Goal: Transaction & Acquisition: Purchase product/service

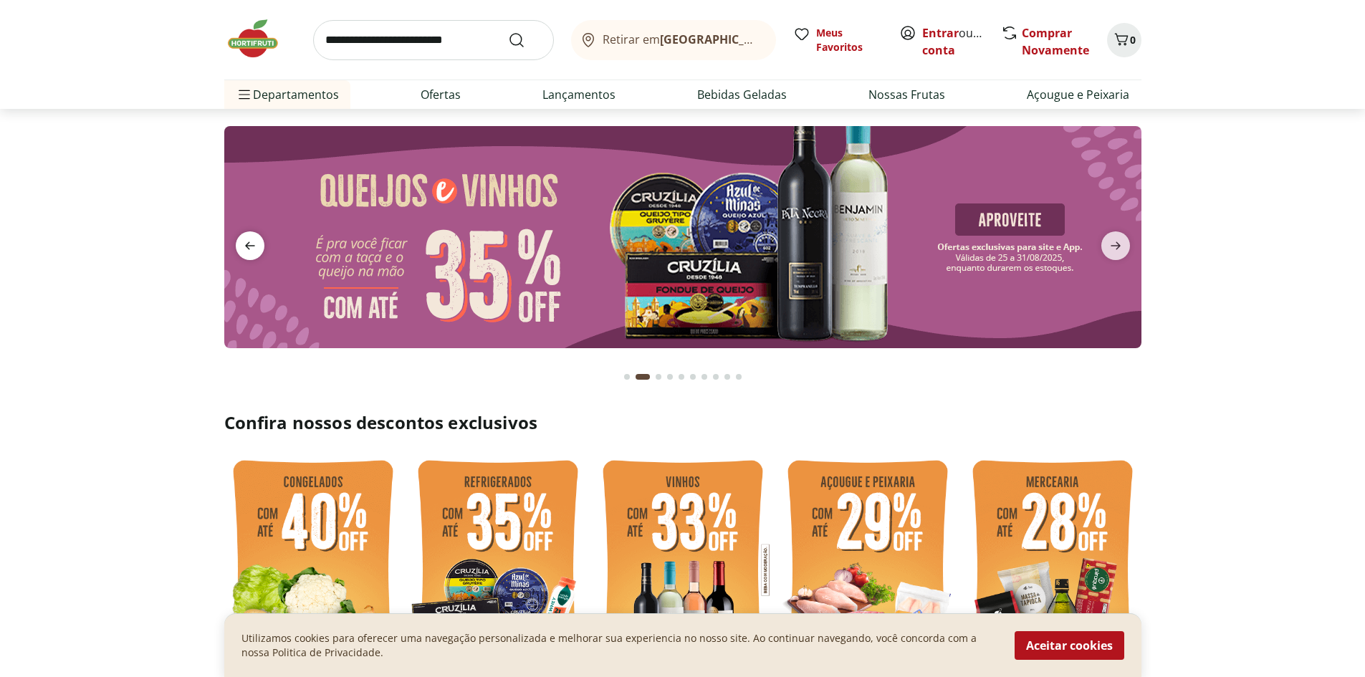
click at [256, 236] on span "previous" at bounding box center [250, 245] width 29 height 29
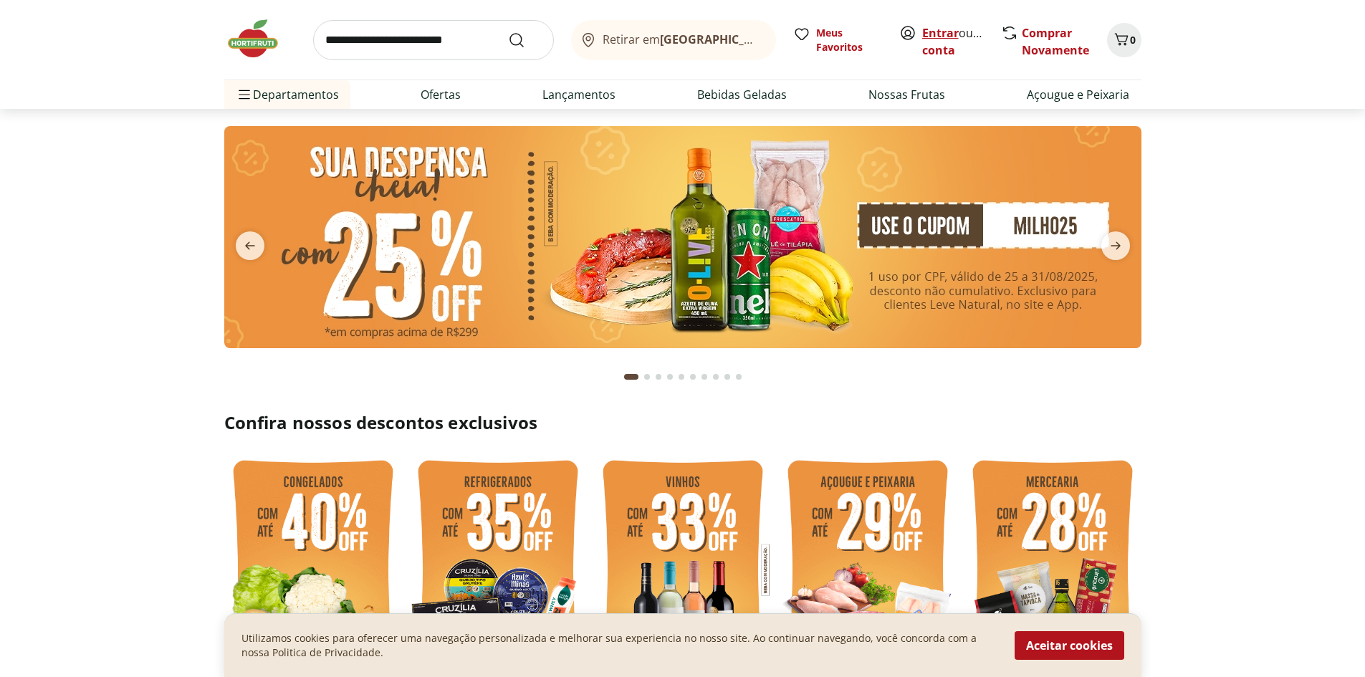
click at [936, 33] on link "Entrar" at bounding box center [940, 33] width 37 height 16
click at [1118, 246] on icon "next" at bounding box center [1115, 246] width 10 height 8
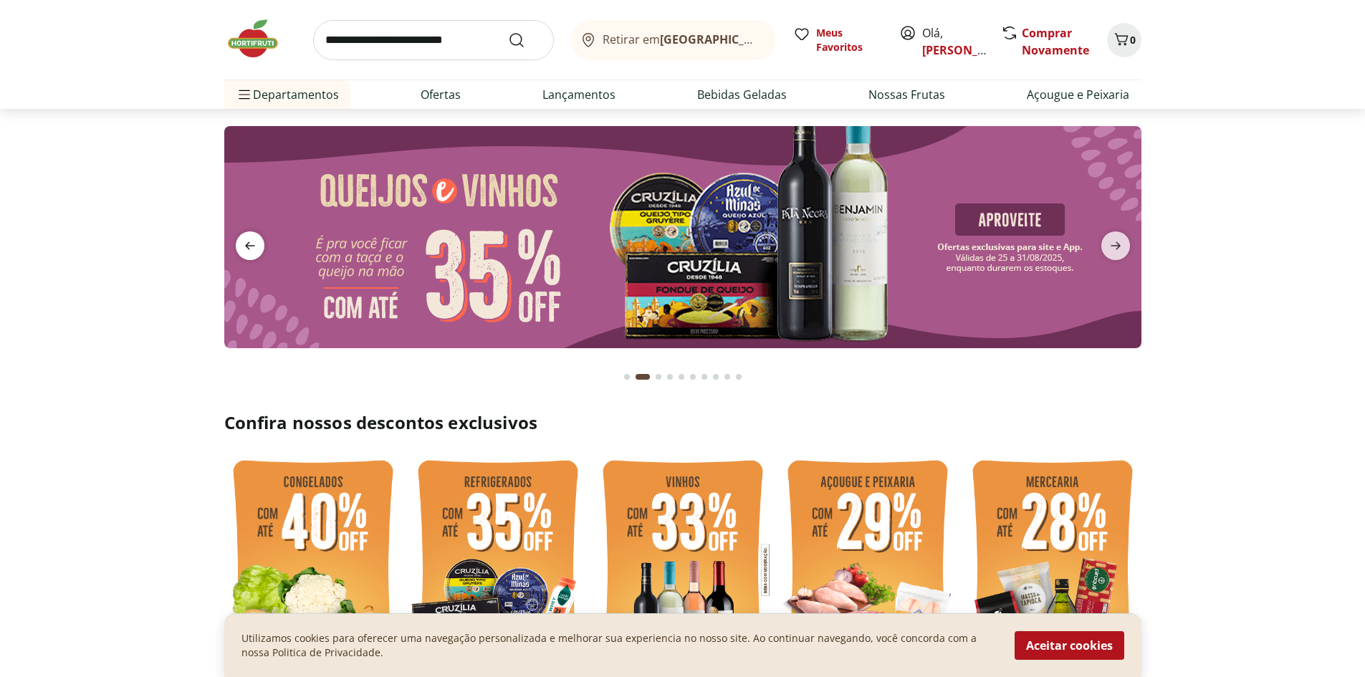
click at [246, 248] on icon "previous" at bounding box center [249, 245] width 17 height 17
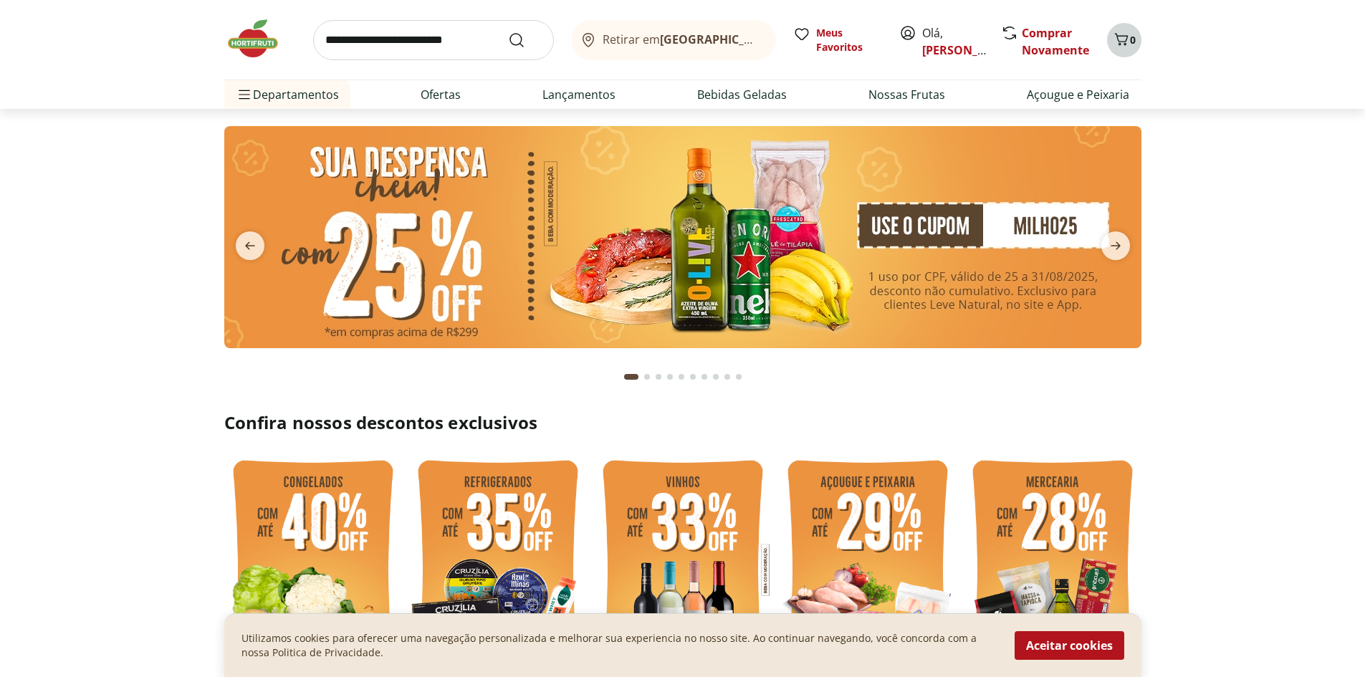
click at [1125, 48] on span "Carrinho" at bounding box center [1120, 40] width 17 height 19
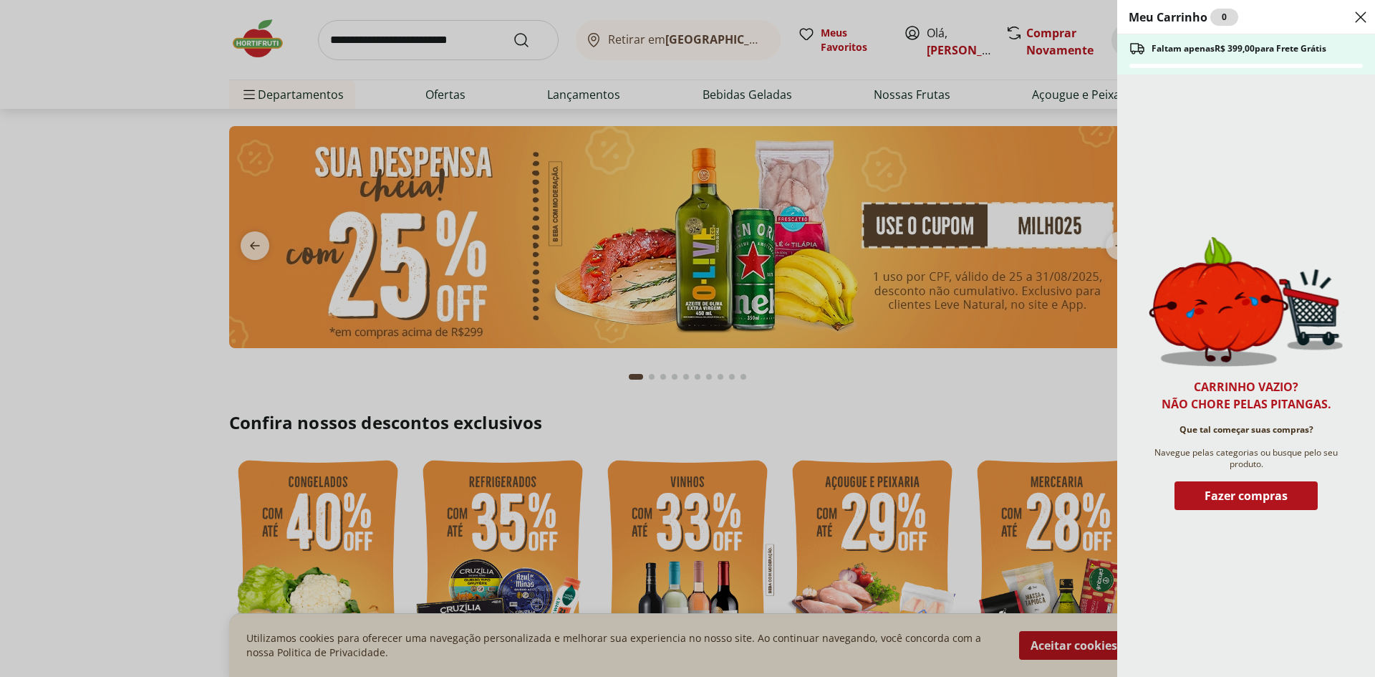
click at [1362, 14] on icon "Close" at bounding box center [1360, 17] width 17 height 17
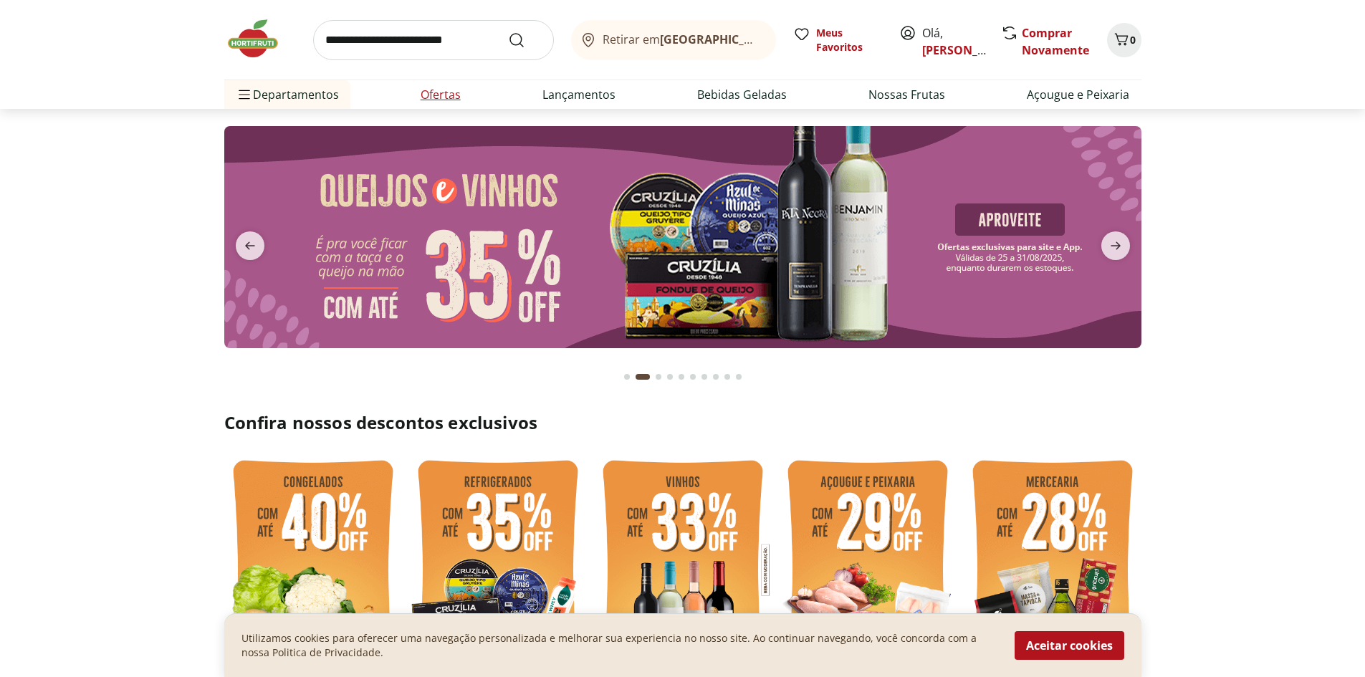
click at [451, 99] on link "Ofertas" at bounding box center [440, 94] width 40 height 17
select select "**********"
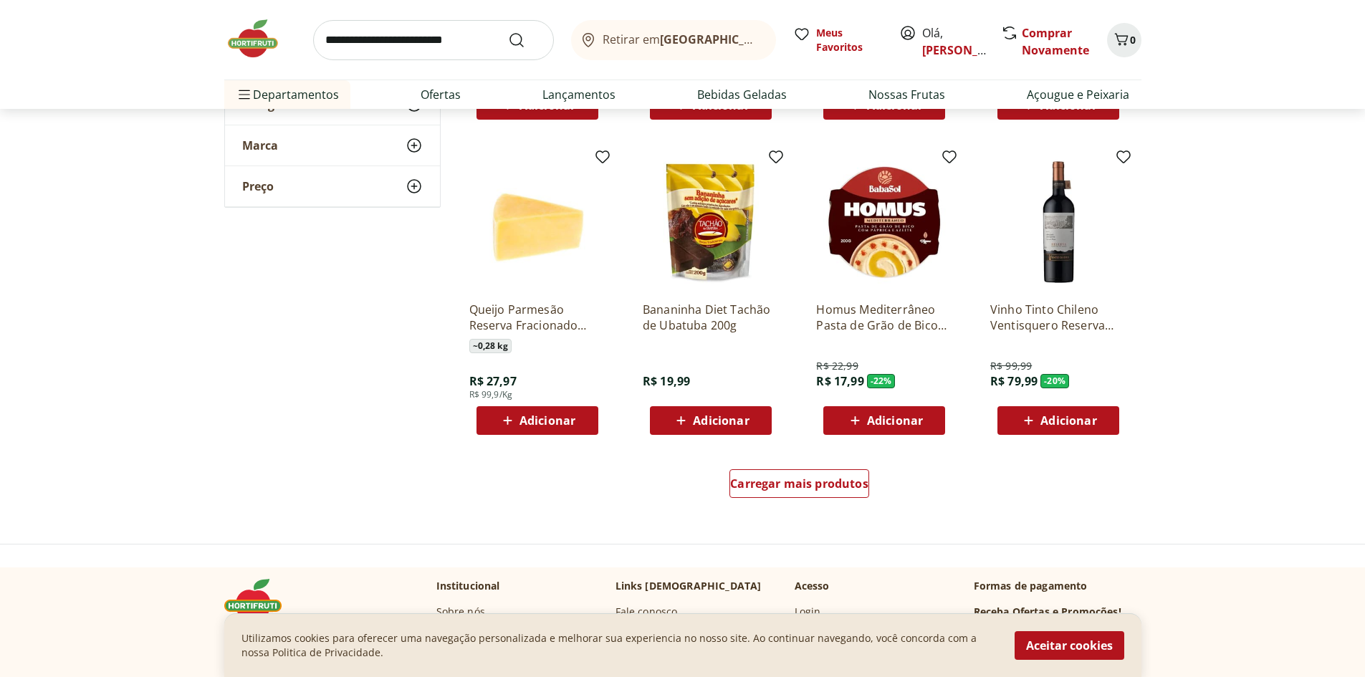
scroll to position [716, 0]
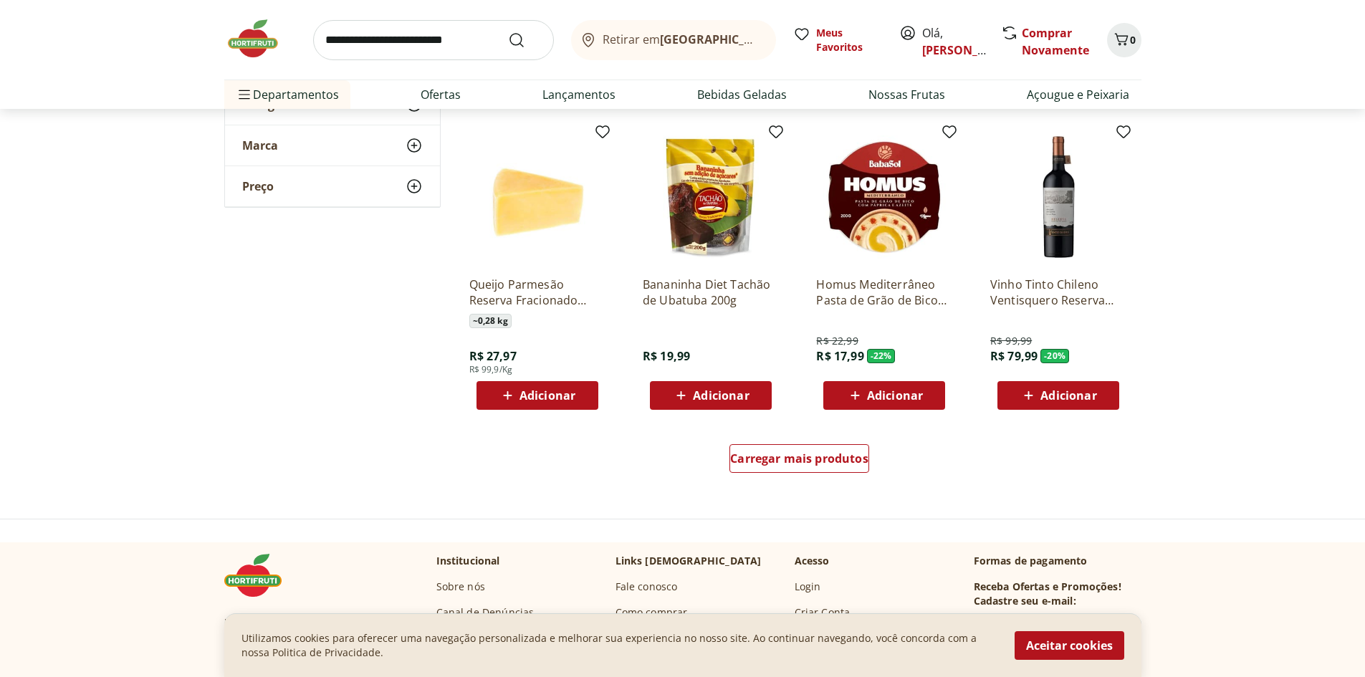
click at [795, 481] on div "Carregar mais produtos" at bounding box center [799, 461] width 695 height 69
click at [813, 455] on span "Carregar mais produtos" at bounding box center [799, 458] width 138 height 11
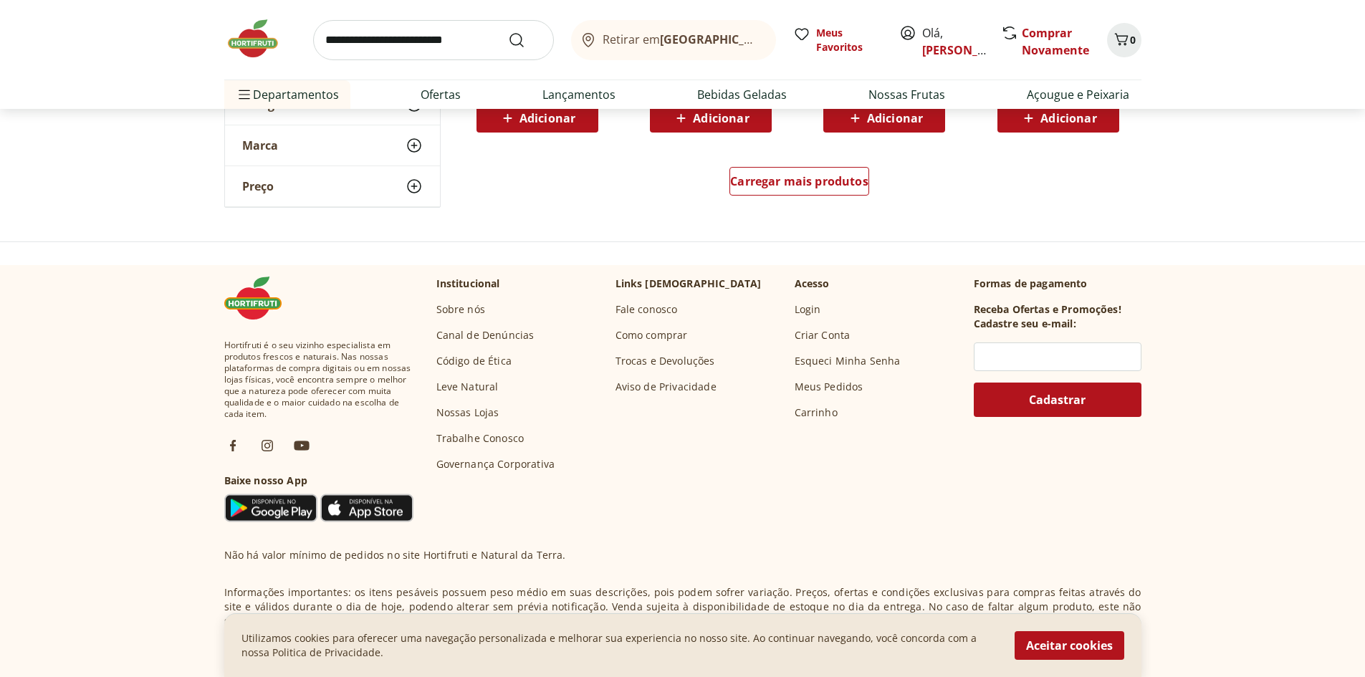
scroll to position [1934, 0]
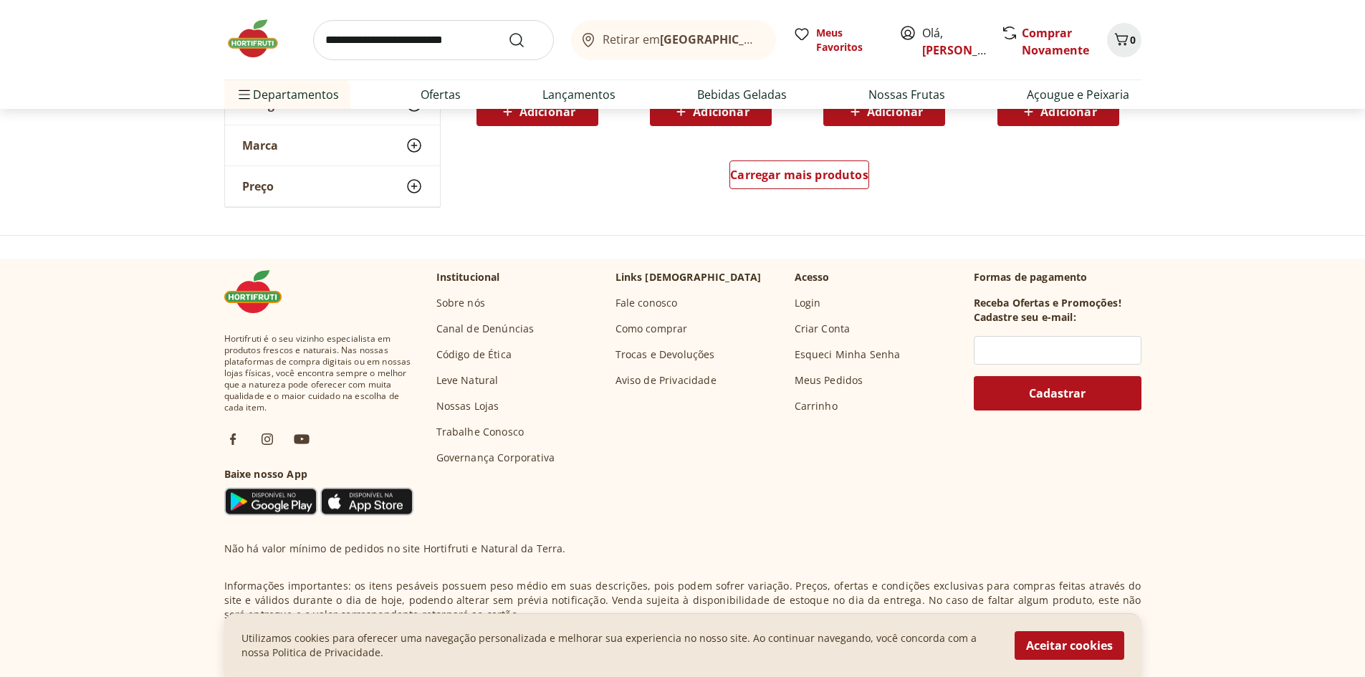
click at [799, 148] on div "Carregar mais produtos" at bounding box center [799, 177] width 695 height 69
click at [795, 169] on span "Carregar mais produtos" at bounding box center [799, 174] width 138 height 11
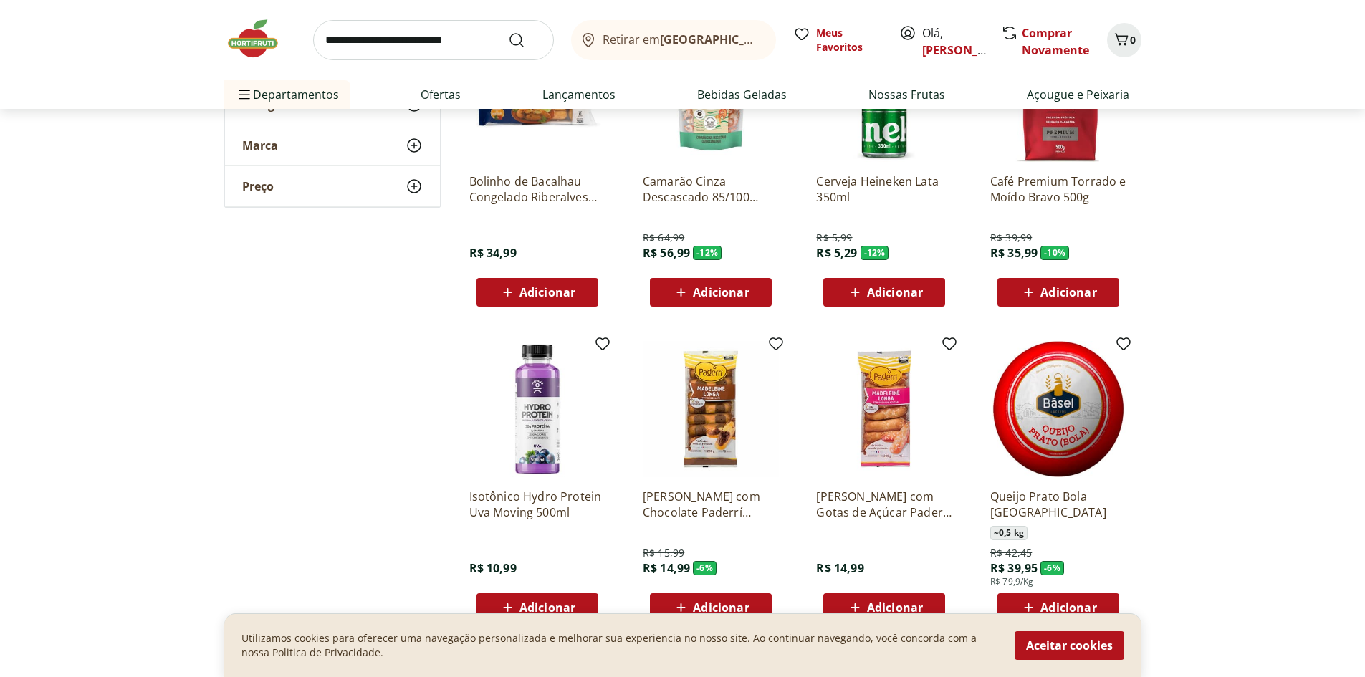
scroll to position [2364, 0]
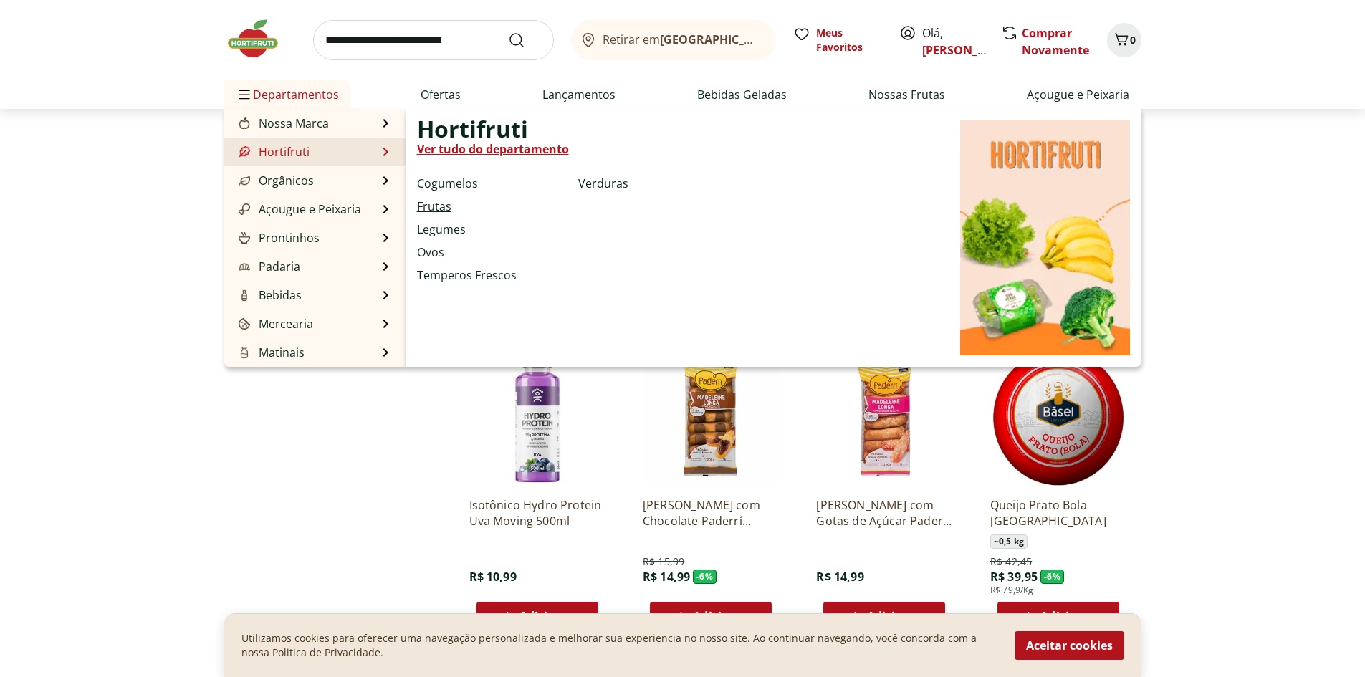
click at [435, 201] on link "Frutas" at bounding box center [434, 206] width 34 height 17
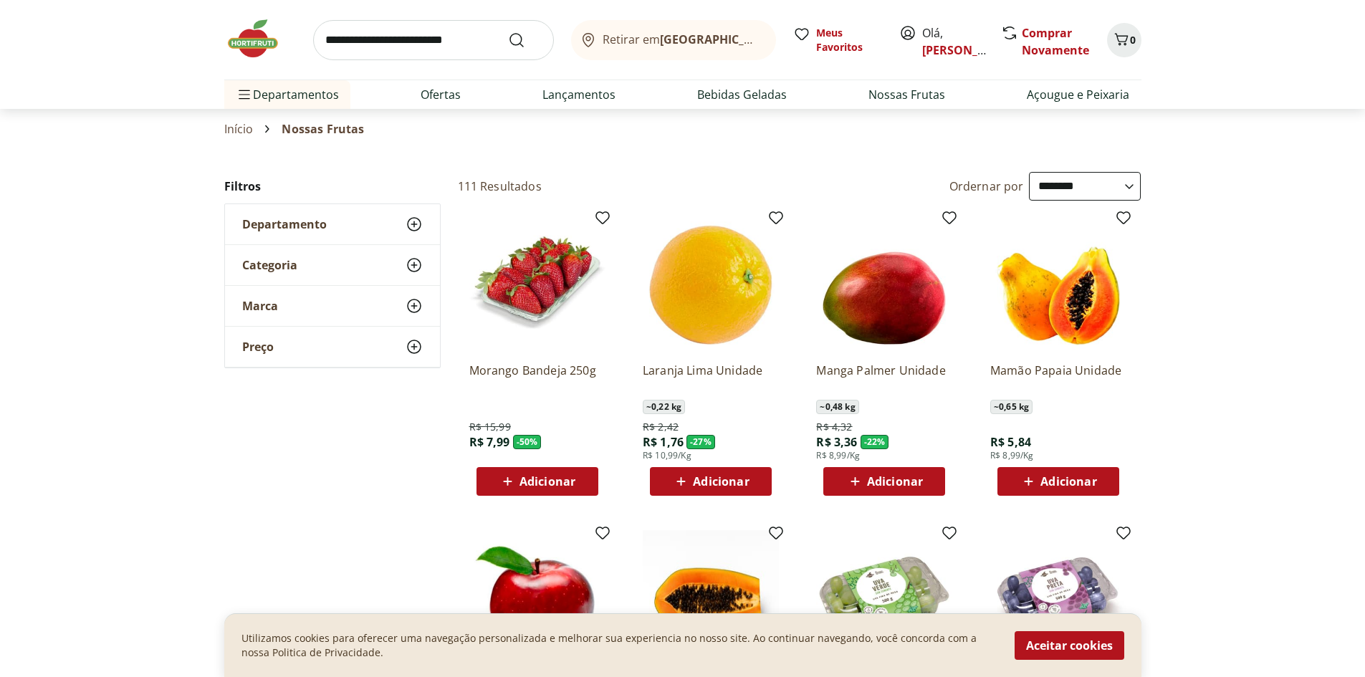
click at [1054, 185] on select "**********" at bounding box center [1085, 186] width 112 height 29
click at [1029, 172] on select "**********" at bounding box center [1085, 186] width 112 height 29
select select "********"
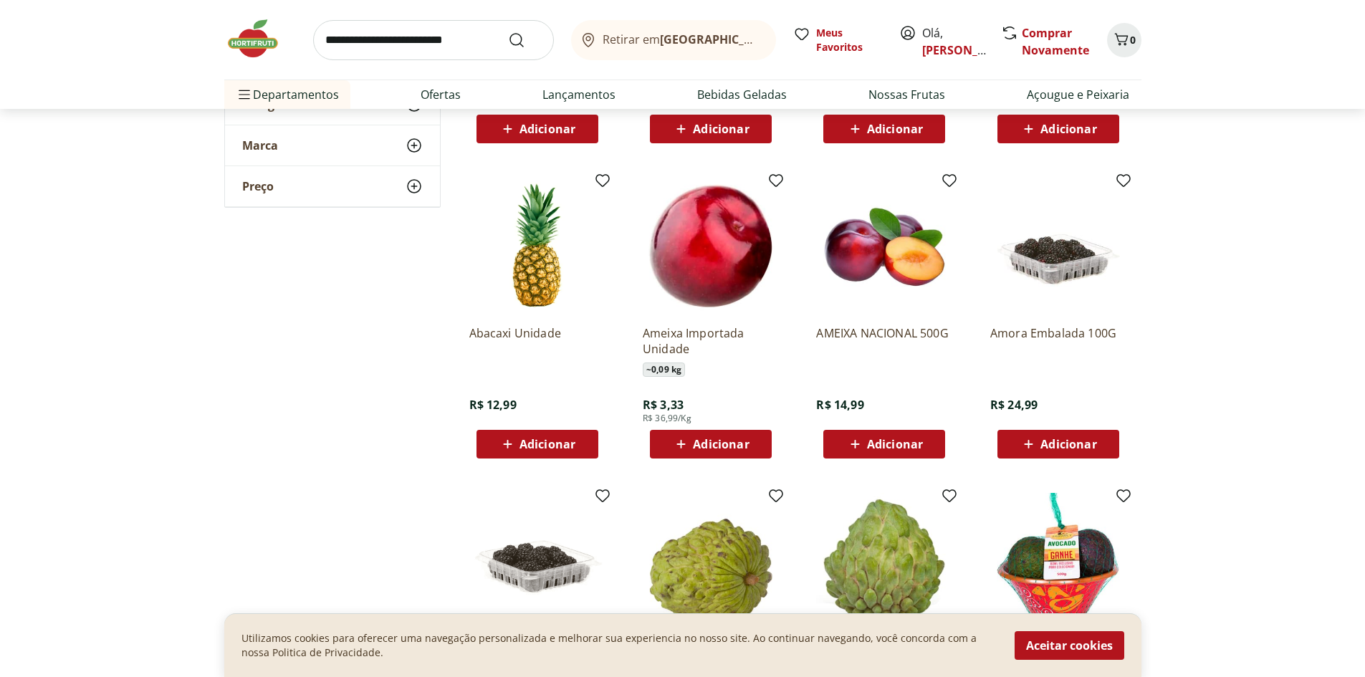
scroll to position [358, 0]
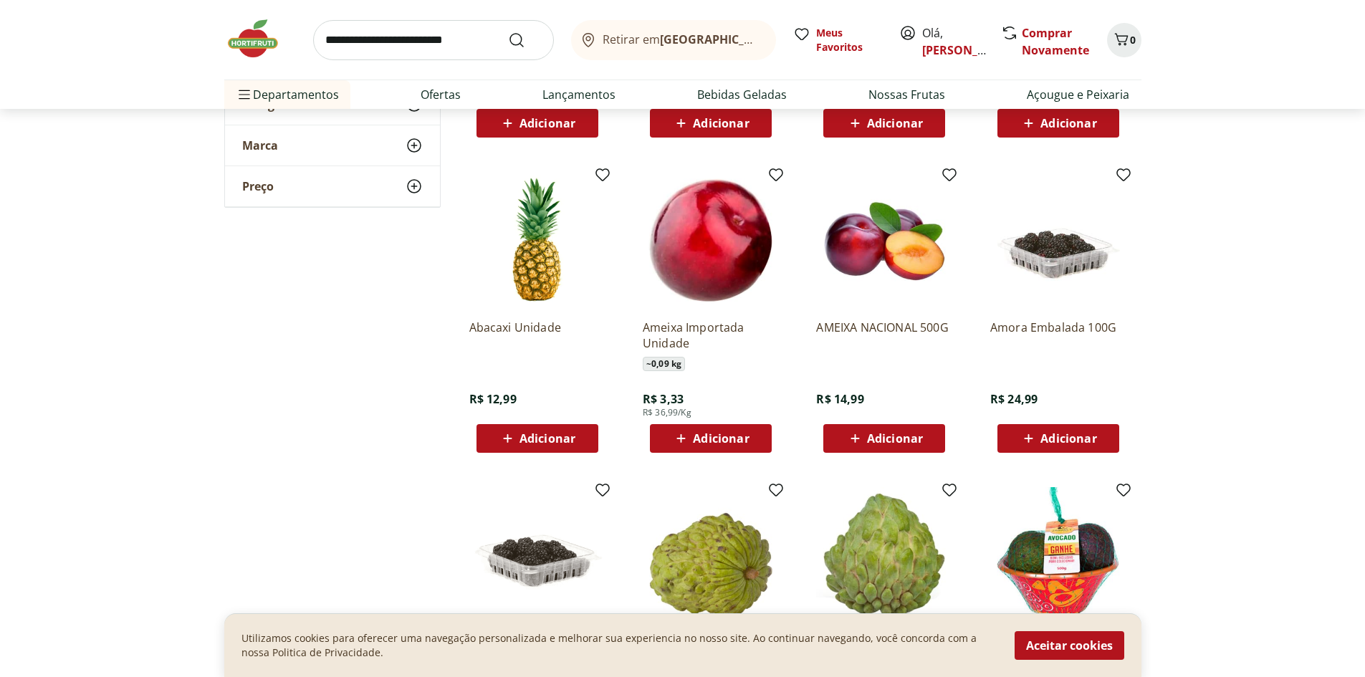
click at [900, 435] on span "Adicionar" at bounding box center [895, 438] width 56 height 11
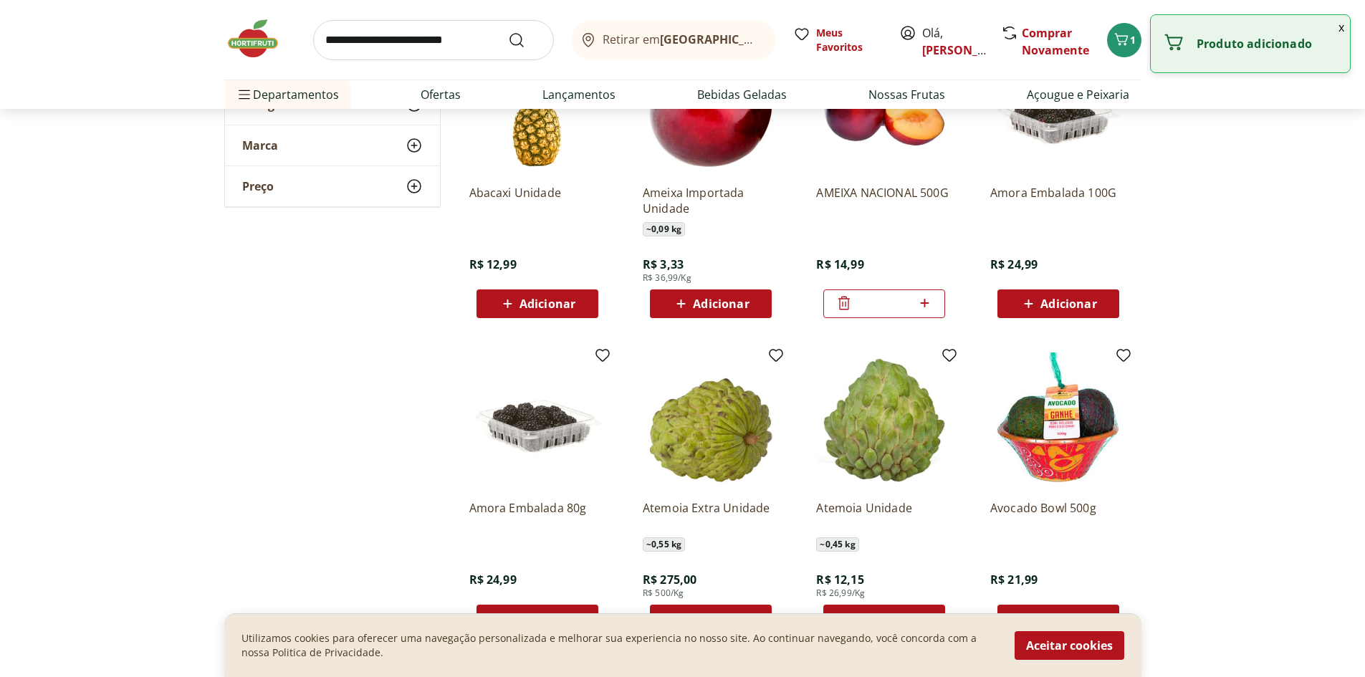
scroll to position [501, 0]
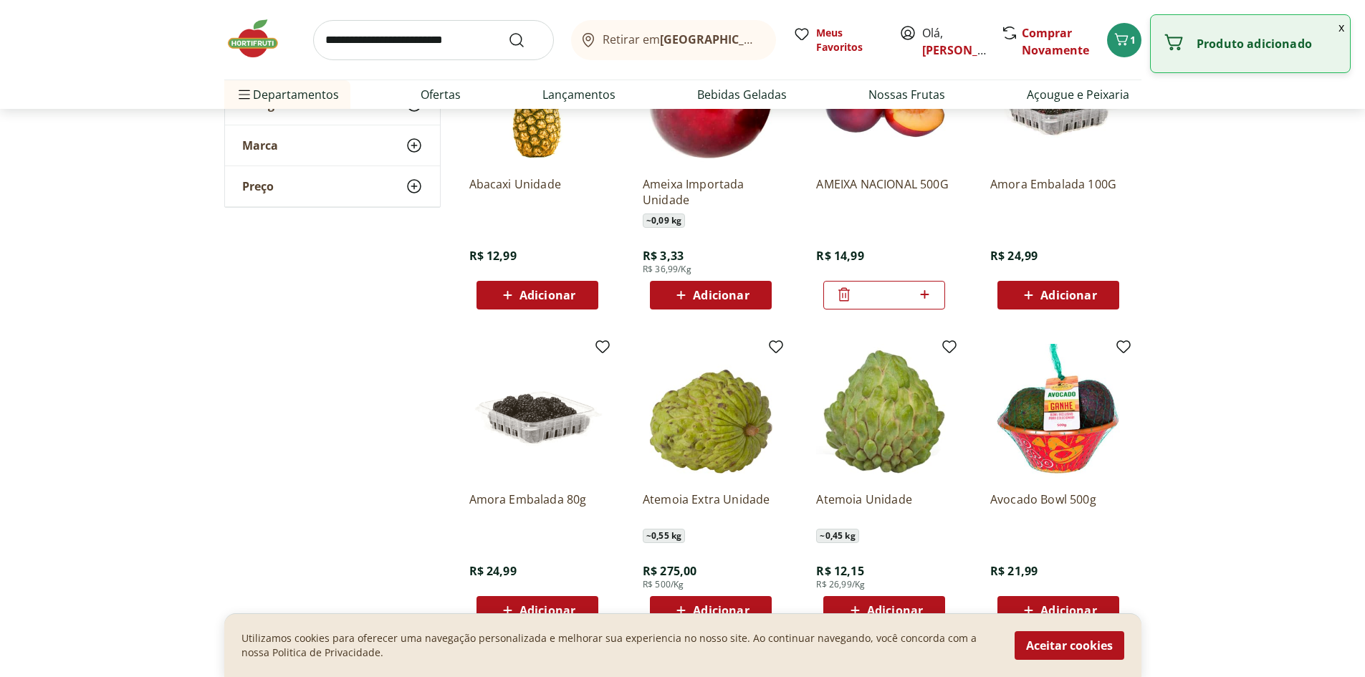
click at [1051, 606] on span "Adicionar" at bounding box center [1068, 610] width 56 height 11
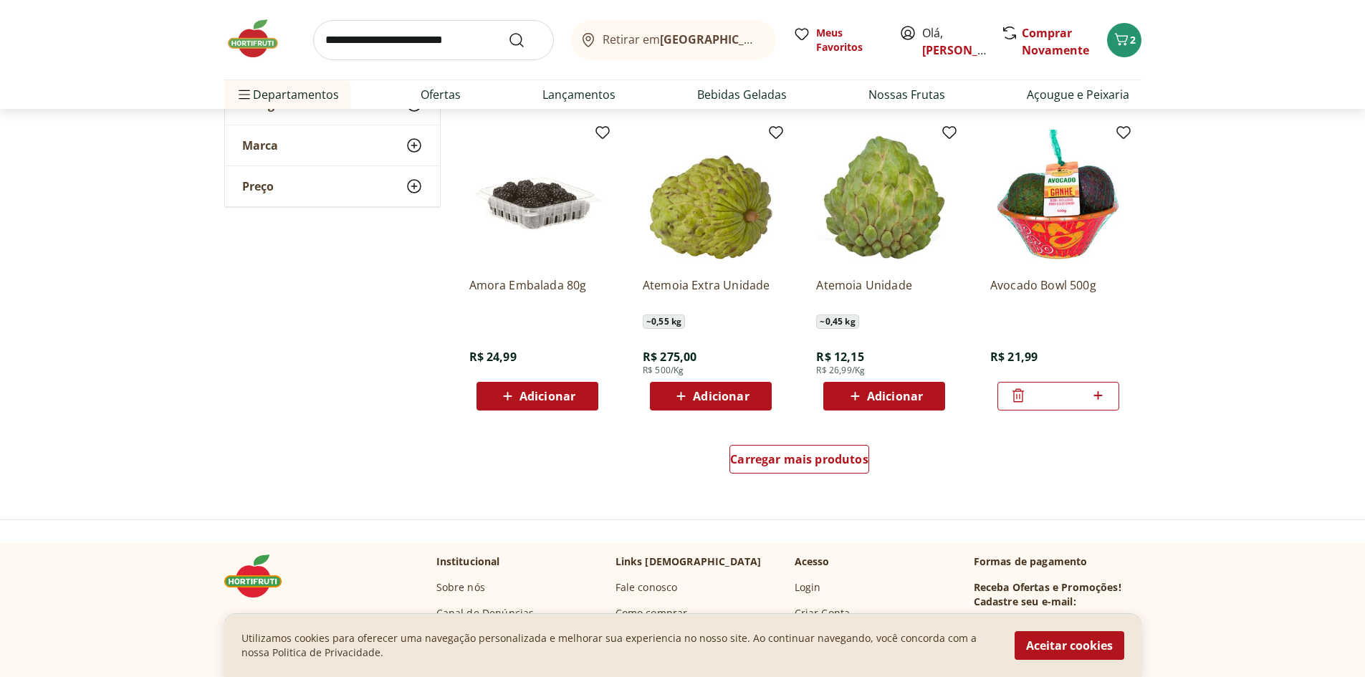
scroll to position [716, 0]
click at [818, 458] on span "Carregar mais produtos" at bounding box center [799, 458] width 138 height 11
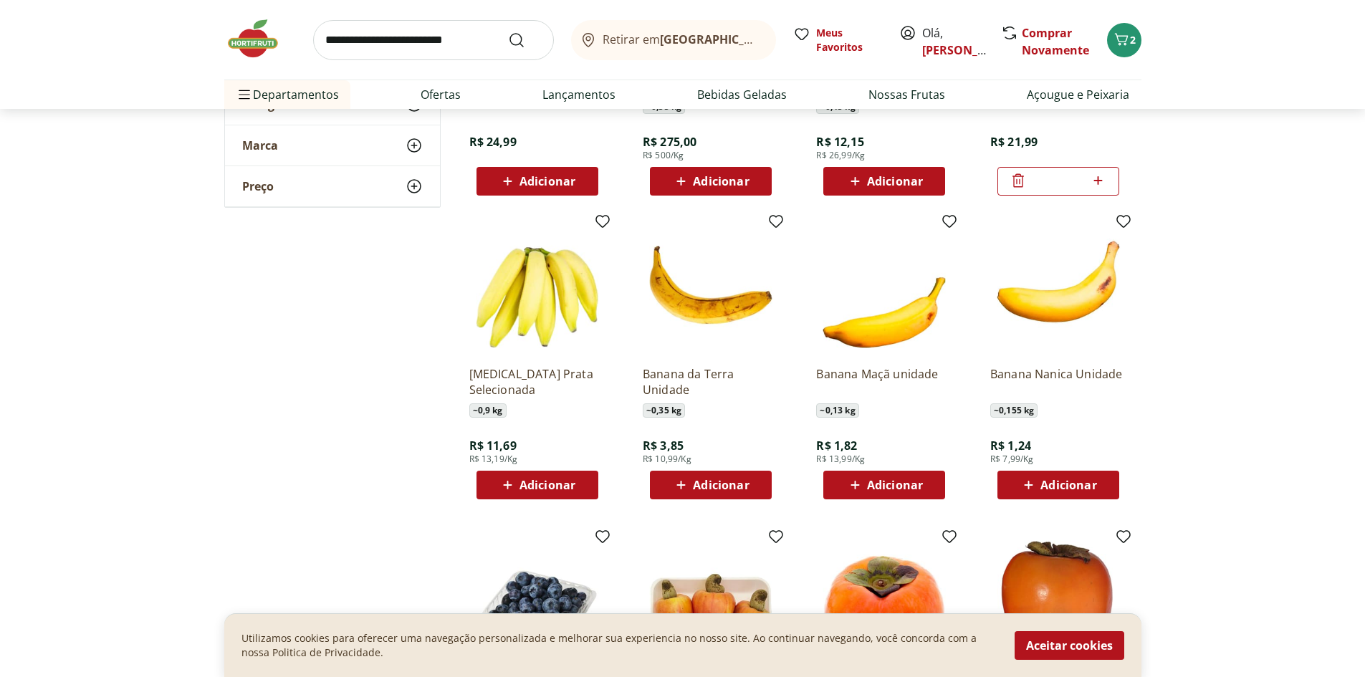
scroll to position [931, 0]
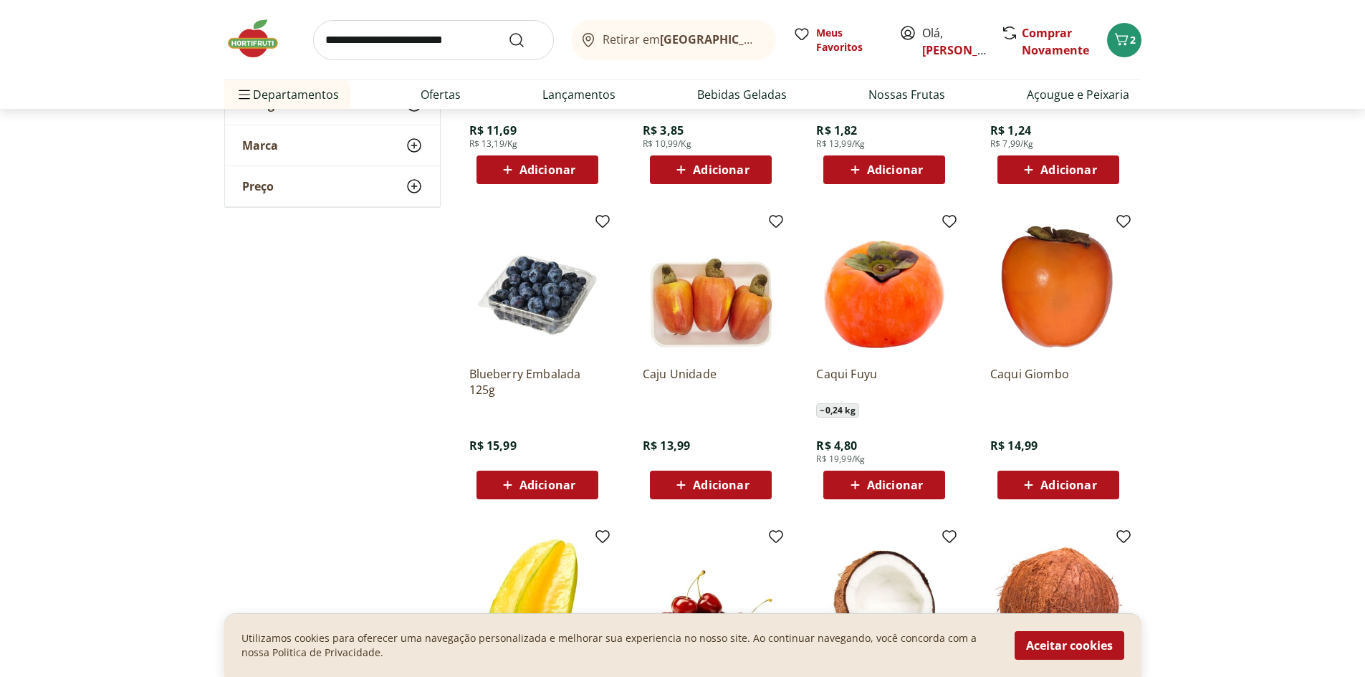
scroll to position [1289, 0]
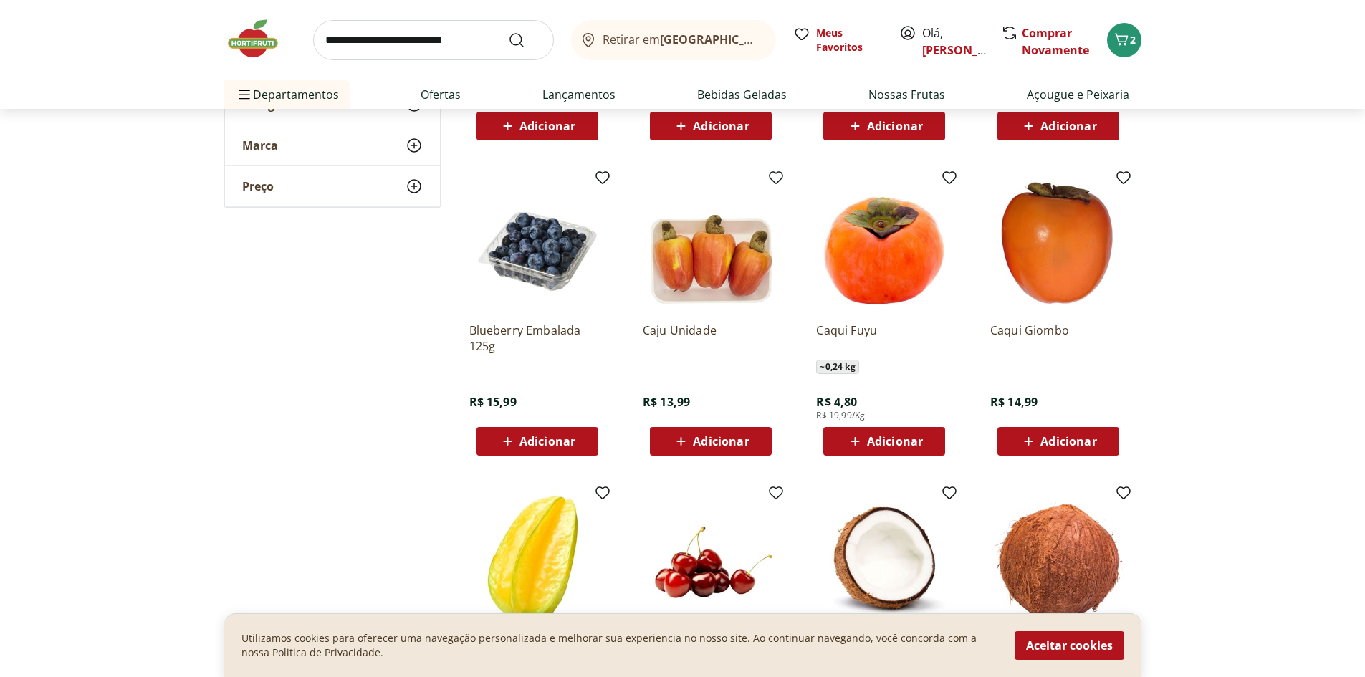
click at [540, 443] on span "Adicionar" at bounding box center [547, 440] width 56 height 11
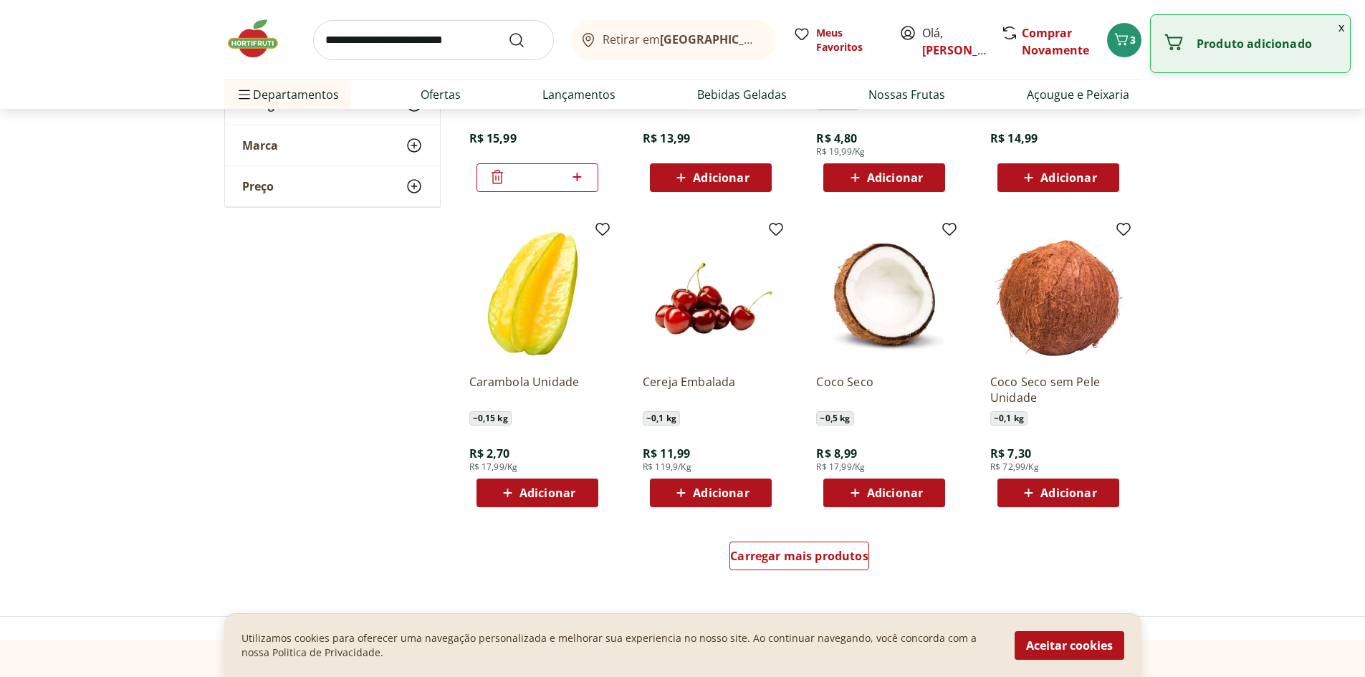
scroll to position [1647, 0]
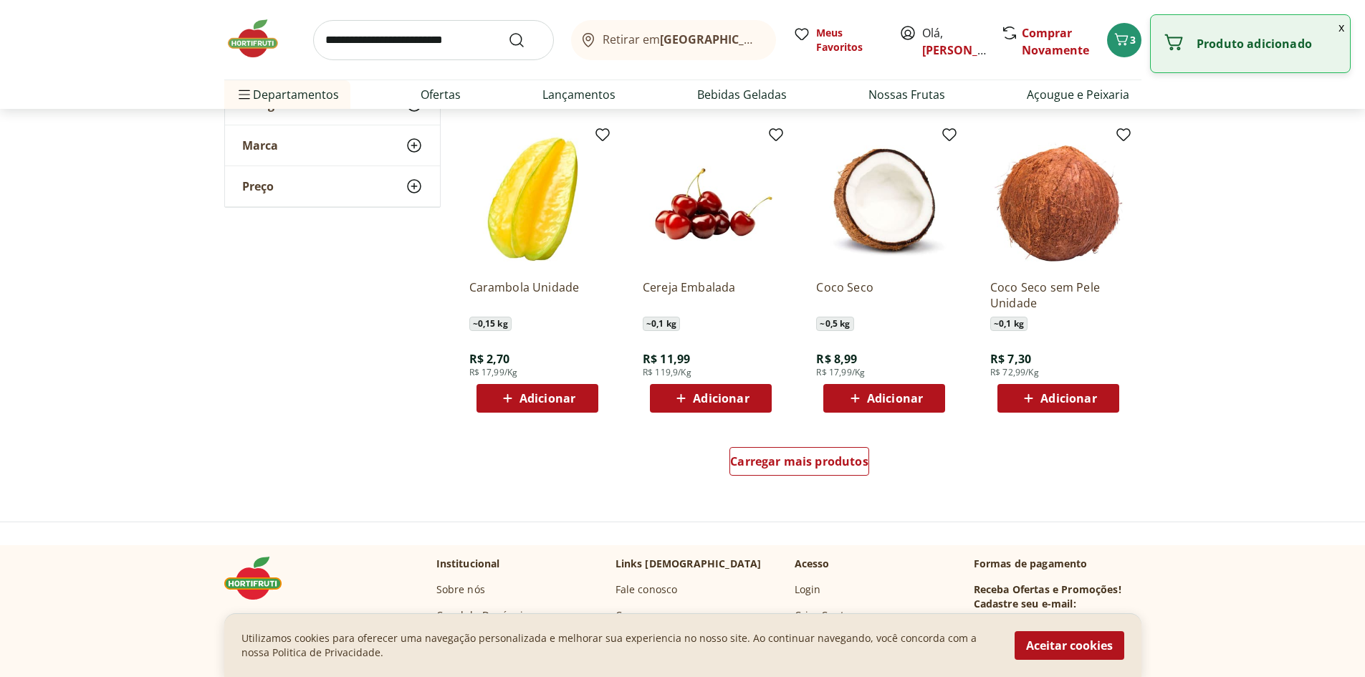
click at [820, 446] on div "Carregar mais produtos" at bounding box center [799, 464] width 695 height 69
click at [819, 456] on span "Carregar mais produtos" at bounding box center [799, 461] width 138 height 11
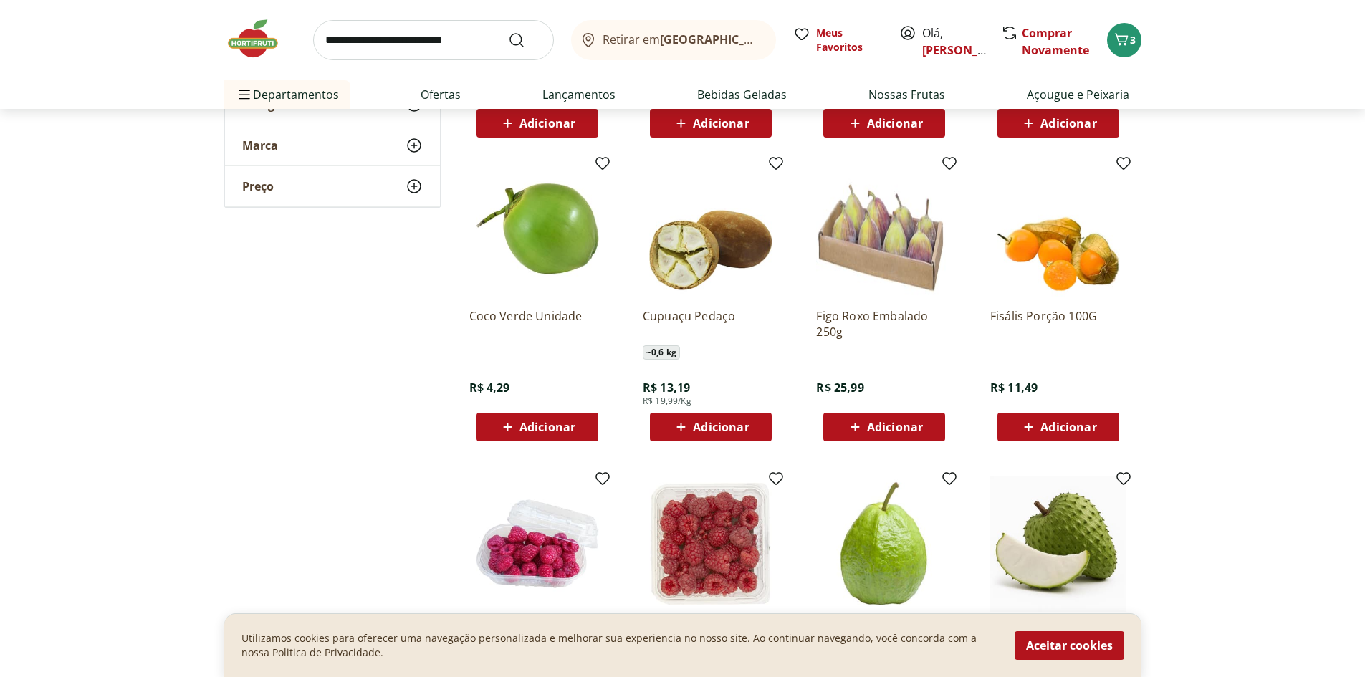
scroll to position [1934, 0]
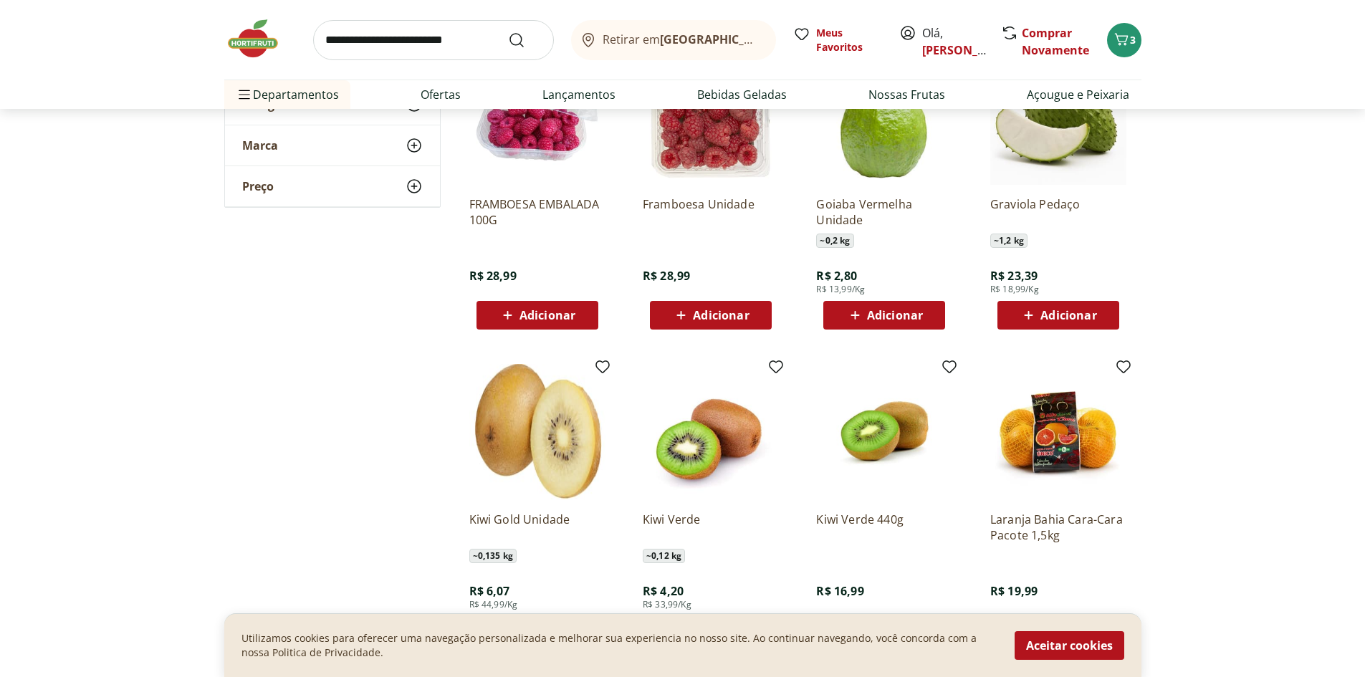
scroll to position [2507, 0]
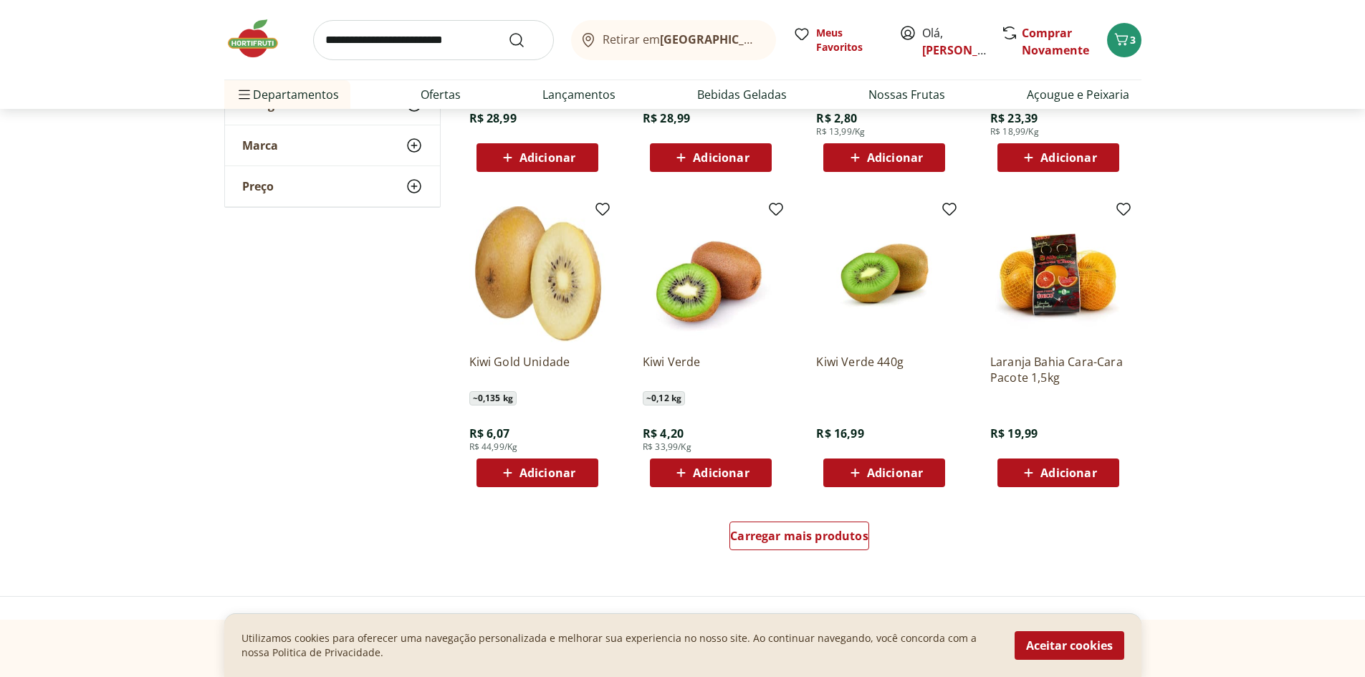
click at [498, 480] on div "Adicionar" at bounding box center [537, 473] width 99 height 26
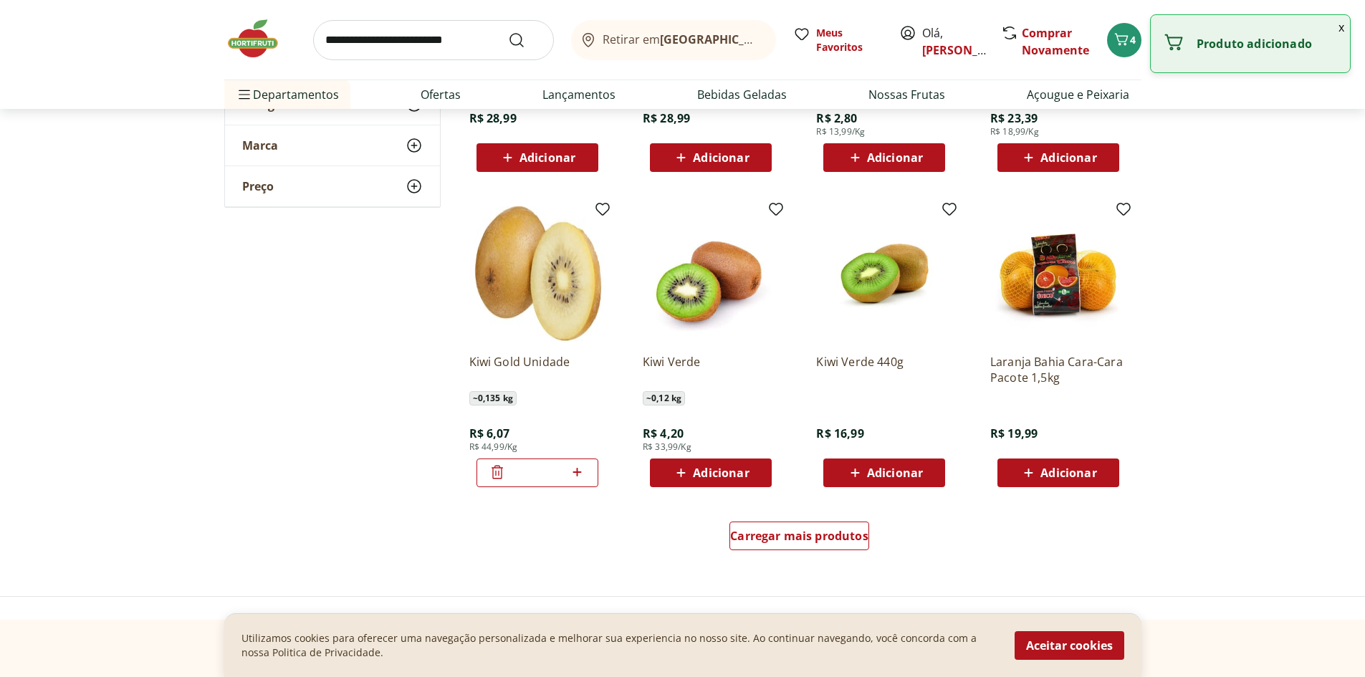
click at [576, 473] on icon at bounding box center [577, 471] width 18 height 17
click at [578, 471] on icon at bounding box center [577, 471] width 18 height 17
type input "*"
click at [788, 540] on span "Carregar mais produtos" at bounding box center [799, 535] width 138 height 11
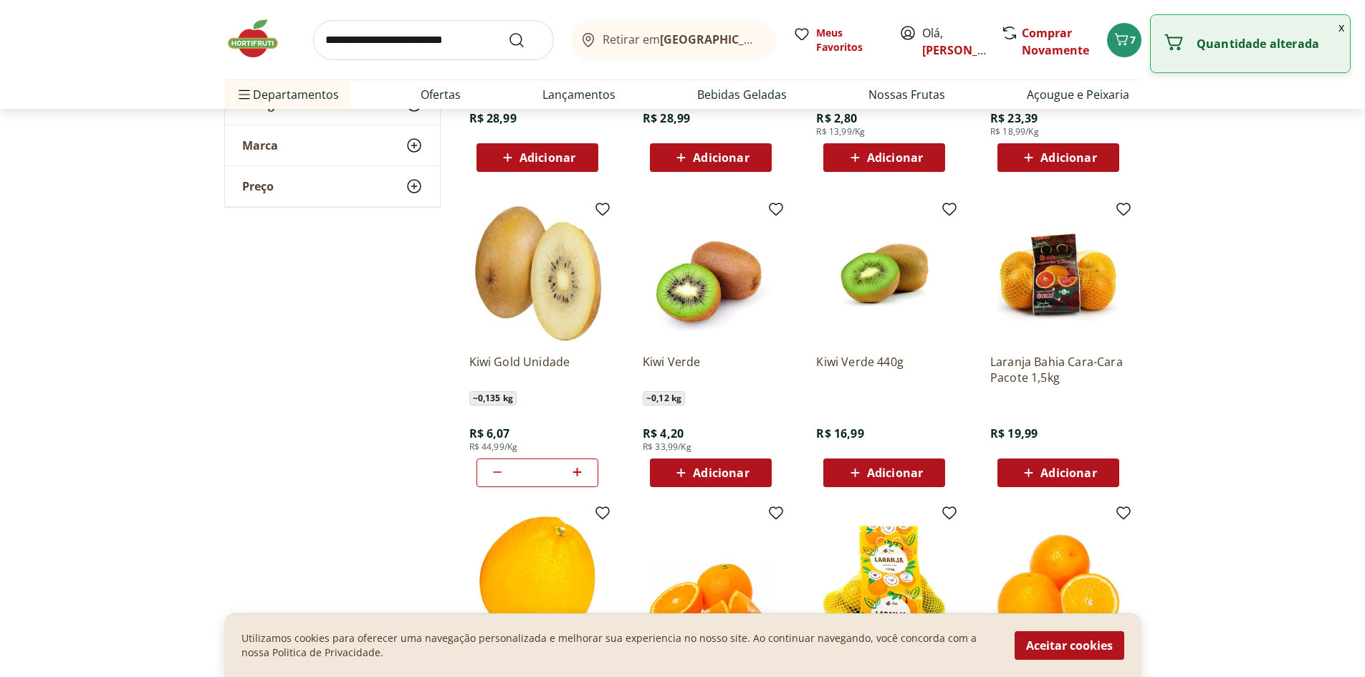
scroll to position [2793, 0]
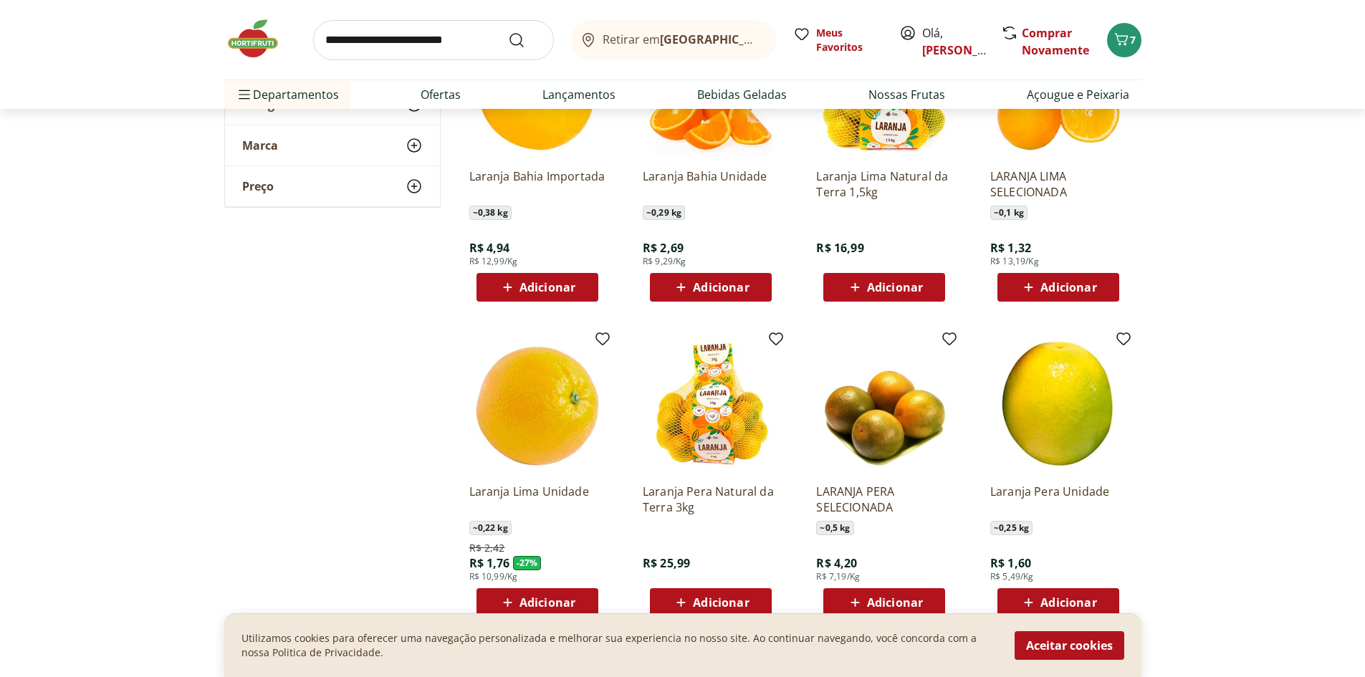
scroll to position [3008, 0]
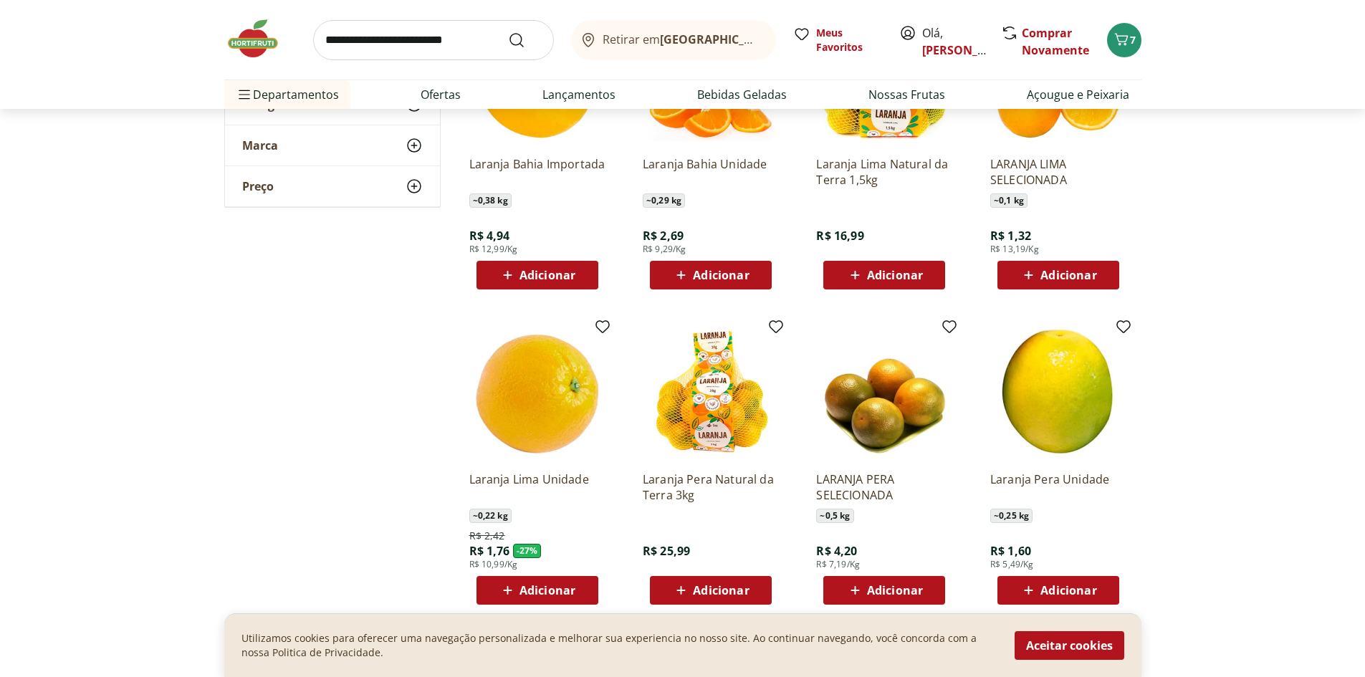
click at [698, 589] on span "Adicionar" at bounding box center [721, 589] width 56 height 11
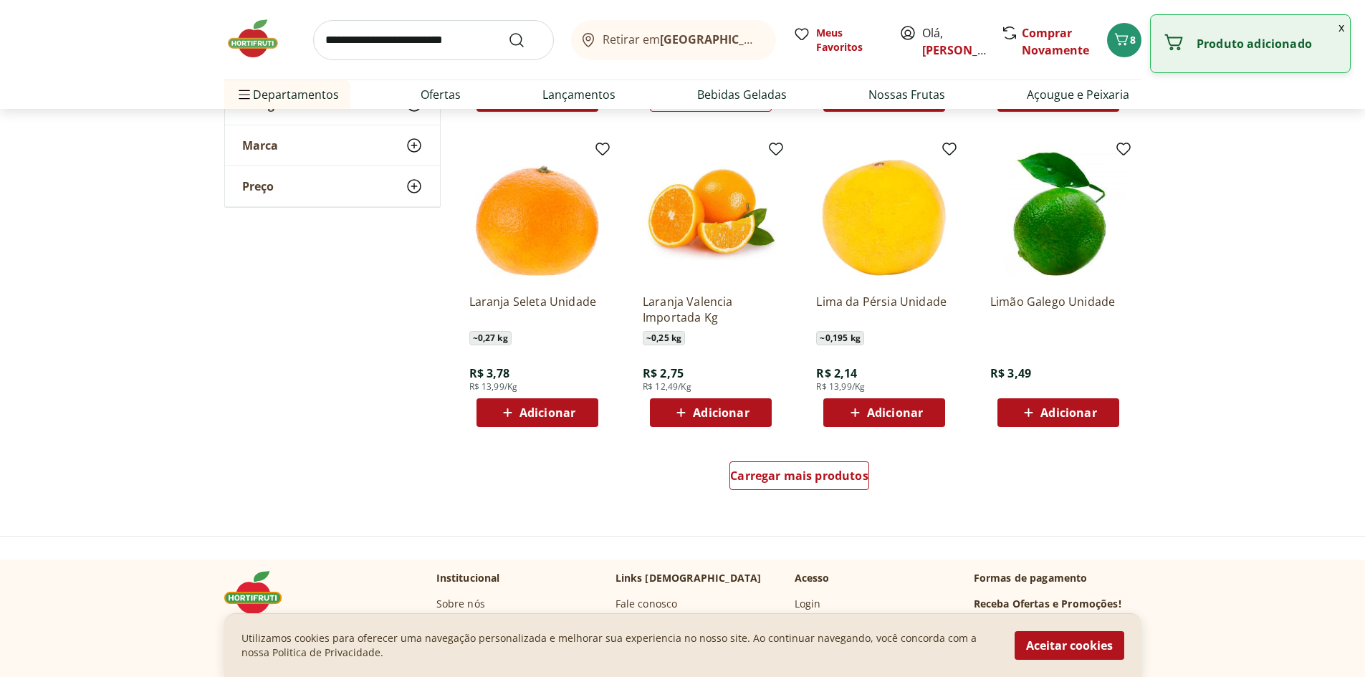
scroll to position [3510, 0]
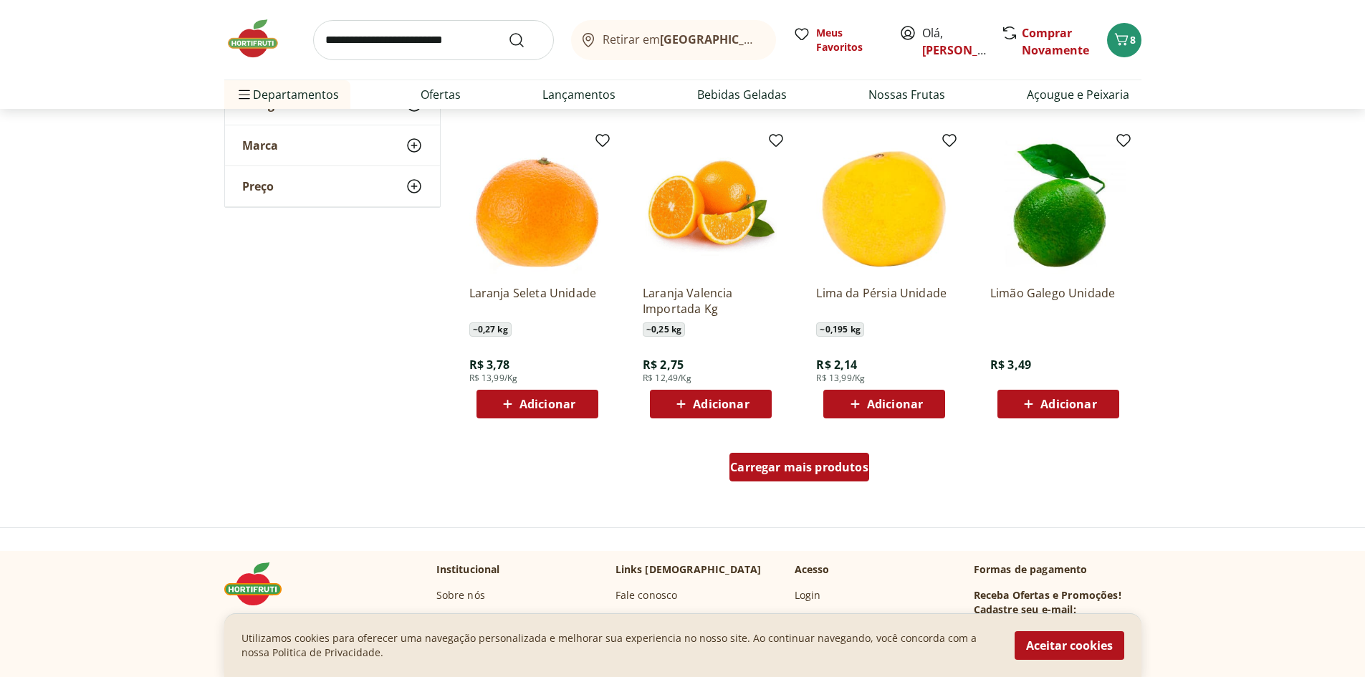
click at [815, 478] on div "Carregar mais produtos" at bounding box center [799, 467] width 140 height 29
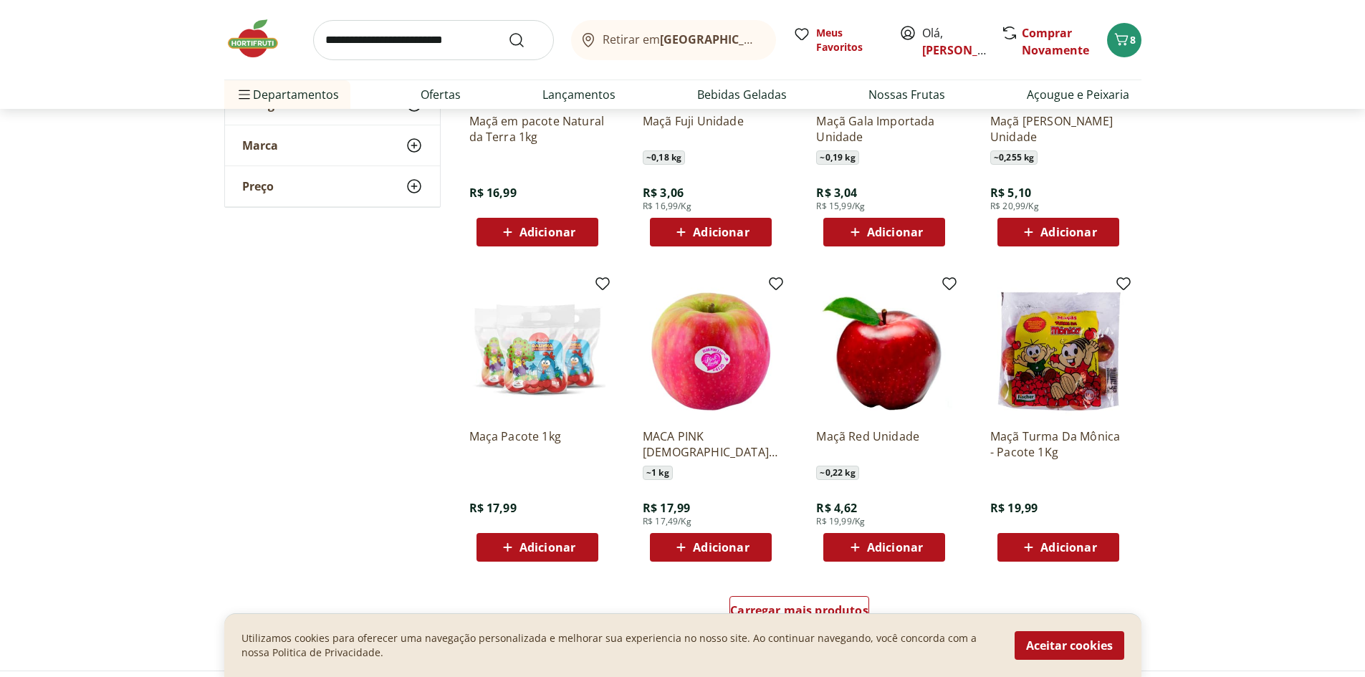
scroll to position [4513, 0]
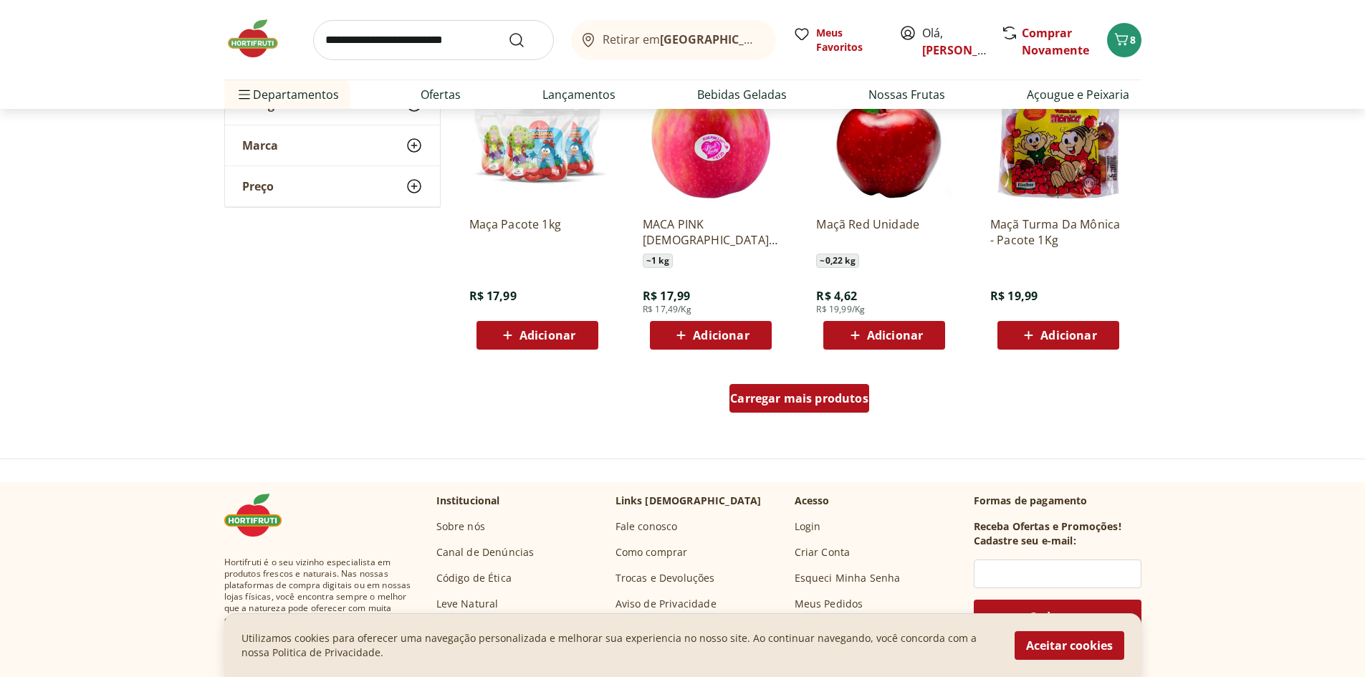
click at [817, 398] on span "Carregar mais produtos" at bounding box center [799, 398] width 138 height 11
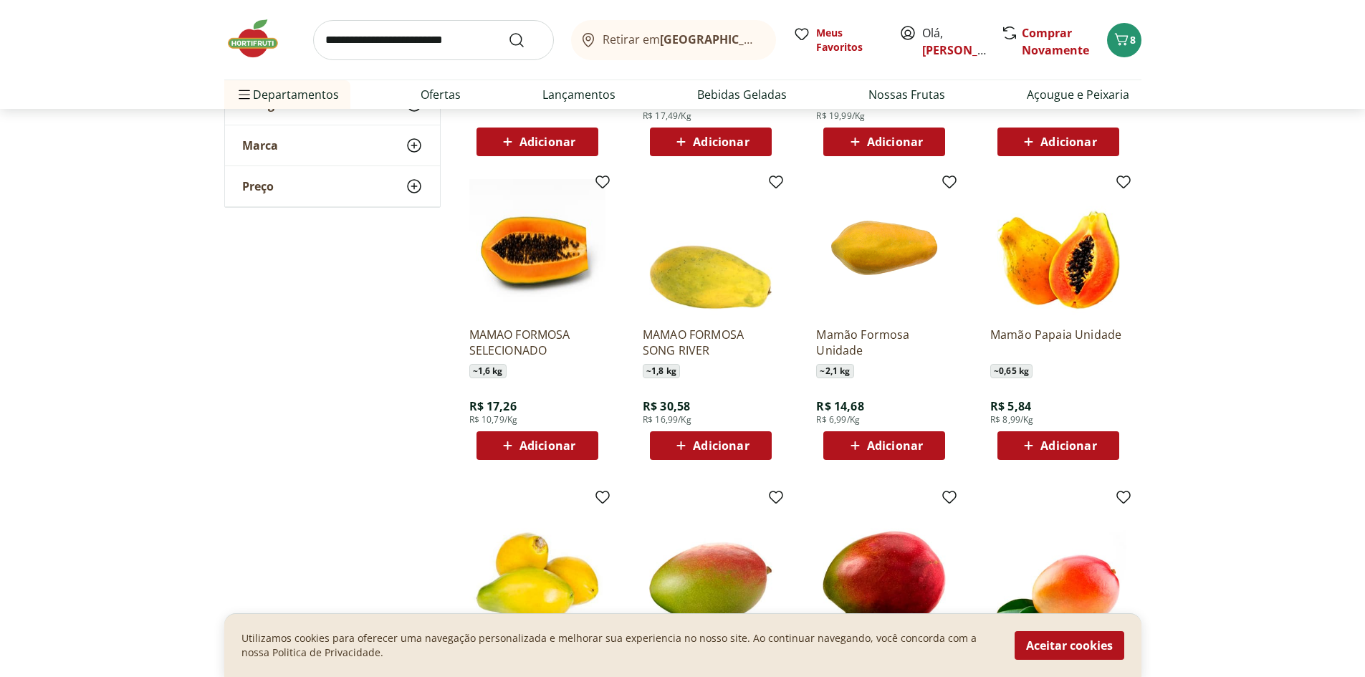
scroll to position [4727, 0]
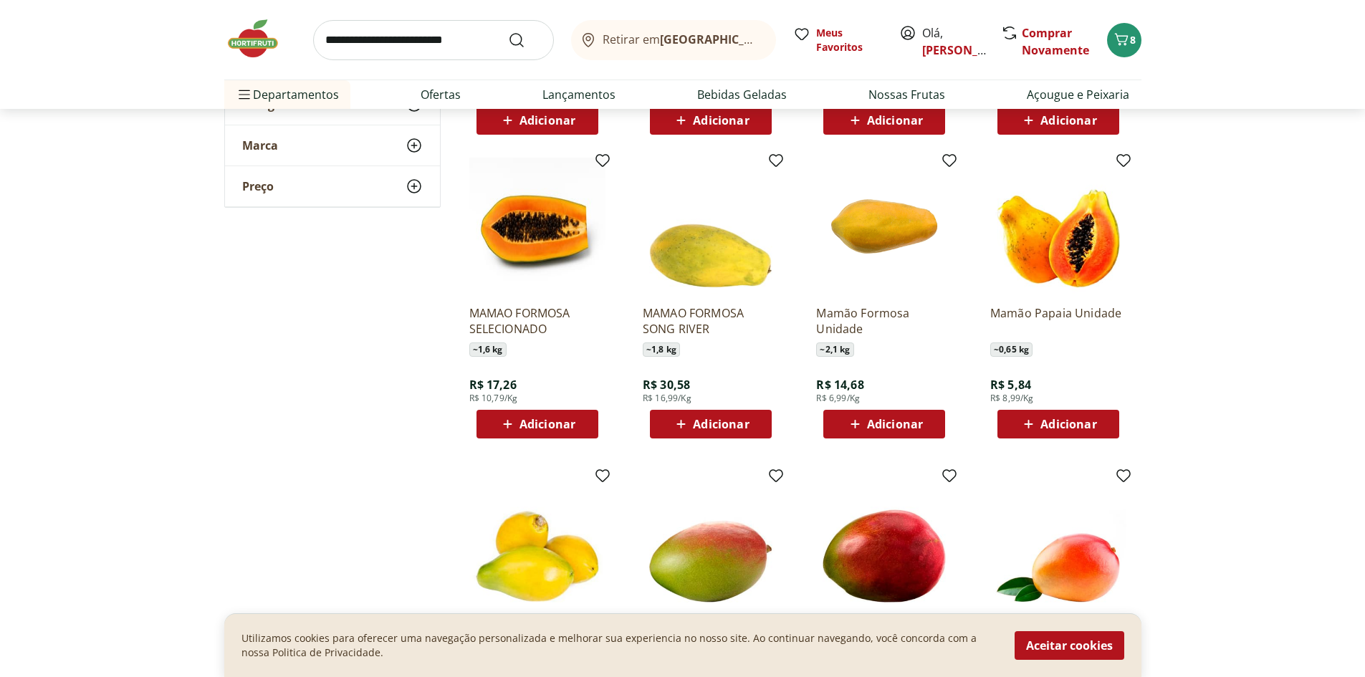
click at [1076, 429] on span "Adicionar" at bounding box center [1068, 423] width 56 height 11
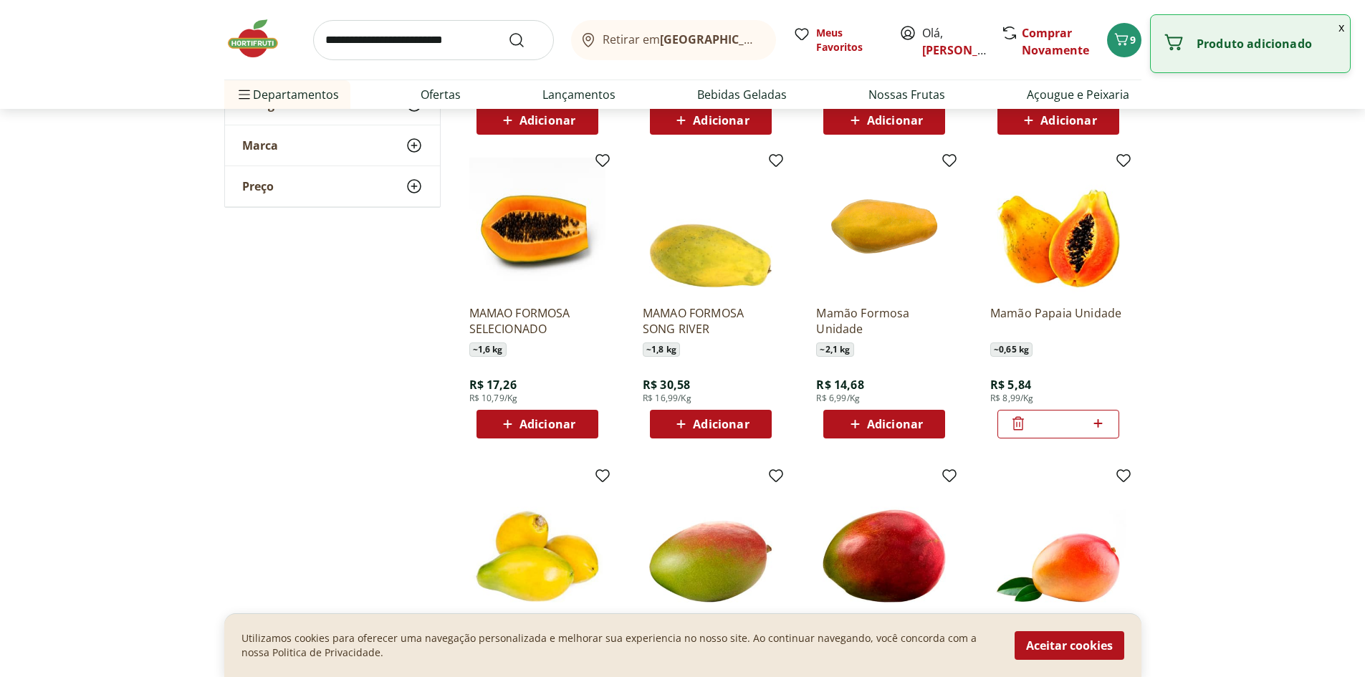
click at [1102, 423] on icon at bounding box center [1098, 423] width 18 height 17
type input "*"
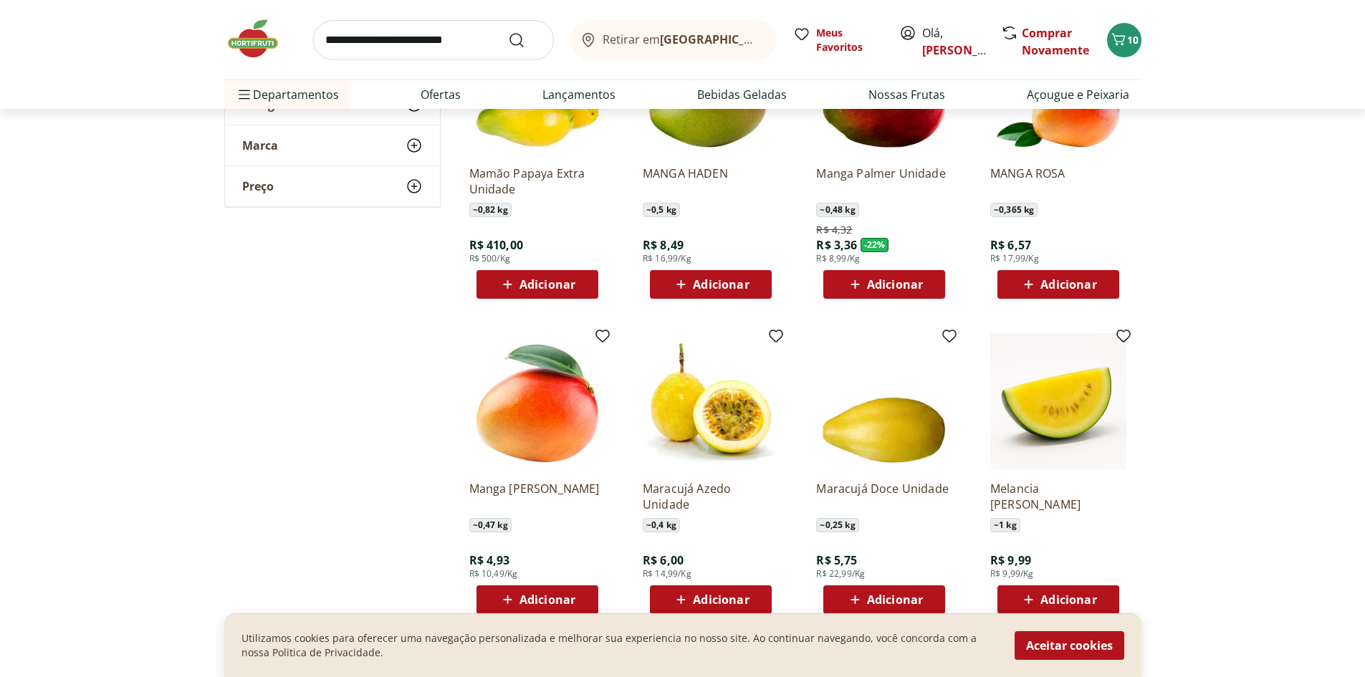
scroll to position [5300, 0]
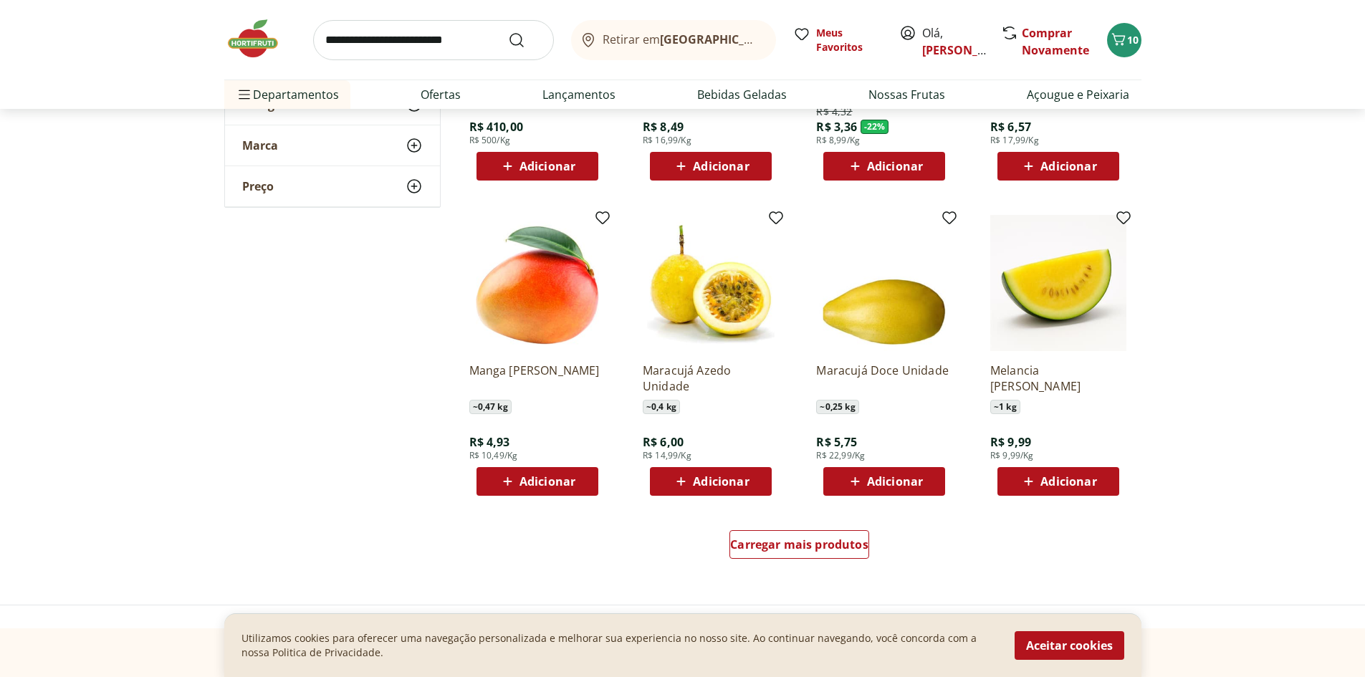
click at [702, 489] on span "Adicionar" at bounding box center [710, 481] width 77 height 17
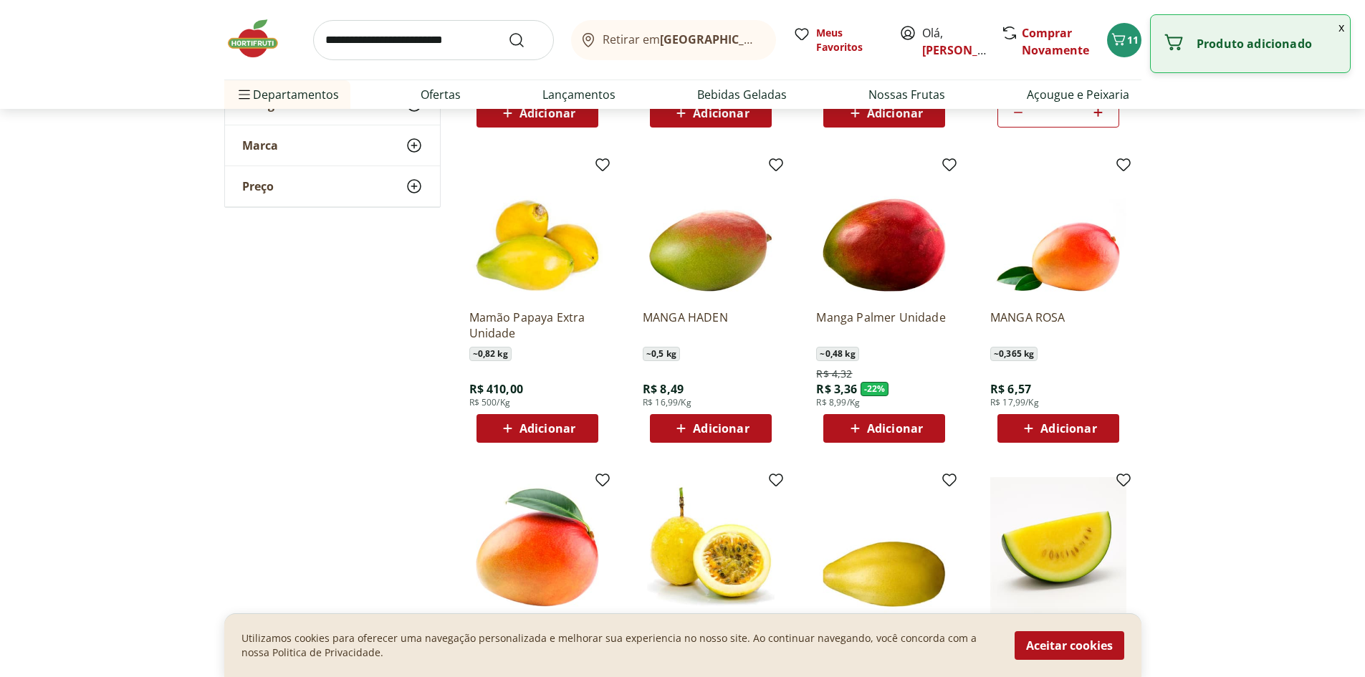
scroll to position [5014, 0]
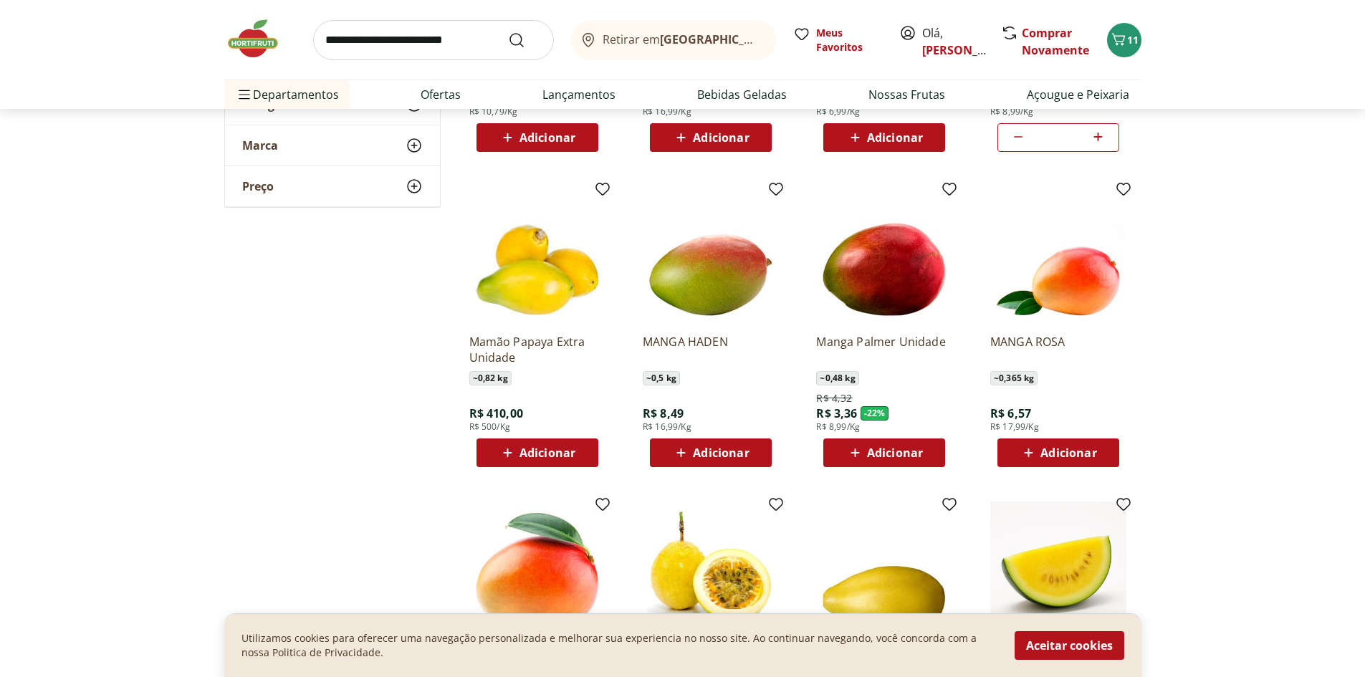
click at [849, 458] on icon at bounding box center [855, 452] width 18 height 17
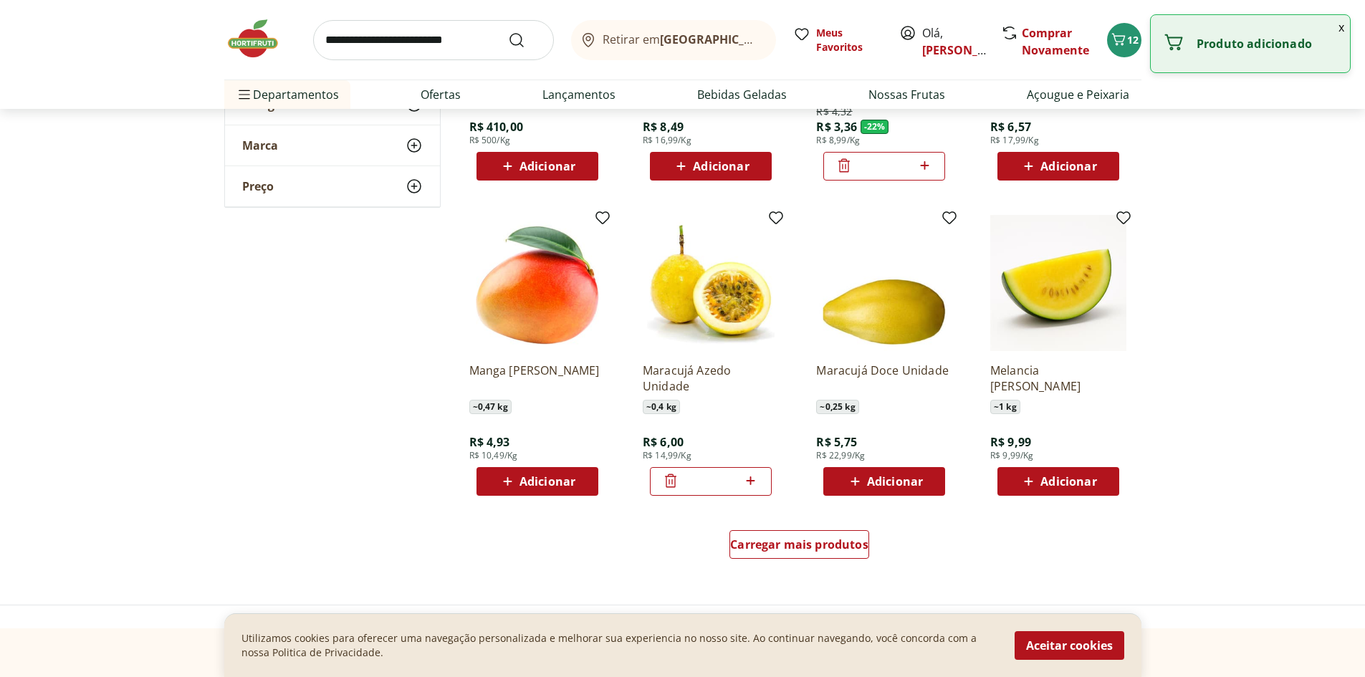
scroll to position [5587, 0]
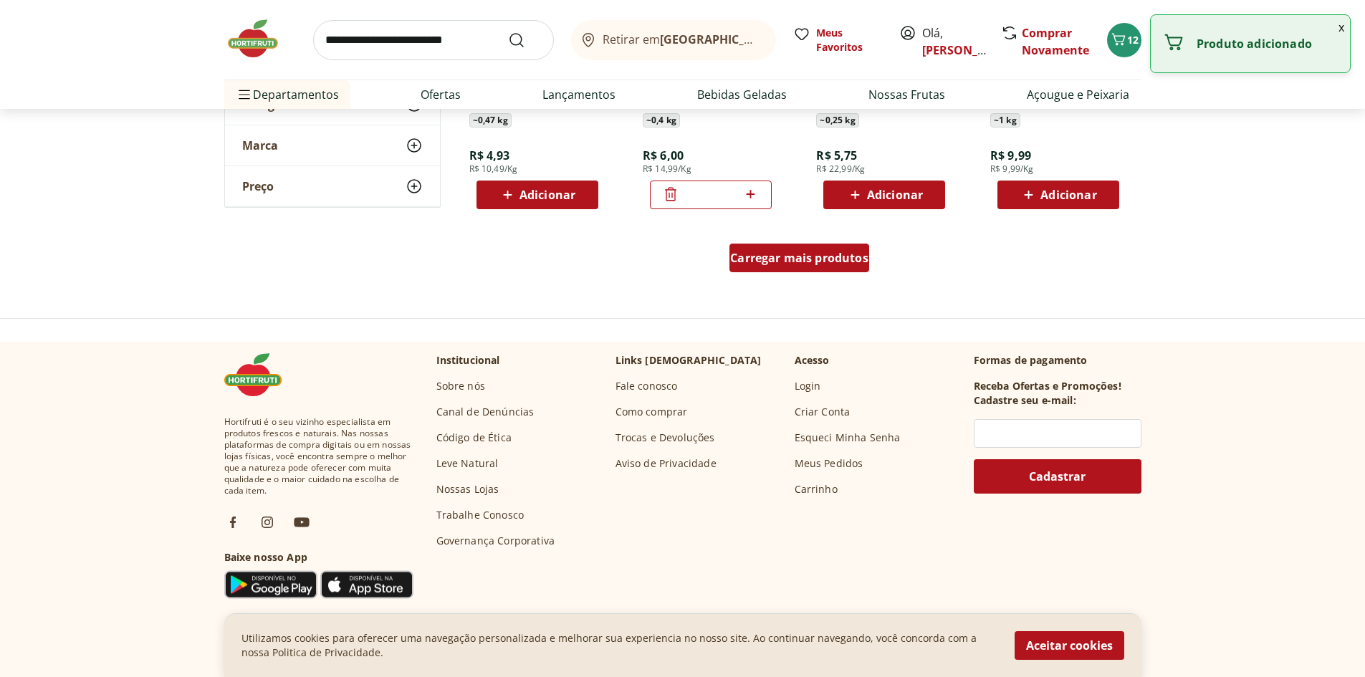
click at [775, 267] on div "Carregar mais produtos" at bounding box center [799, 258] width 140 height 29
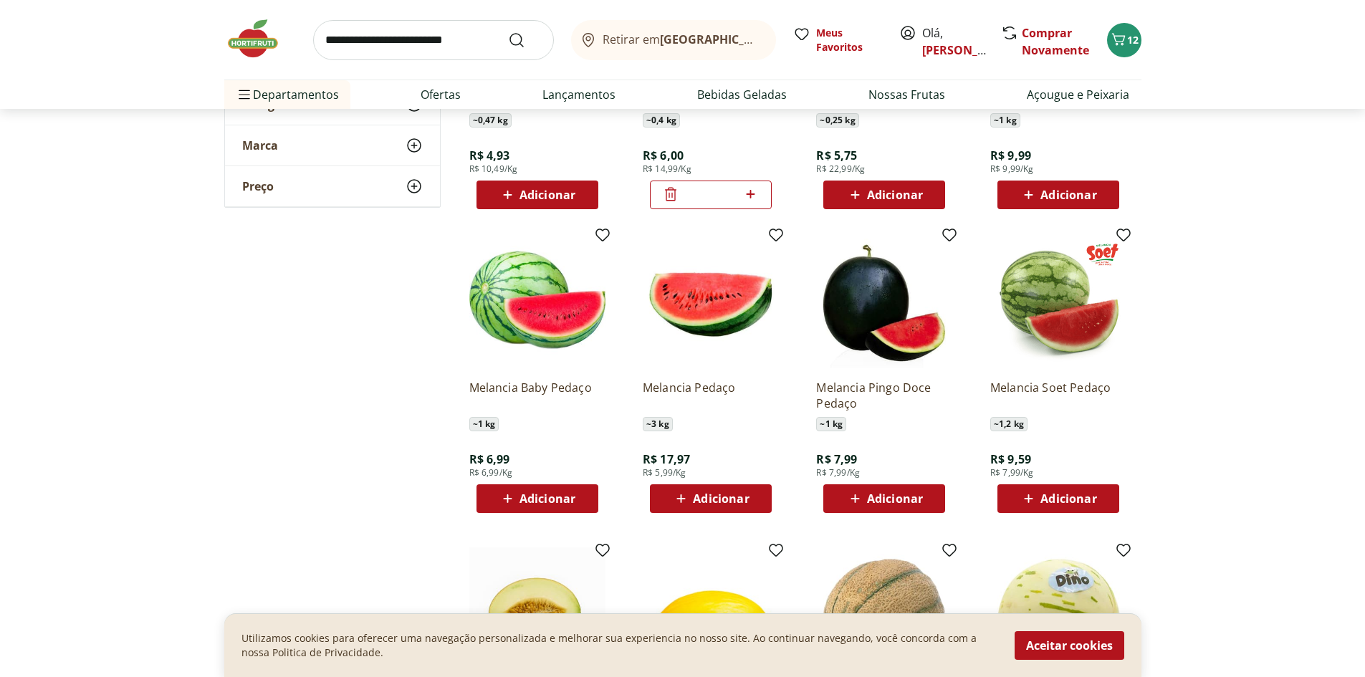
click at [1065, 500] on span "Adicionar" at bounding box center [1068, 498] width 56 height 11
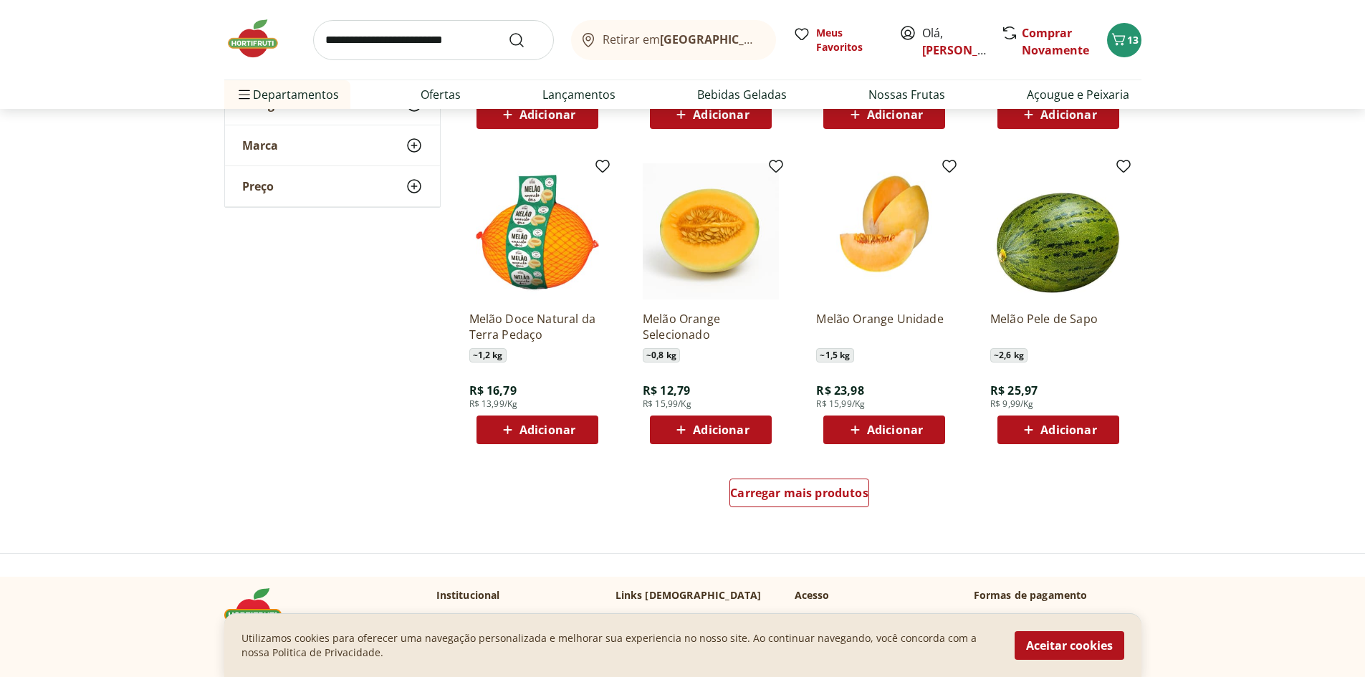
scroll to position [6303, 0]
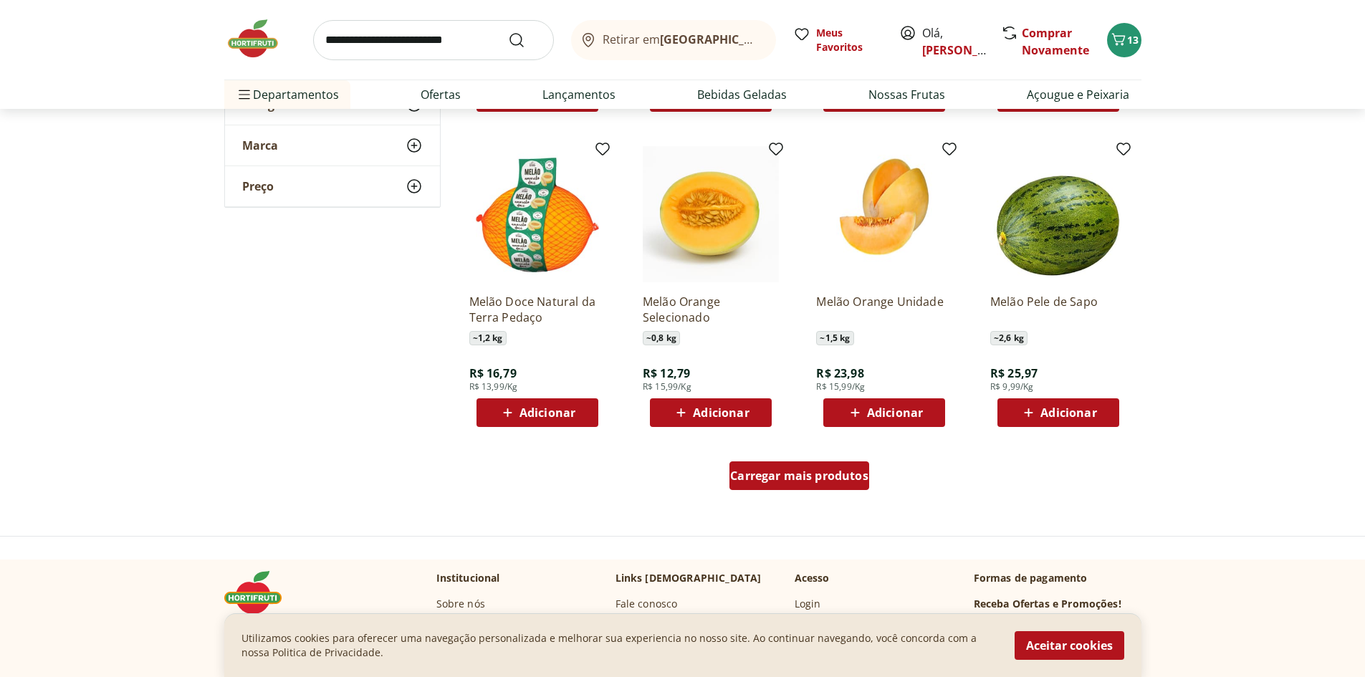
click at [815, 470] on span "Carregar mais produtos" at bounding box center [799, 475] width 138 height 11
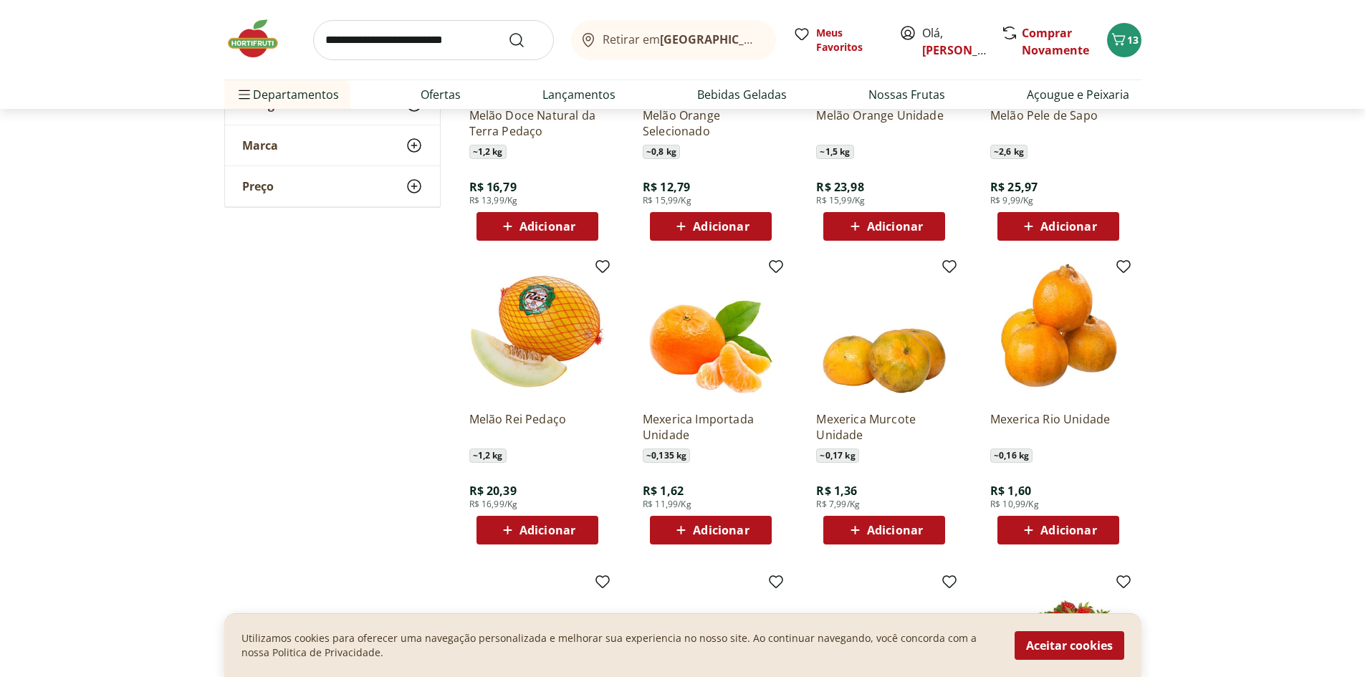
scroll to position [6518, 0]
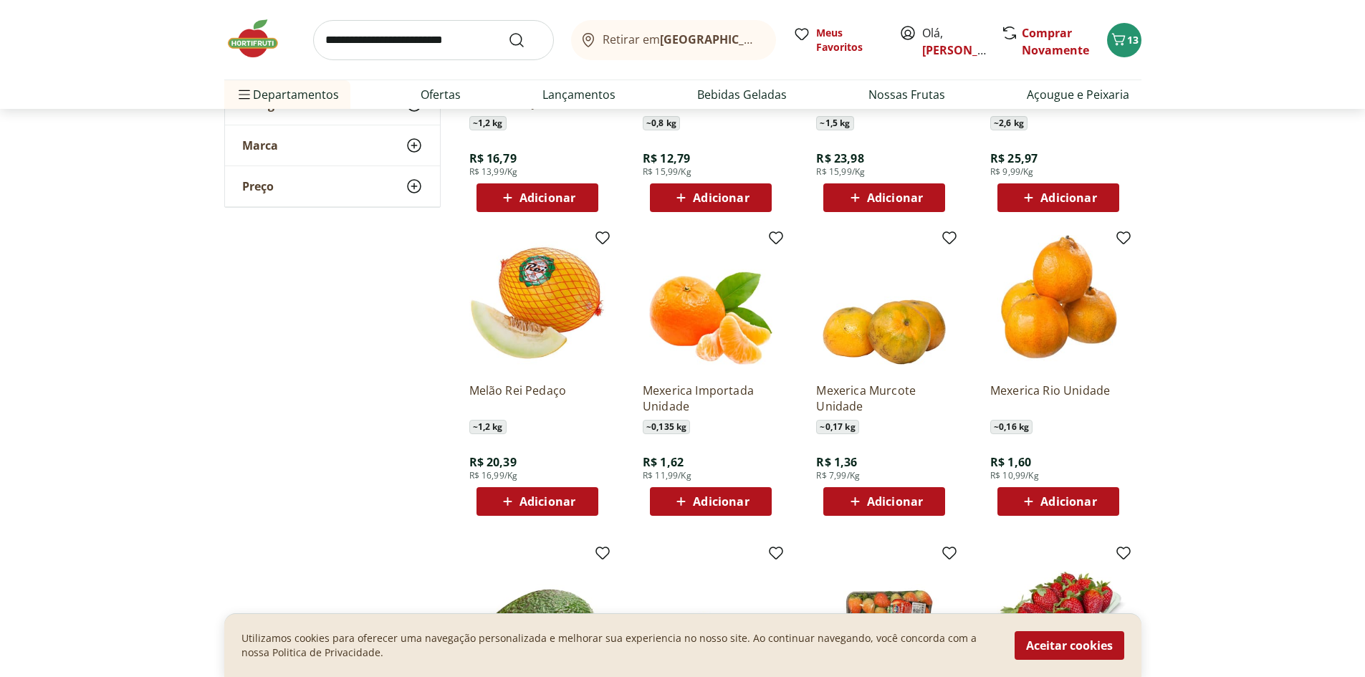
drag, startPoint x: 544, startPoint y: 505, endPoint x: 290, endPoint y: 476, distance: 255.3
click at [534, 509] on span "Adicionar" at bounding box center [537, 501] width 77 height 17
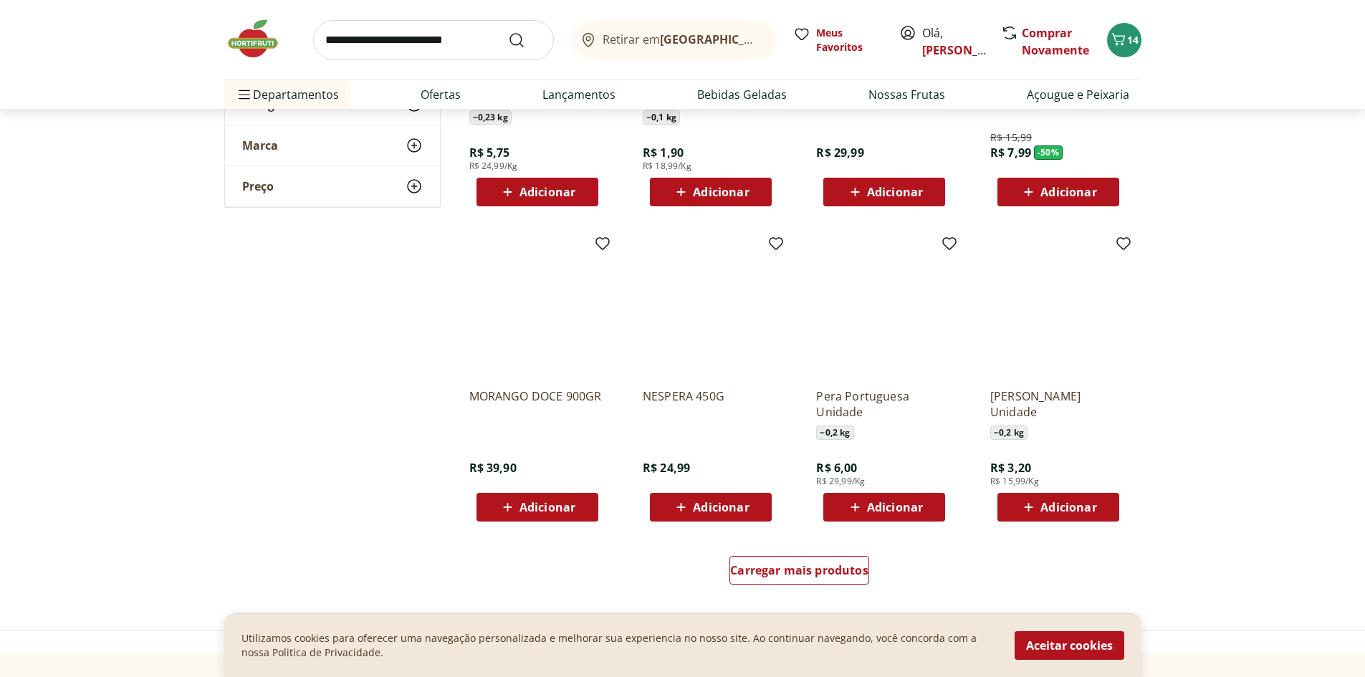
scroll to position [7163, 0]
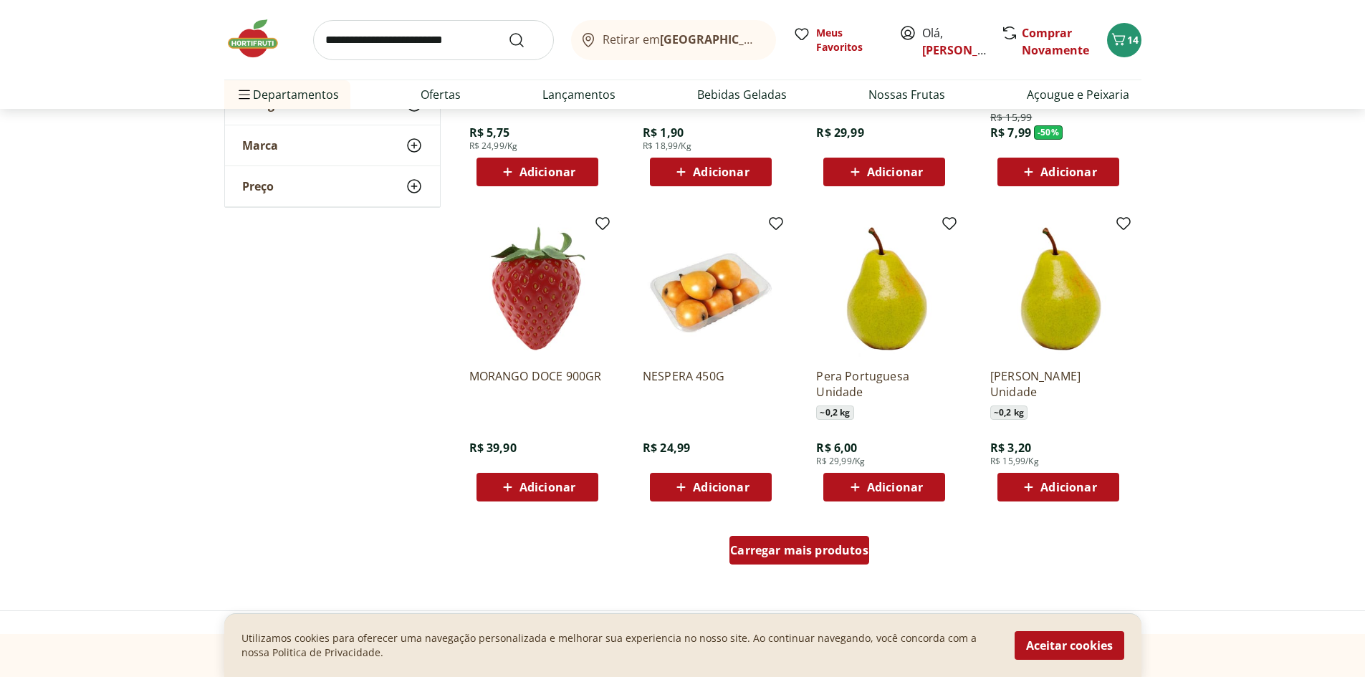
click at [821, 554] on span "Carregar mais produtos" at bounding box center [799, 549] width 138 height 11
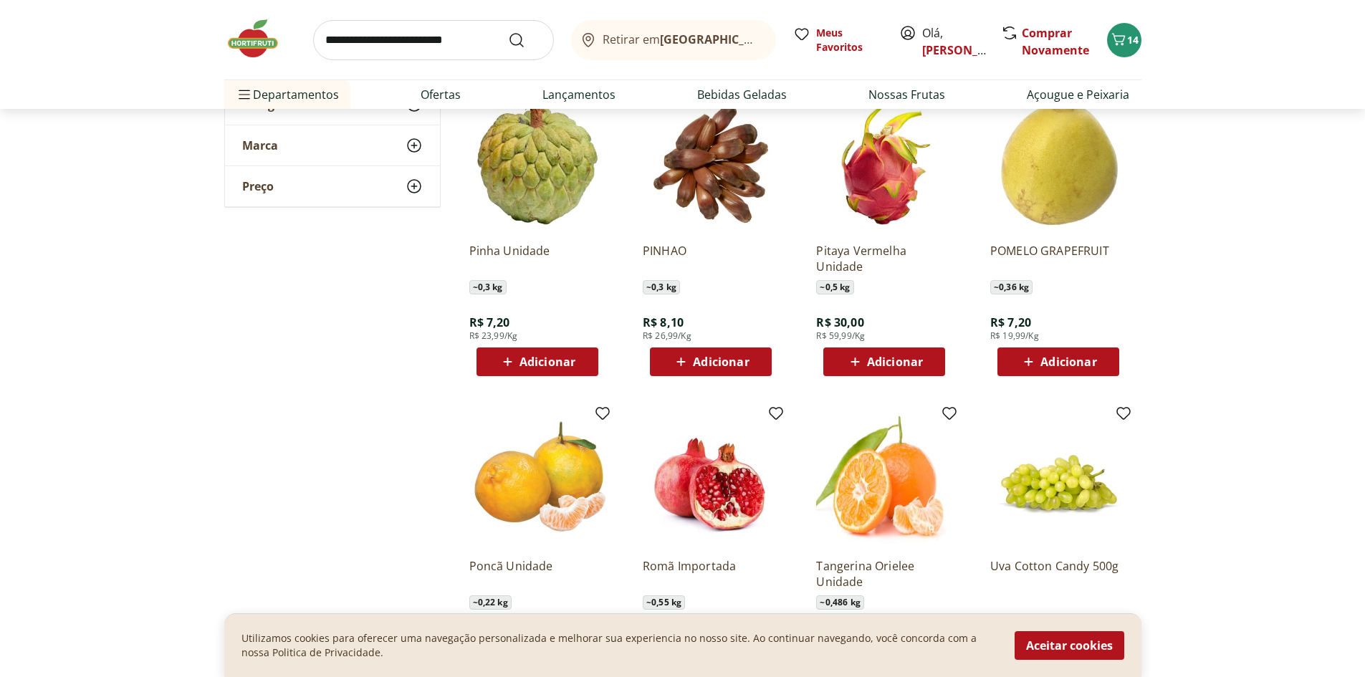
scroll to position [7593, 0]
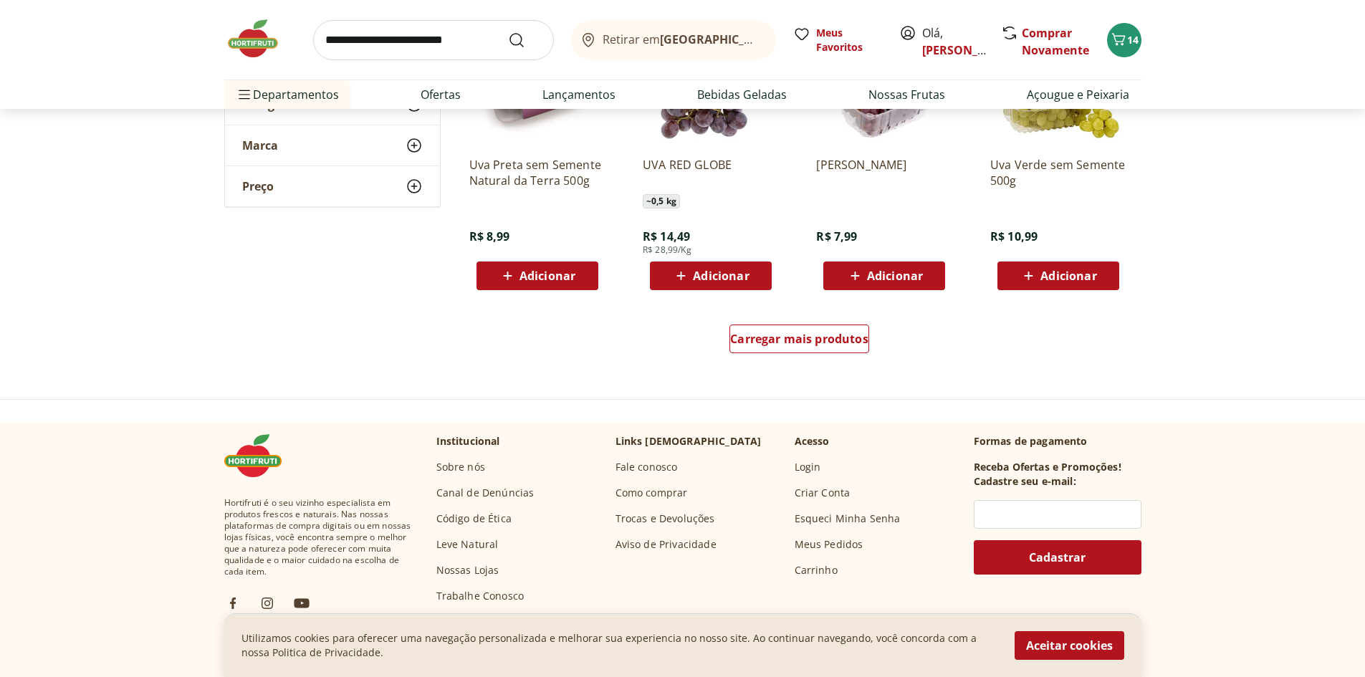
scroll to position [8452, 0]
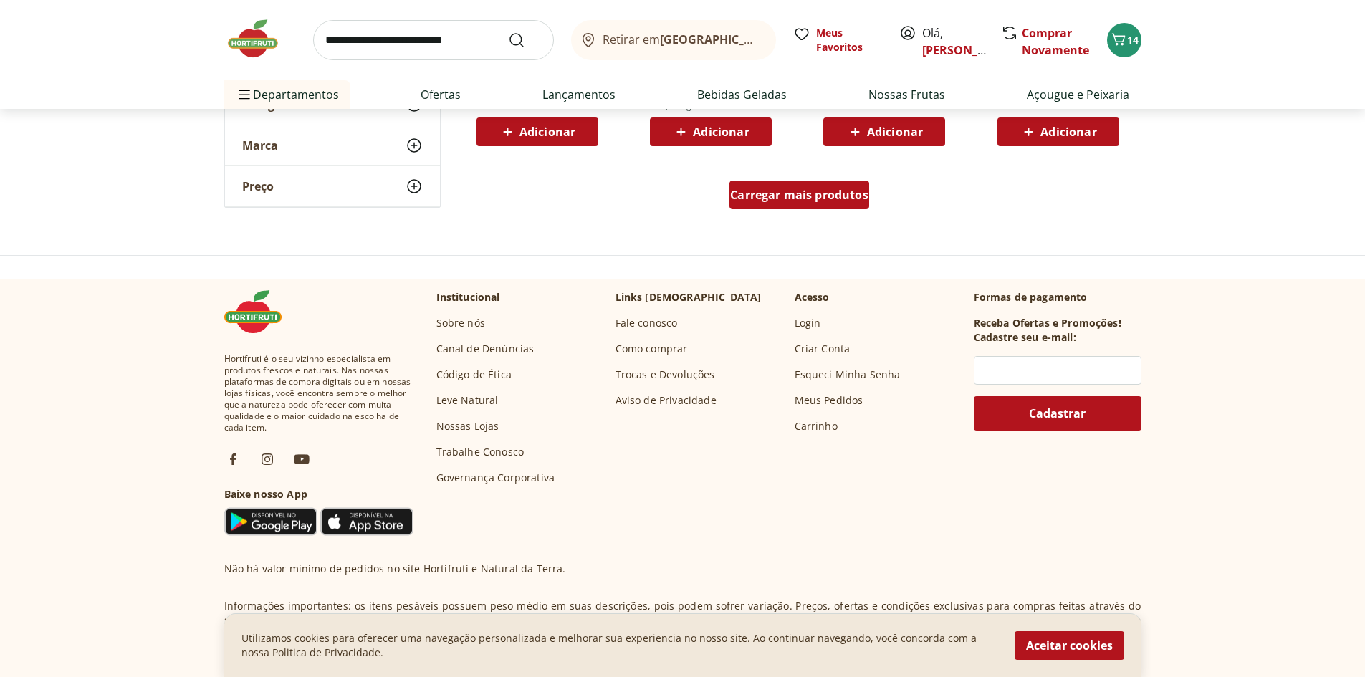
click at [789, 183] on div "Carregar mais produtos" at bounding box center [799, 197] width 695 height 69
click at [786, 189] on span "Carregar mais produtos" at bounding box center [799, 194] width 138 height 11
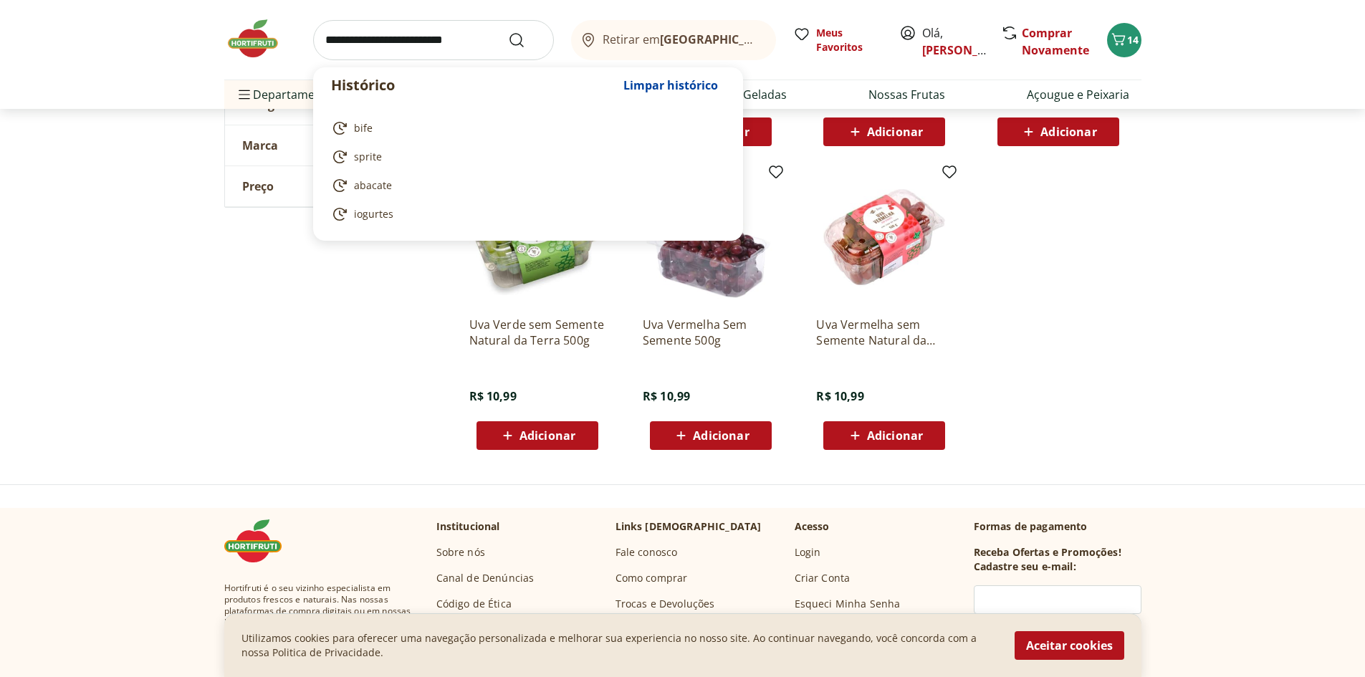
click at [410, 54] on input "search" at bounding box center [433, 40] width 241 height 40
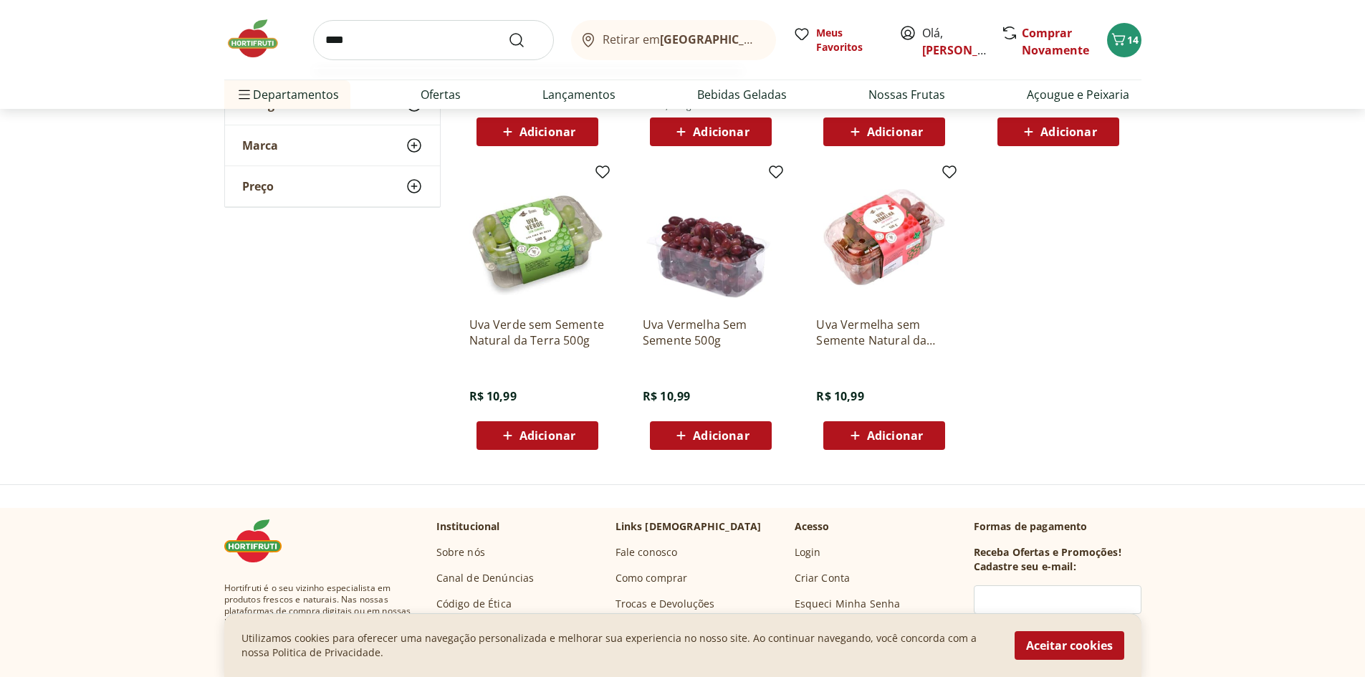
type input "****"
click at [508, 32] on button "Submit Search" at bounding box center [525, 40] width 34 height 17
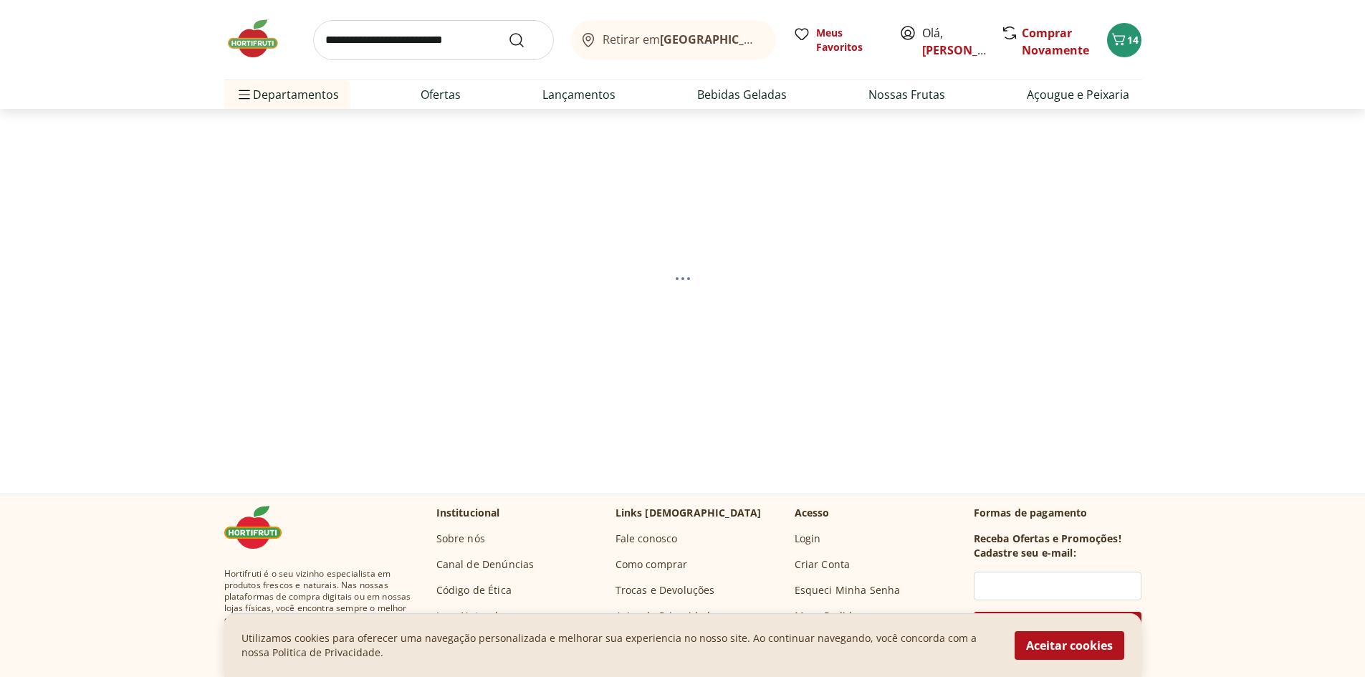
select select "**********"
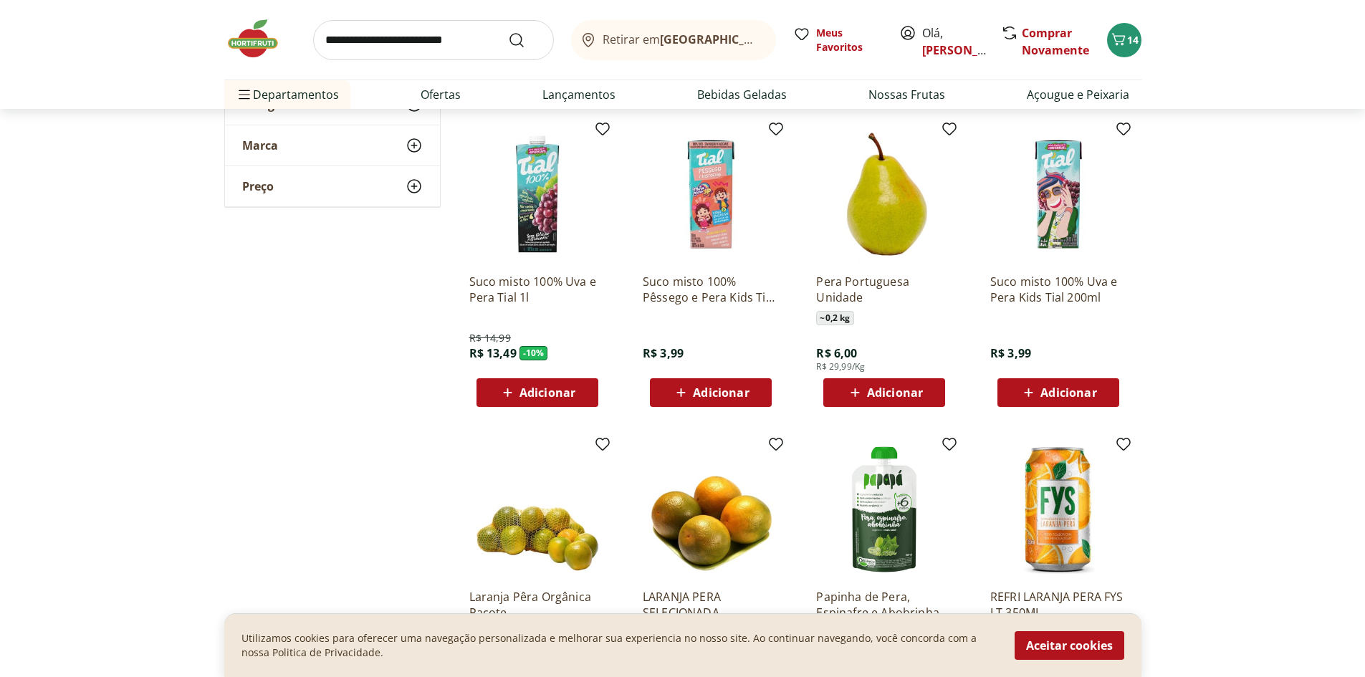
scroll to position [573, 0]
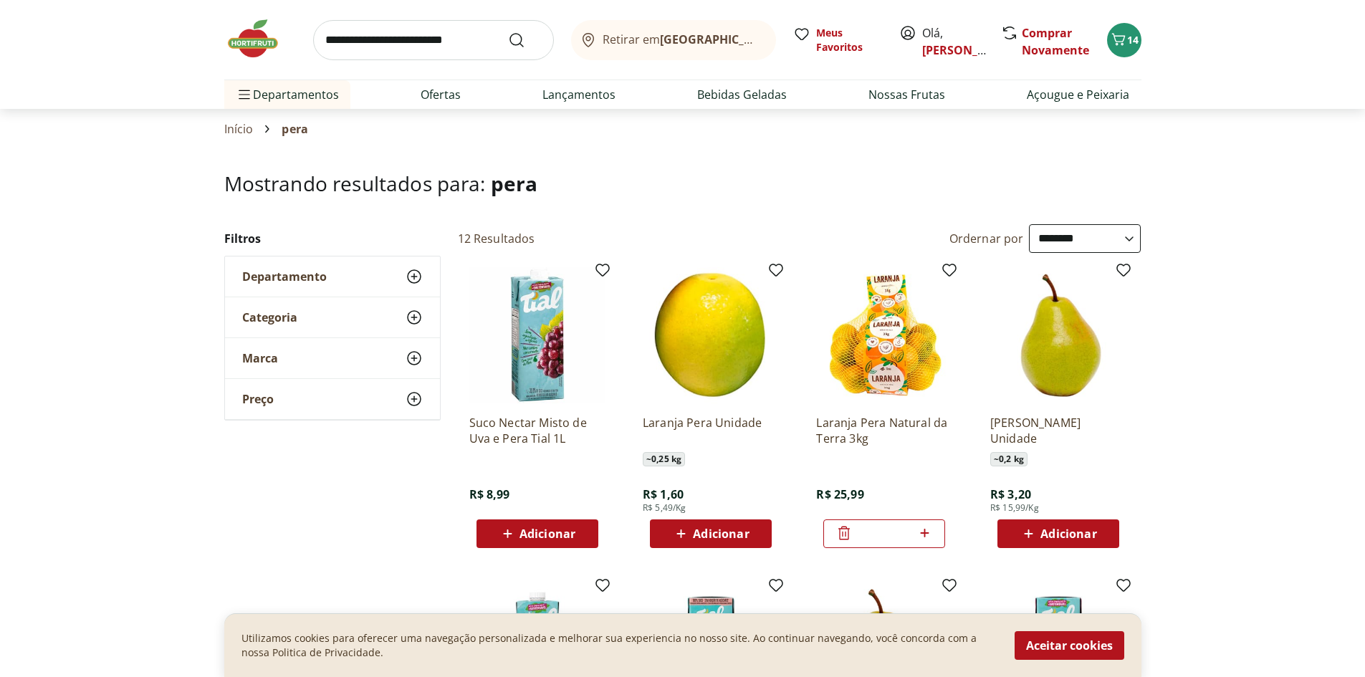
select select "**********"
click at [348, 31] on input "search" at bounding box center [433, 40] width 241 height 40
type input "*******"
click at [508, 32] on button "Submit Search" at bounding box center [525, 40] width 34 height 17
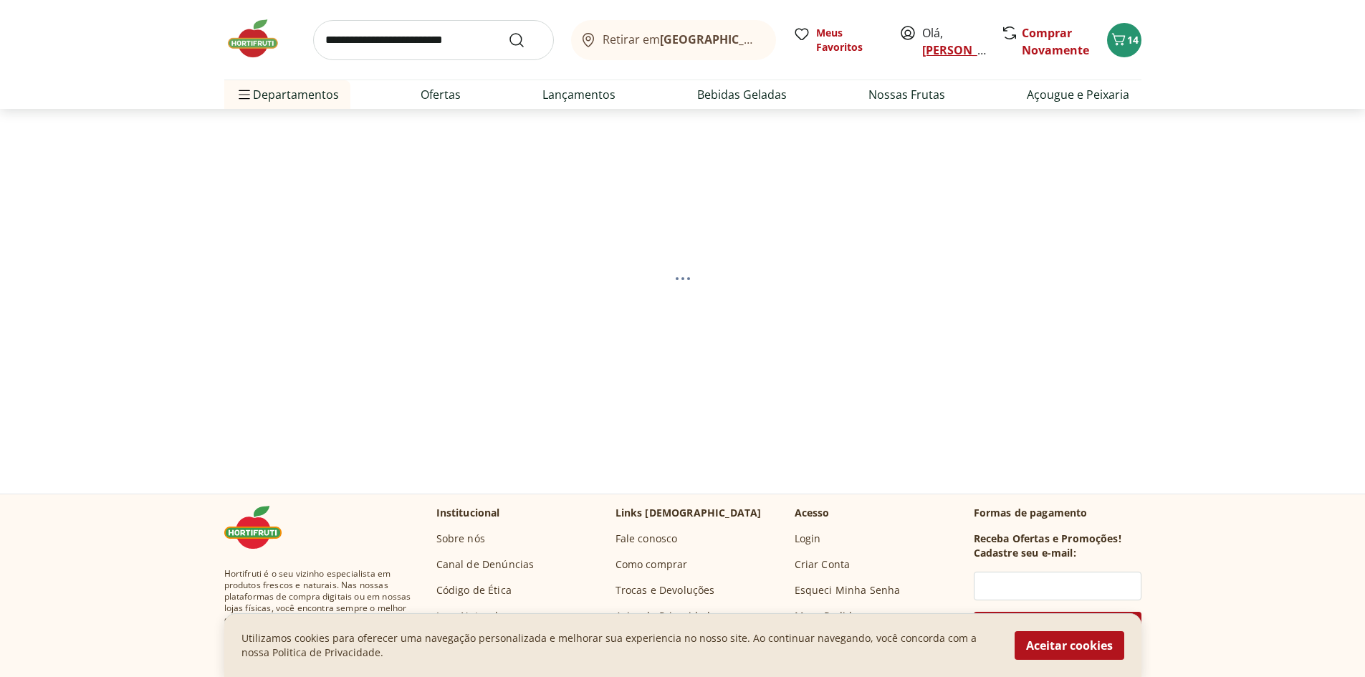
select select "**********"
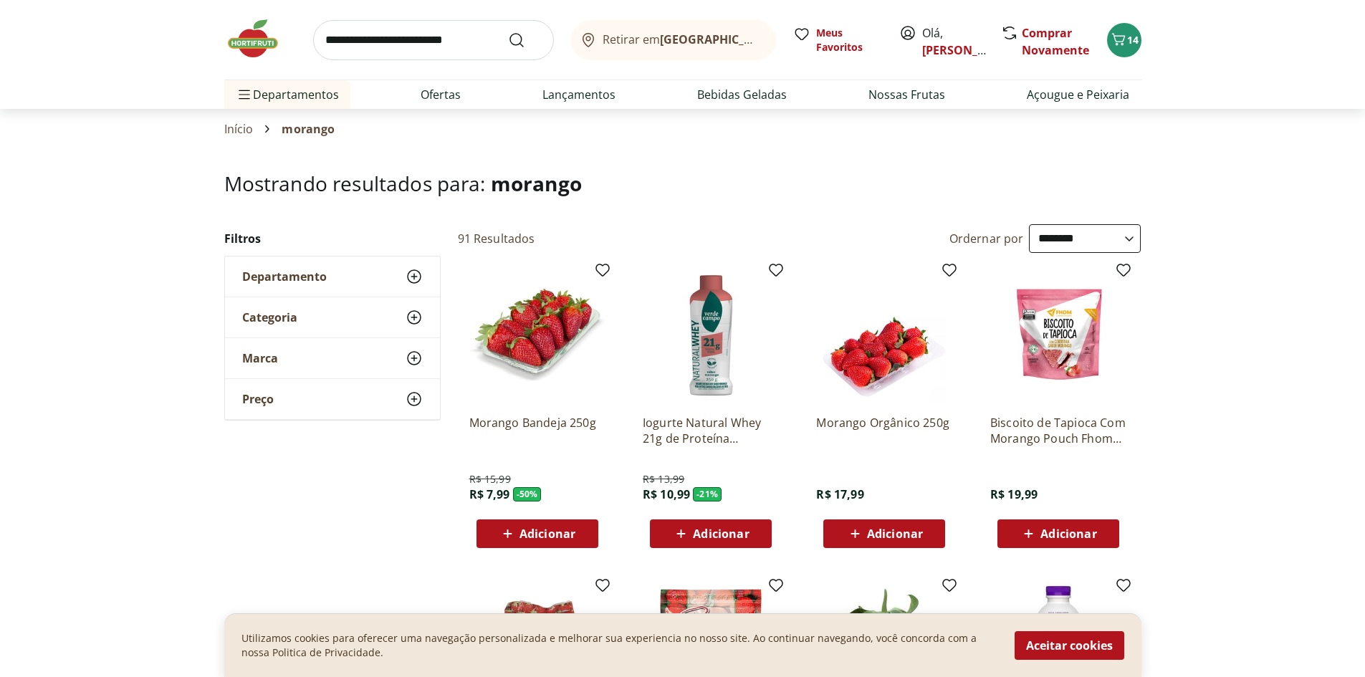
click at [872, 532] on span "Adicionar" at bounding box center [895, 533] width 56 height 11
click at [844, 529] on icon at bounding box center [843, 533] width 11 height 14
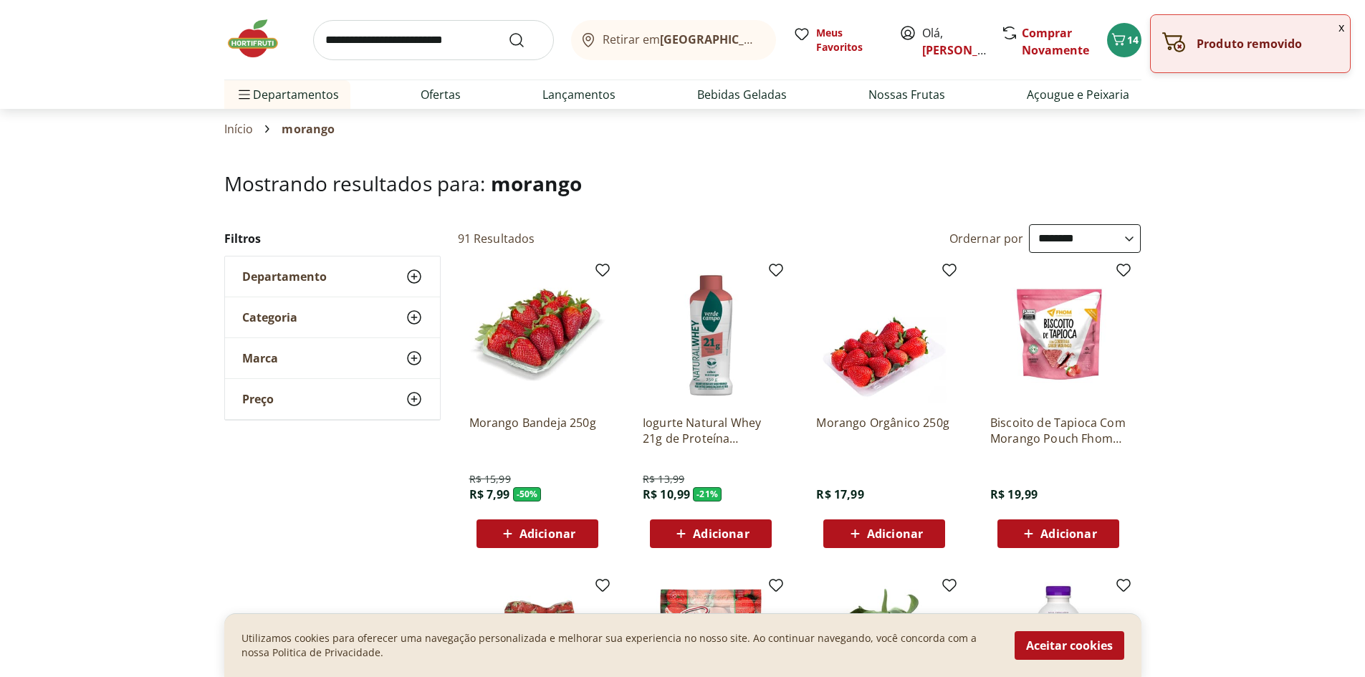
click at [529, 534] on span "Adicionar" at bounding box center [547, 533] width 56 height 11
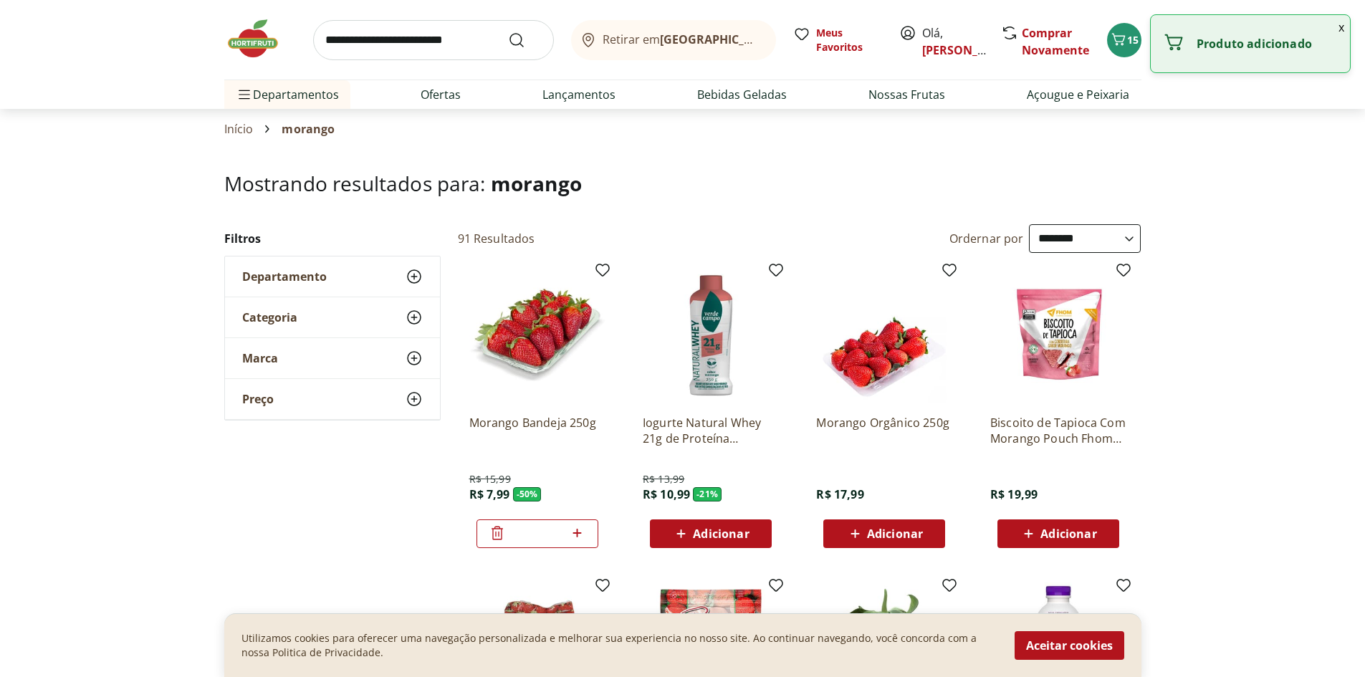
click at [582, 529] on icon at bounding box center [577, 532] width 18 height 17
type input "*"
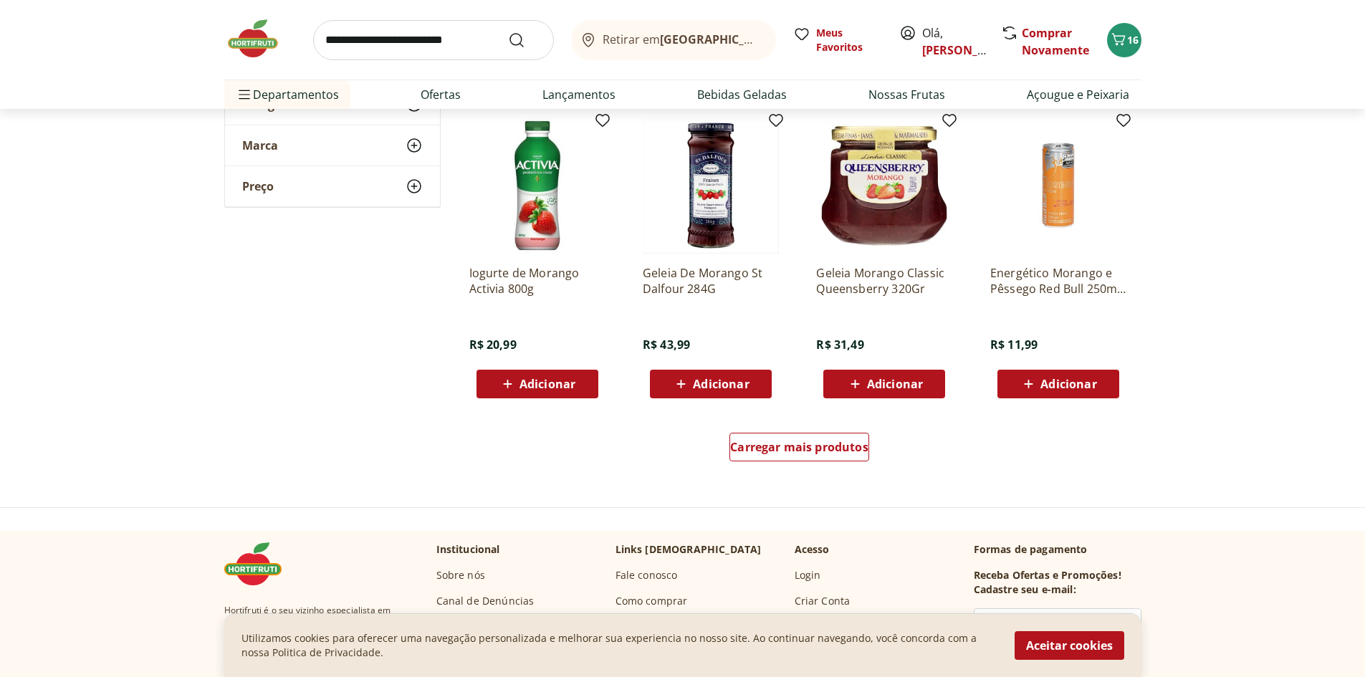
scroll to position [788, 0]
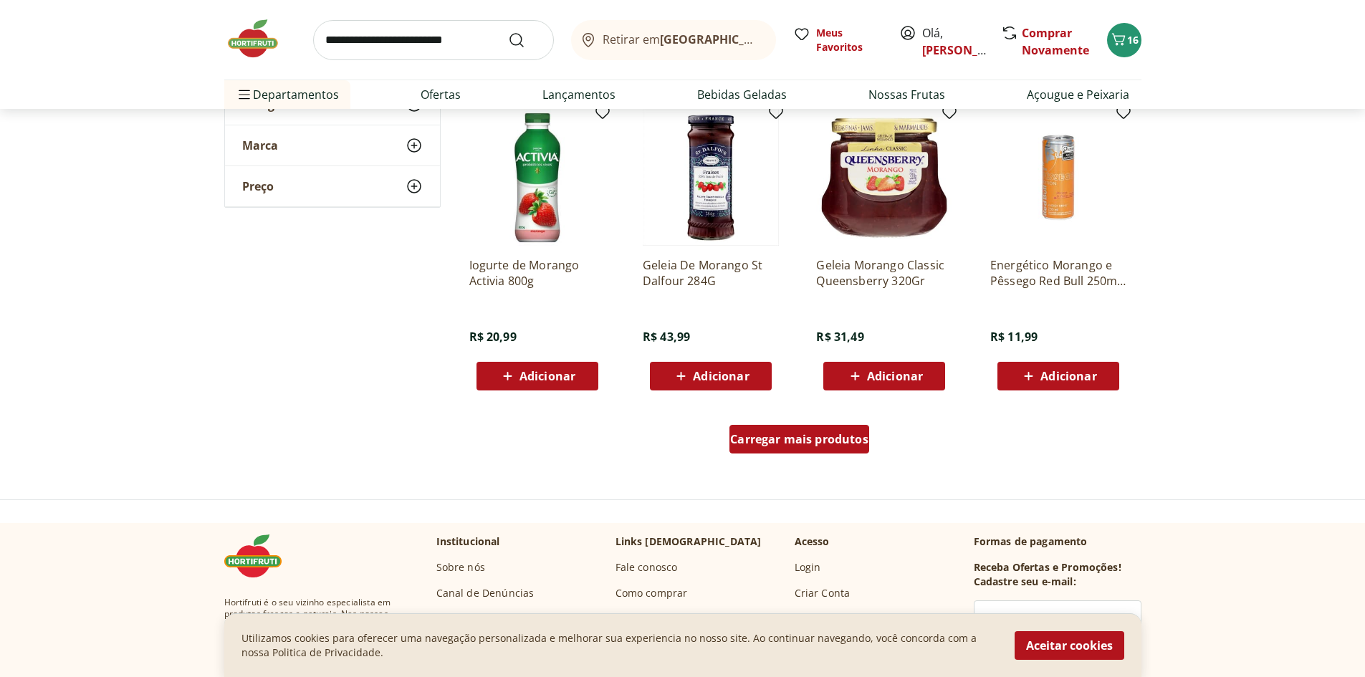
click at [824, 438] on span "Carregar mais produtos" at bounding box center [799, 438] width 138 height 11
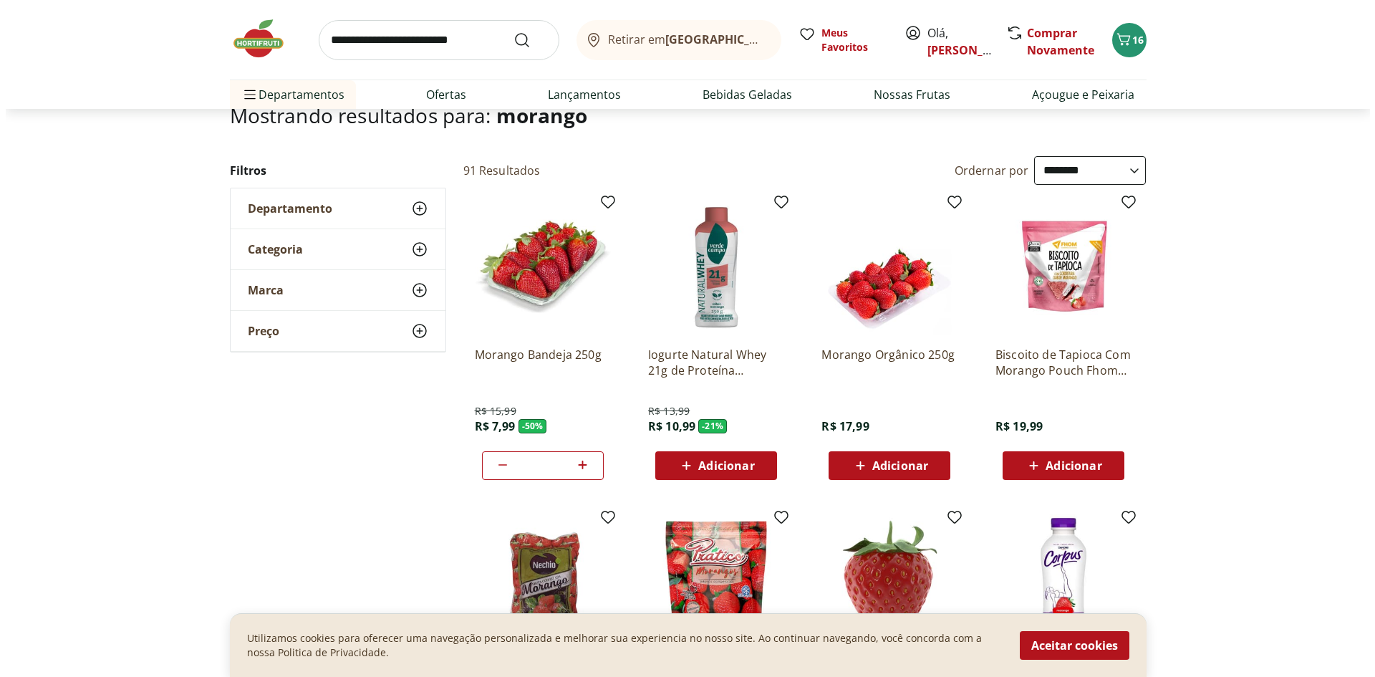
scroll to position [0, 0]
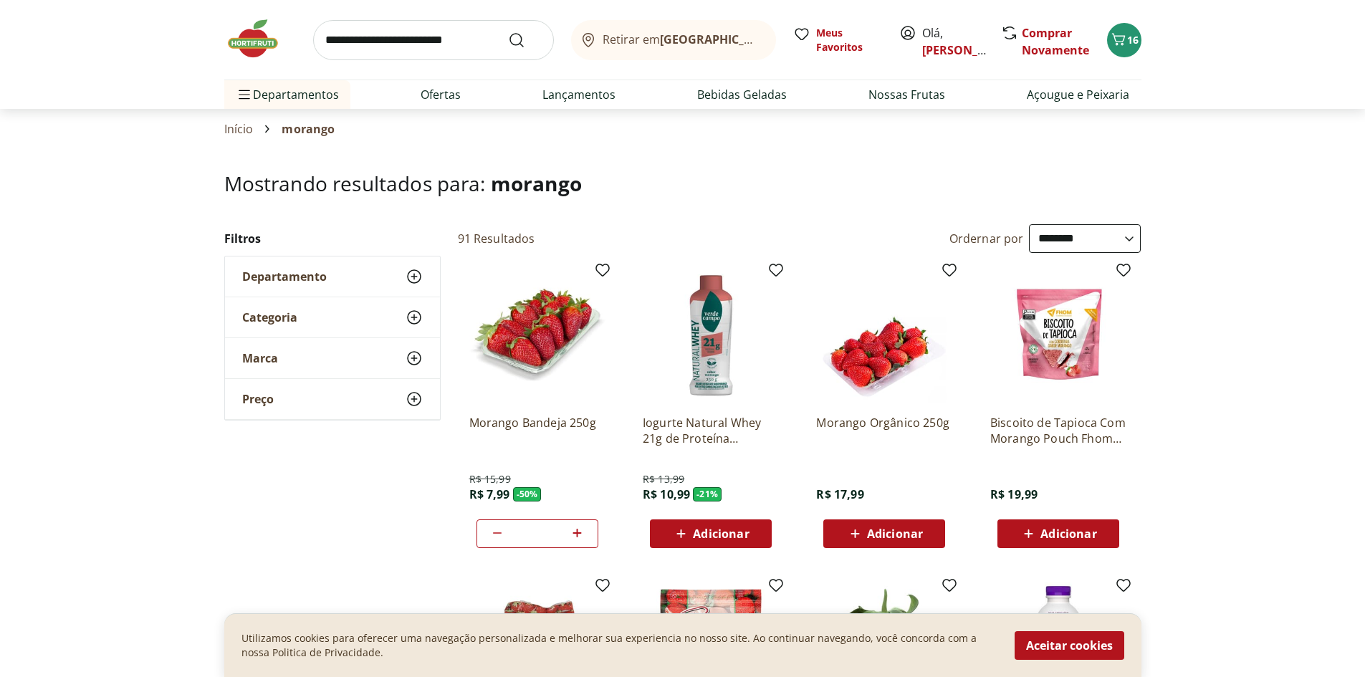
click at [1107, 32] on div "Retirar em Rio de Janeiro/RJ Meus Favoritos Olá, Mathilde Comprar Novamente 16" at bounding box center [682, 40] width 917 height 80
click at [1124, 32] on icon "Carrinho" at bounding box center [1118, 39] width 17 height 17
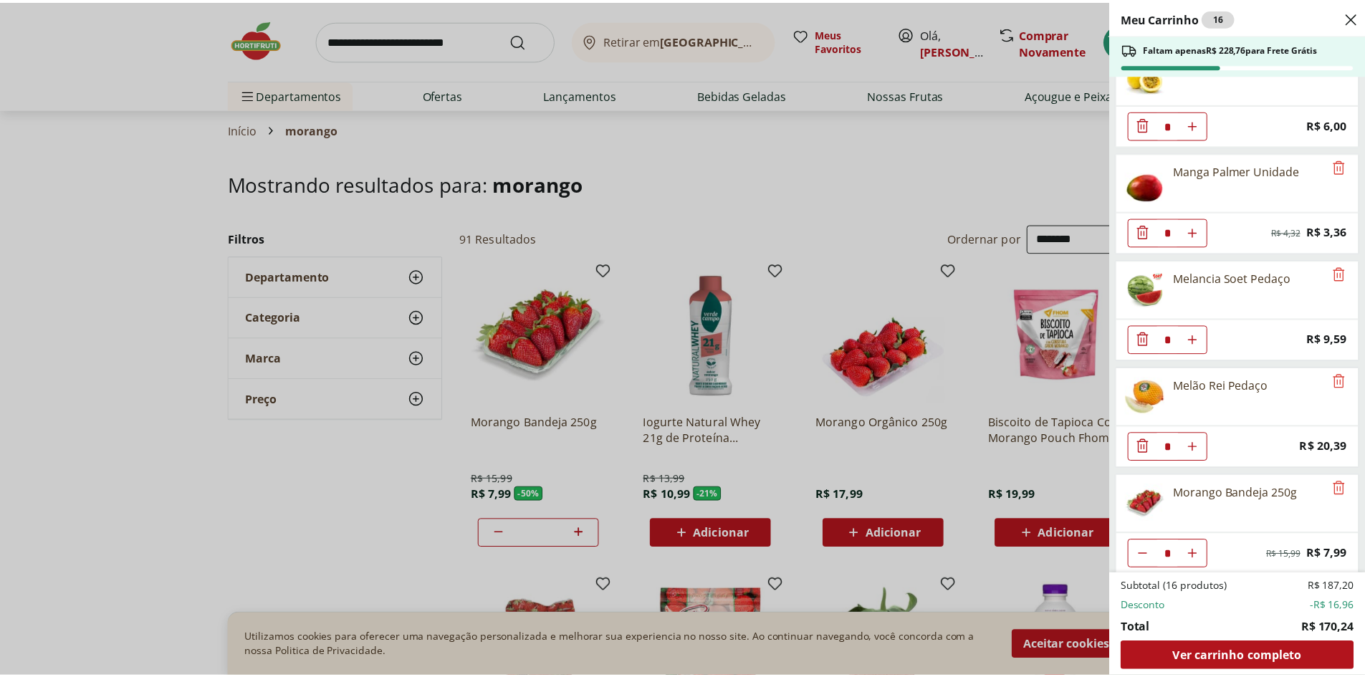
scroll to position [688, 0]
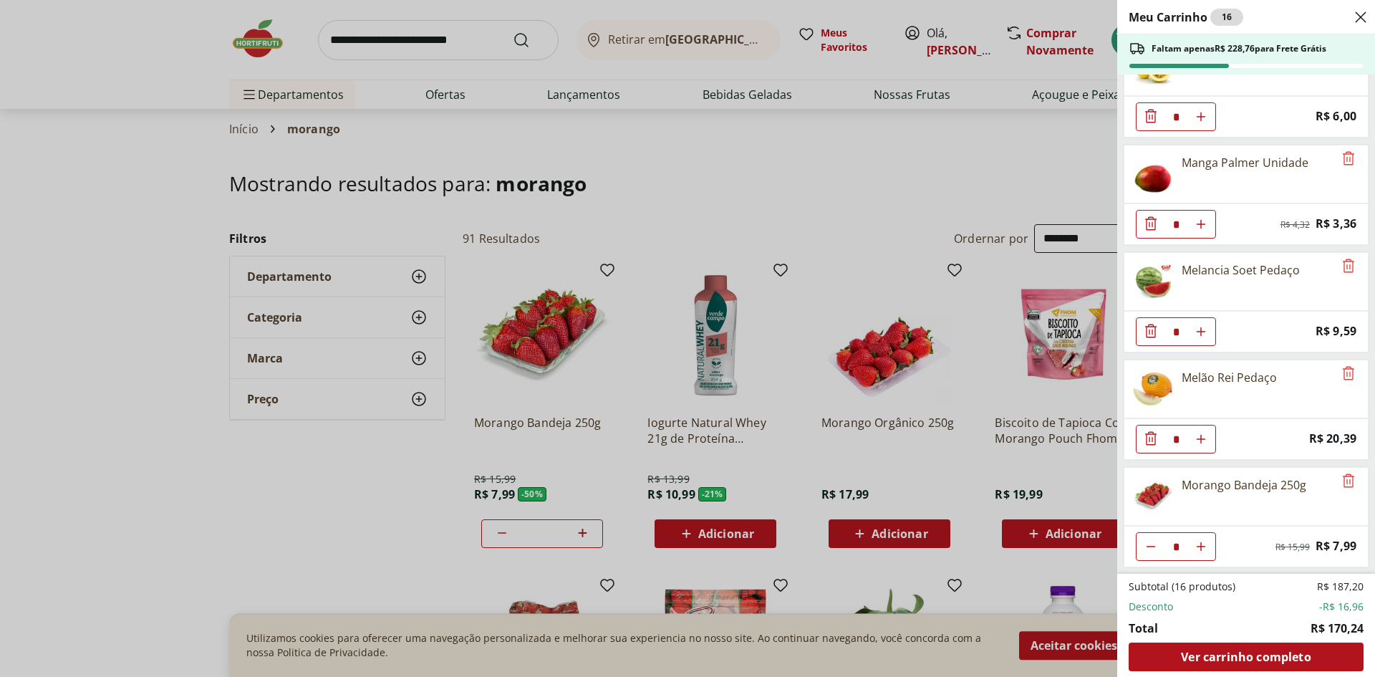
click at [397, 31] on div "Meu Carrinho 16 Faltam apenas R$ 228,76 para Frete Grátis AMEIXA NACIONAL 500G …" at bounding box center [687, 338] width 1375 height 677
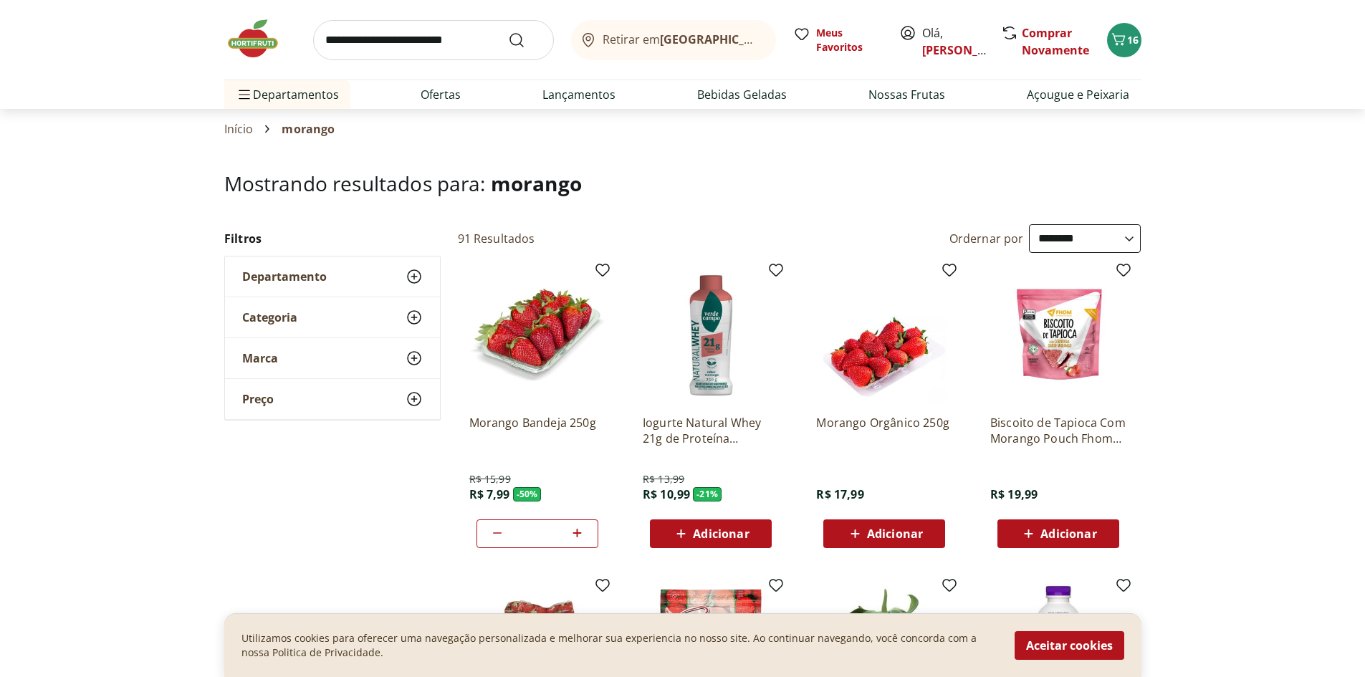
click at [383, 38] on input "search" at bounding box center [433, 40] width 241 height 40
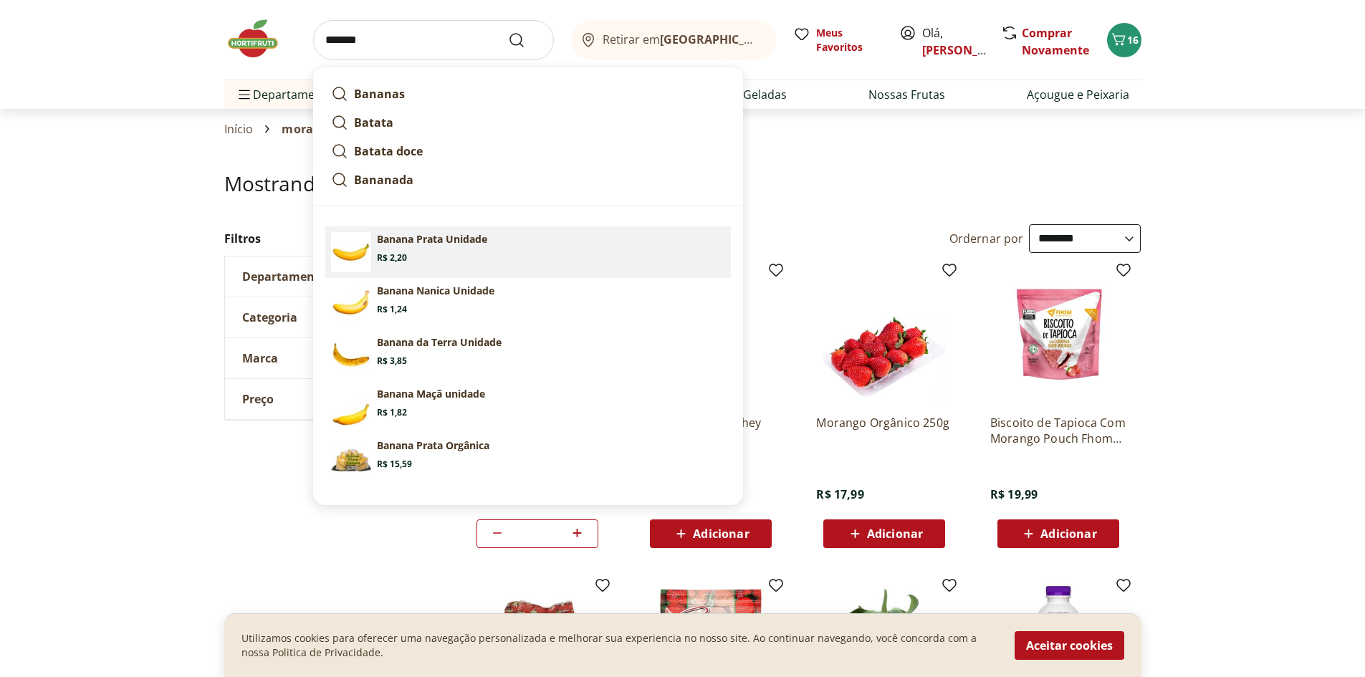
click at [491, 254] on section "Banana Prata Unidade Price: R$ 2,20" at bounding box center [551, 248] width 348 height 32
type input "**********"
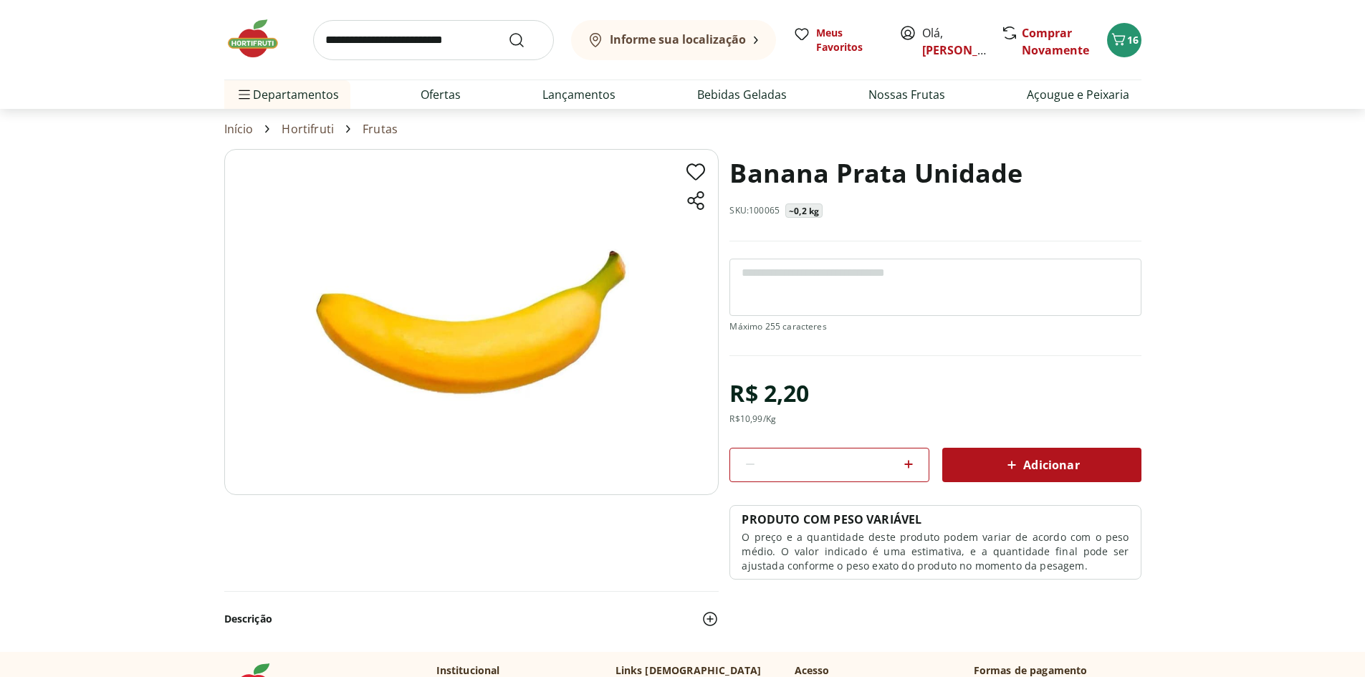
click at [908, 463] on icon at bounding box center [908, 464] width 9 height 9
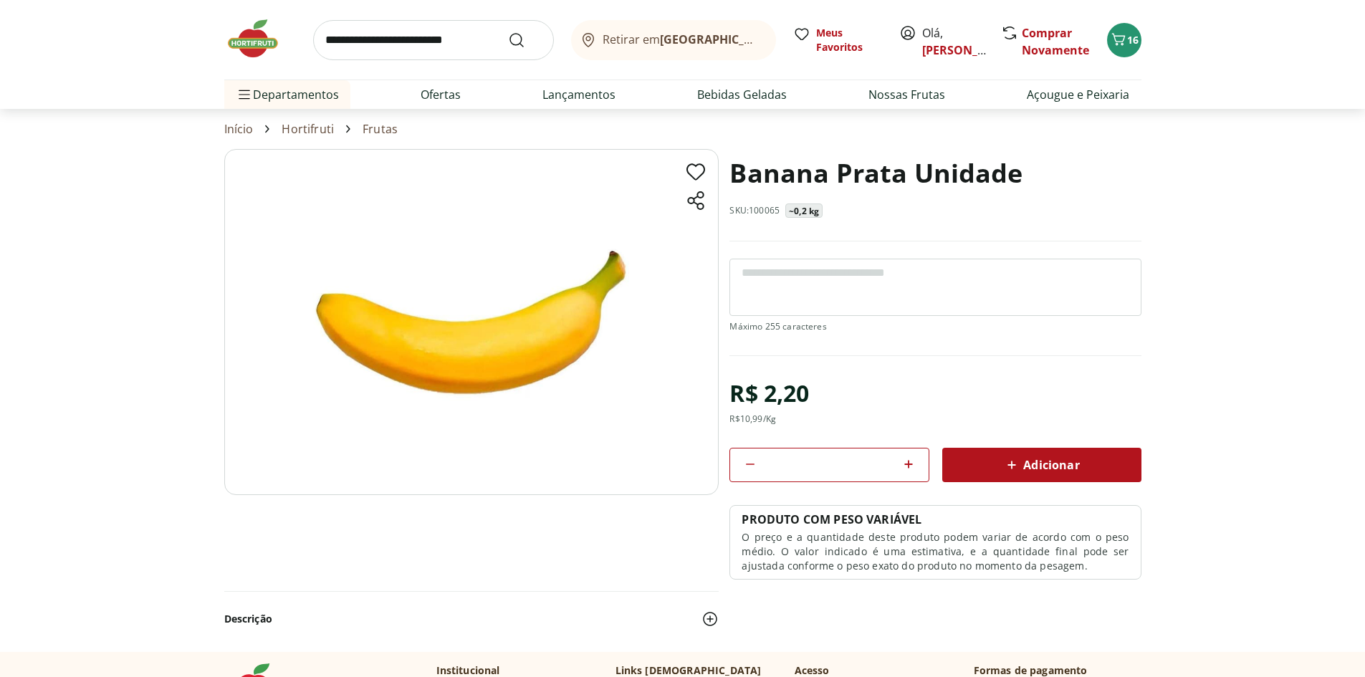
click at [908, 463] on icon at bounding box center [908, 464] width 9 height 9
type input "*"
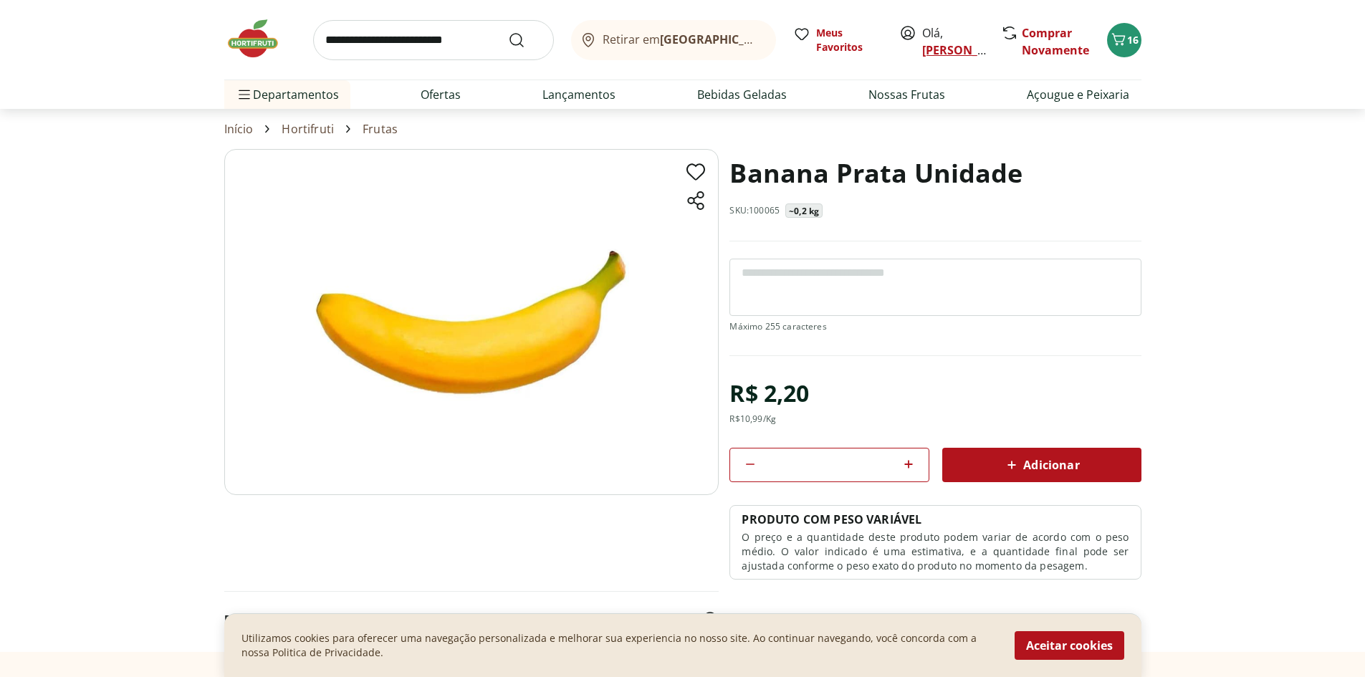
click at [941, 46] on link "[PERSON_NAME]" at bounding box center [968, 50] width 93 height 16
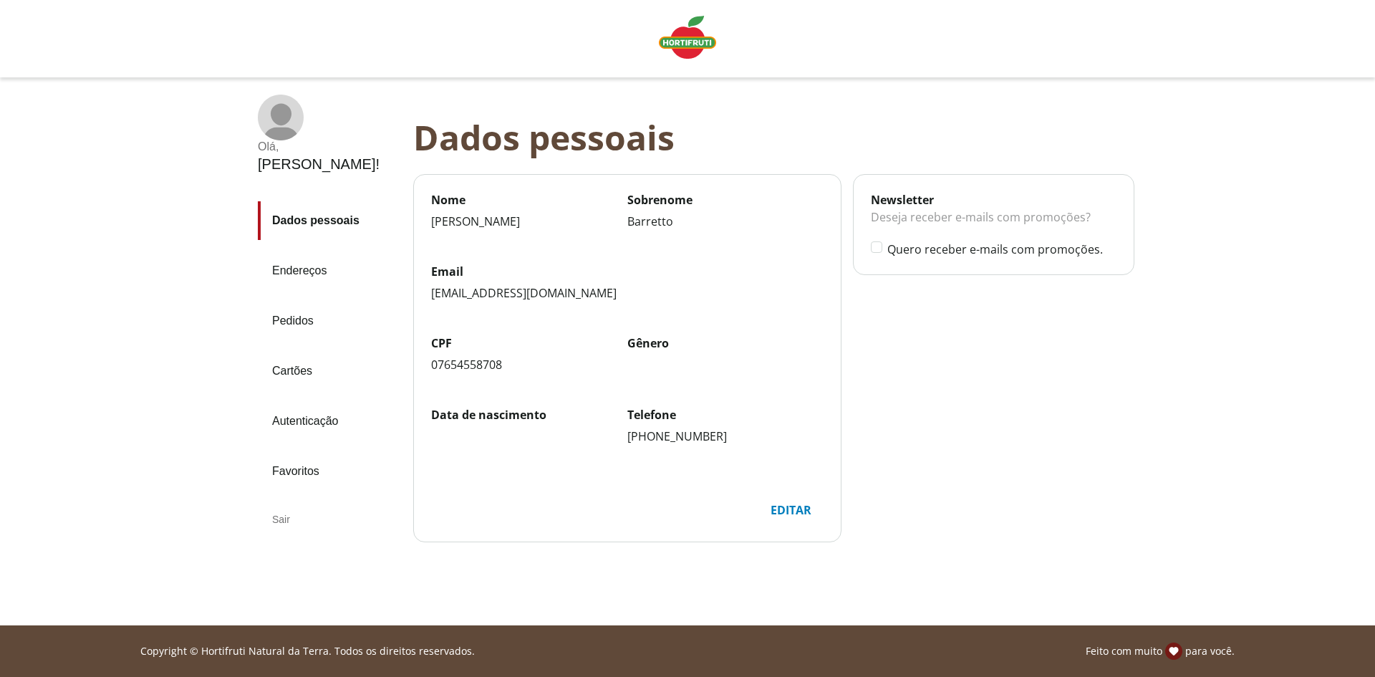
click at [278, 302] on link "Pedidos" at bounding box center [330, 321] width 144 height 39
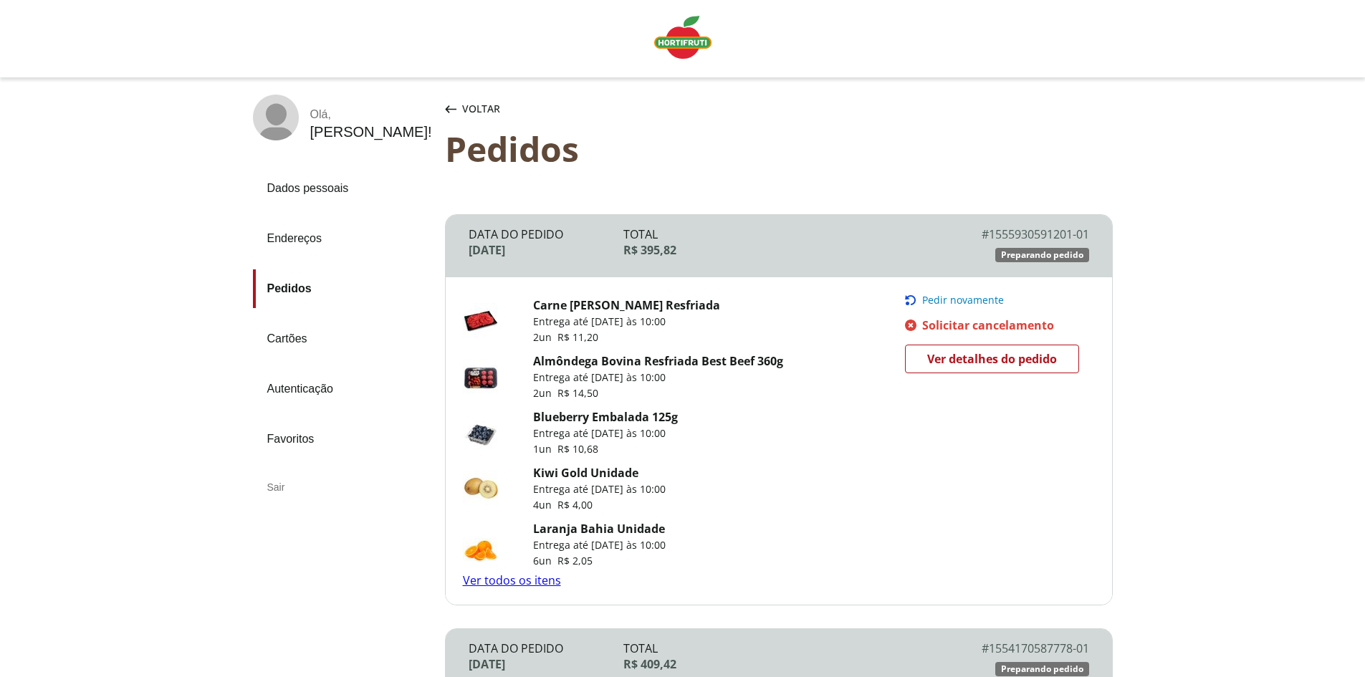
click at [683, 46] on img "Linha de sessão" at bounding box center [682, 37] width 57 height 43
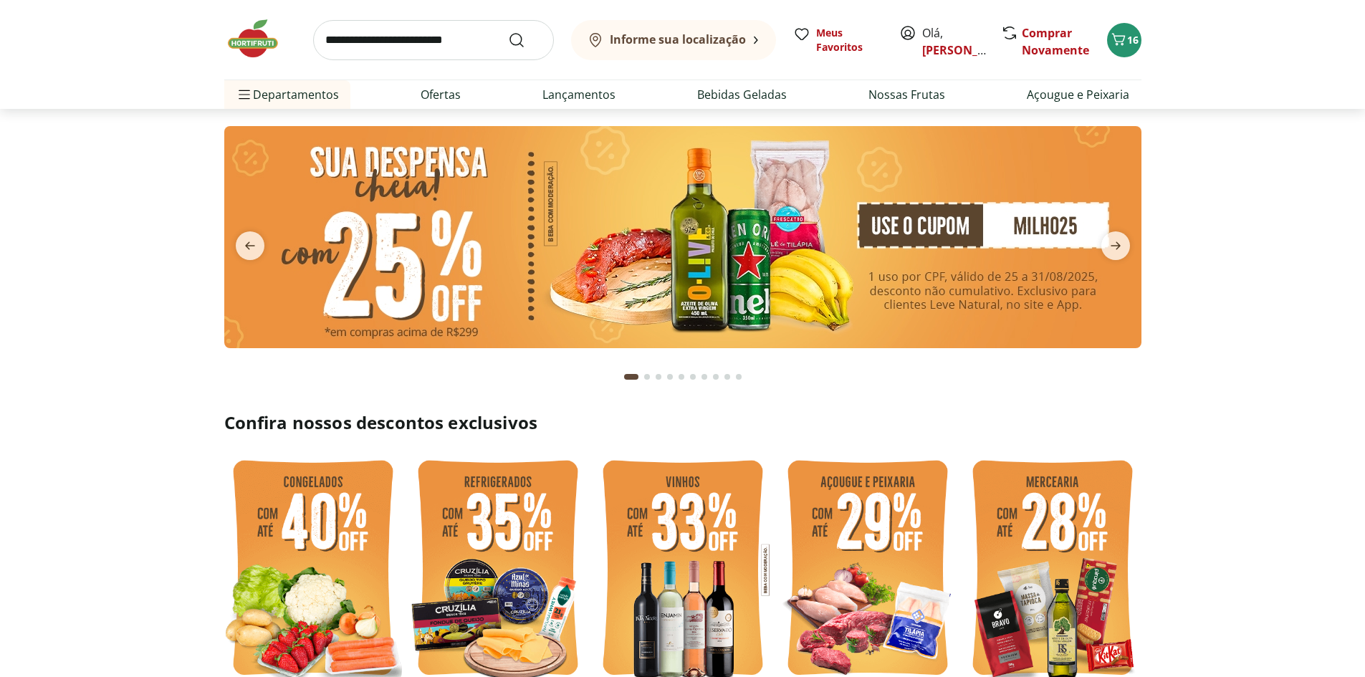
click at [392, 45] on input "search" at bounding box center [433, 40] width 241 height 40
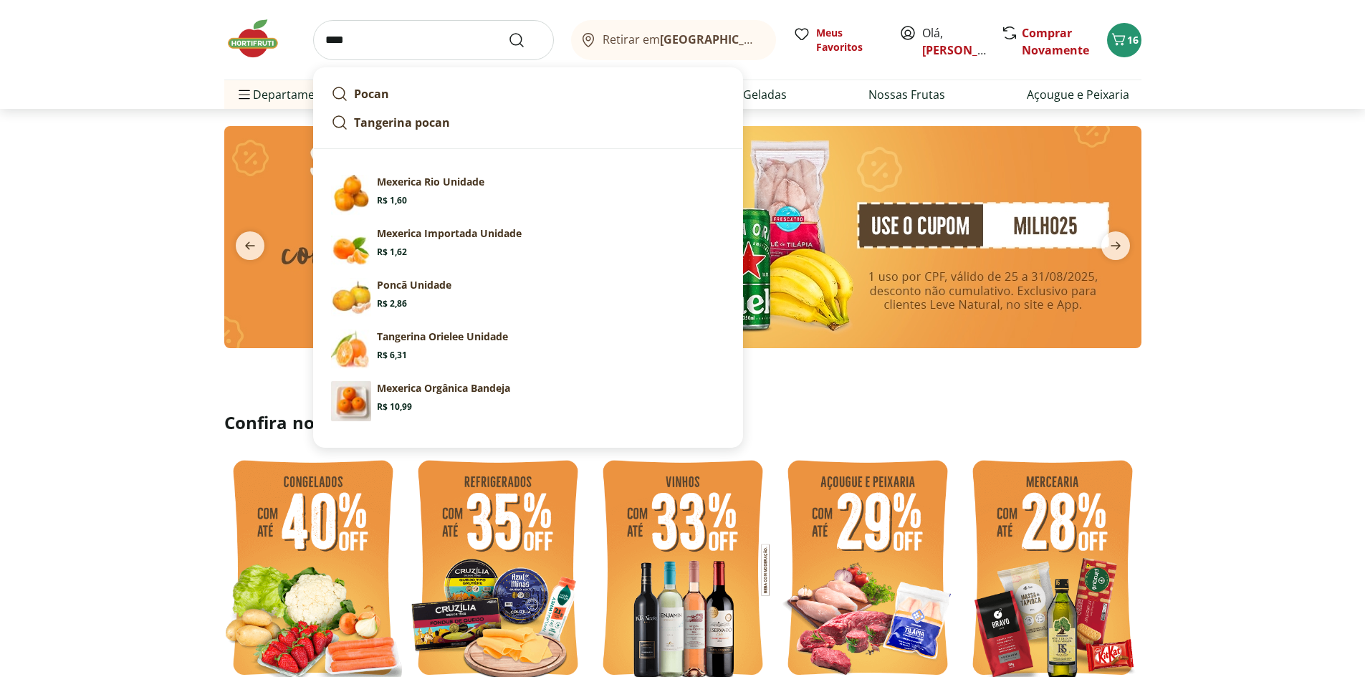
type input "****"
click at [508, 32] on button "Submit Search" at bounding box center [525, 40] width 34 height 17
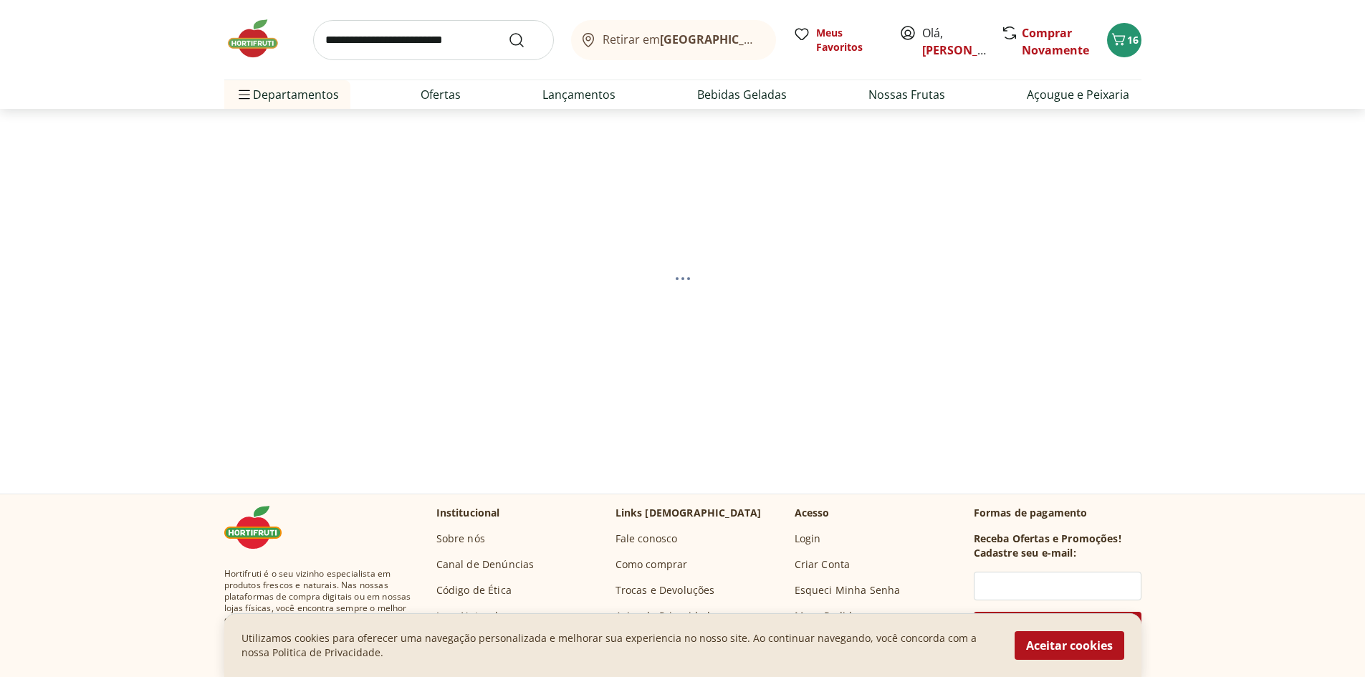
select select "**********"
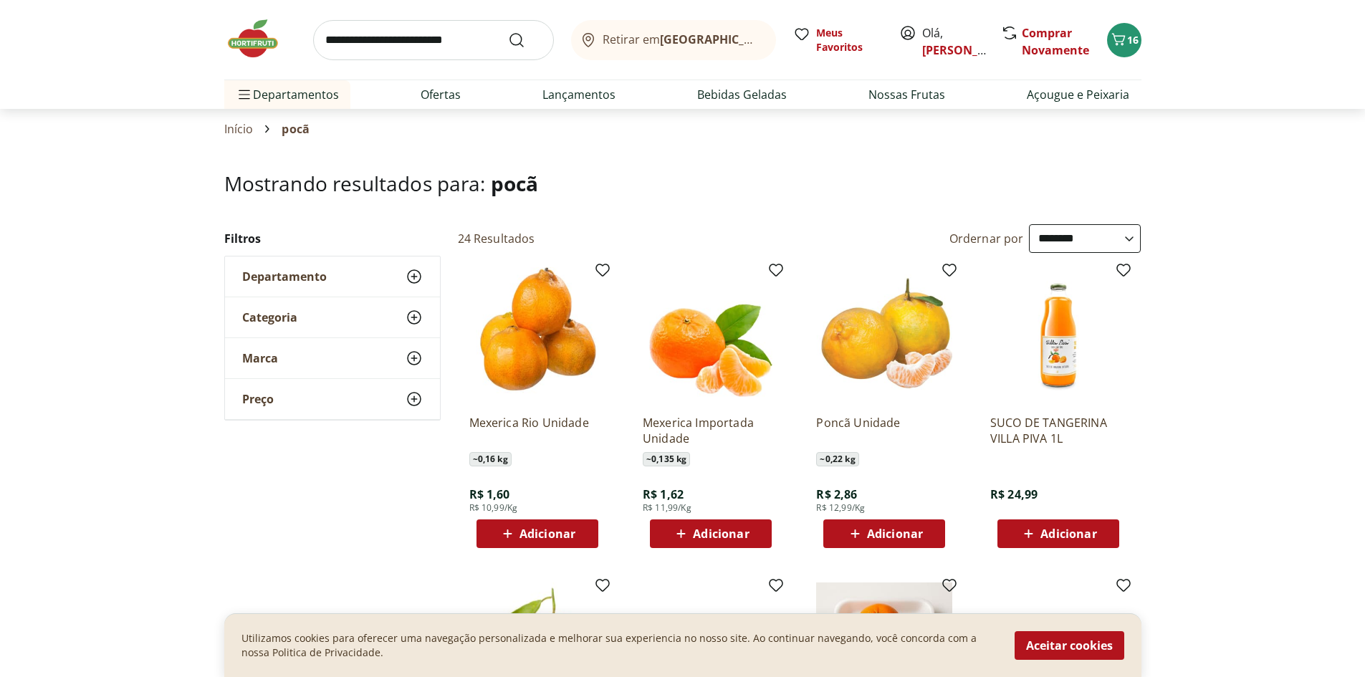
click at [884, 552] on div "Poncã Unidade ~ 0,22 kg R$ 2,86 R$ 12,99/Kg Adicionar" at bounding box center [883, 408] width 159 height 304
click at [883, 542] on span "Adicionar" at bounding box center [884, 533] width 77 height 17
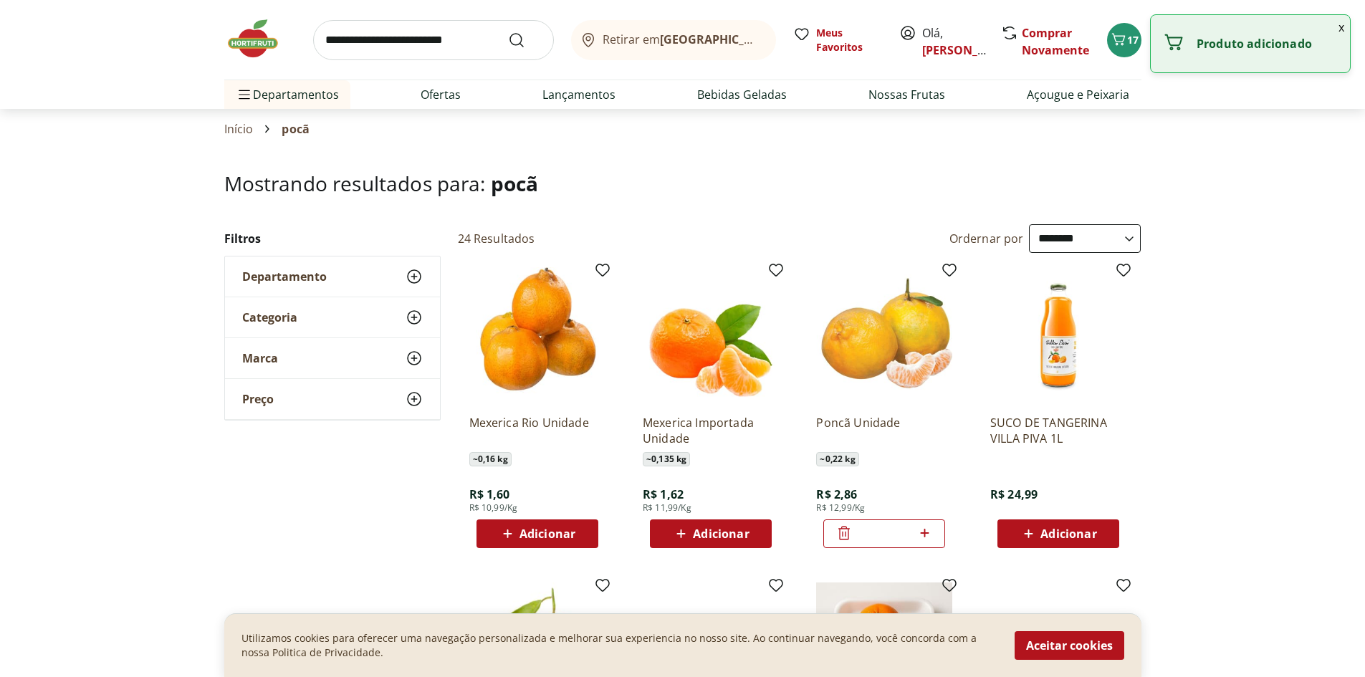
click at [925, 535] on icon at bounding box center [924, 532] width 18 height 17
type input "*"
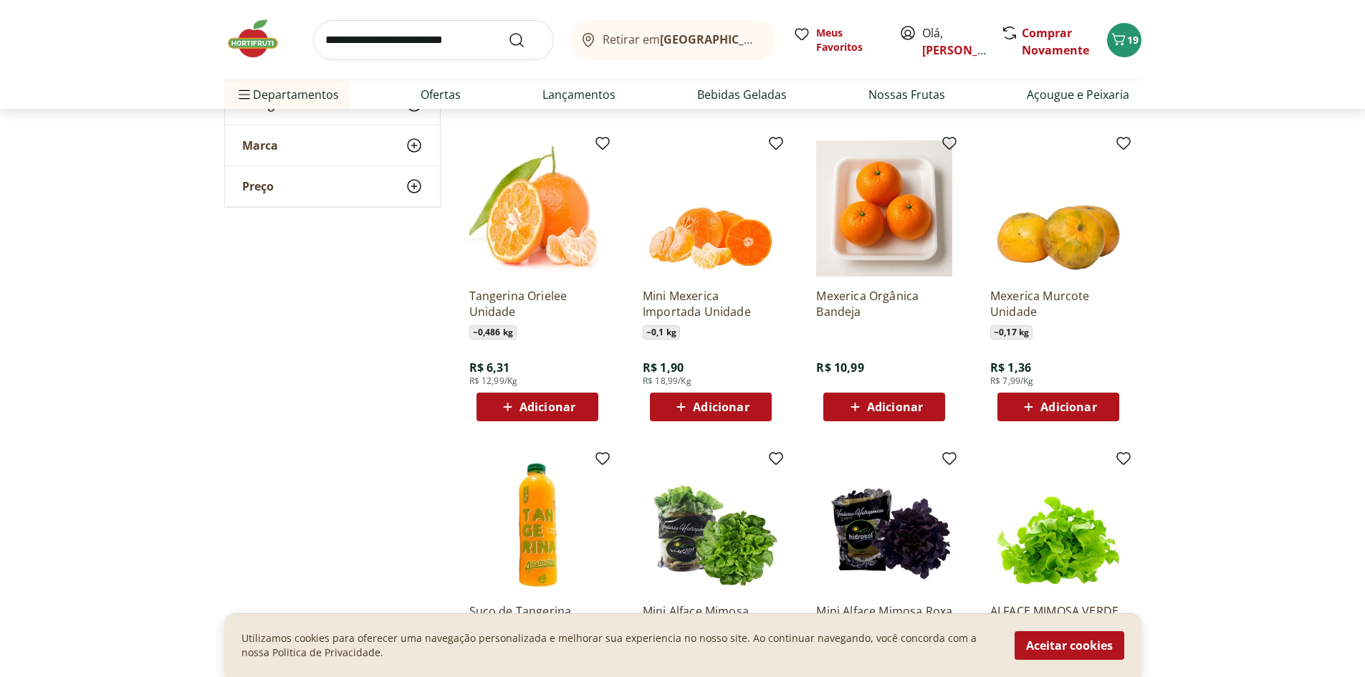
scroll to position [287, 0]
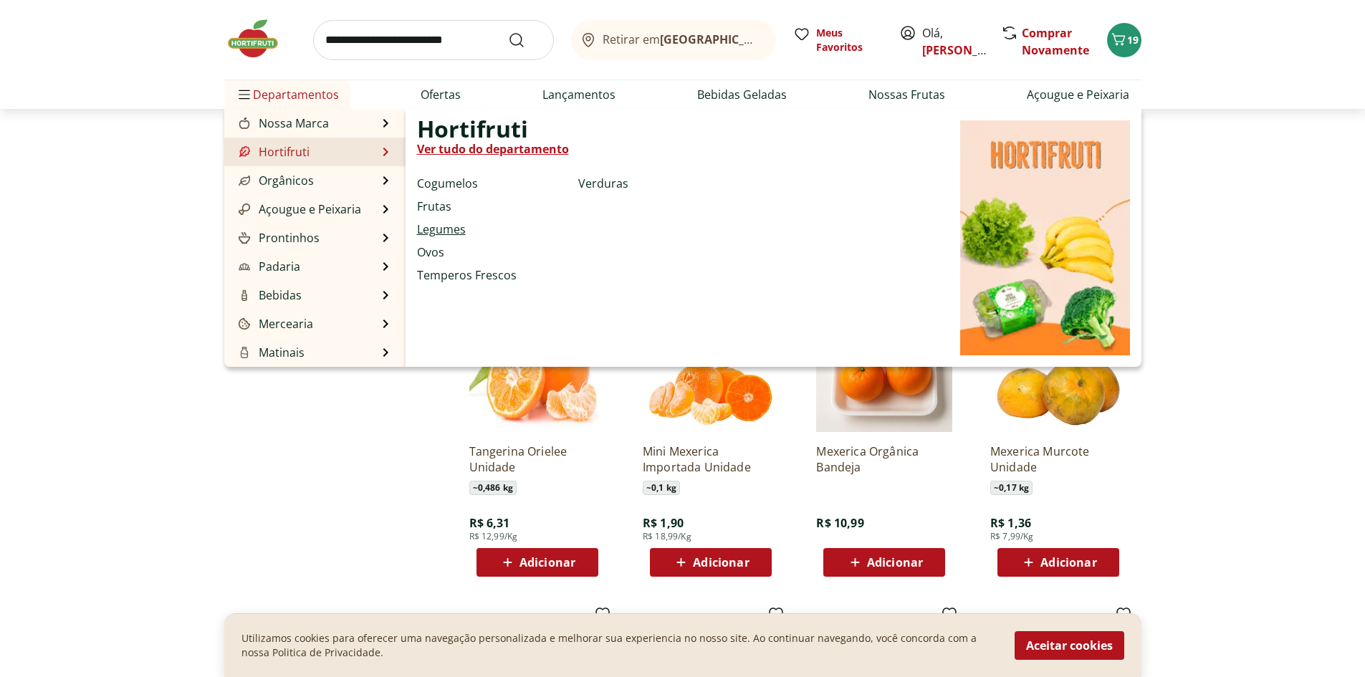
click at [446, 236] on link "Legumes" at bounding box center [441, 229] width 49 height 17
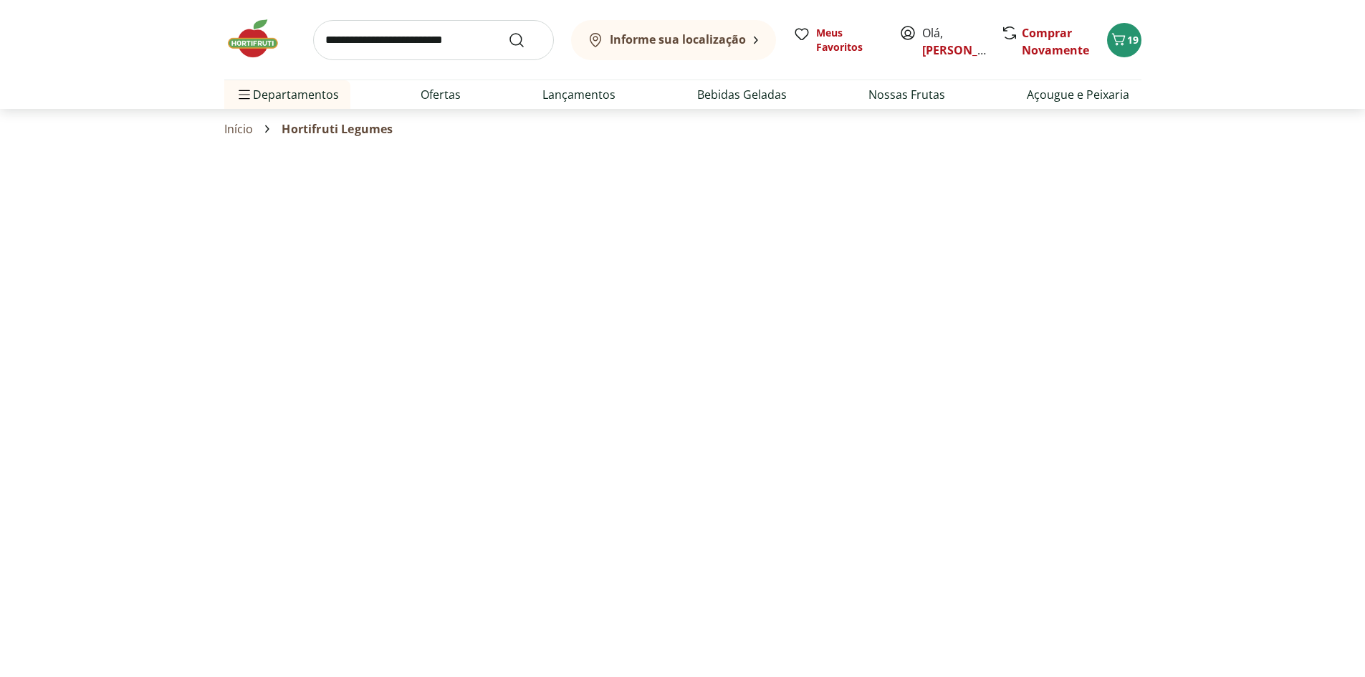
select select "**********"
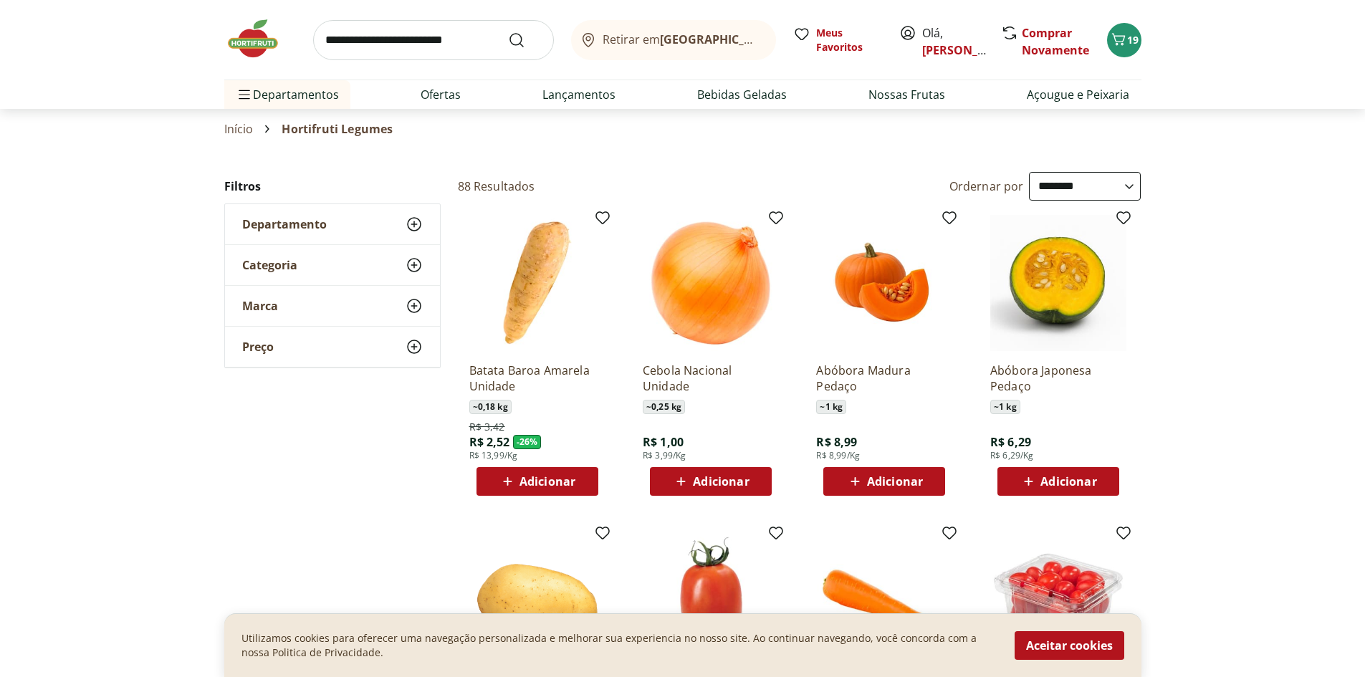
click at [539, 485] on span "Adicionar" at bounding box center [547, 481] width 56 height 11
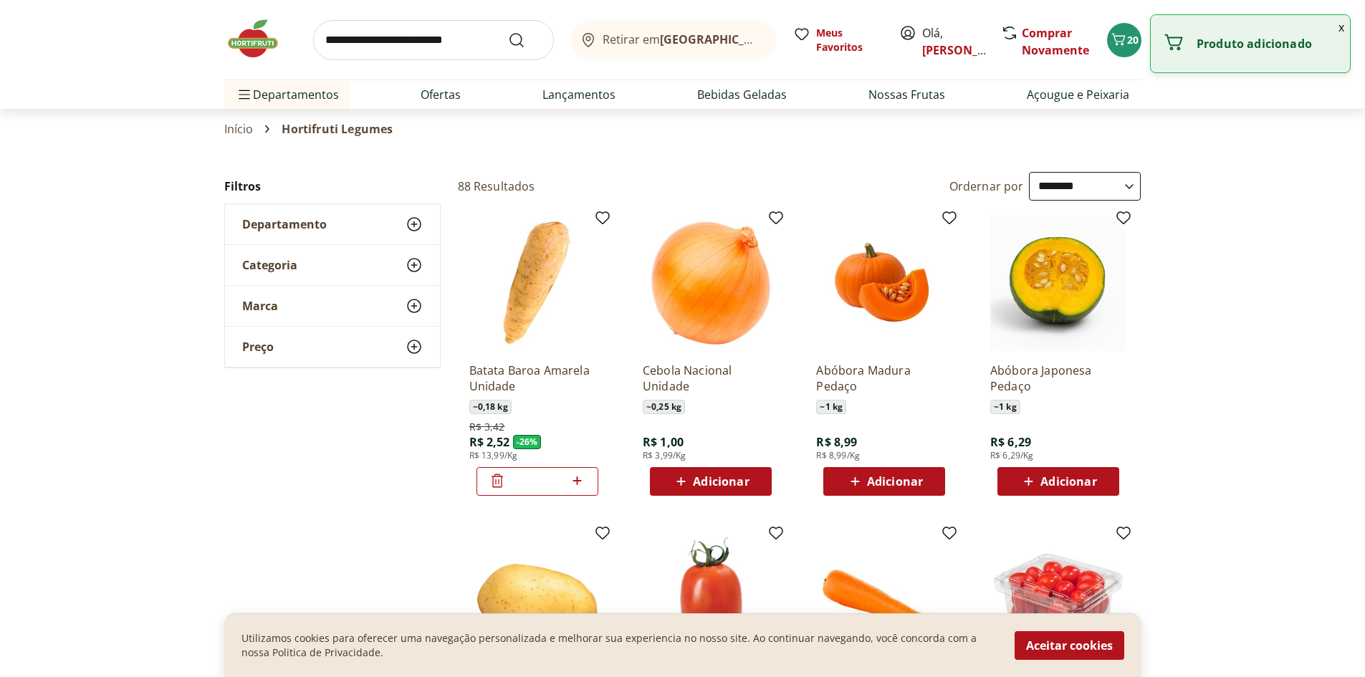
click at [579, 480] on icon at bounding box center [577, 480] width 18 height 17
type input "*"
click at [720, 476] on span "Adicionar" at bounding box center [721, 481] width 56 height 11
click at [753, 475] on icon at bounding box center [750, 480] width 18 height 17
type input "*"
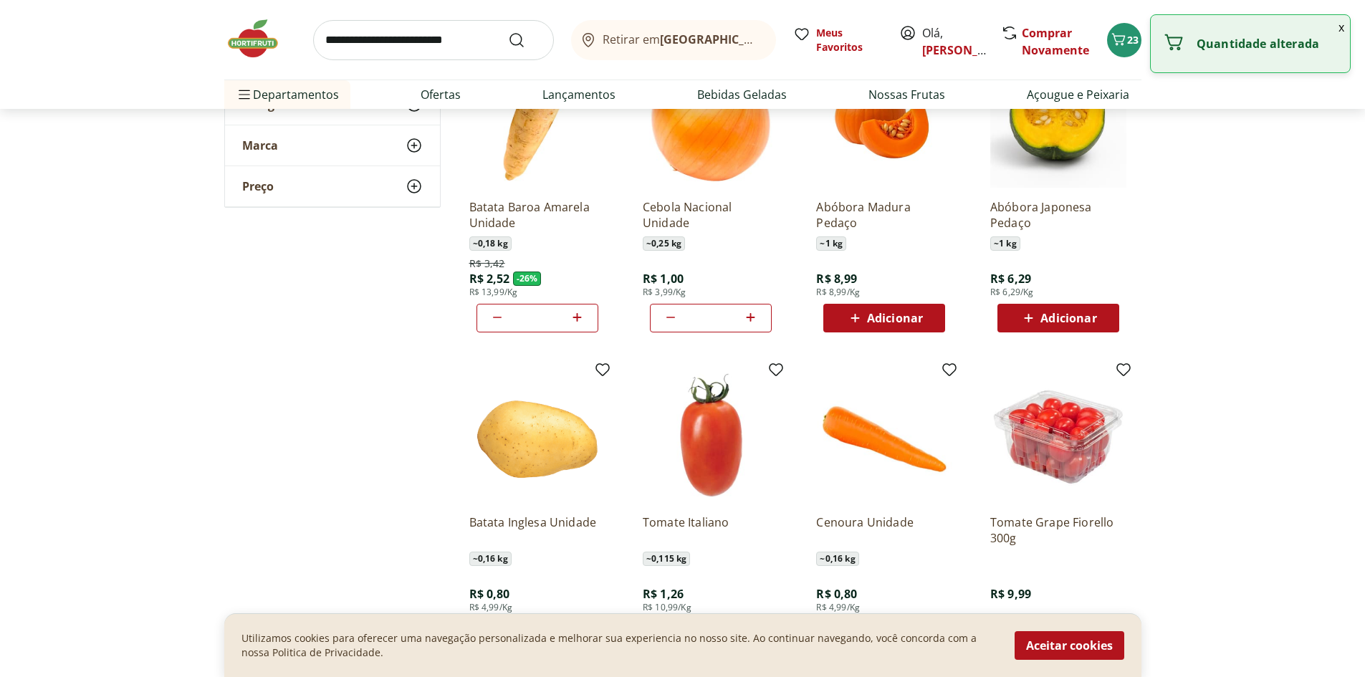
scroll to position [215, 0]
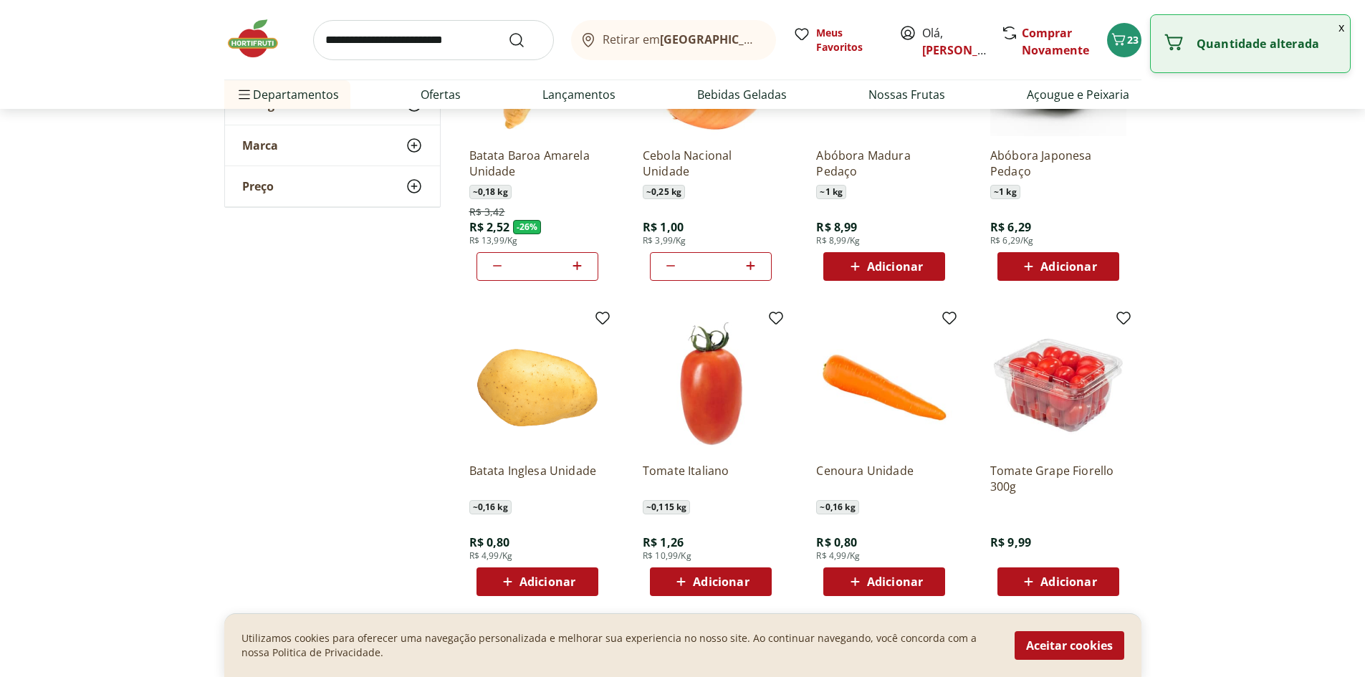
click at [1067, 578] on span "Adicionar" at bounding box center [1068, 581] width 56 height 11
click at [918, 576] on span "Adicionar" at bounding box center [895, 581] width 56 height 11
click at [928, 573] on icon at bounding box center [924, 580] width 18 height 17
type input "*"
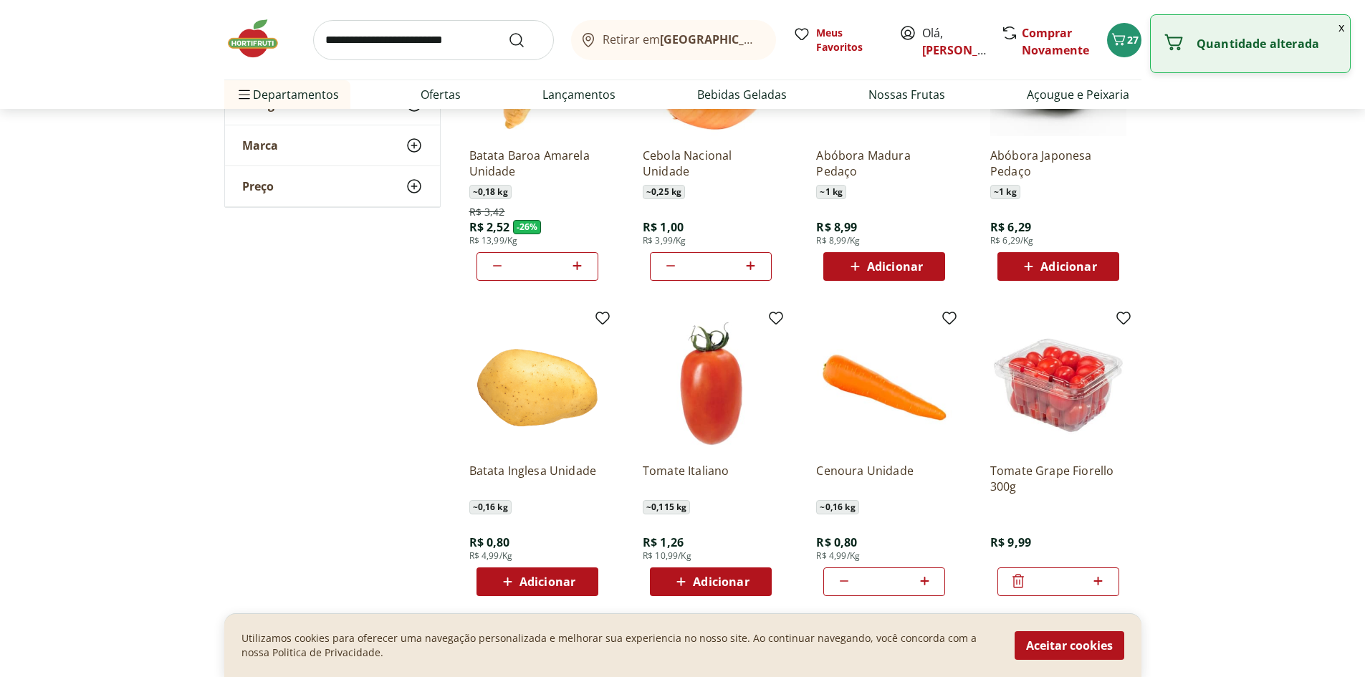
click at [695, 578] on span "Adicionar" at bounding box center [721, 581] width 56 height 11
click at [754, 580] on icon at bounding box center [750, 580] width 18 height 17
click at [752, 580] on icon at bounding box center [750, 580] width 18 height 17
type input "*"
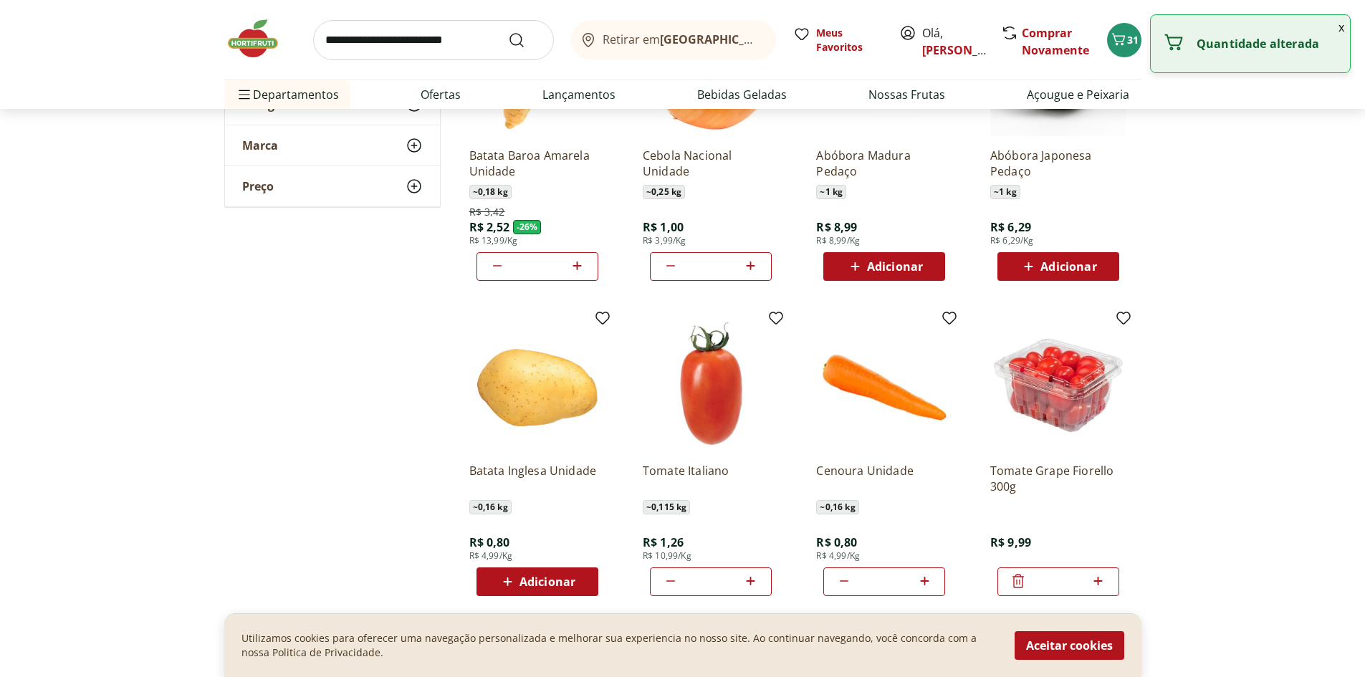
click at [570, 584] on span "Adicionar" at bounding box center [547, 581] width 56 height 11
click at [573, 577] on icon at bounding box center [577, 580] width 18 height 17
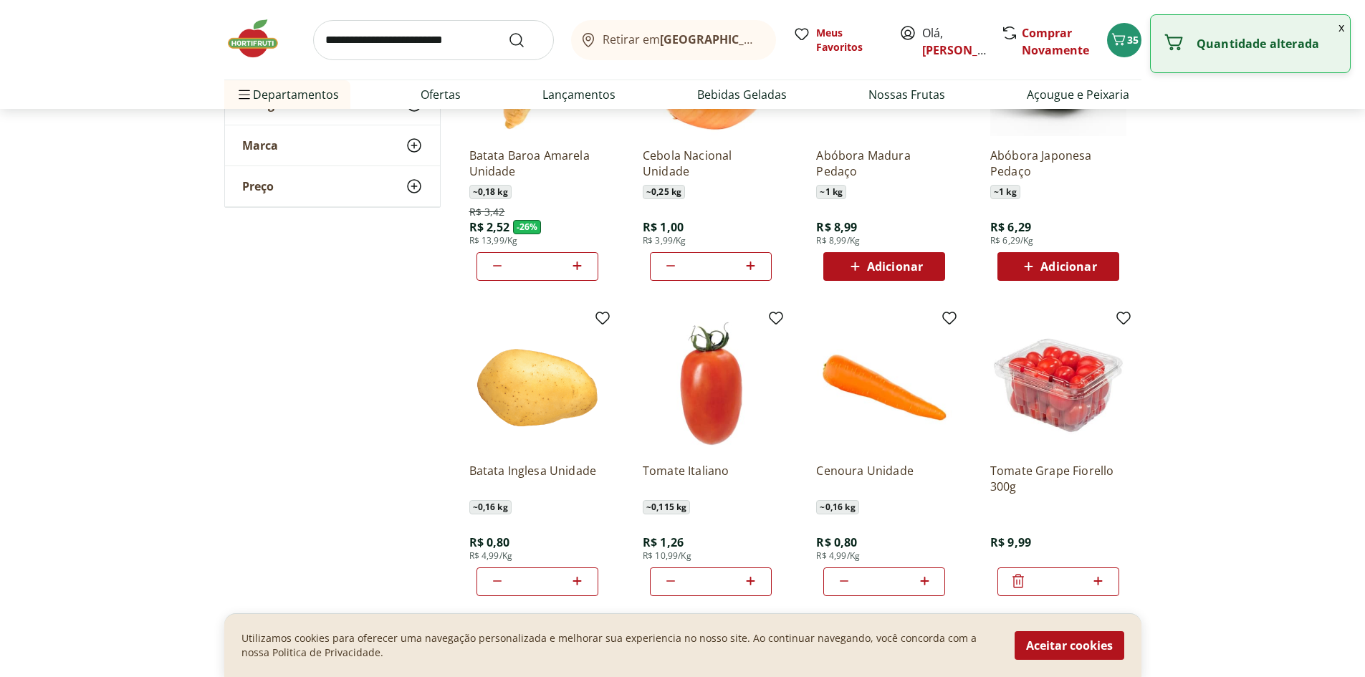
type input "*"
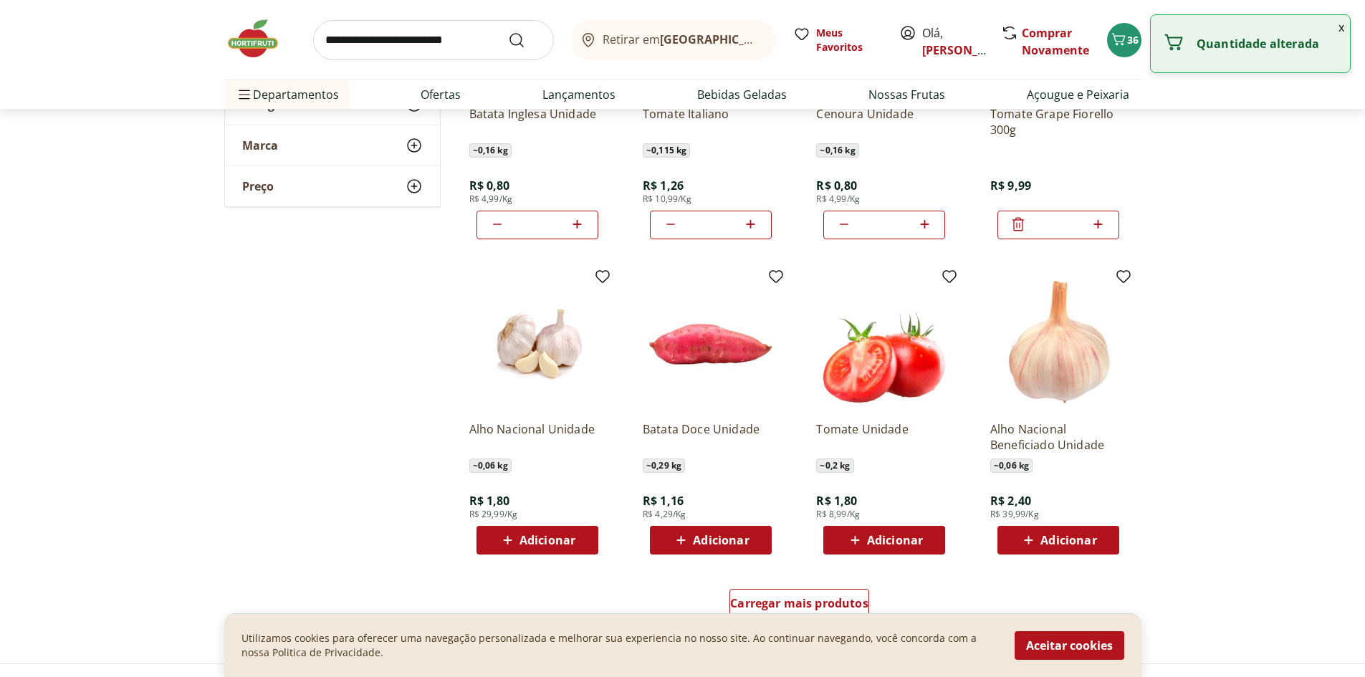
scroll to position [573, 0]
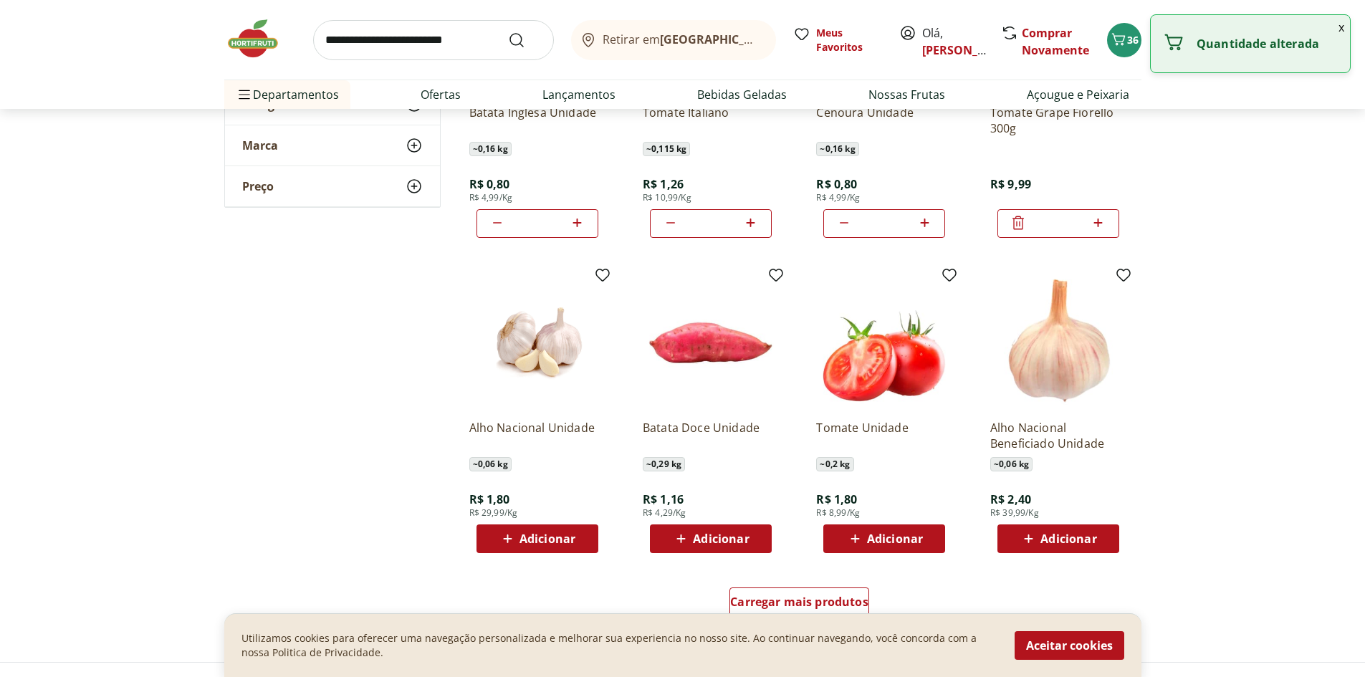
click at [688, 541] on icon at bounding box center [681, 538] width 18 height 17
click at [754, 536] on icon at bounding box center [750, 537] width 18 height 17
type input "*"
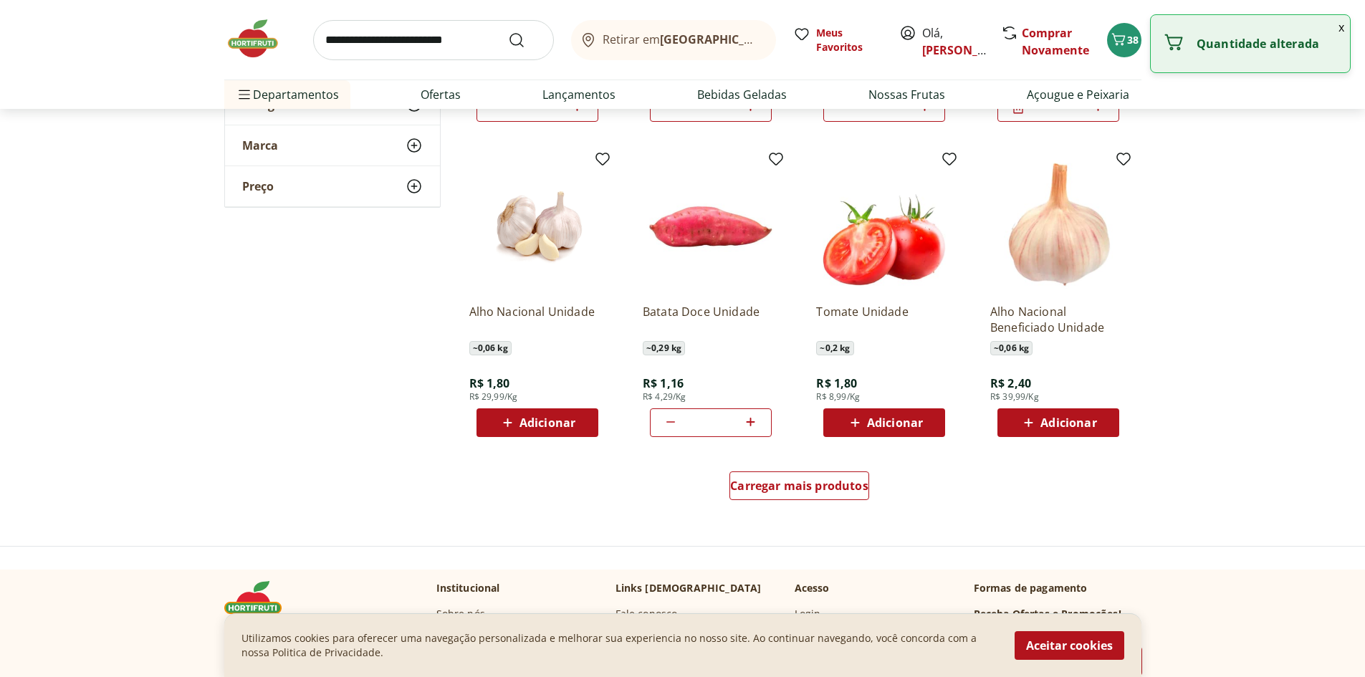
scroll to position [860, 0]
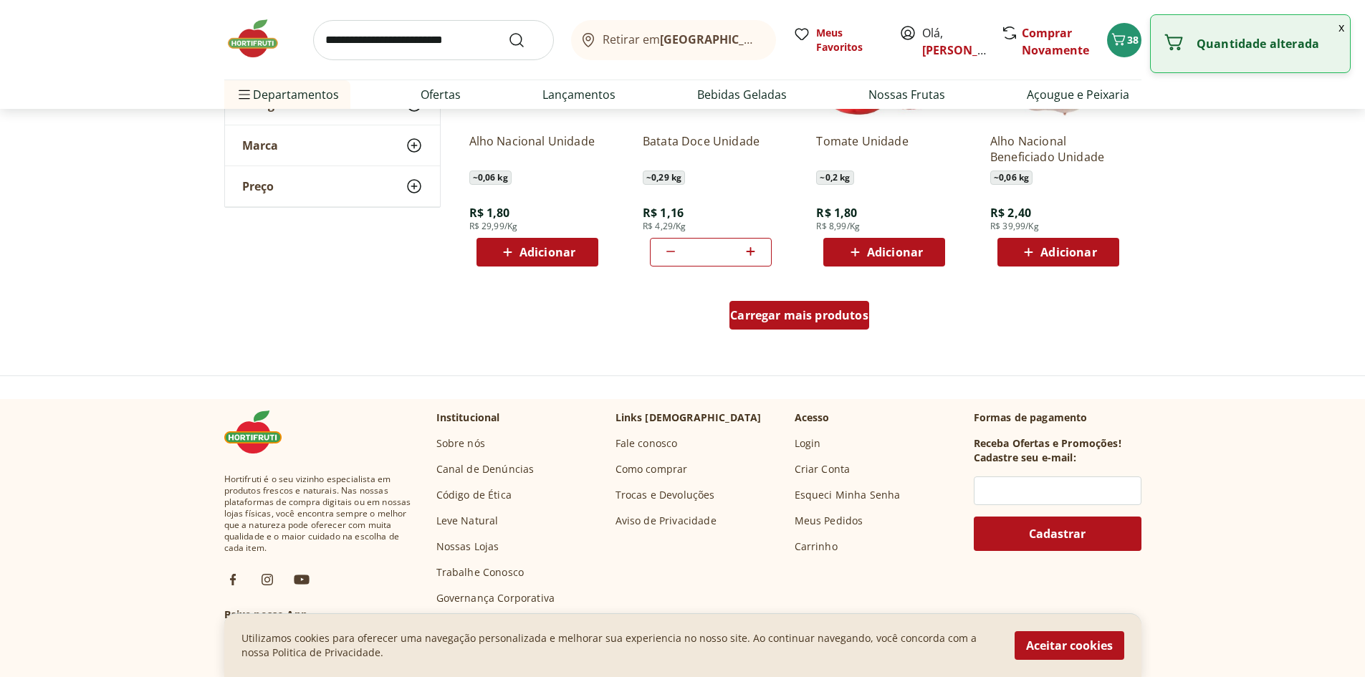
click at [807, 317] on span "Carregar mais produtos" at bounding box center [799, 314] width 138 height 11
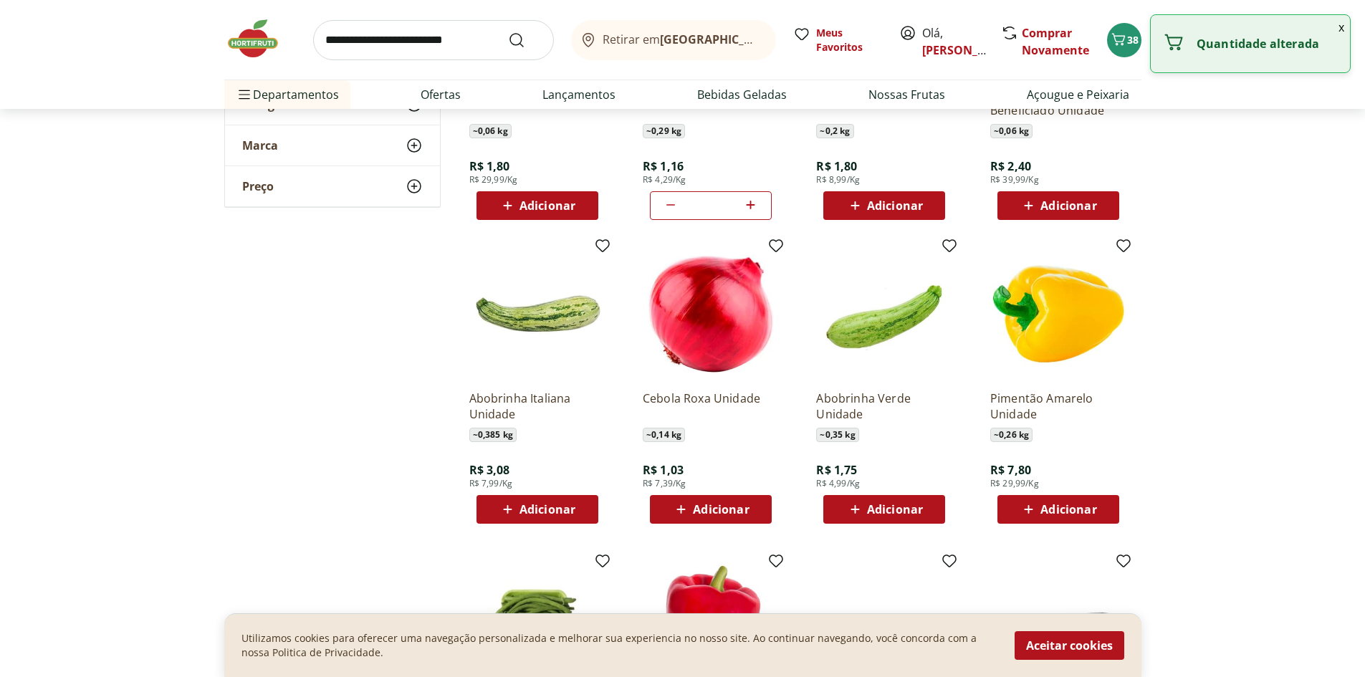
scroll to position [931, 0]
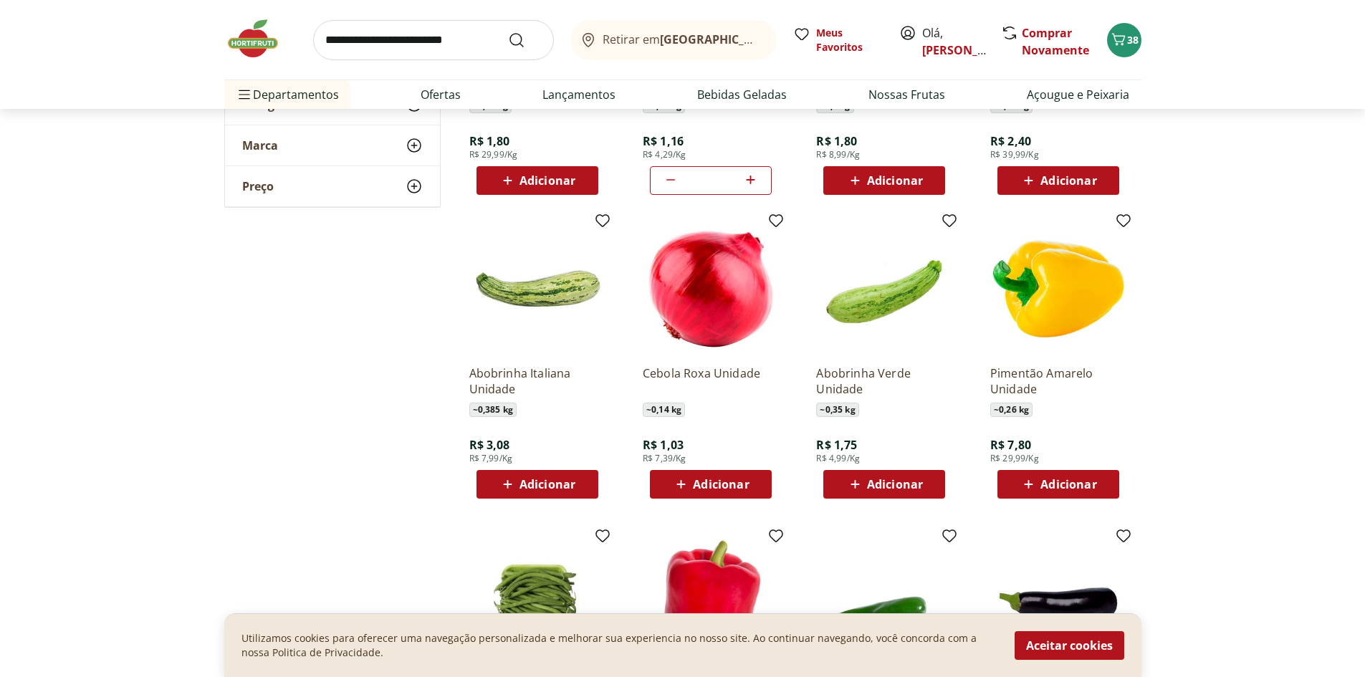
click at [536, 486] on span "Adicionar" at bounding box center [547, 483] width 56 height 11
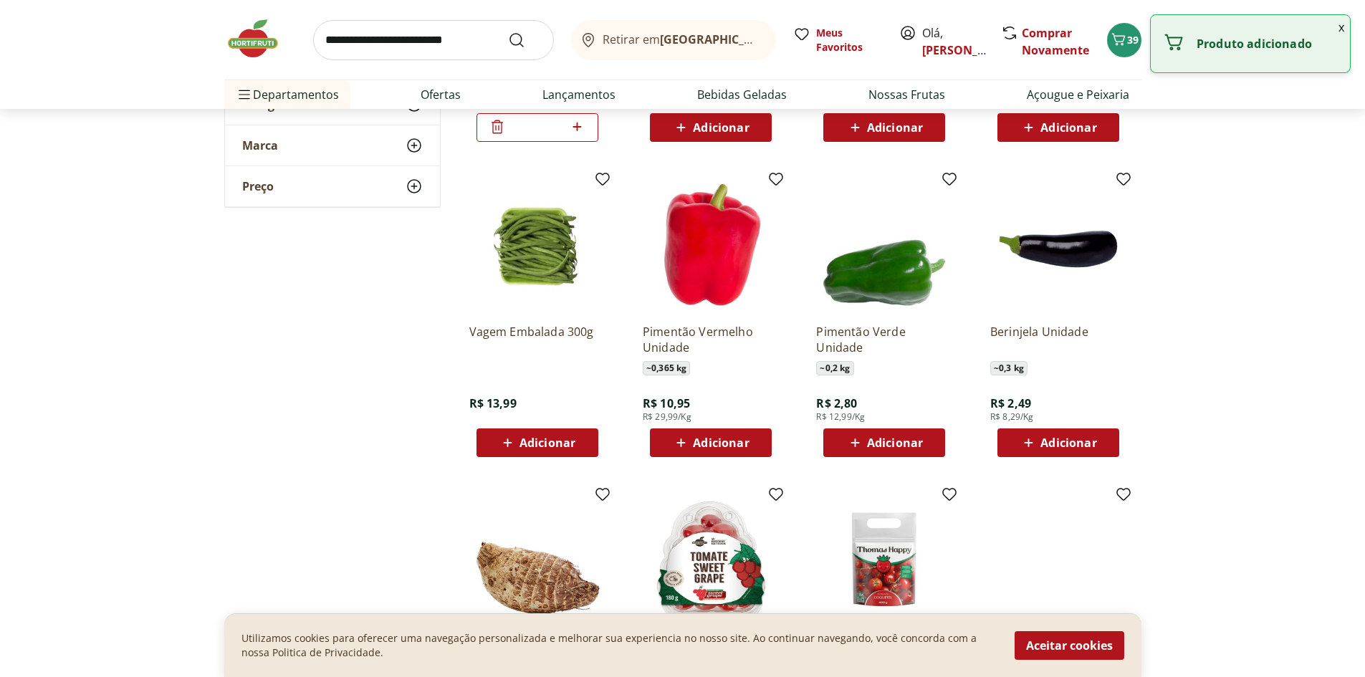
scroll to position [1289, 0]
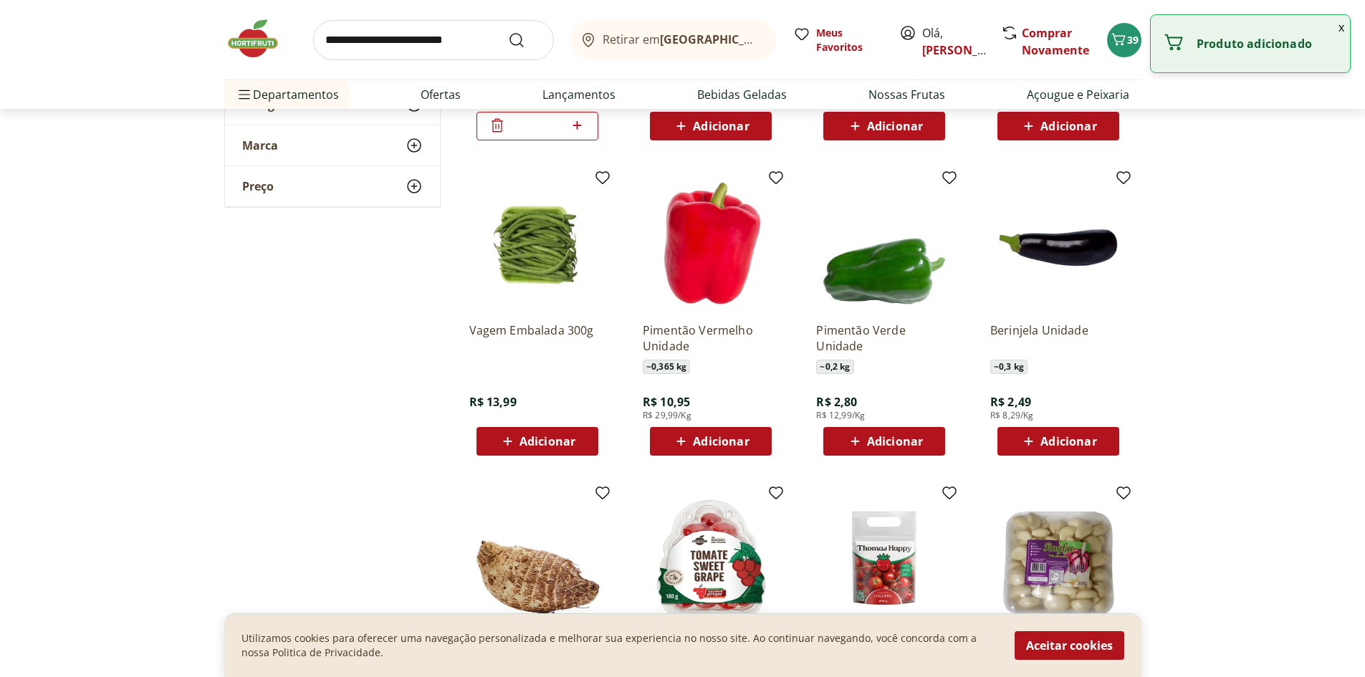
click at [1072, 445] on span "Adicionar" at bounding box center [1068, 440] width 56 height 11
click at [1110, 444] on div "*" at bounding box center [1058, 441] width 122 height 29
click at [1104, 441] on icon at bounding box center [1098, 440] width 18 height 17
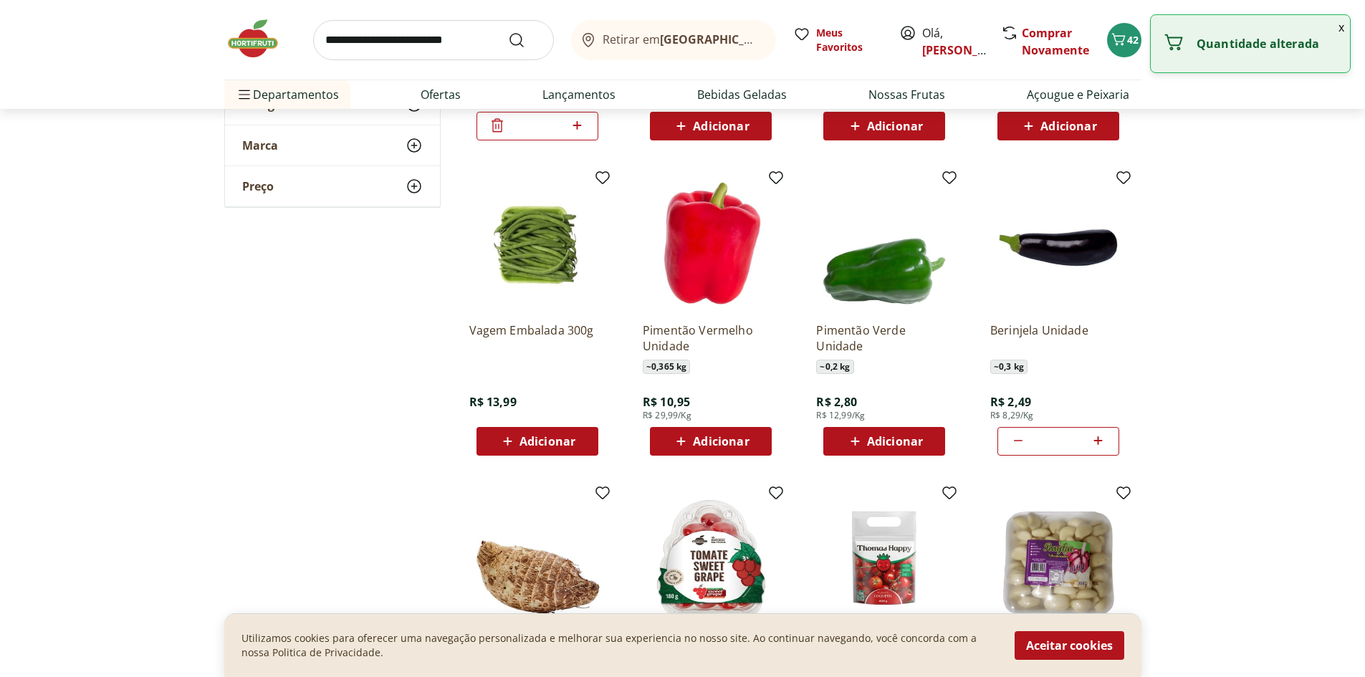
type input "*"
click at [860, 438] on icon at bounding box center [855, 441] width 18 height 17
click at [706, 443] on span "Adicionar" at bounding box center [721, 440] width 56 height 11
click at [522, 438] on span "Adicionar" at bounding box center [547, 440] width 56 height 11
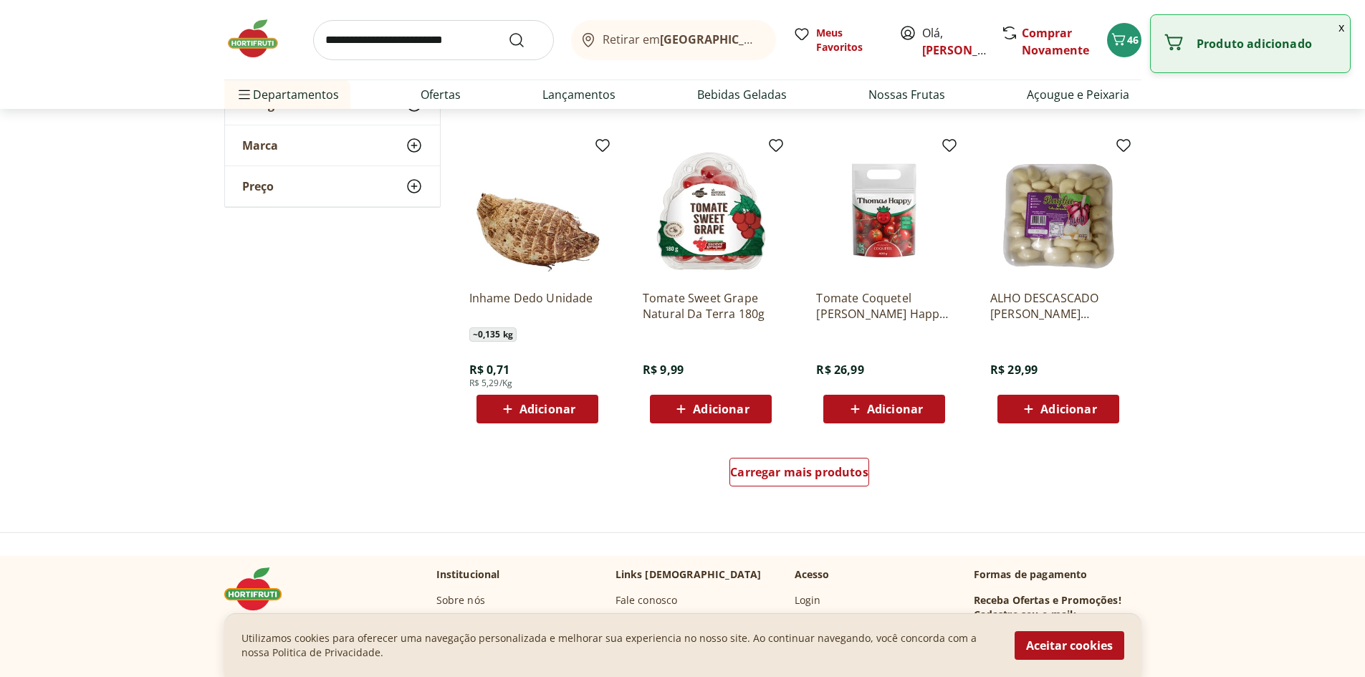
scroll to position [1647, 0]
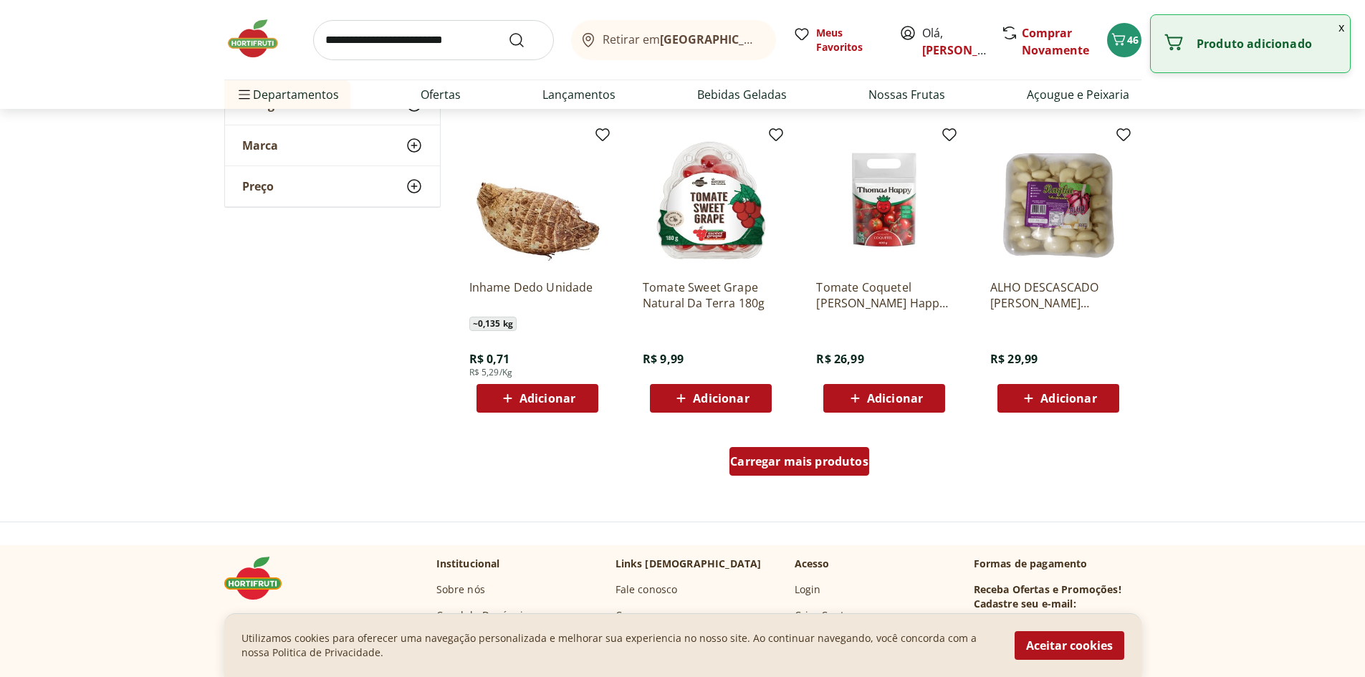
click at [819, 464] on span "Carregar mais produtos" at bounding box center [799, 461] width 138 height 11
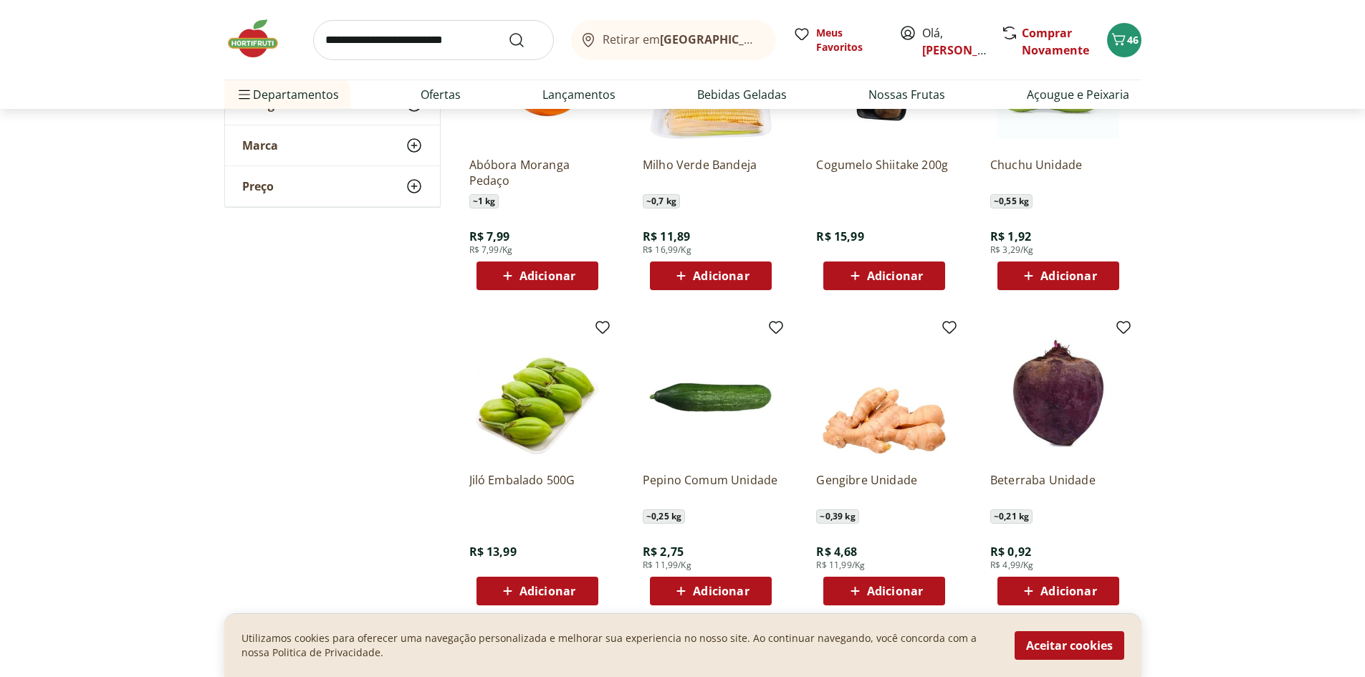
scroll to position [2435, 0]
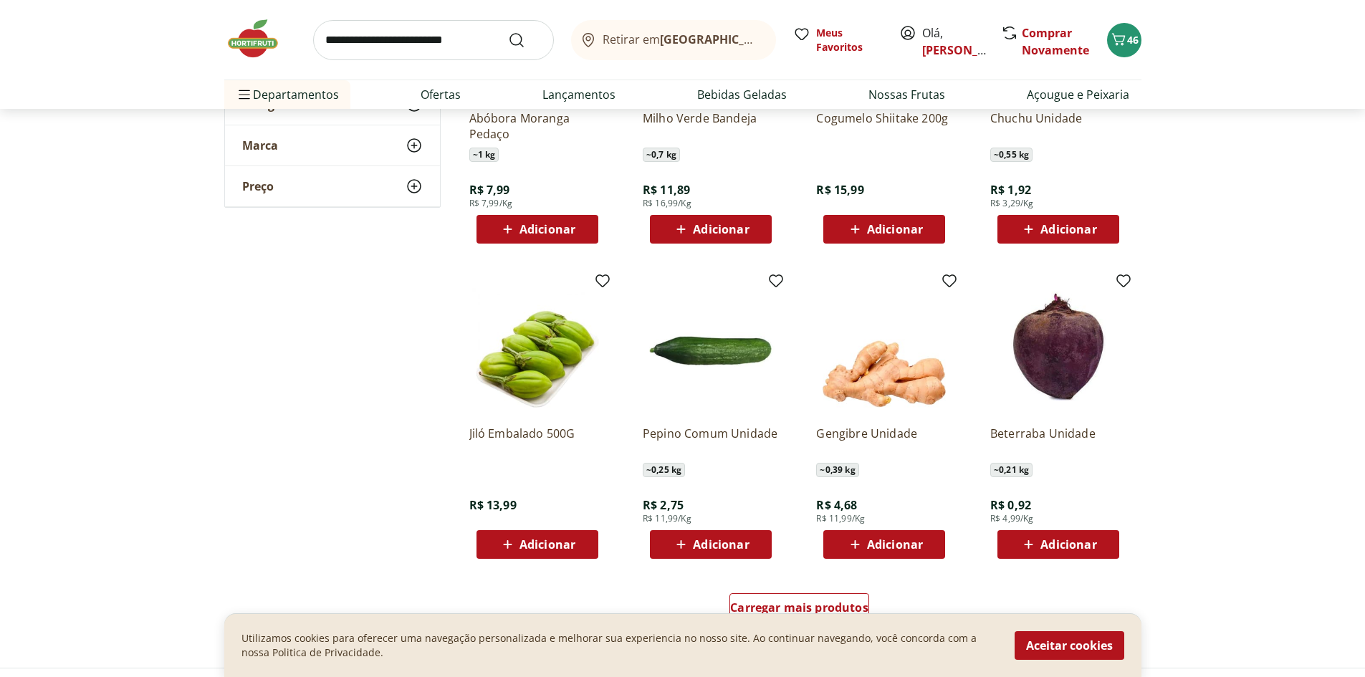
click at [1068, 539] on span "Adicionar" at bounding box center [1068, 544] width 56 height 11
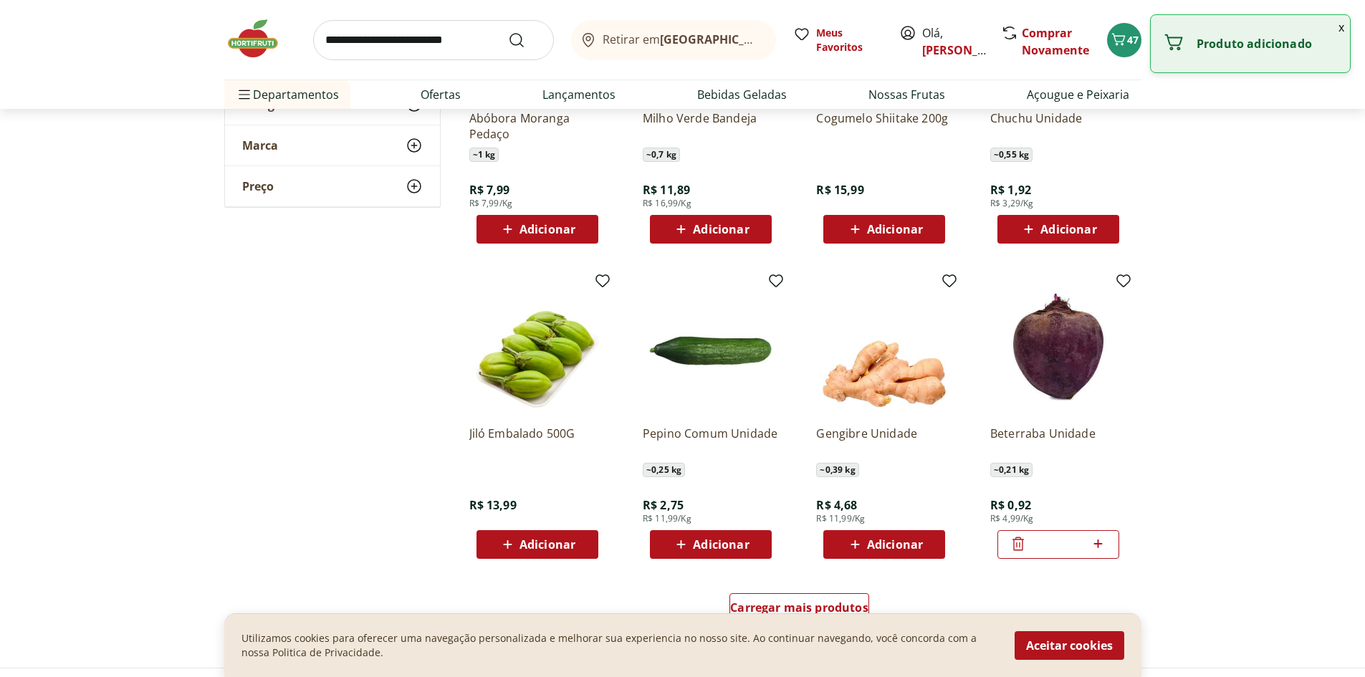
click at [1104, 544] on icon at bounding box center [1098, 543] width 18 height 17
type input "*"
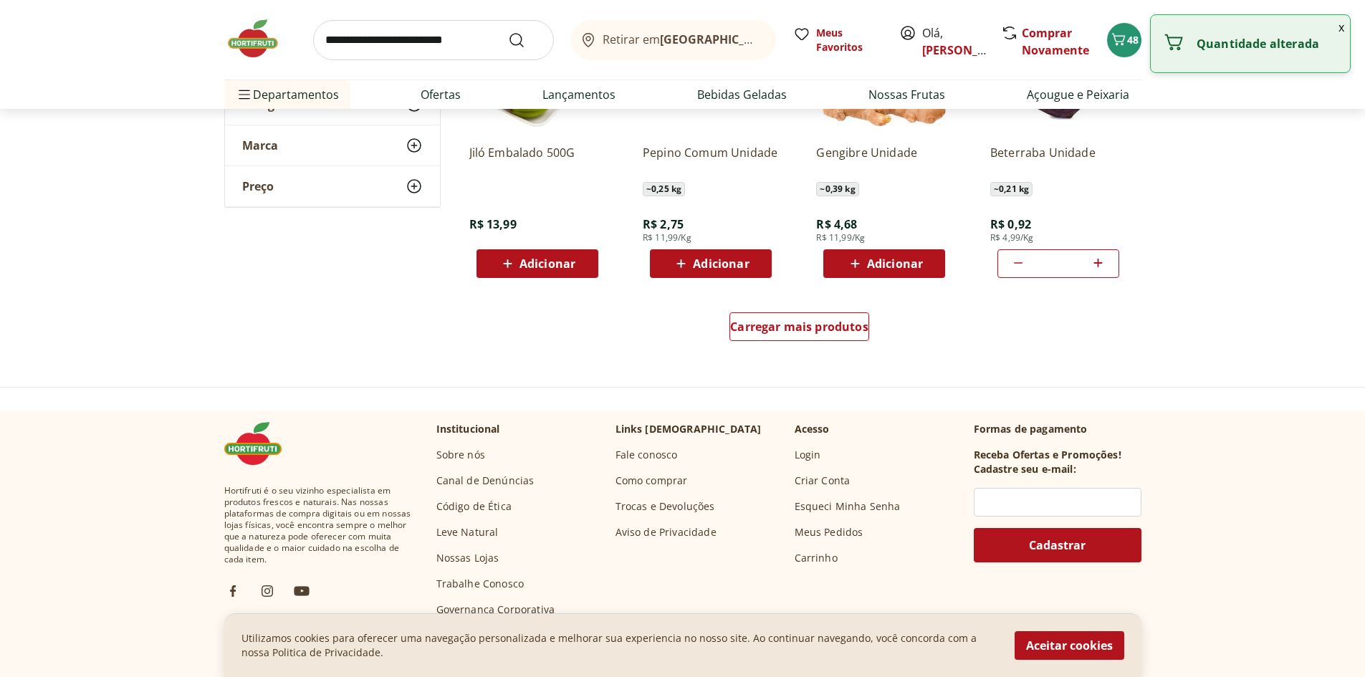
scroll to position [2722, 0]
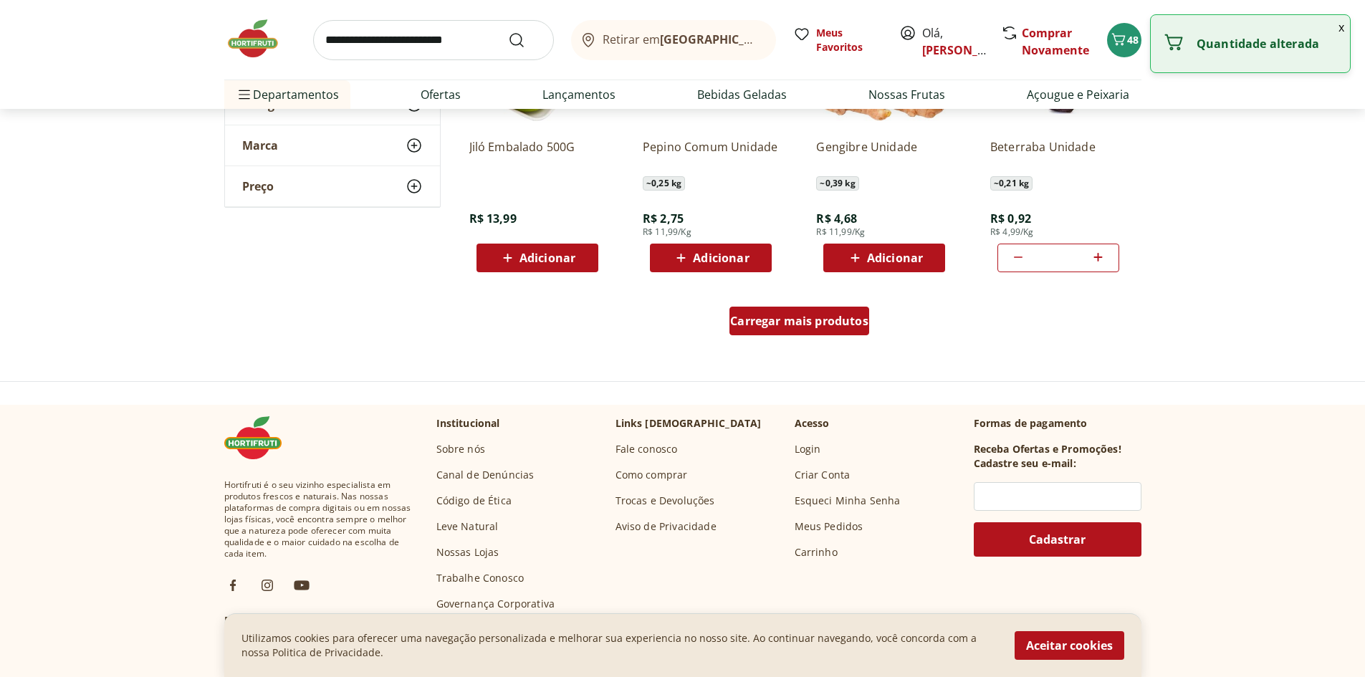
click at [790, 312] on div "Carregar mais produtos" at bounding box center [799, 321] width 140 height 29
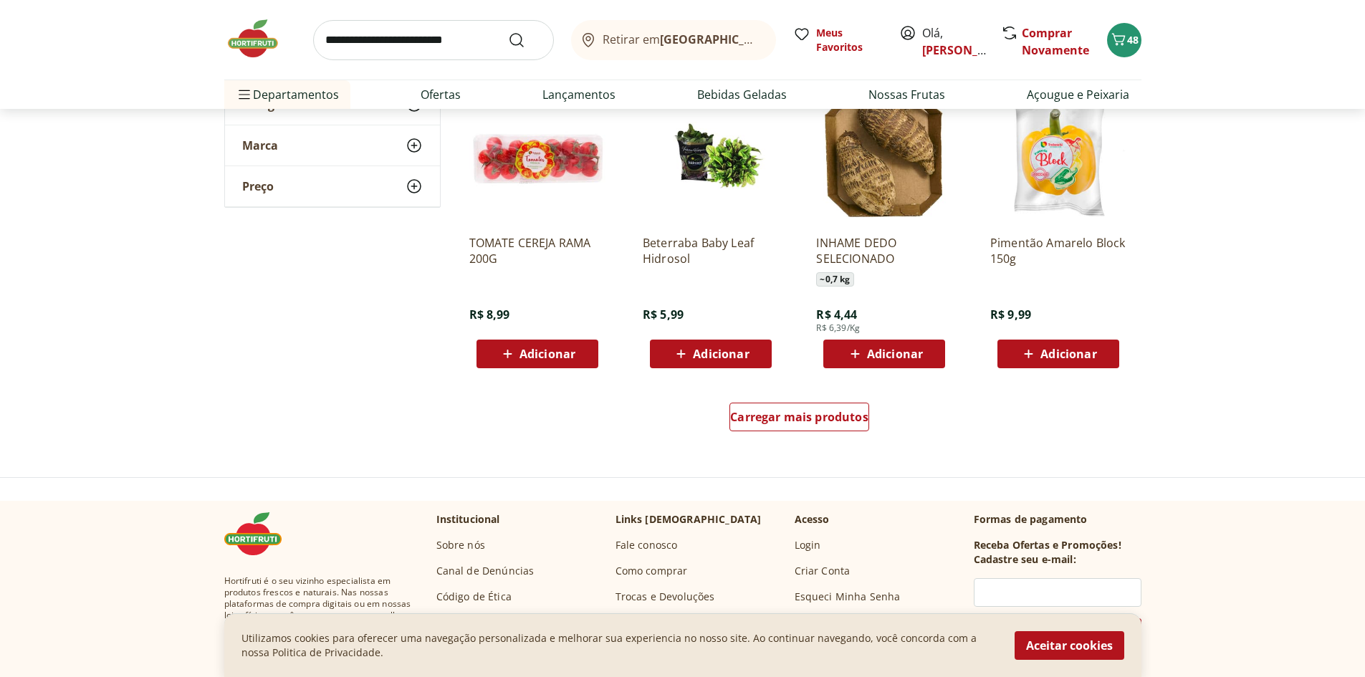
scroll to position [3581, 0]
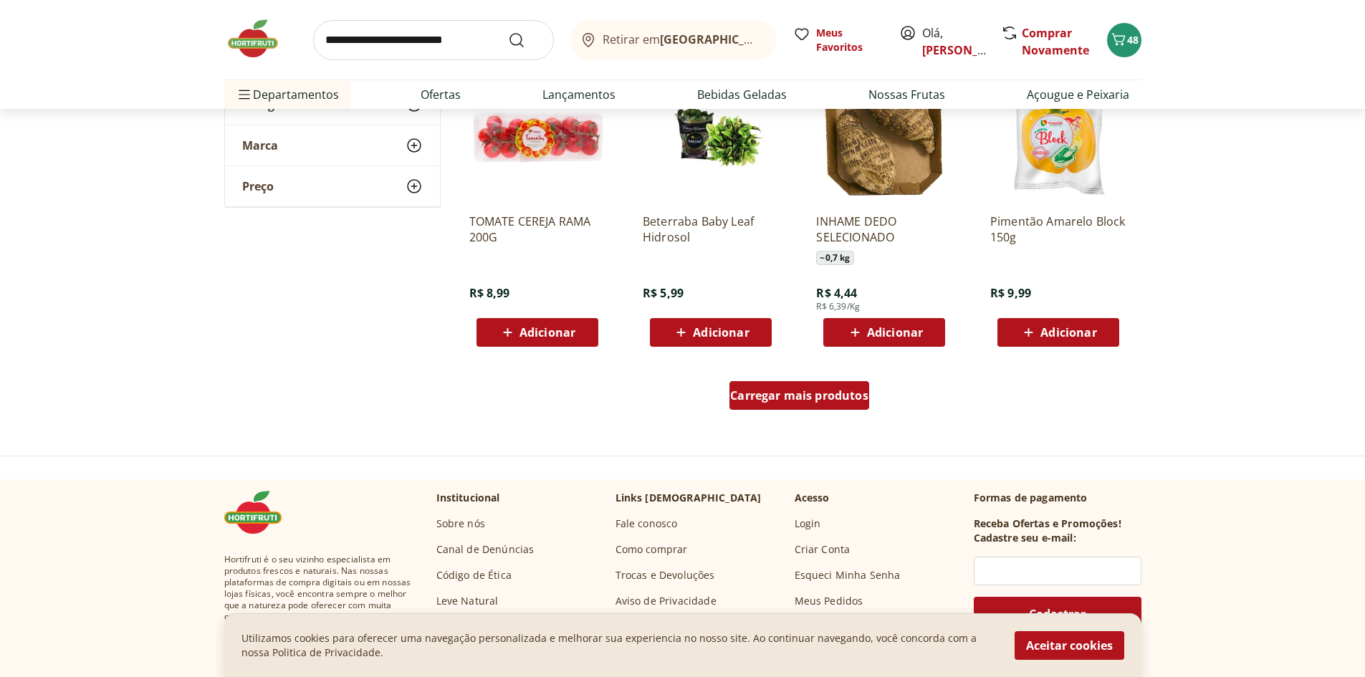
click at [827, 398] on span "Carregar mais produtos" at bounding box center [799, 395] width 138 height 11
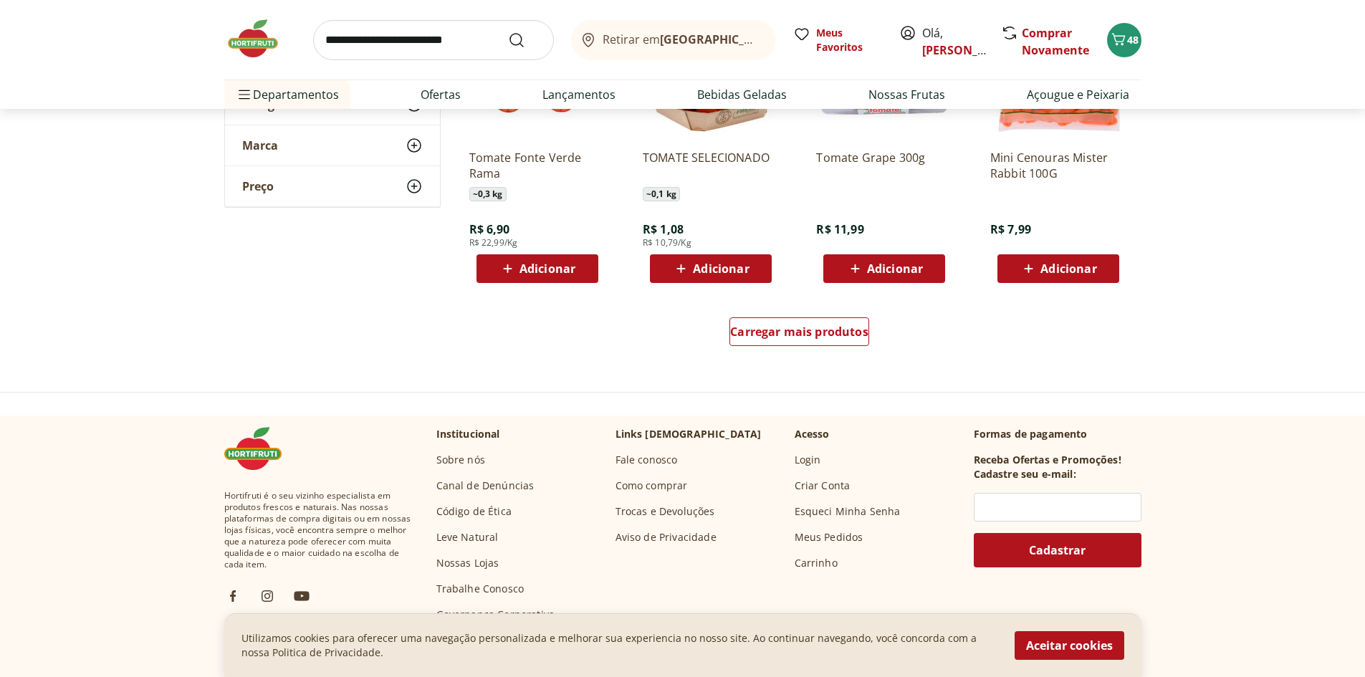
scroll to position [4584, 0]
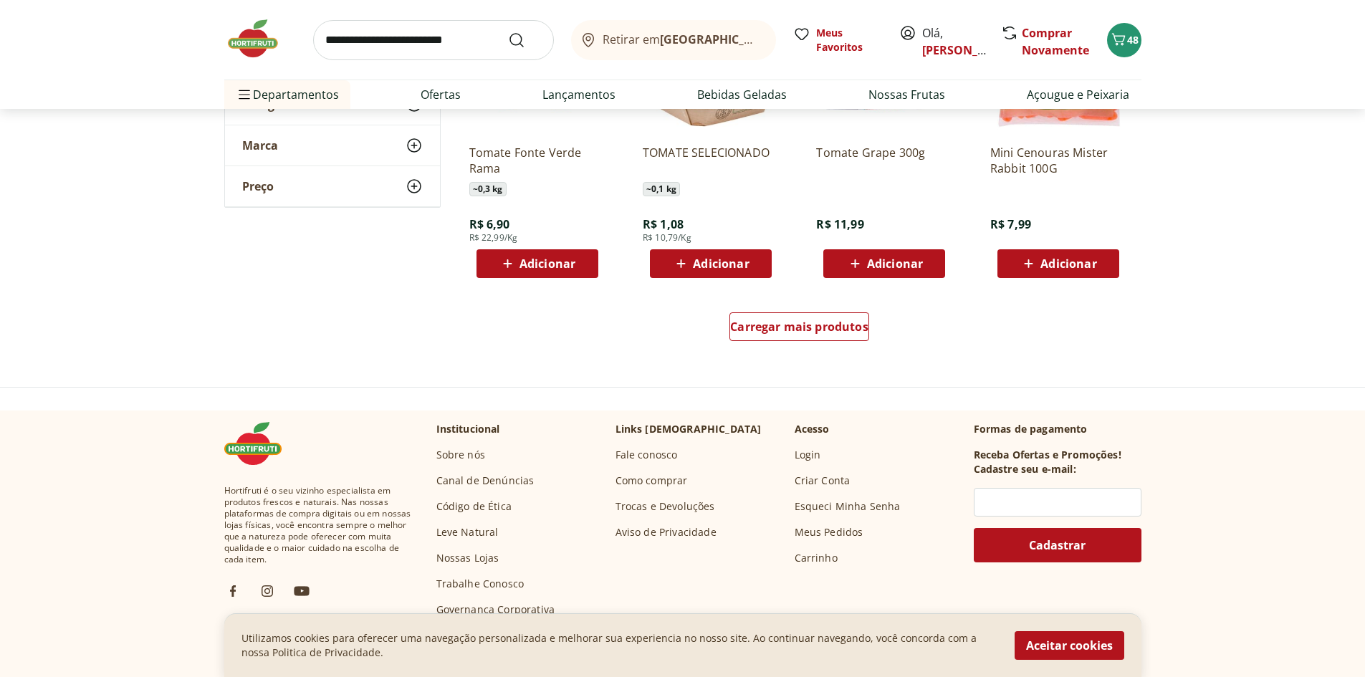
click at [1086, 269] on span "Adicionar" at bounding box center [1068, 263] width 56 height 11
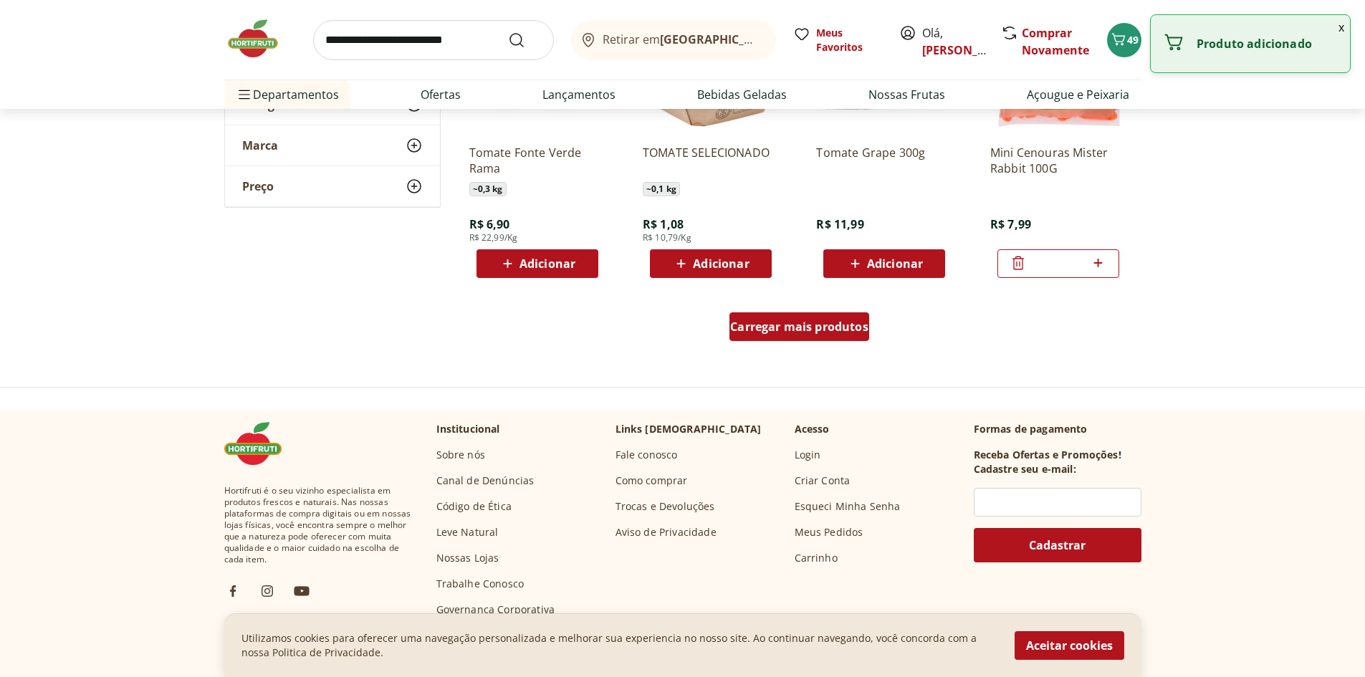
click at [822, 328] on span "Carregar mais produtos" at bounding box center [799, 326] width 138 height 11
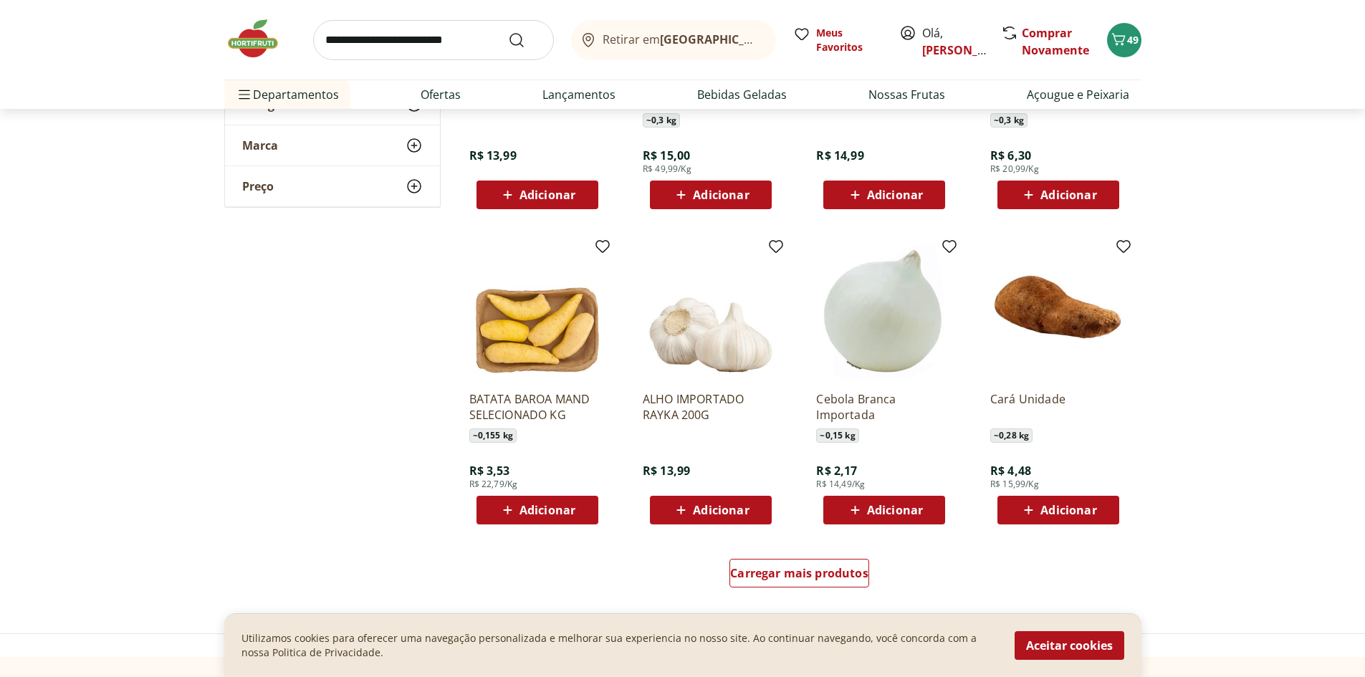
scroll to position [5300, 0]
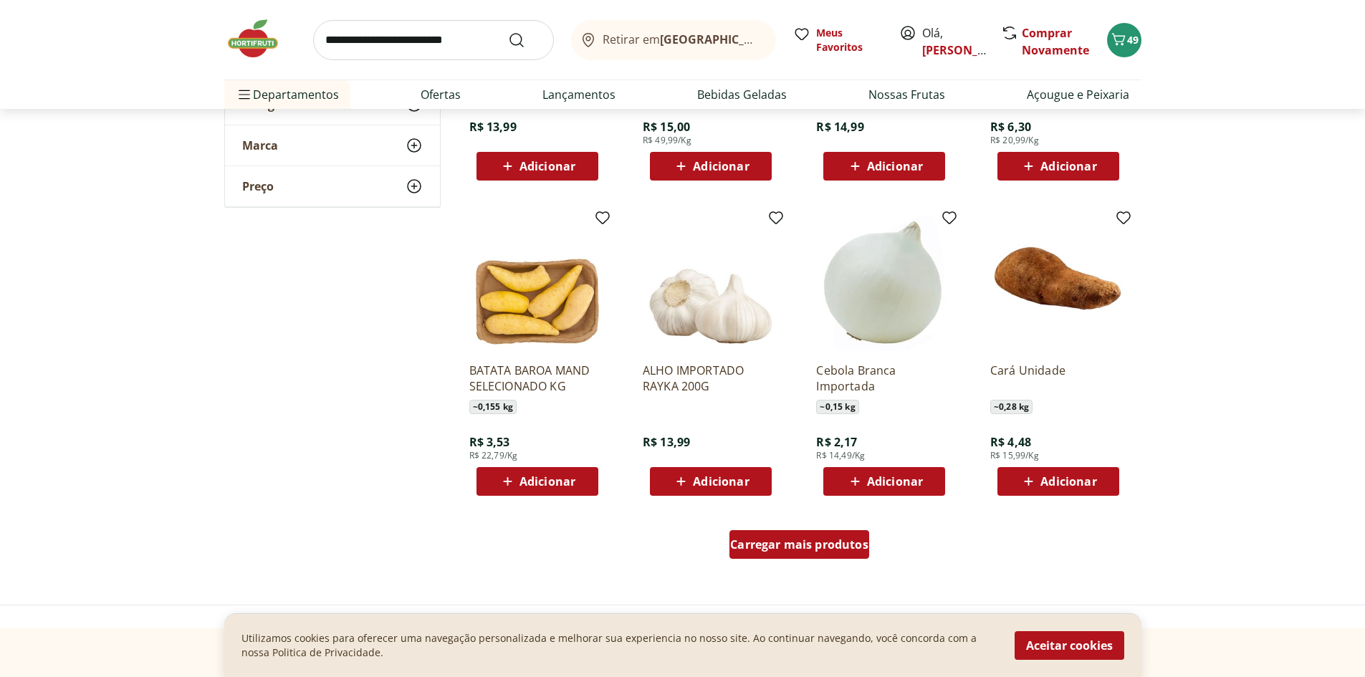
click at [799, 542] on span "Carregar mais produtos" at bounding box center [799, 544] width 138 height 11
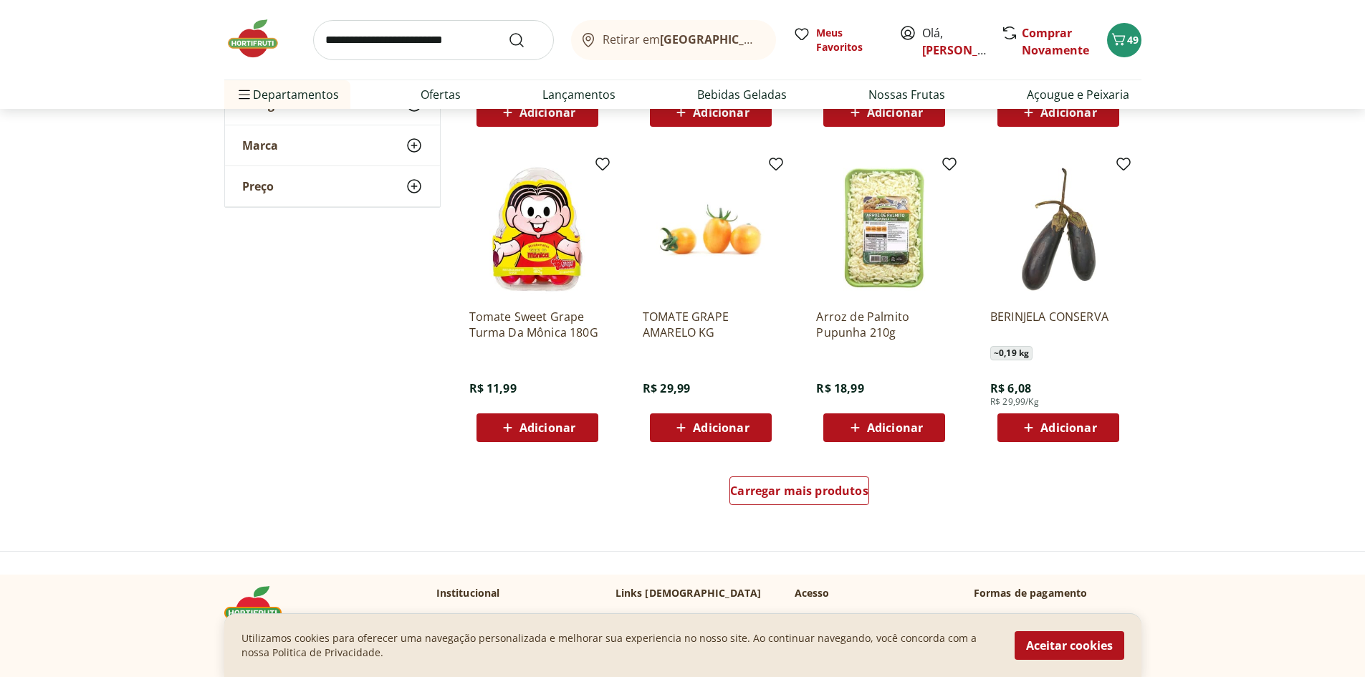
scroll to position [6303, 0]
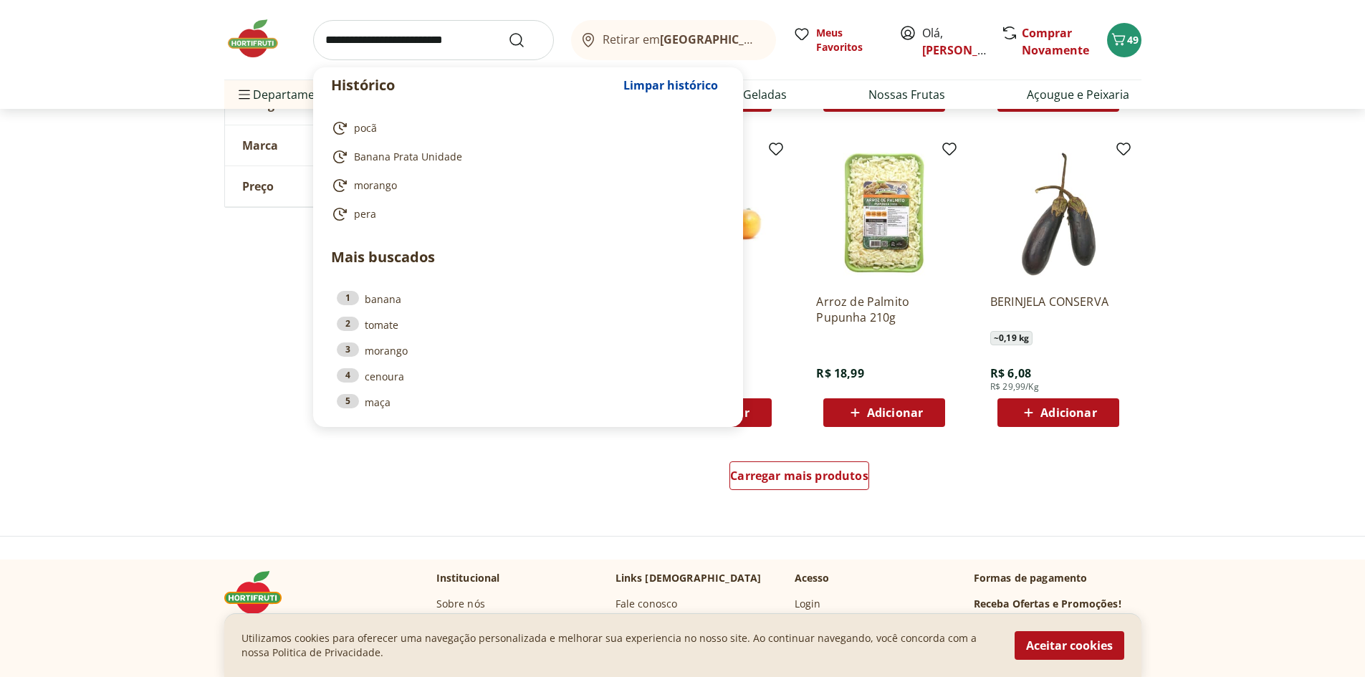
click at [388, 41] on input "search" at bounding box center [433, 40] width 241 height 40
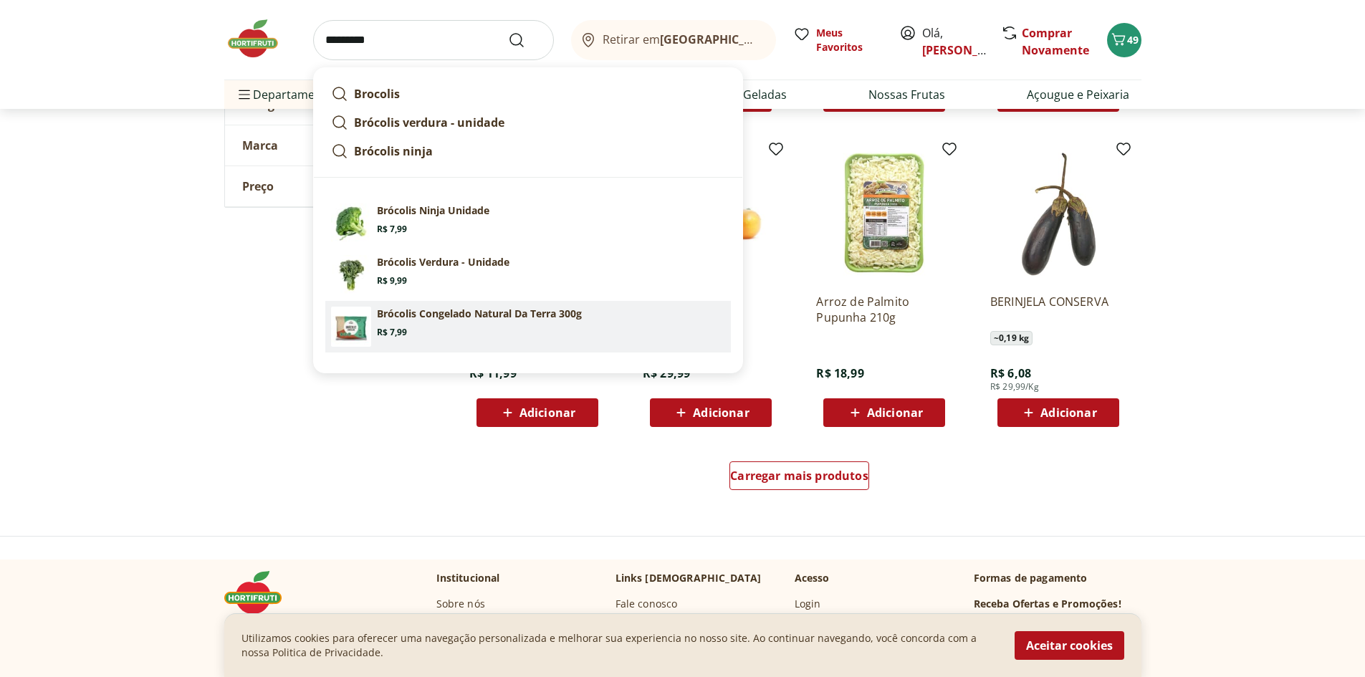
click at [428, 322] on section "Brócolis Congelado Natural Da Terra 300g Price: R$ 7,99" at bounding box center [551, 323] width 348 height 32
type input "**********"
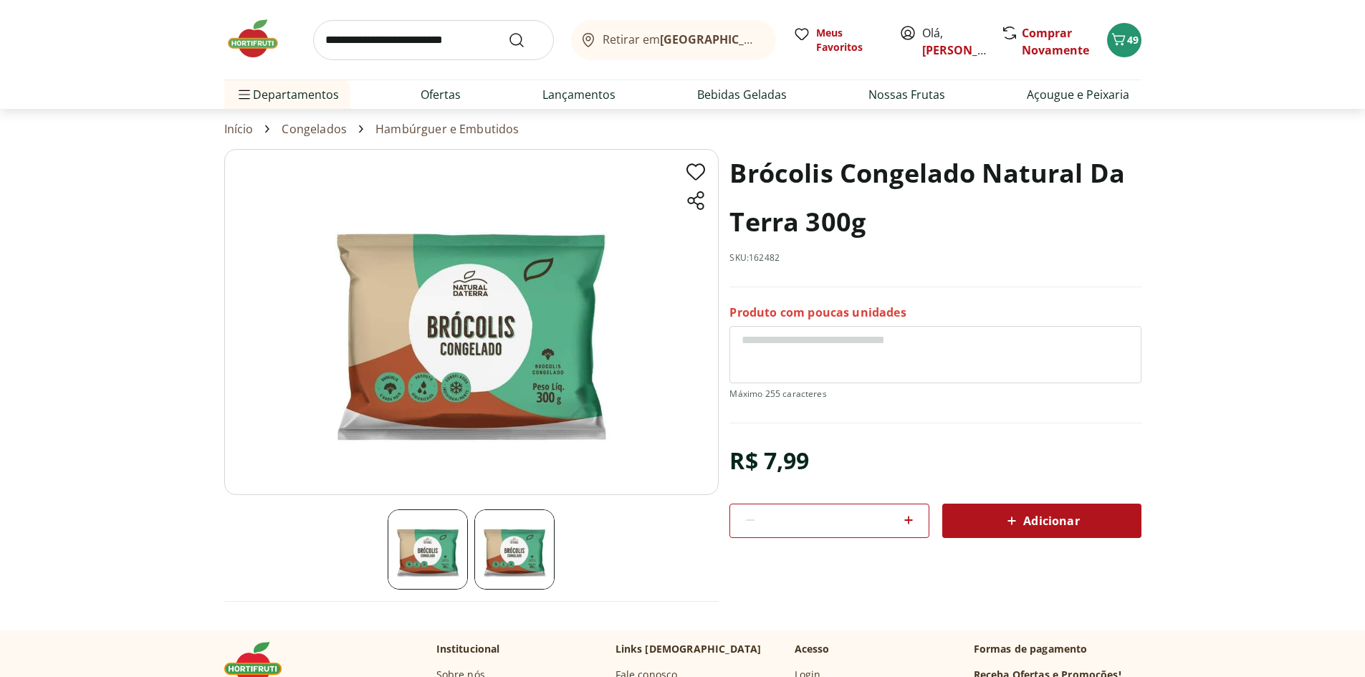
click at [1011, 516] on icon at bounding box center [1011, 520] width 17 height 17
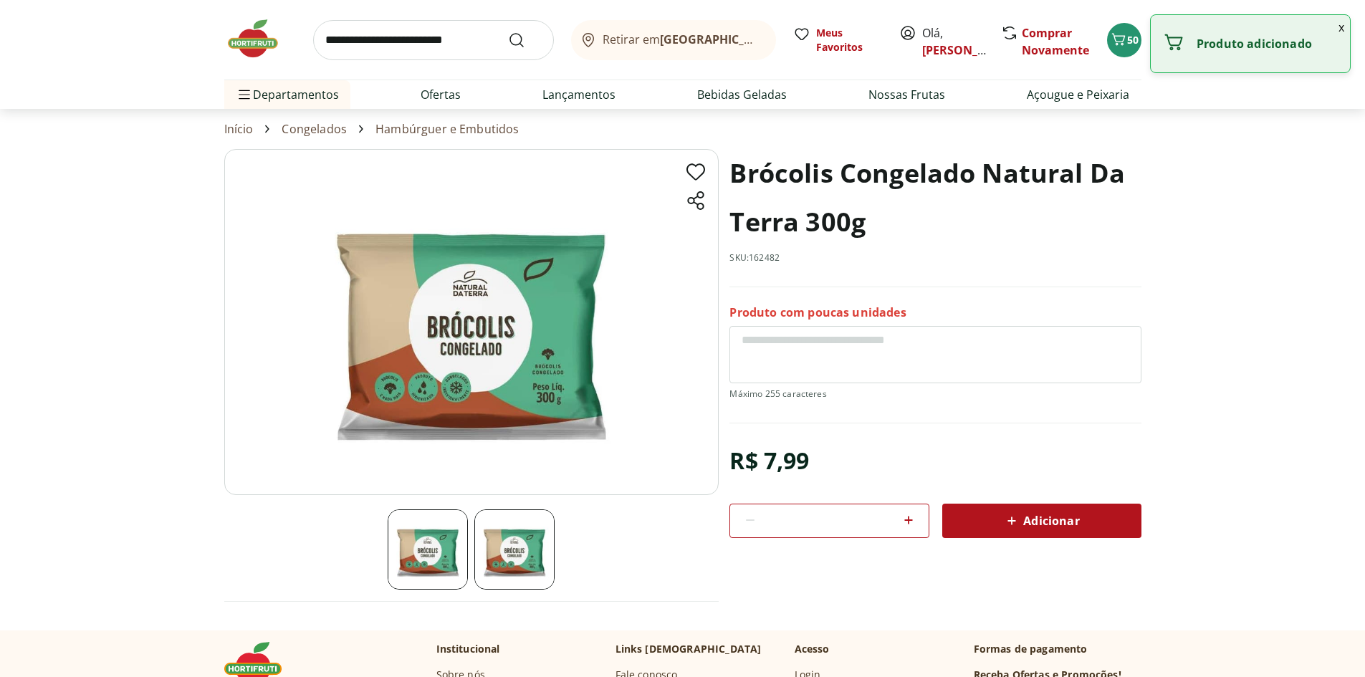
click at [376, 30] on input "search" at bounding box center [433, 40] width 241 height 40
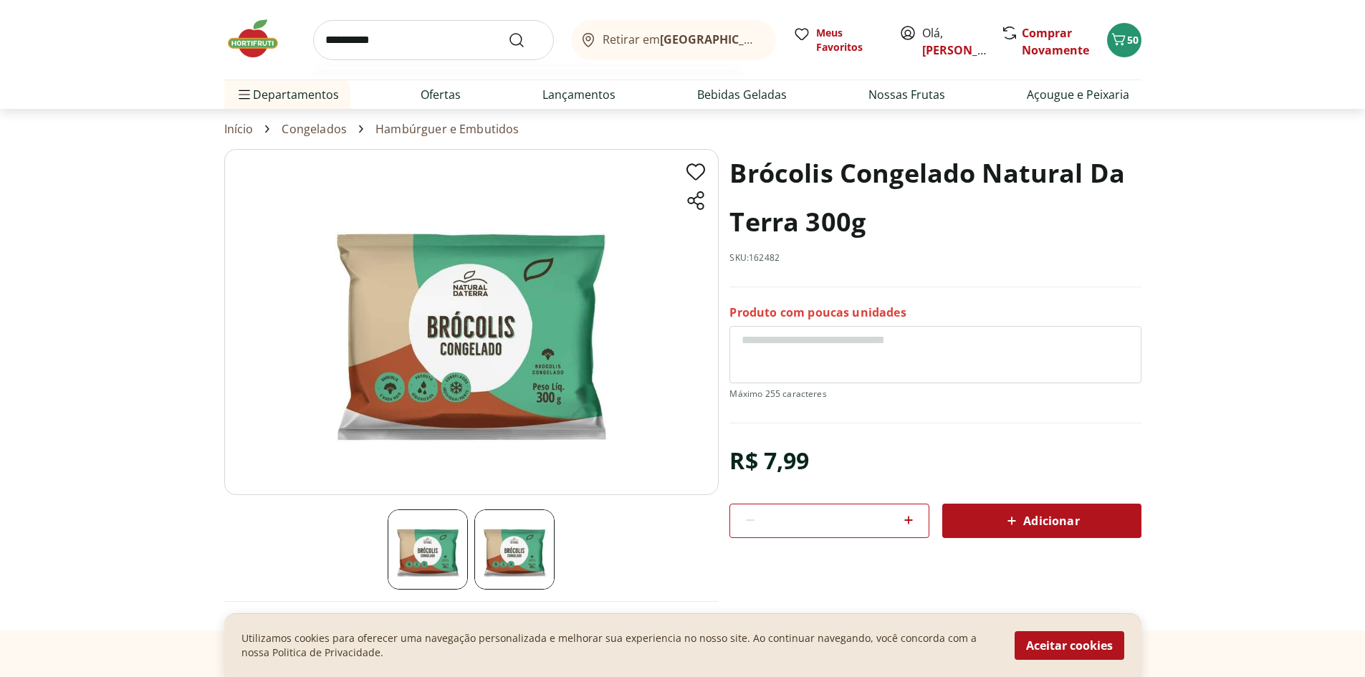
type input "**********"
click at [508, 32] on button "Submit Search" at bounding box center [525, 40] width 34 height 17
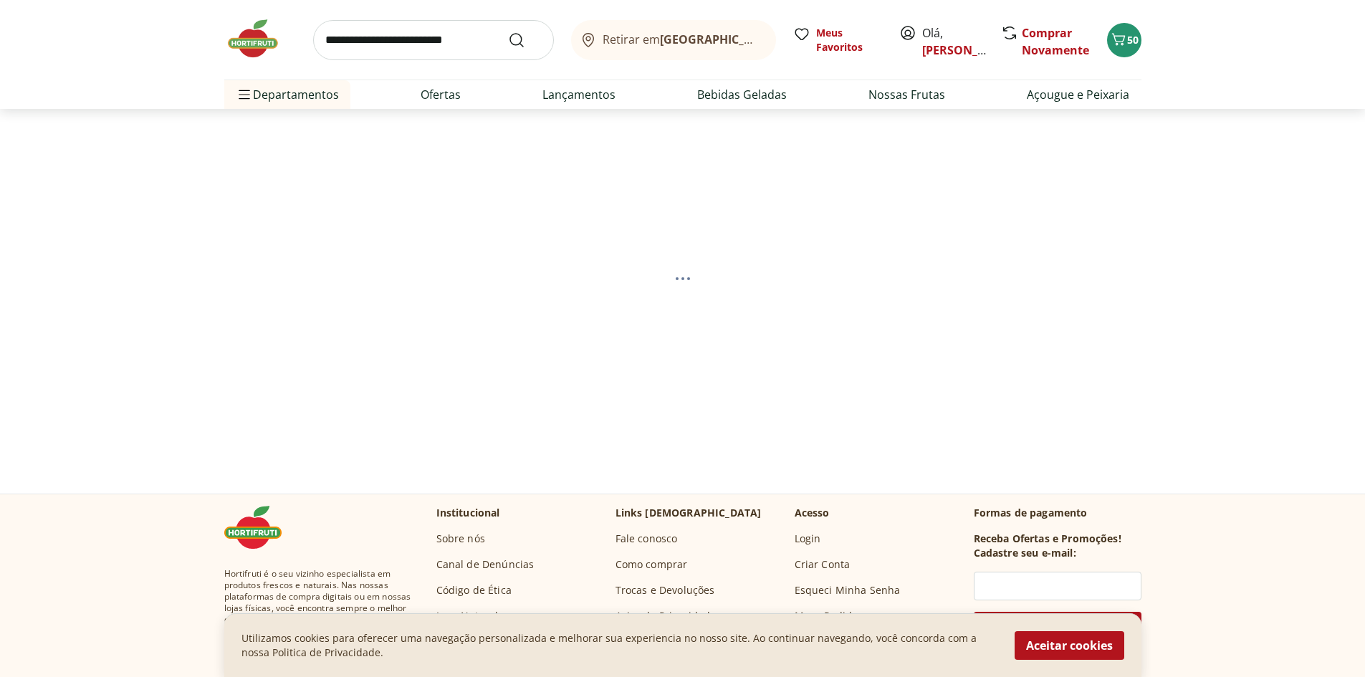
select select "**********"
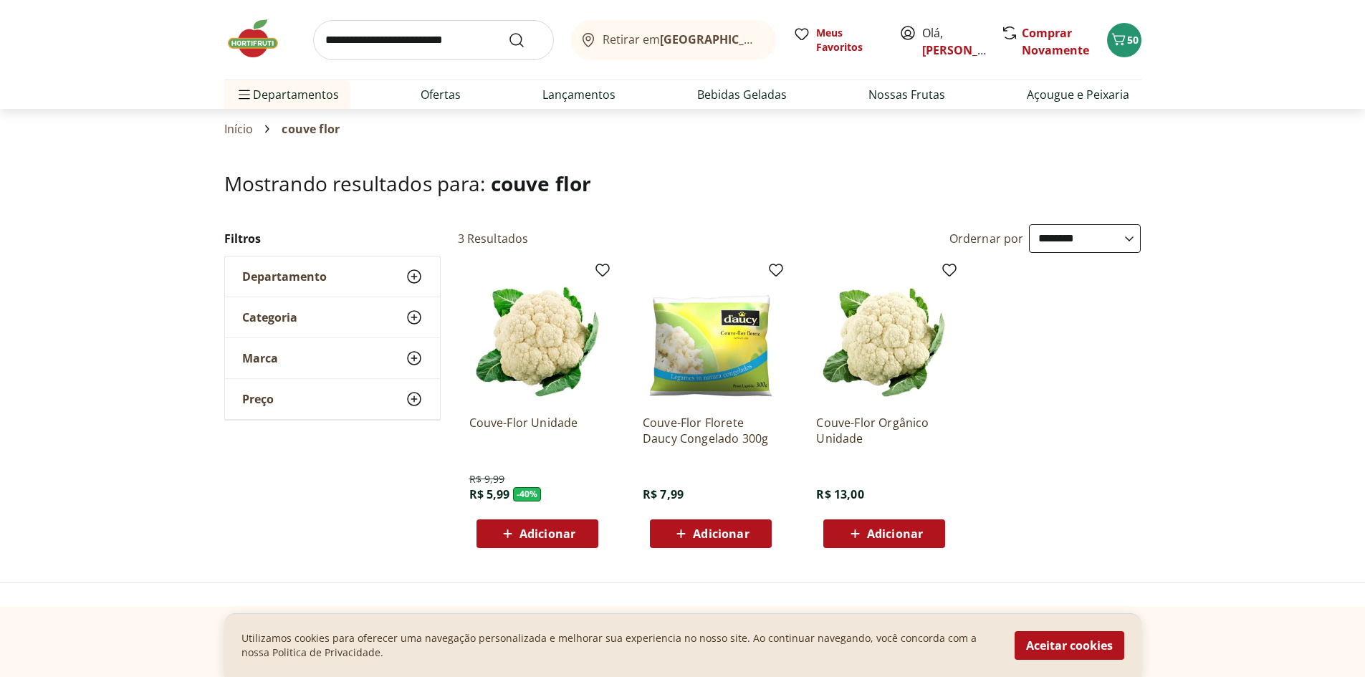
click at [703, 521] on div "Adicionar" at bounding box center [710, 534] width 99 height 26
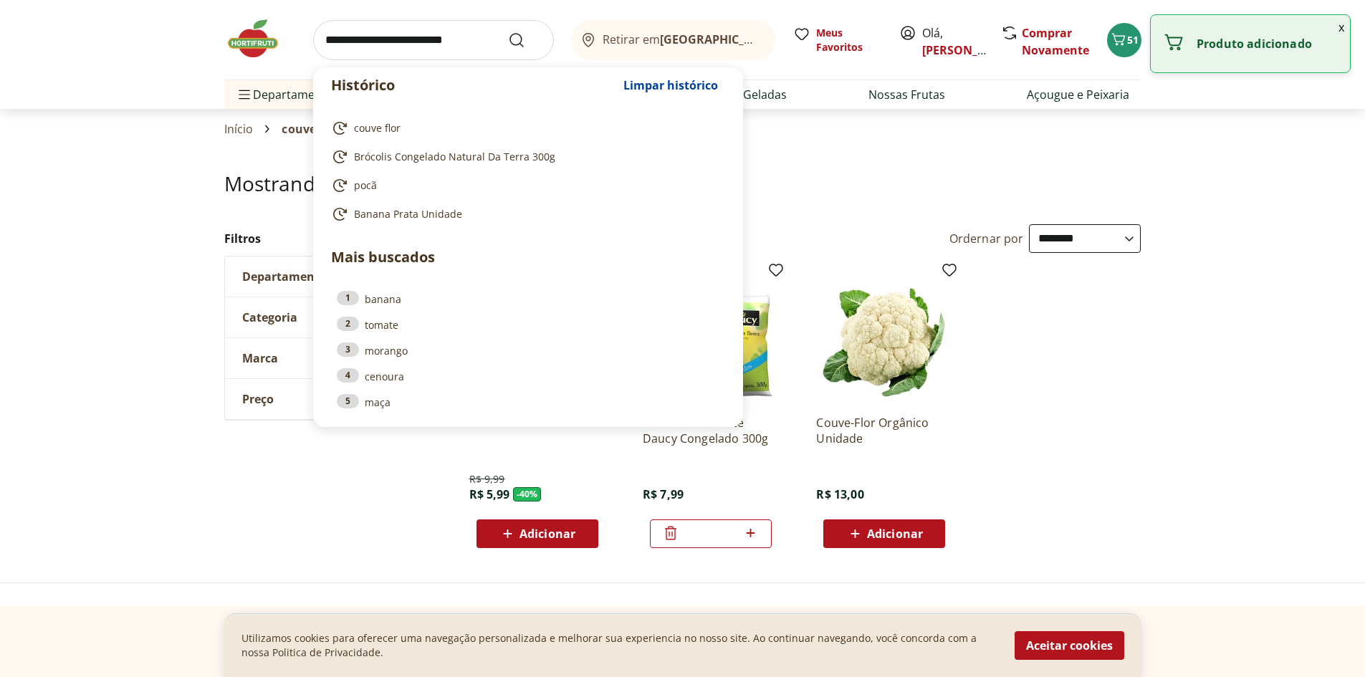
click at [385, 32] on input "search" at bounding box center [433, 40] width 241 height 40
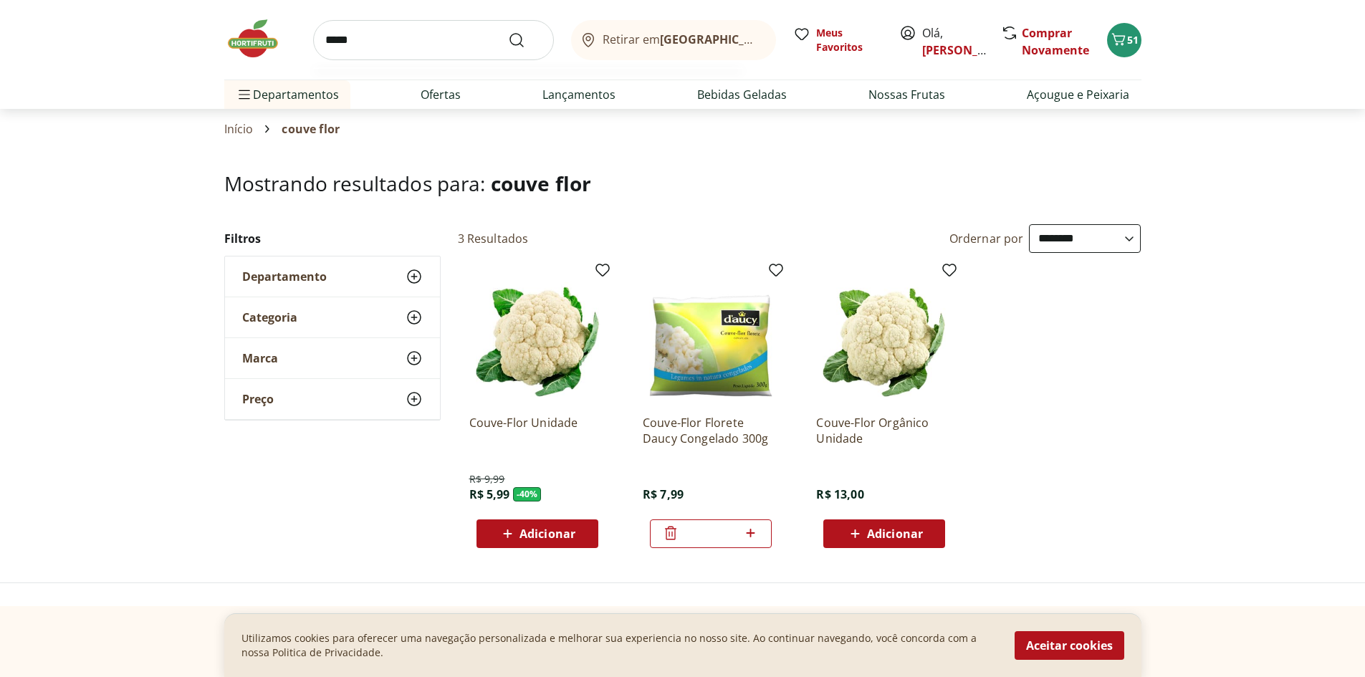
type input "*****"
click at [508, 32] on button "Submit Search" at bounding box center [525, 40] width 34 height 17
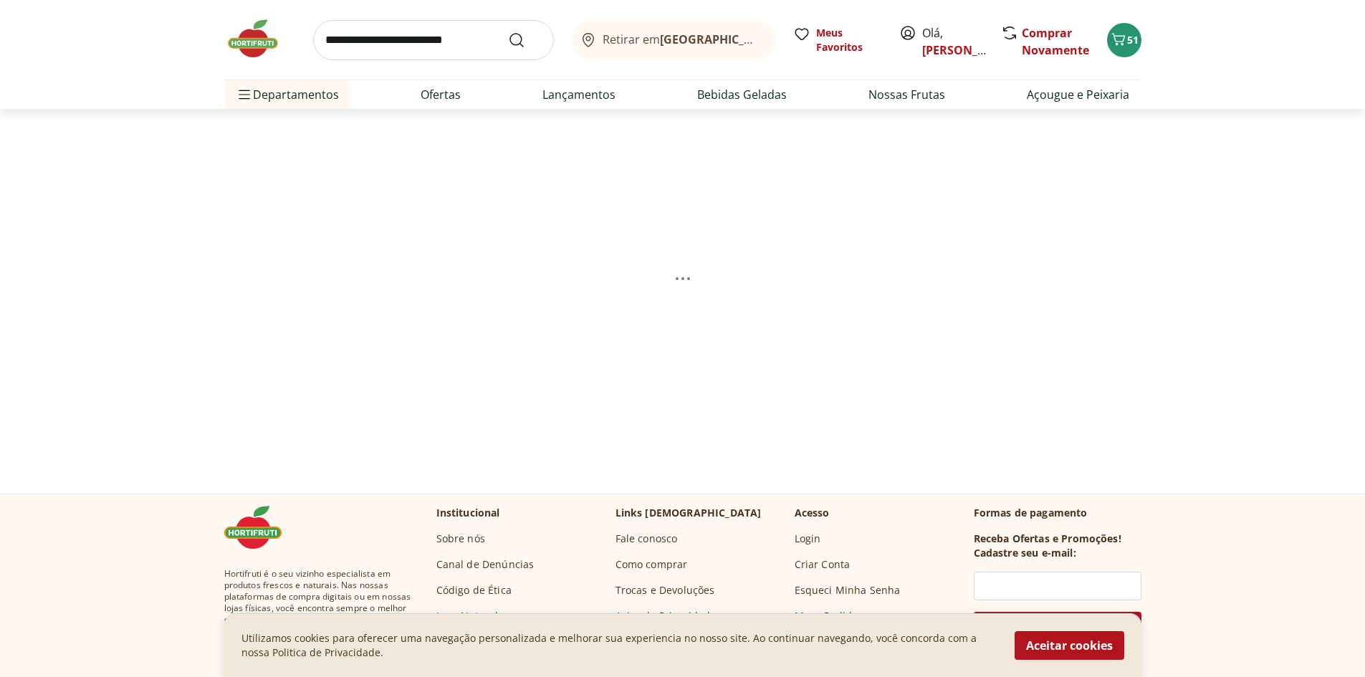
select select "**********"
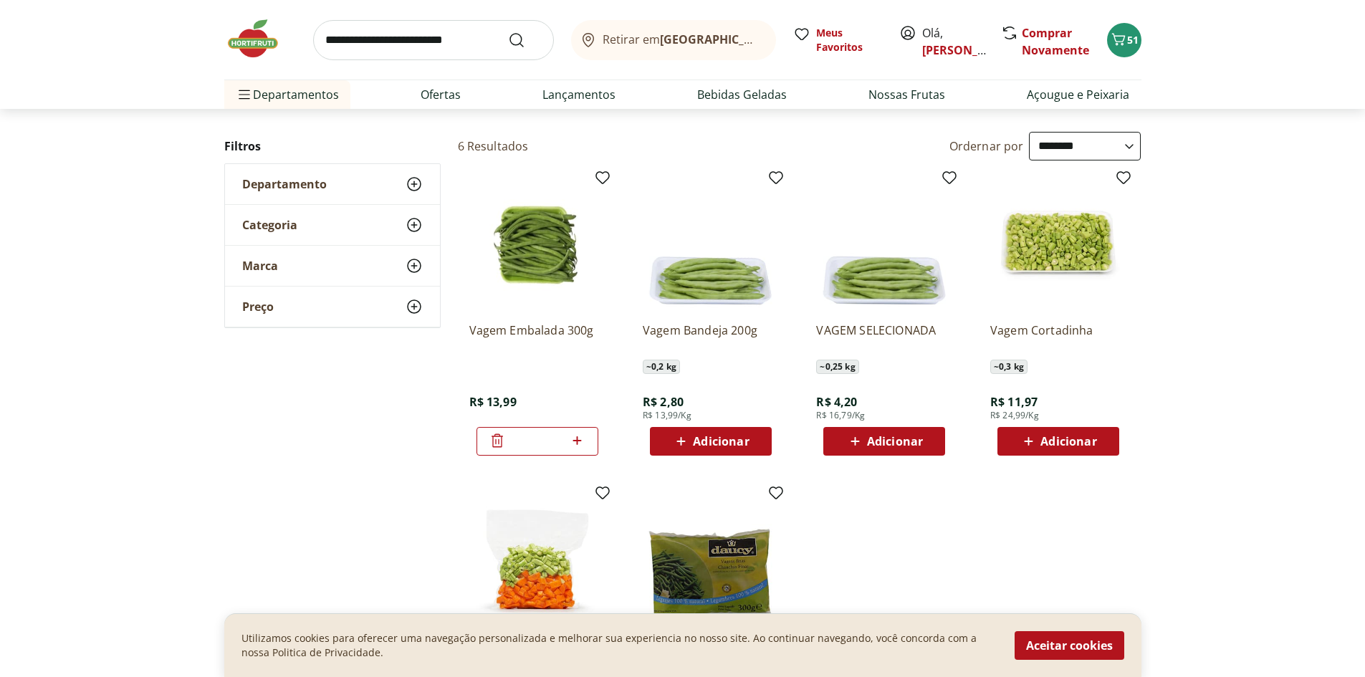
scroll to position [430, 0]
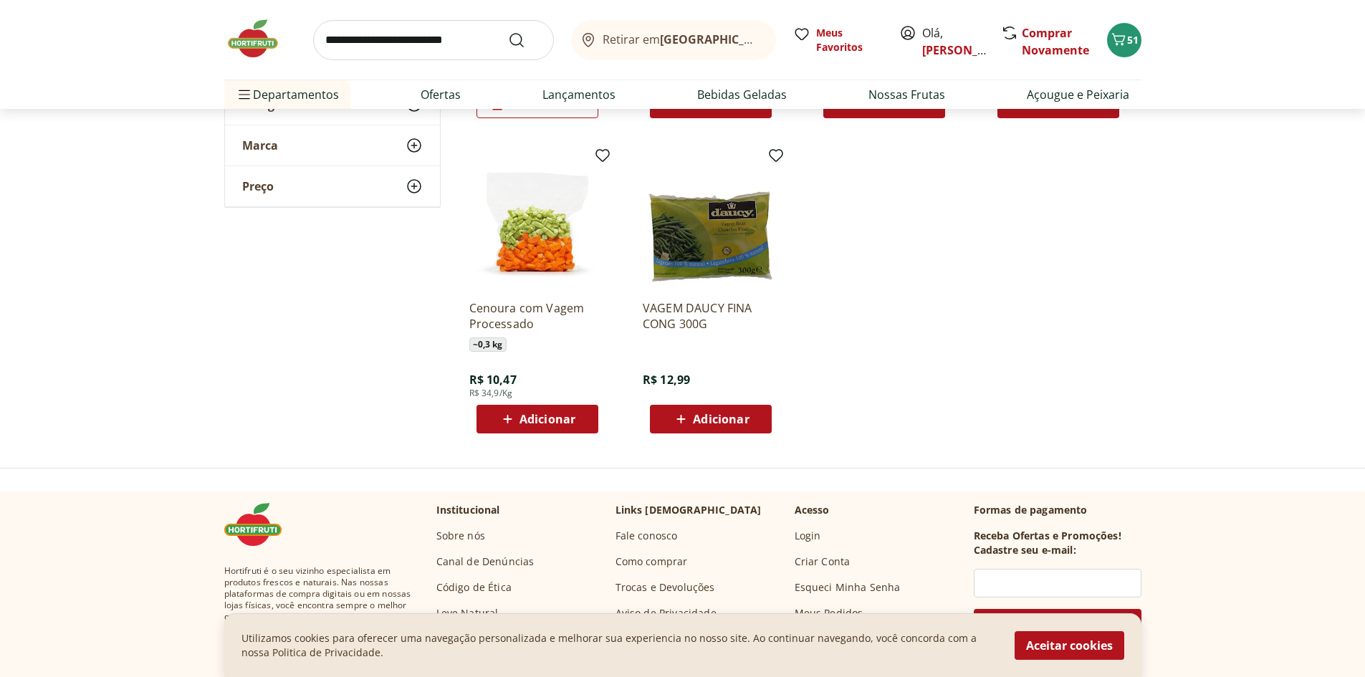
click at [694, 428] on div "Adicionar" at bounding box center [710, 419] width 99 height 26
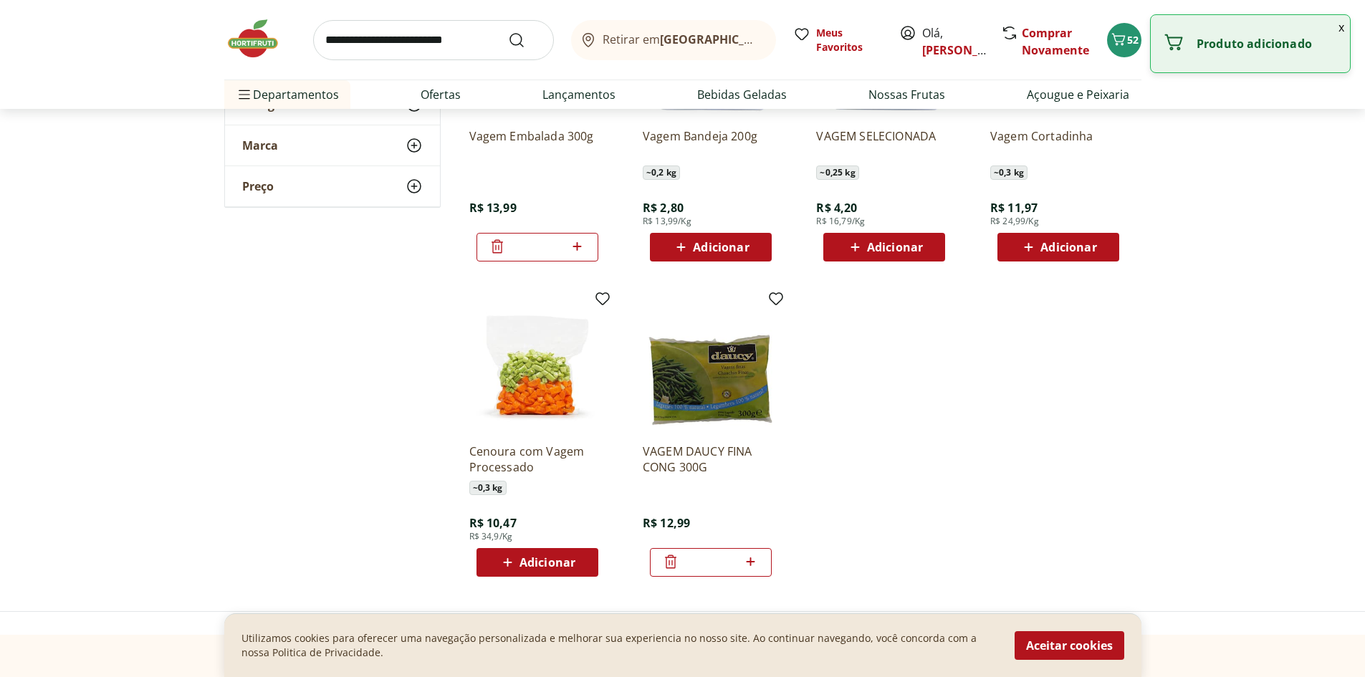
scroll to position [0, 0]
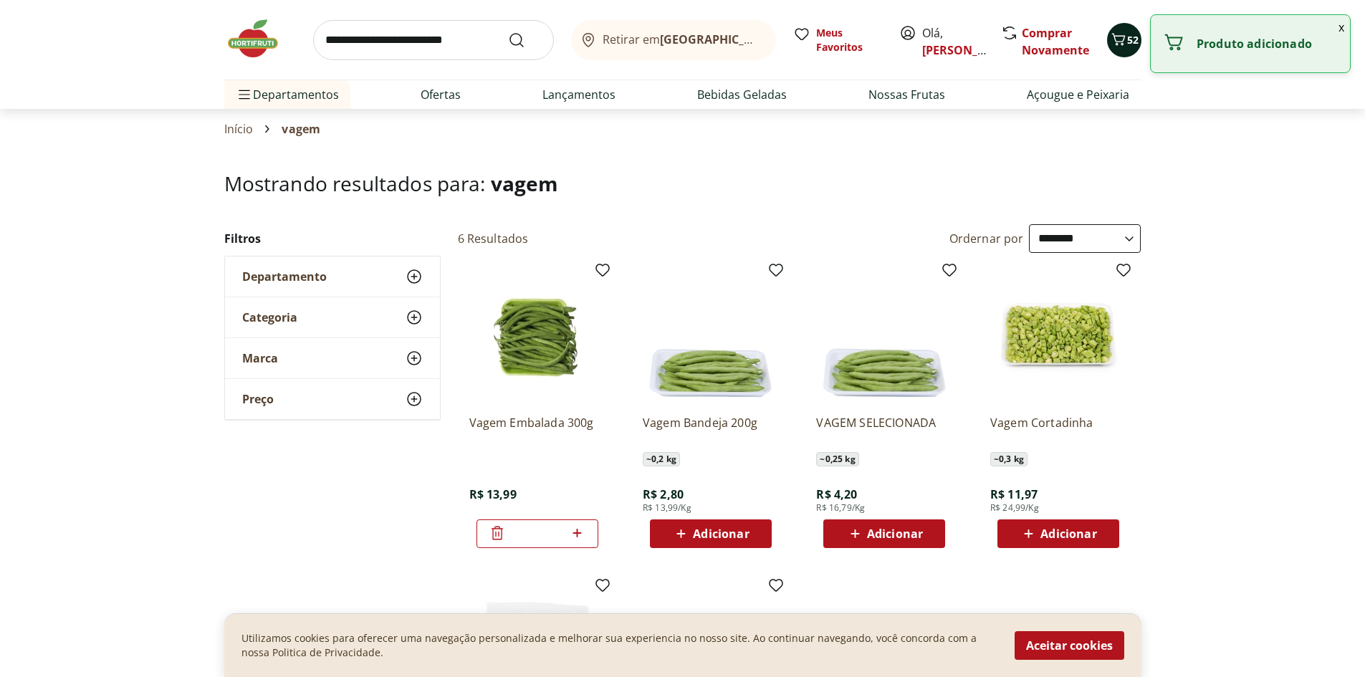
click at [1132, 41] on span "52" at bounding box center [1132, 40] width 11 height 14
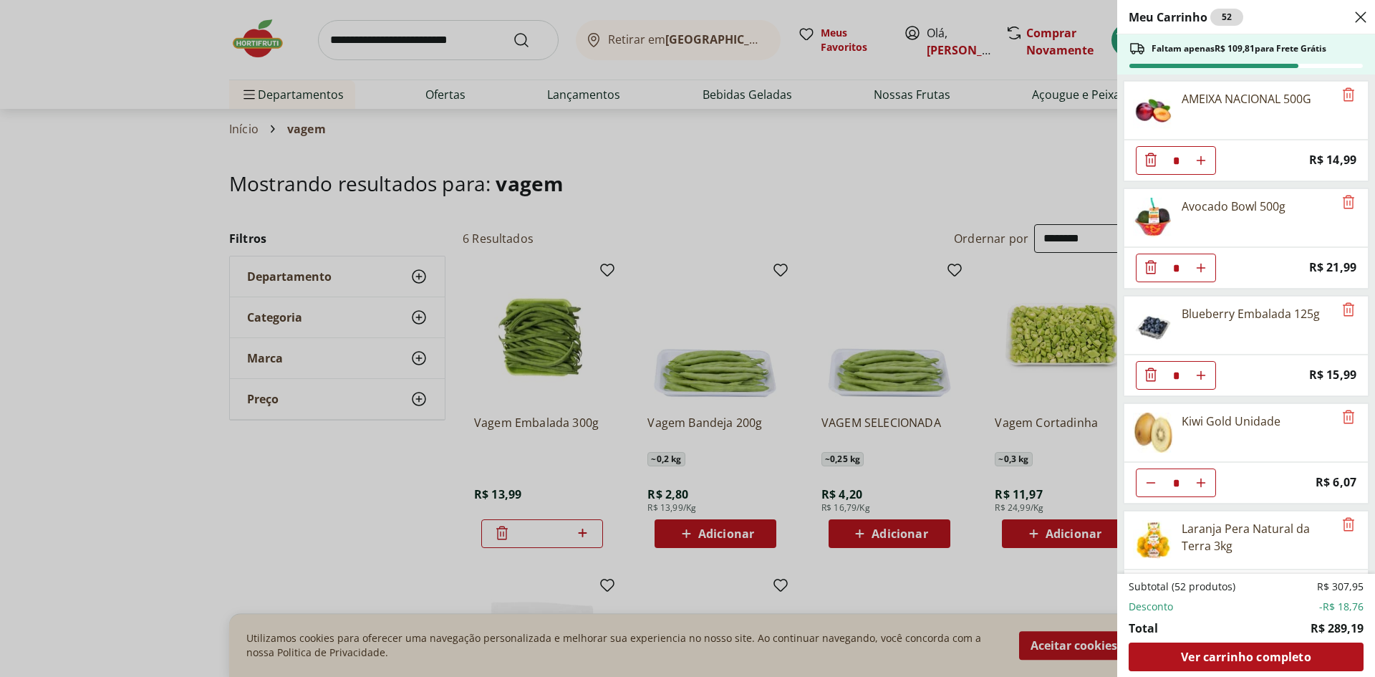
click at [95, 145] on div "Meu Carrinho 52 Faltam apenas R$ 109,81 para Frete Grátis AMEIXA NACIONAL 500G …" at bounding box center [687, 338] width 1375 height 677
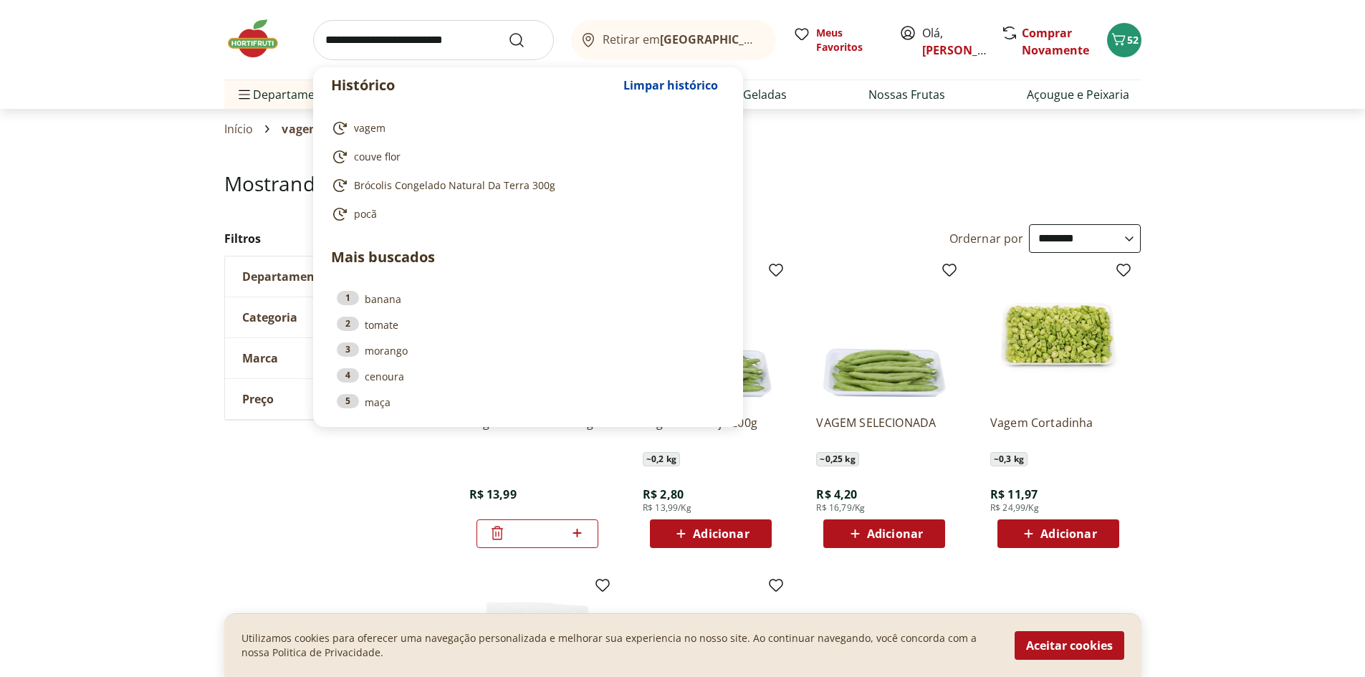
click at [454, 37] on input "search" at bounding box center [433, 40] width 241 height 40
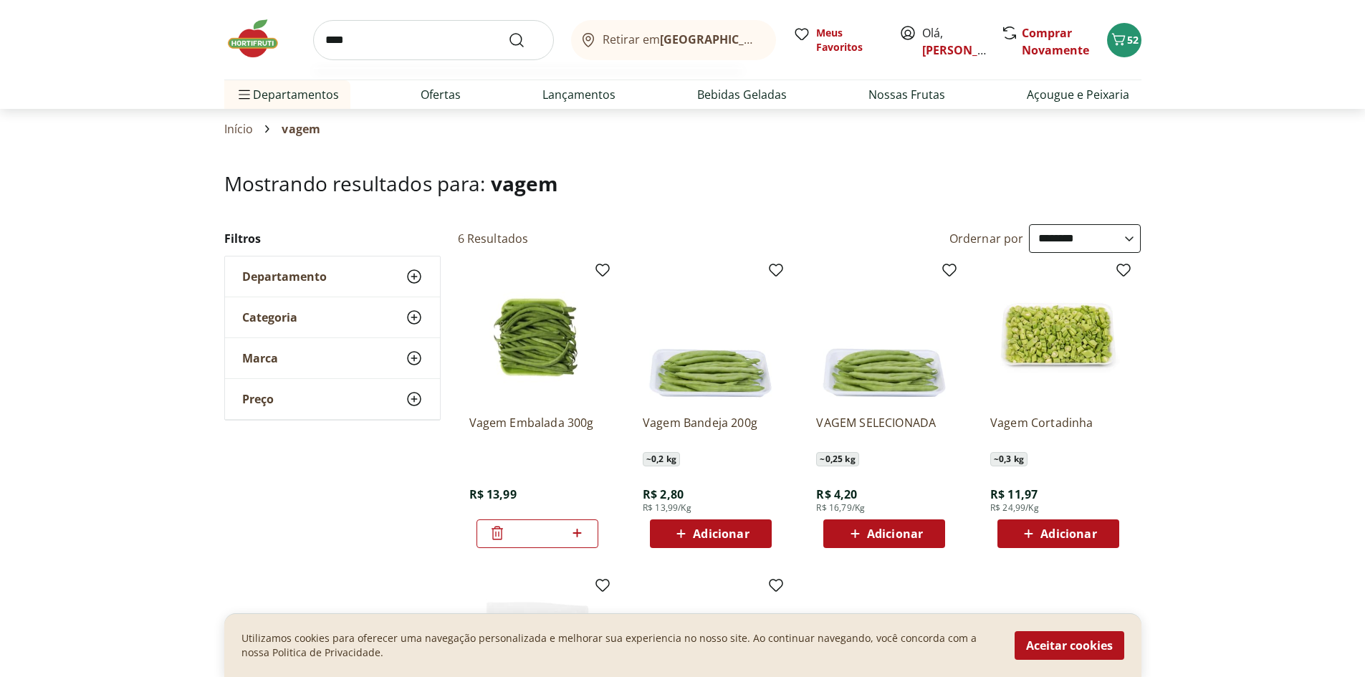
type input "****"
click at [508, 32] on button "Submit Search" at bounding box center [525, 40] width 34 height 17
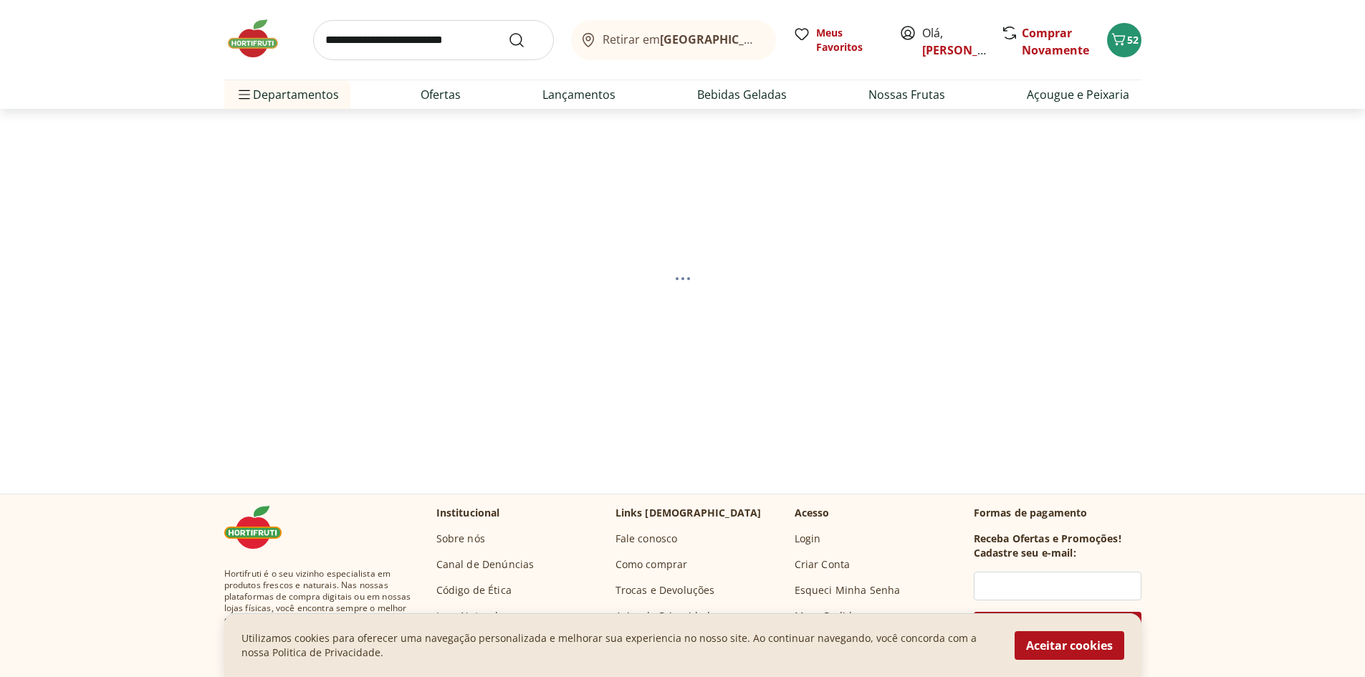
select select "**********"
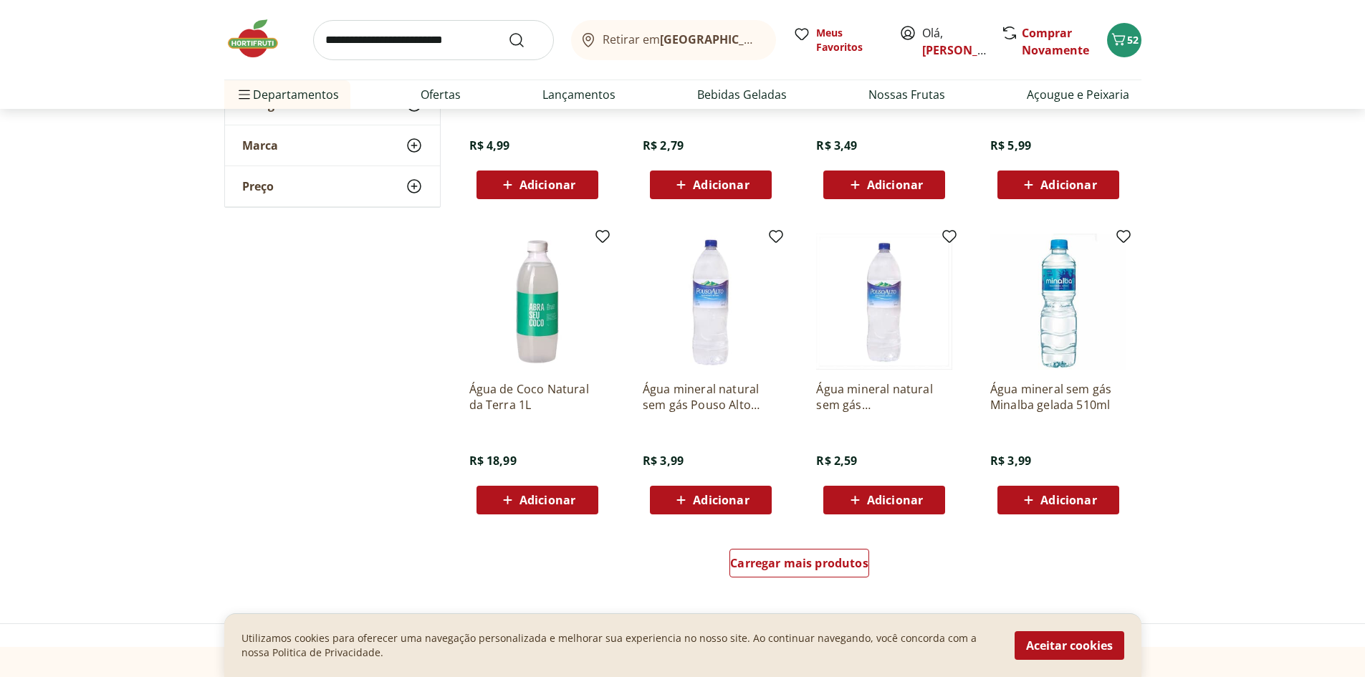
scroll to position [860, 0]
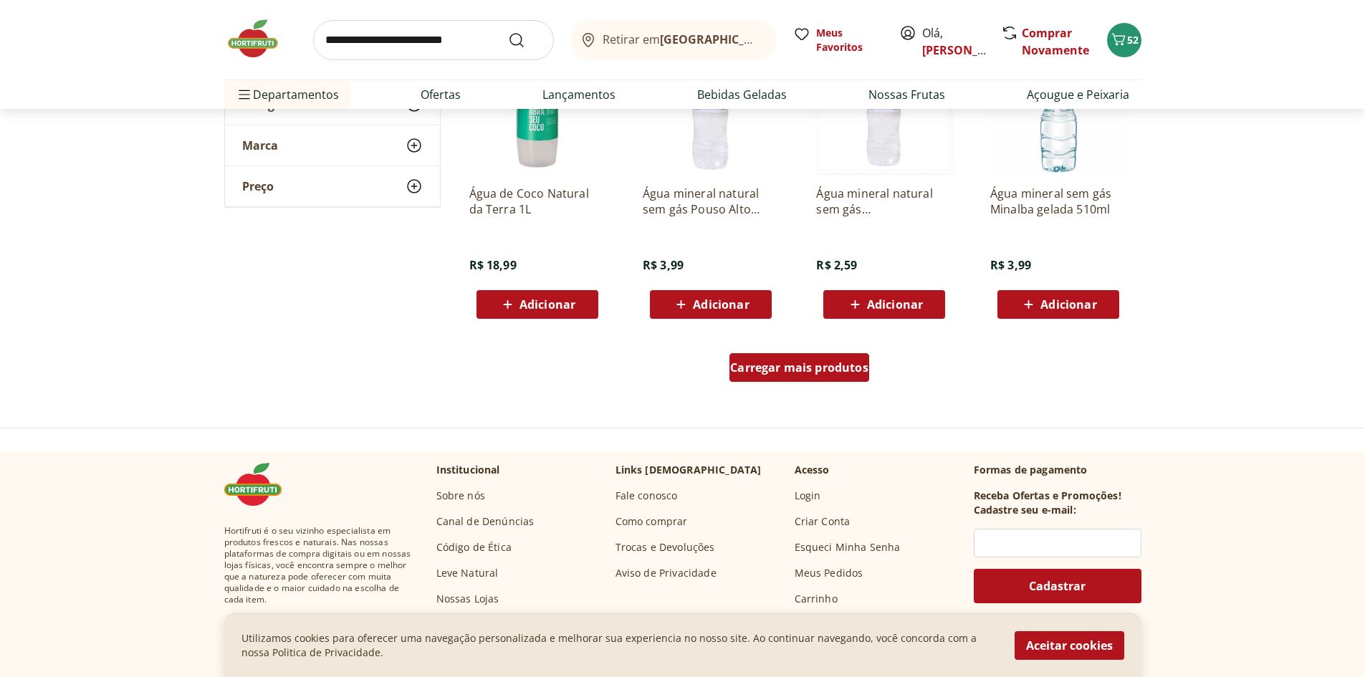
click at [820, 365] on span "Carregar mais produtos" at bounding box center [799, 367] width 138 height 11
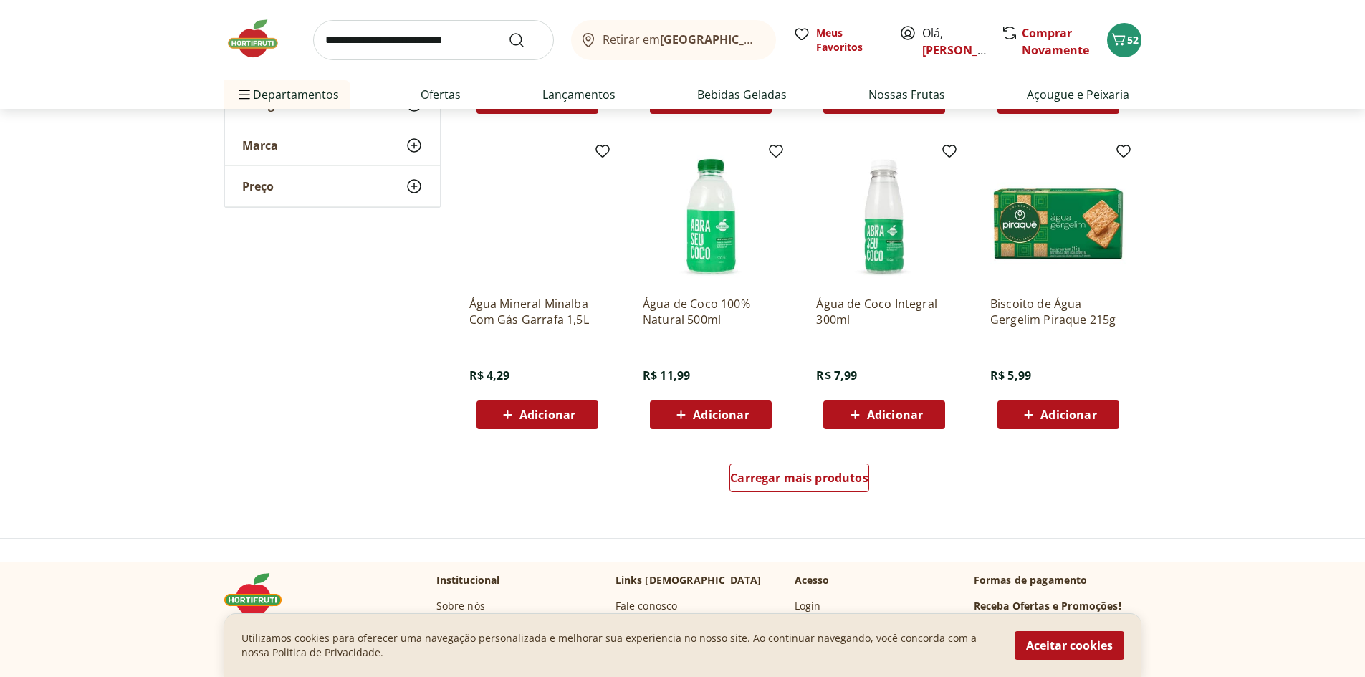
scroll to position [1719, 0]
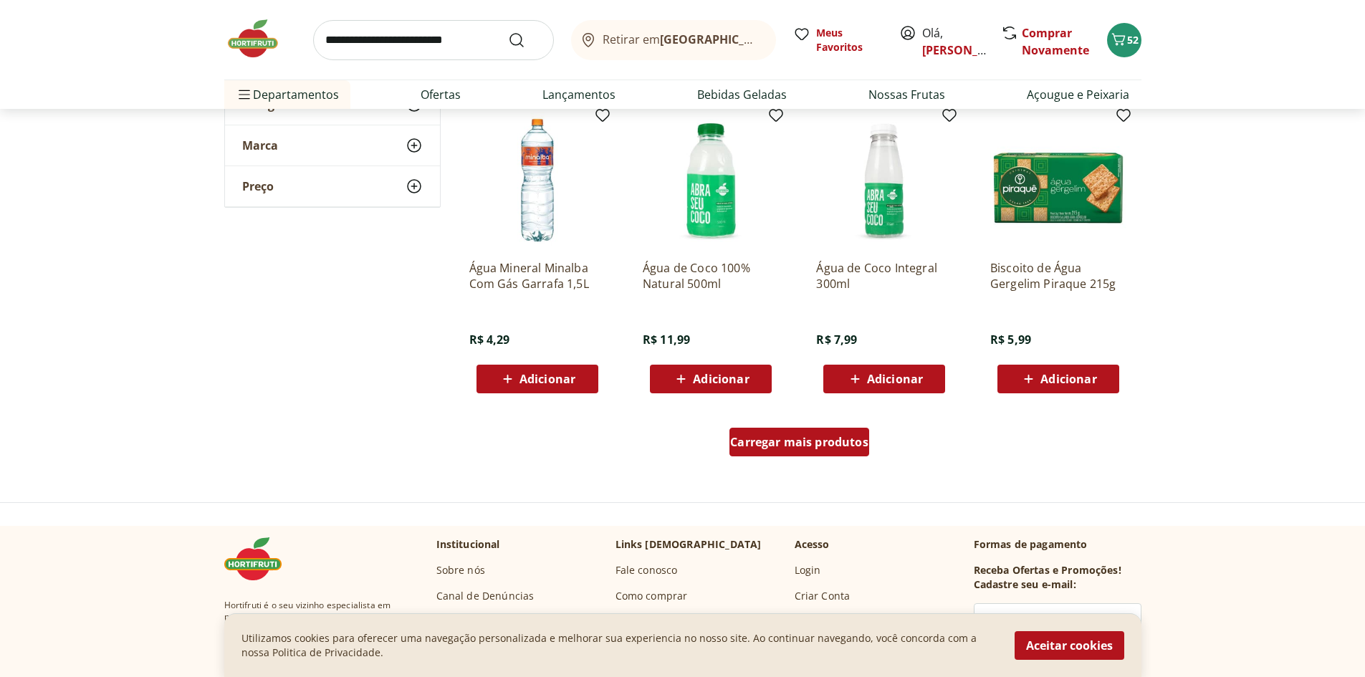
click at [764, 441] on span "Carregar mais produtos" at bounding box center [799, 441] width 138 height 11
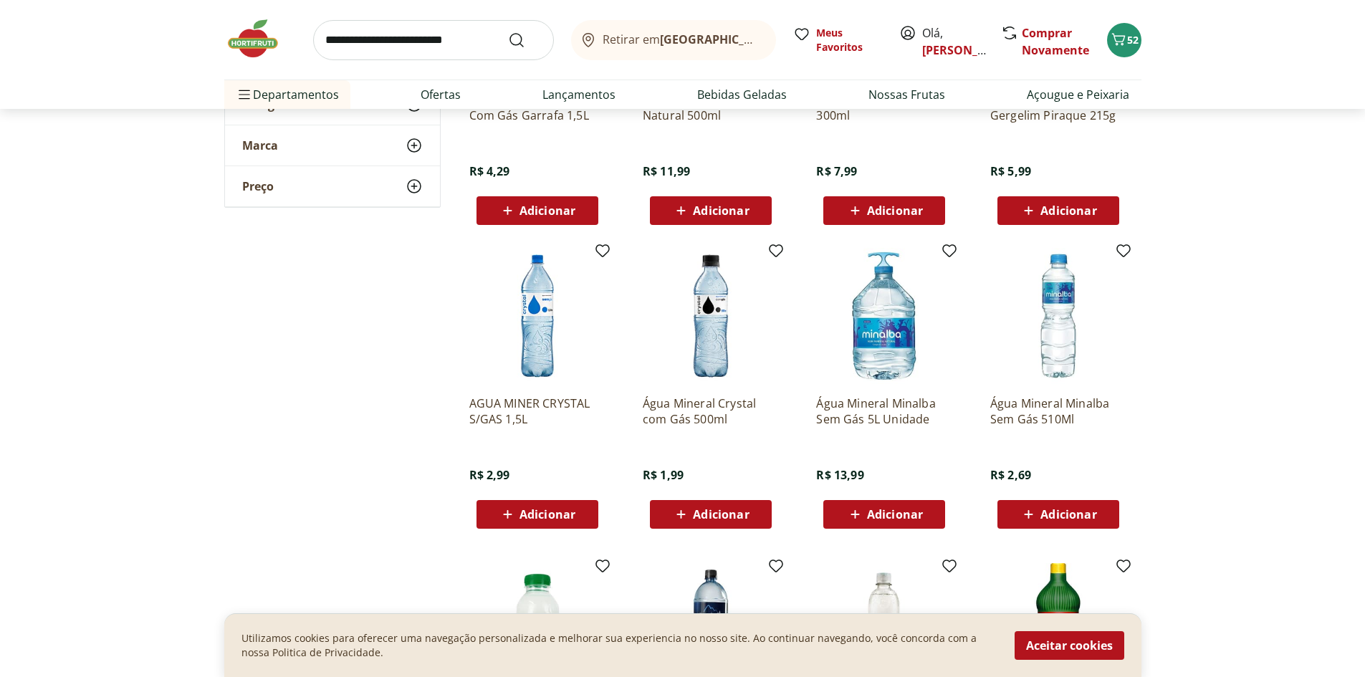
scroll to position [1934, 0]
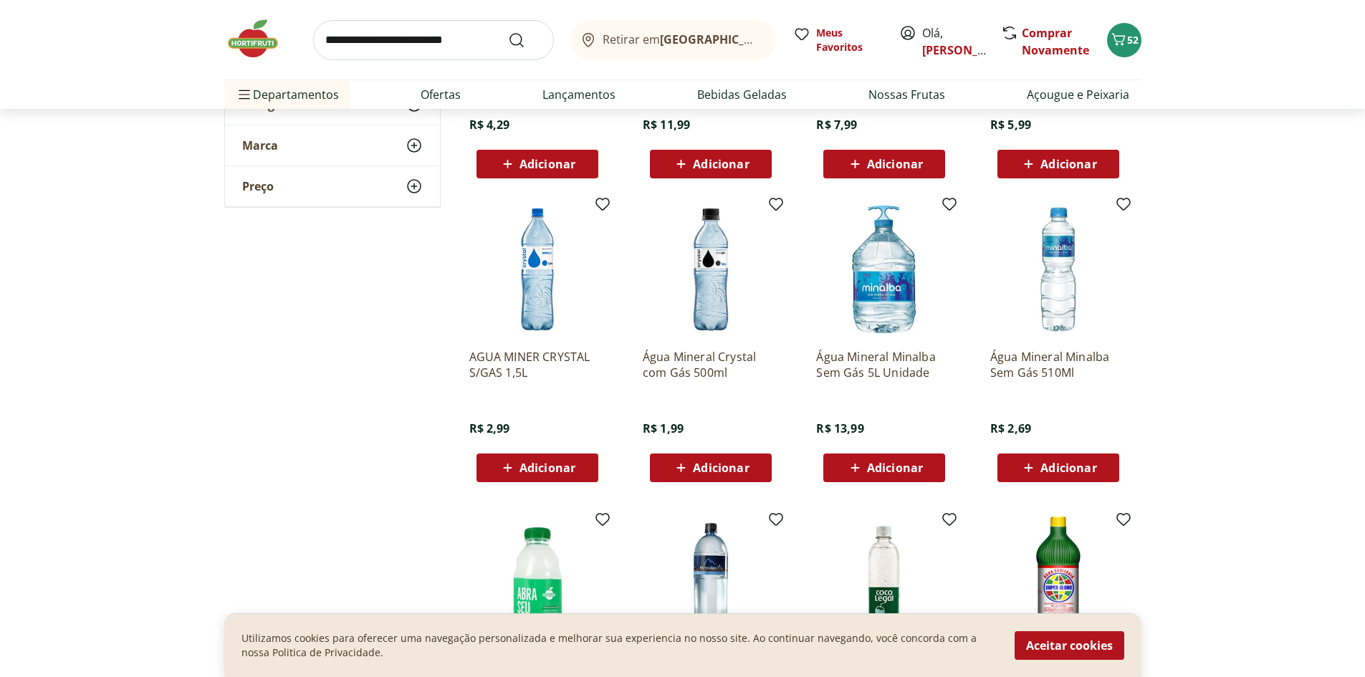
click at [1068, 462] on span "Adicionar" at bounding box center [1068, 467] width 56 height 11
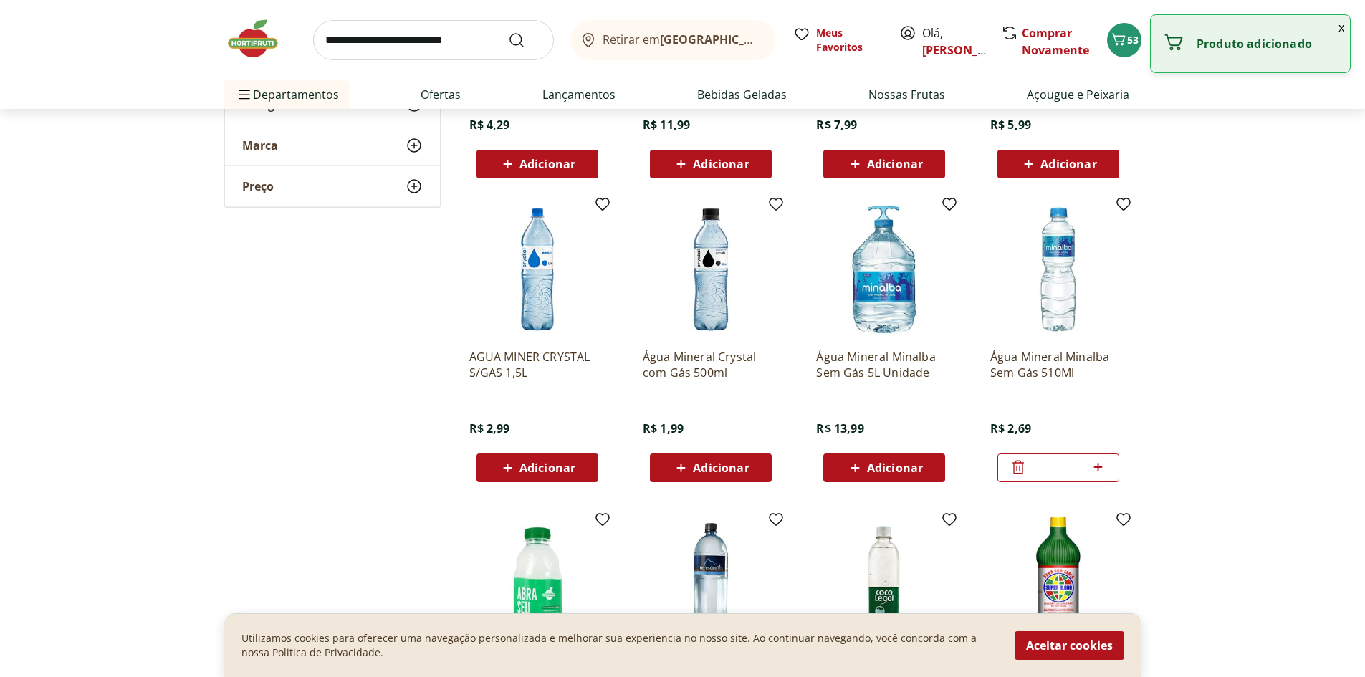
click at [1099, 465] on icon at bounding box center [1098, 466] width 18 height 17
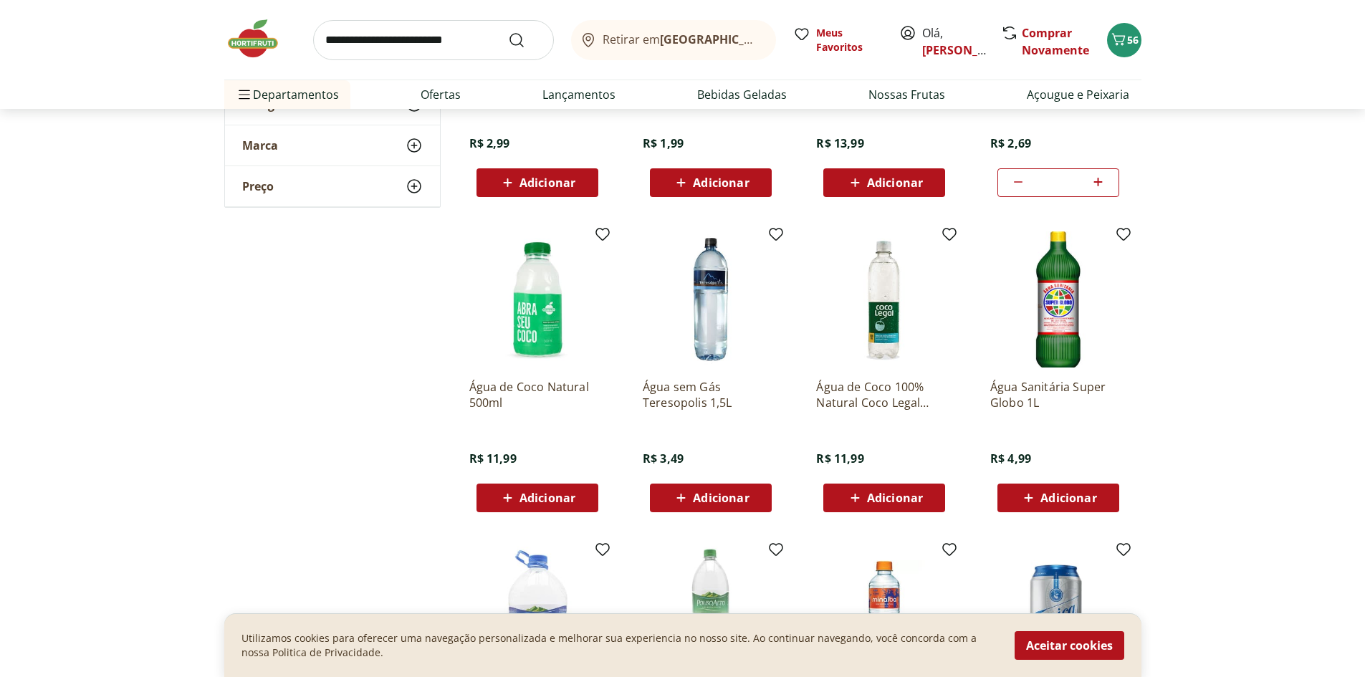
scroll to position [2077, 0]
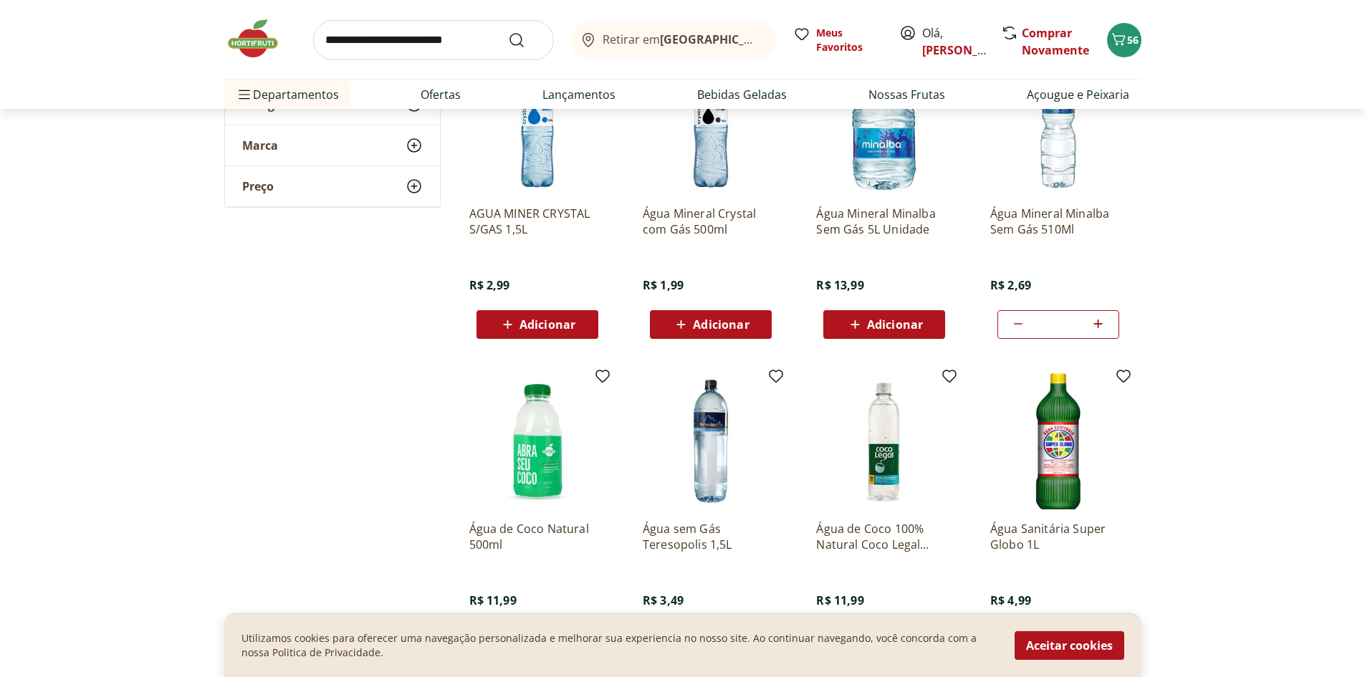
click at [1094, 323] on icon at bounding box center [1098, 323] width 18 height 17
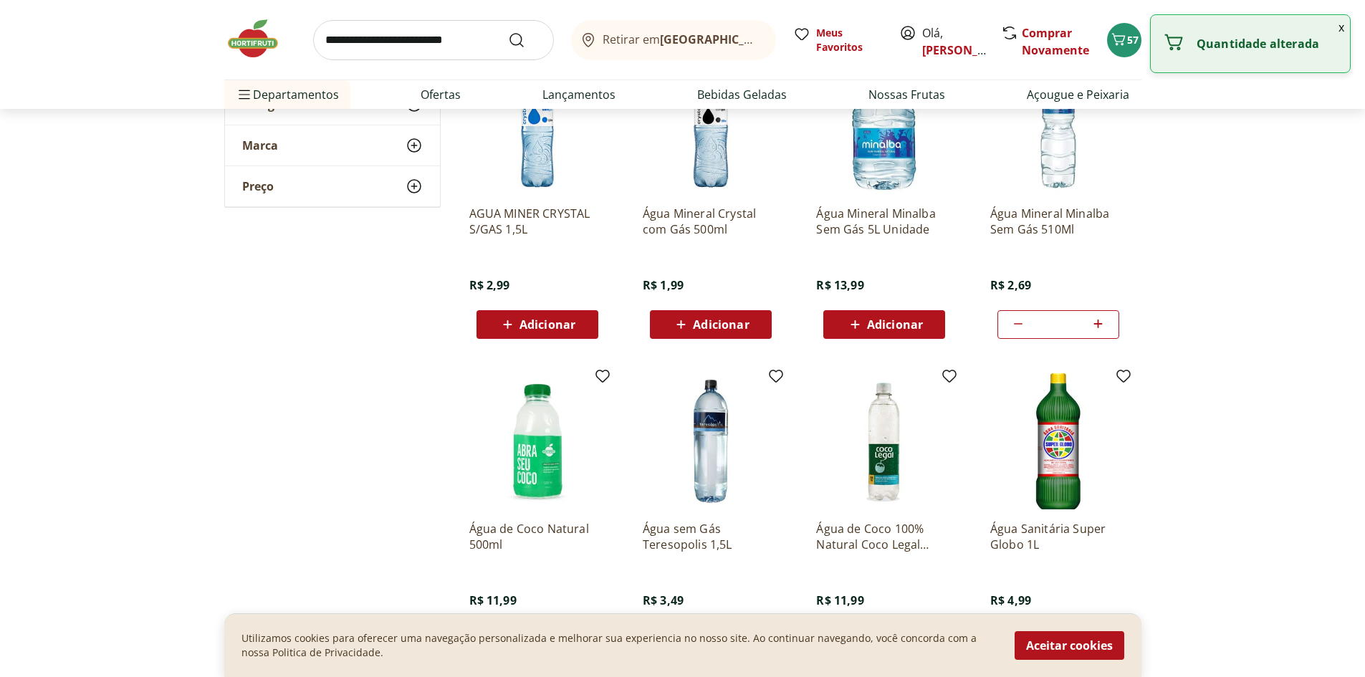
click at [1094, 323] on icon at bounding box center [1098, 323] width 18 height 17
type input "*"
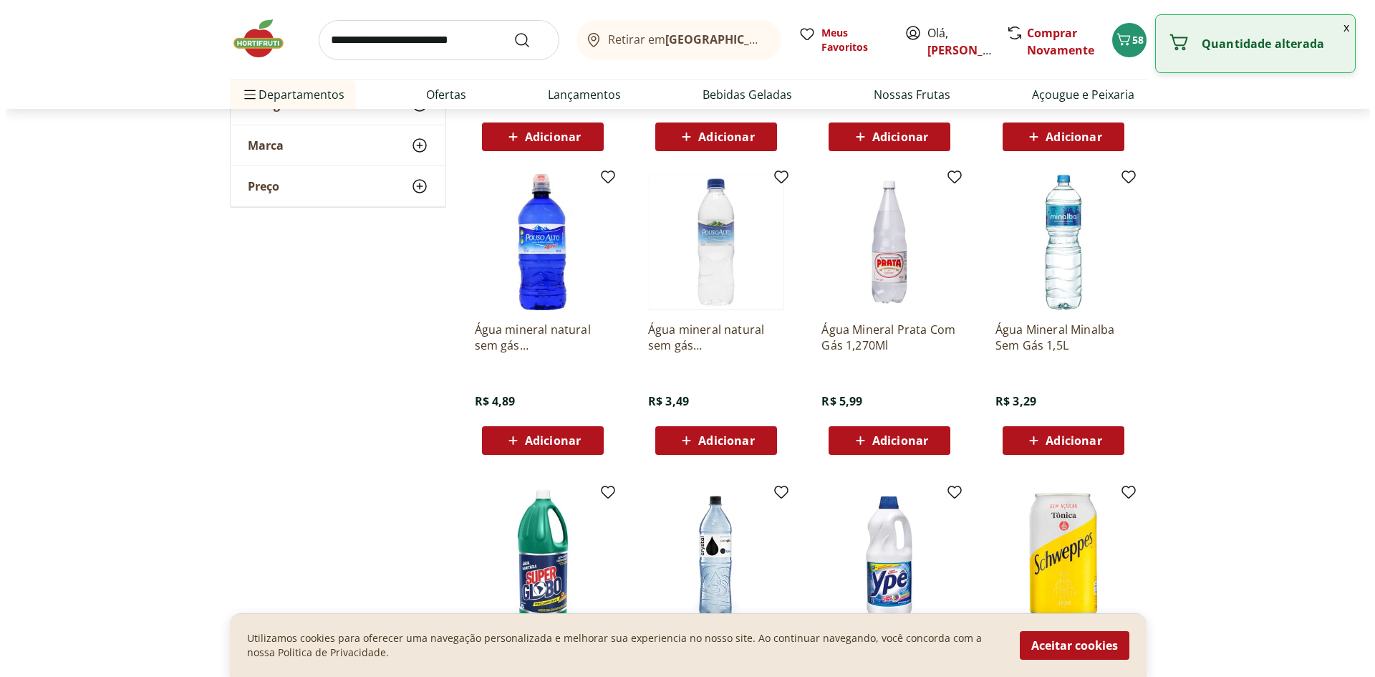
scroll to position [716, 0]
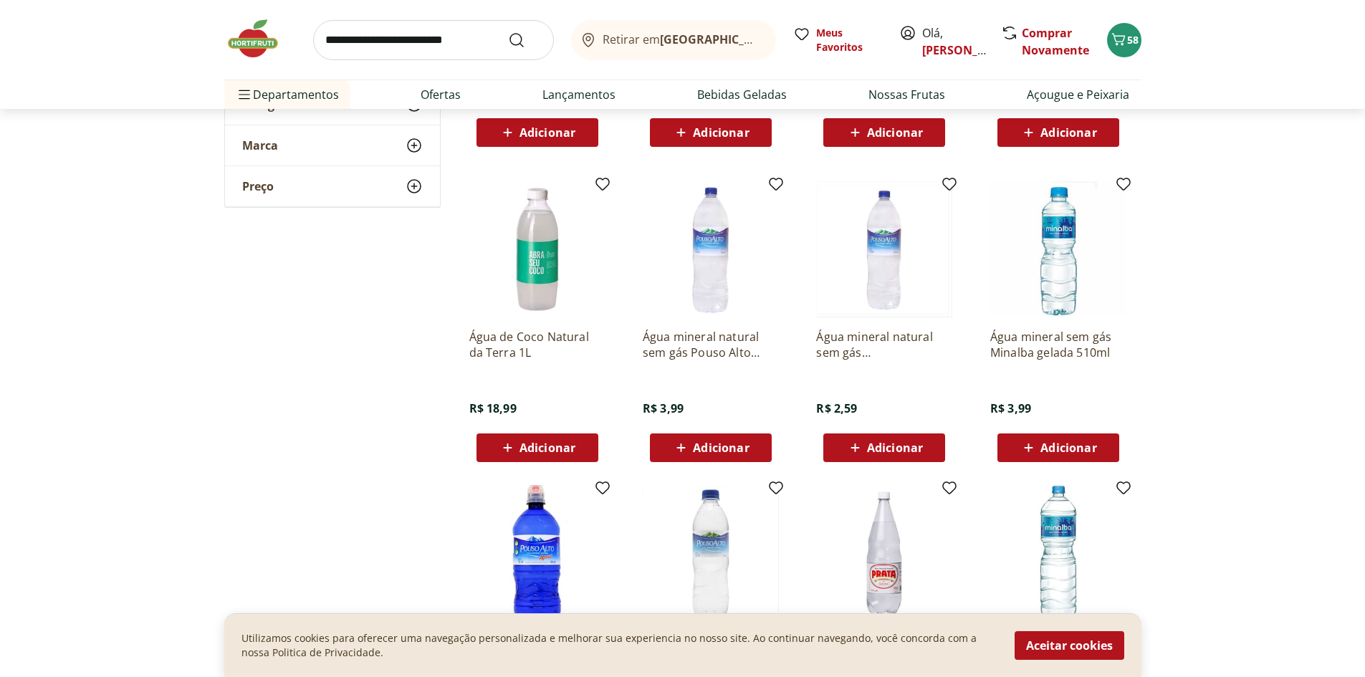
click at [1339, 28] on header "Retirar em Rio de Janeiro/RJ Olá, Mathilde 58 Retirar em Rio de Janeiro/RJ Meus…" at bounding box center [682, 54] width 1365 height 109
click at [1127, 57] on div "Retirar em Rio de Janeiro/RJ Meus Favoritos Olá, Mathilde Comprar Novamente 58" at bounding box center [682, 40] width 917 height 80
click at [1127, 44] on span "58" at bounding box center [1132, 40] width 11 height 14
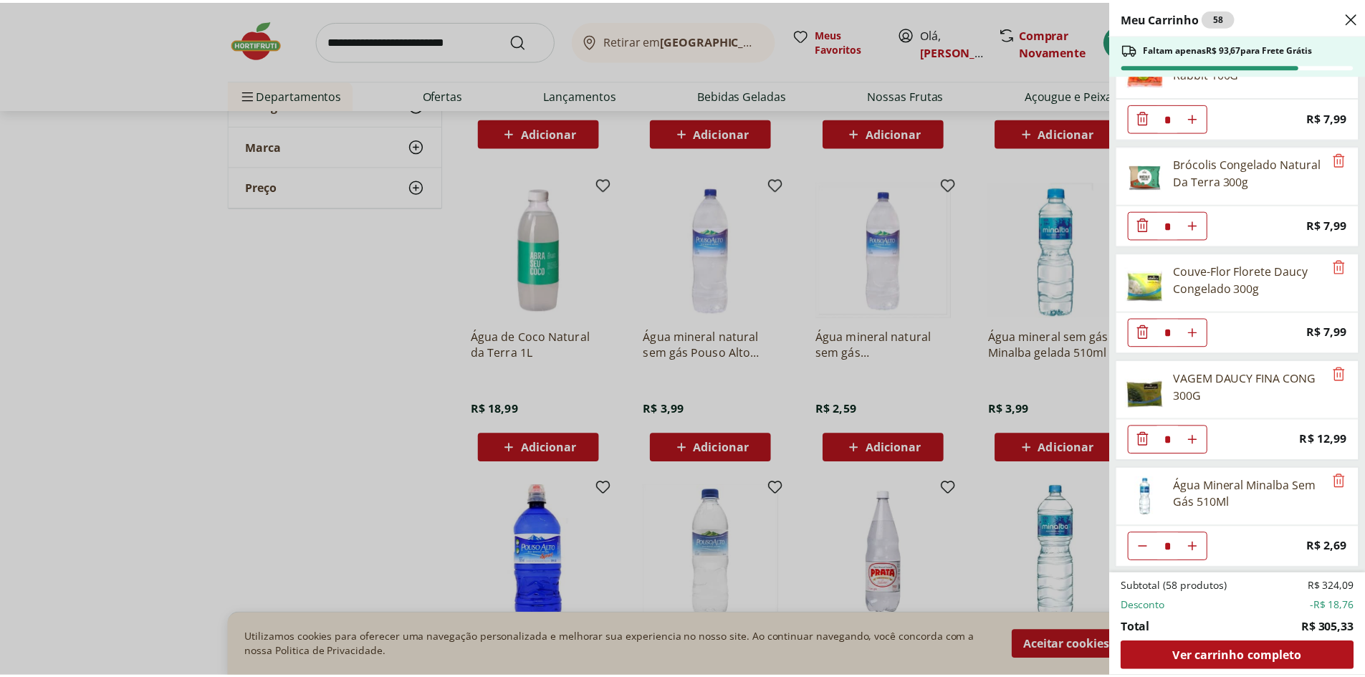
scroll to position [2730, 0]
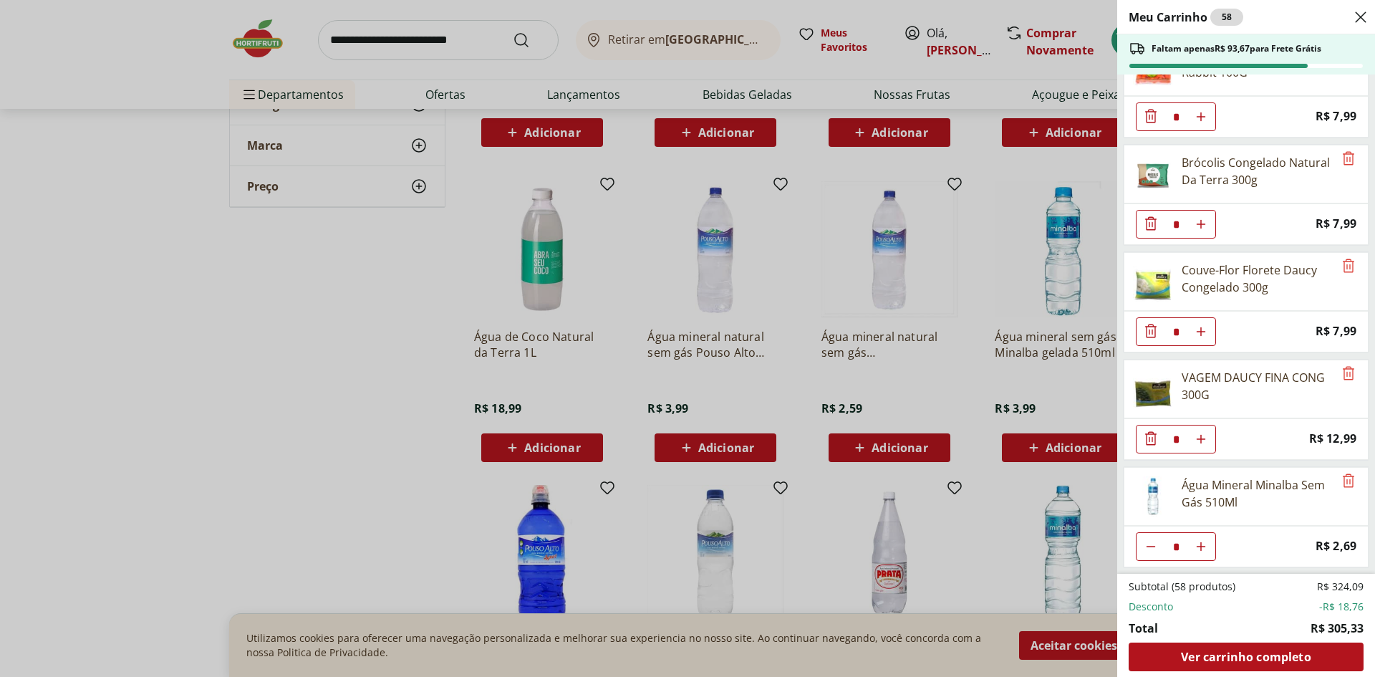
click at [193, 299] on div "Meu Carrinho 58 Faltam apenas R$ 93,67 para Frete Grátis AMEIXA NACIONAL 500G *…" at bounding box center [687, 338] width 1375 height 677
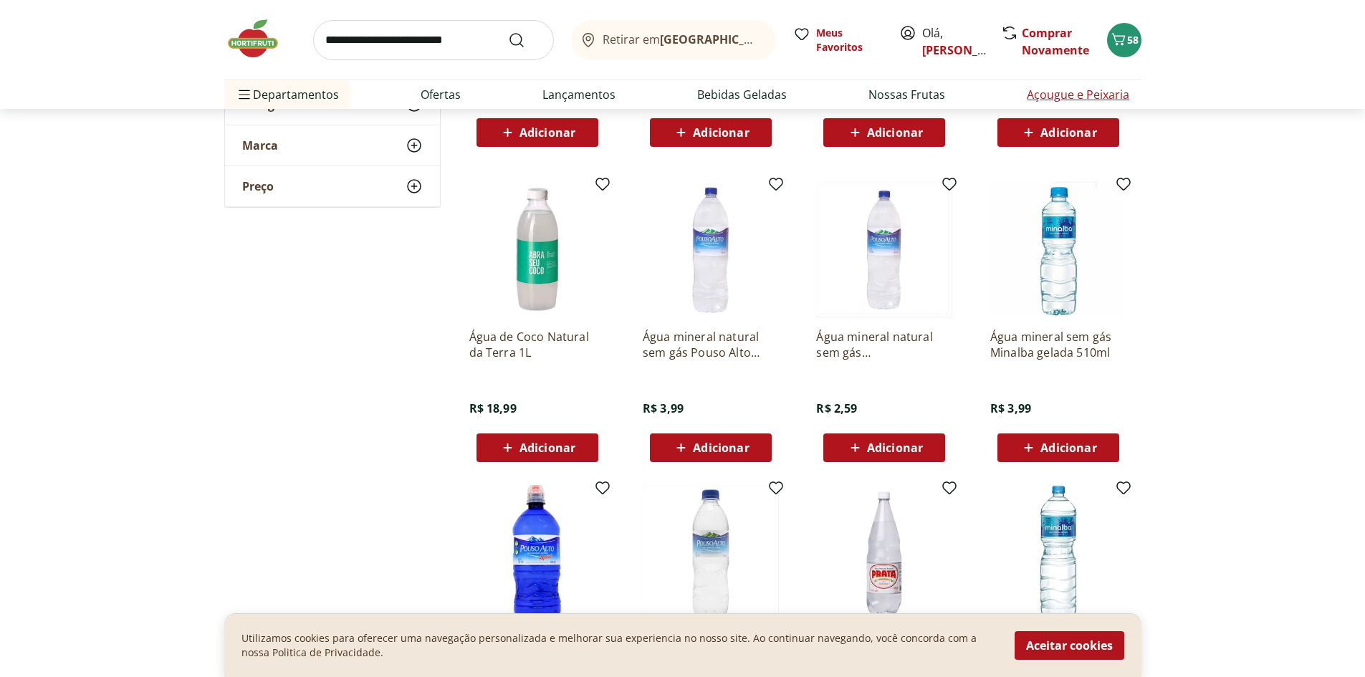
click at [1074, 89] on link "Açougue e Peixaria" at bounding box center [1077, 94] width 102 height 17
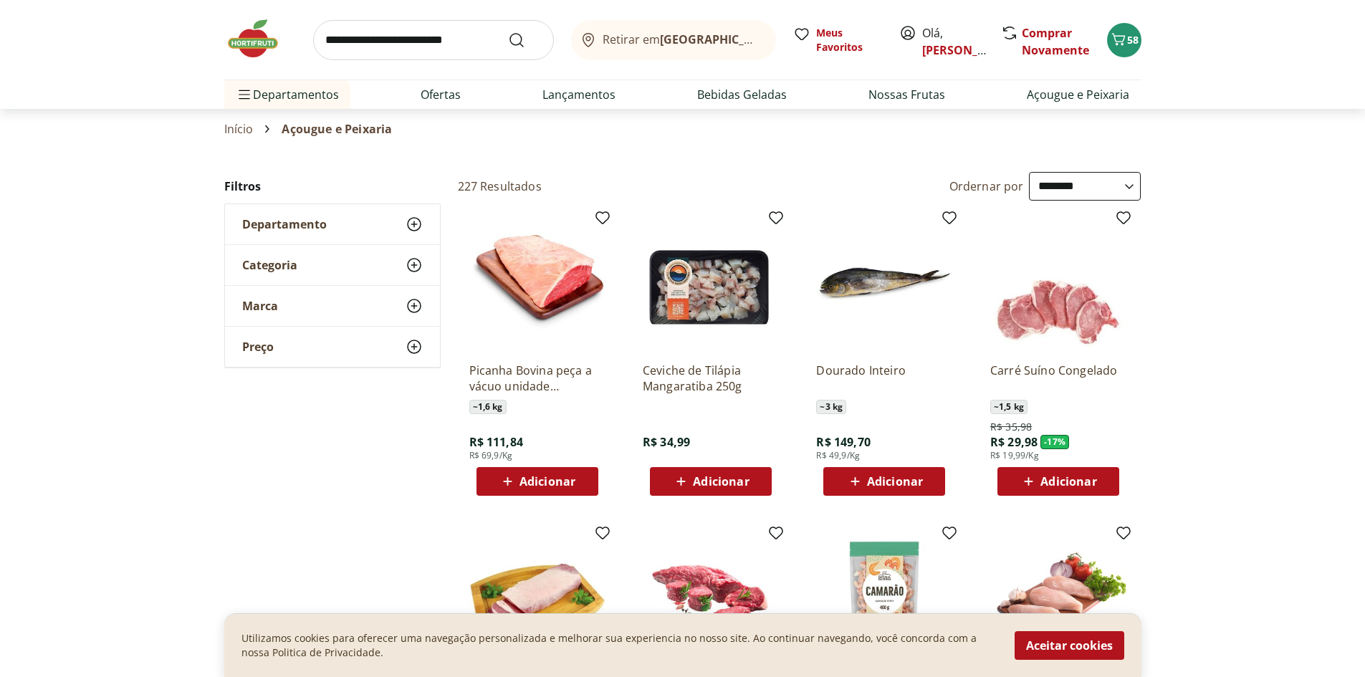
click at [1125, 188] on select "**********" at bounding box center [1085, 186] width 112 height 29
click at [1029, 172] on select "**********" at bounding box center [1085, 186] width 112 height 29
select select "*********"
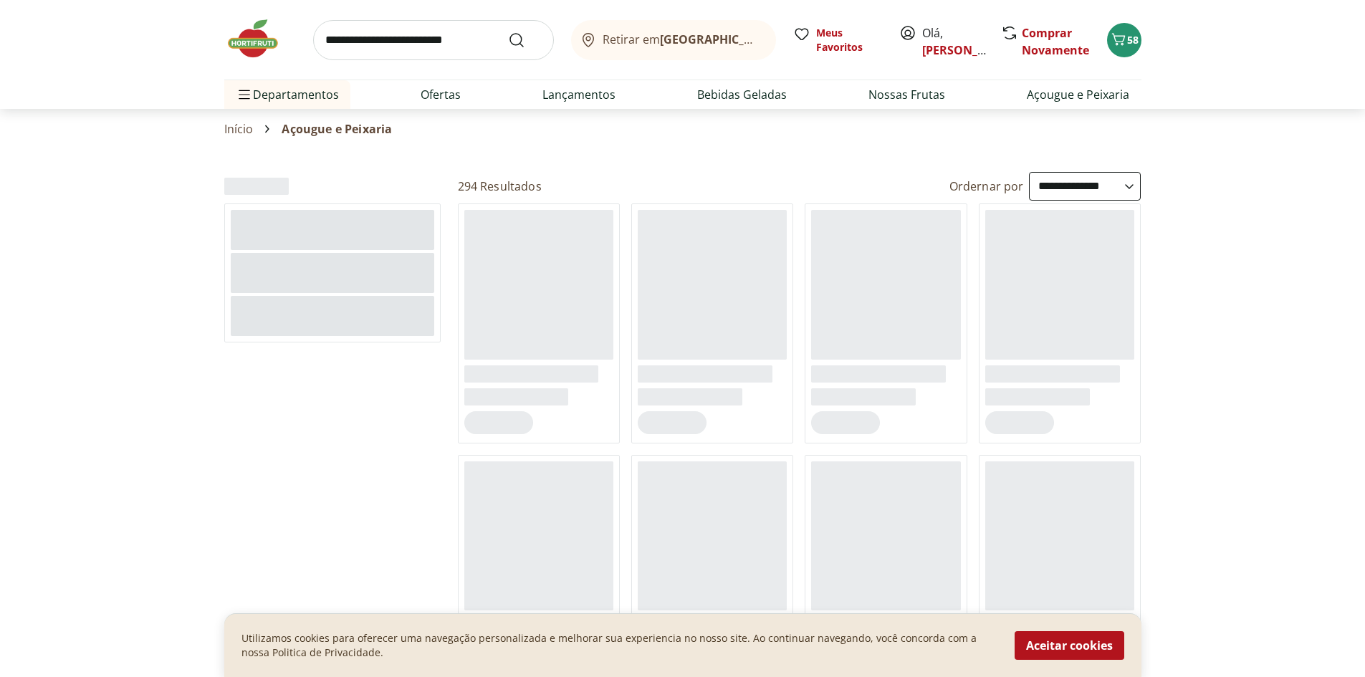
drag, startPoint x: 1216, startPoint y: 232, endPoint x: 1233, endPoint y: 228, distance: 16.9
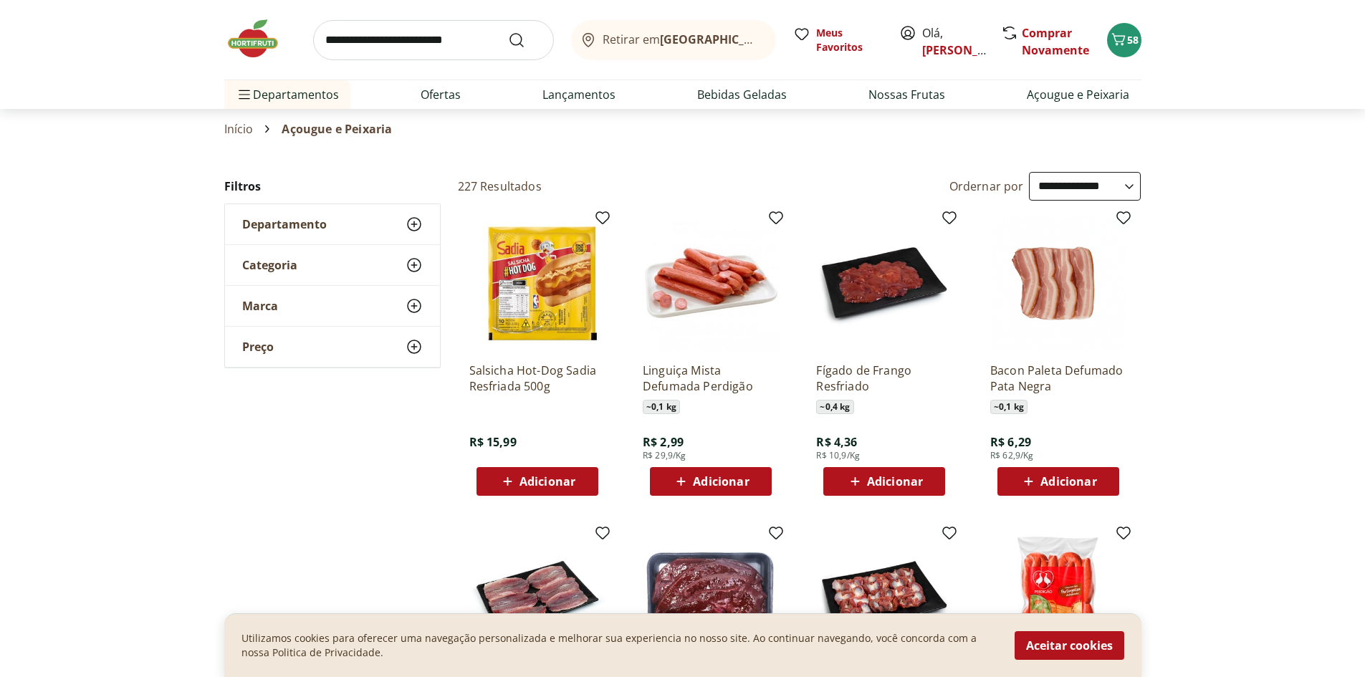
drag, startPoint x: 1233, startPoint y: 228, endPoint x: 1251, endPoint y: 139, distance: 91.3
click at [1251, 139] on section "Início Açougue e Peixaria" at bounding box center [682, 129] width 1365 height 40
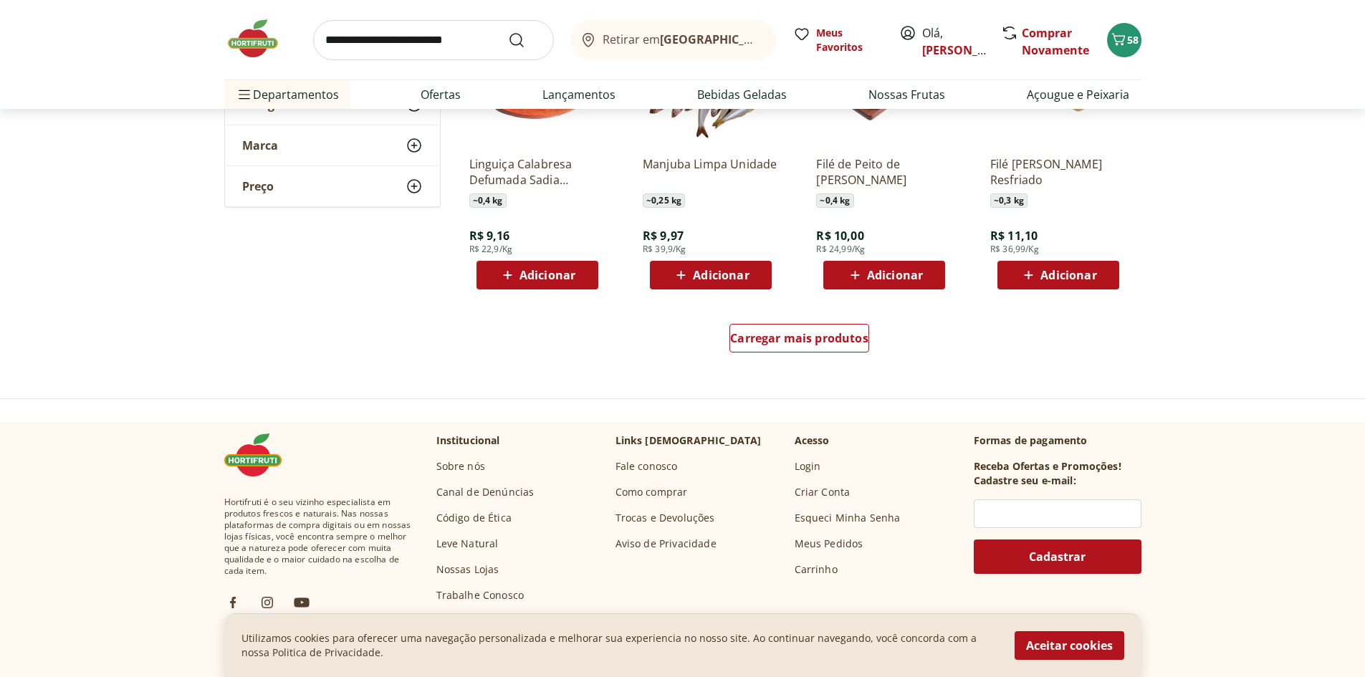
scroll to position [860, 0]
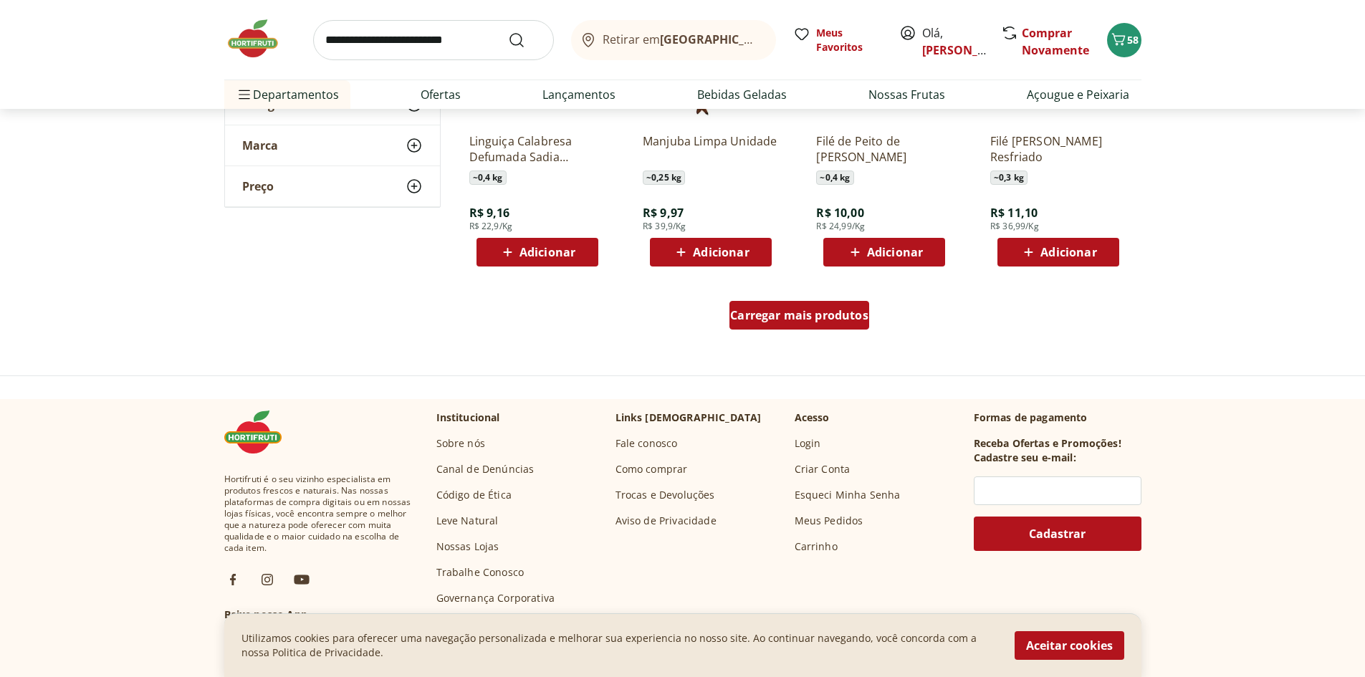
click at [813, 319] on span "Carregar mais produtos" at bounding box center [799, 314] width 138 height 11
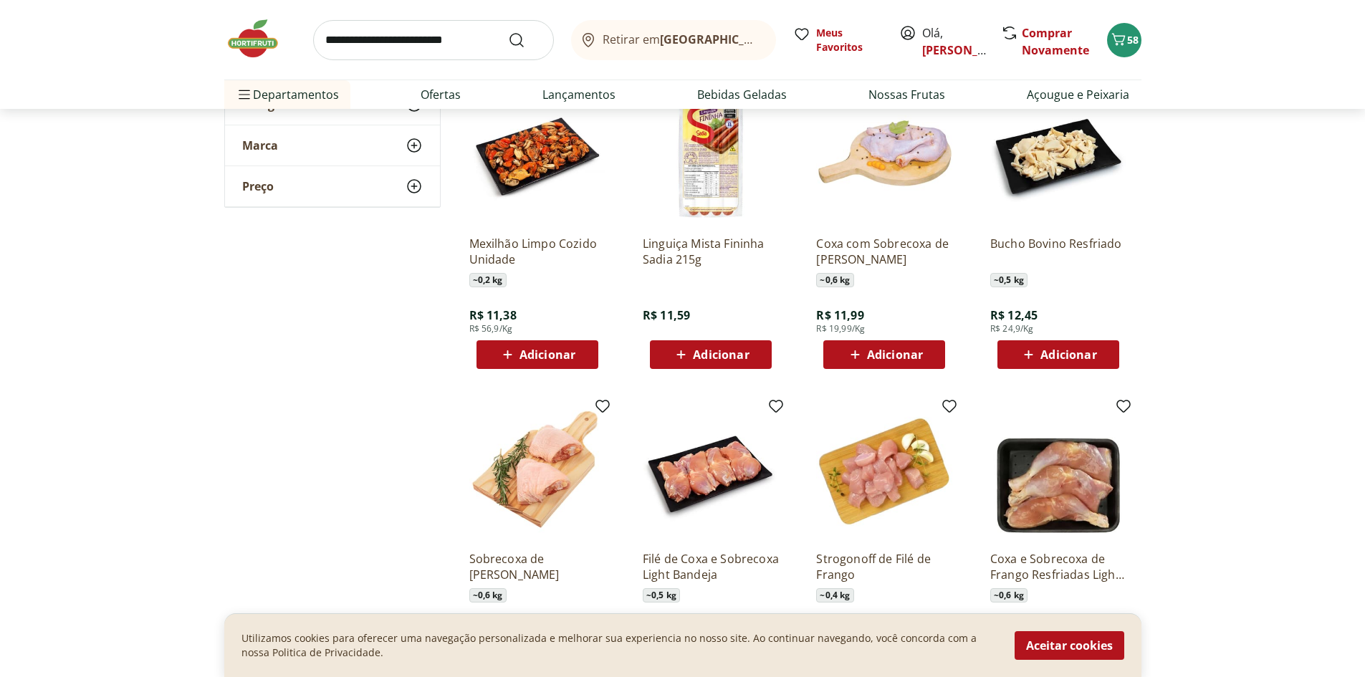
scroll to position [1074, 0]
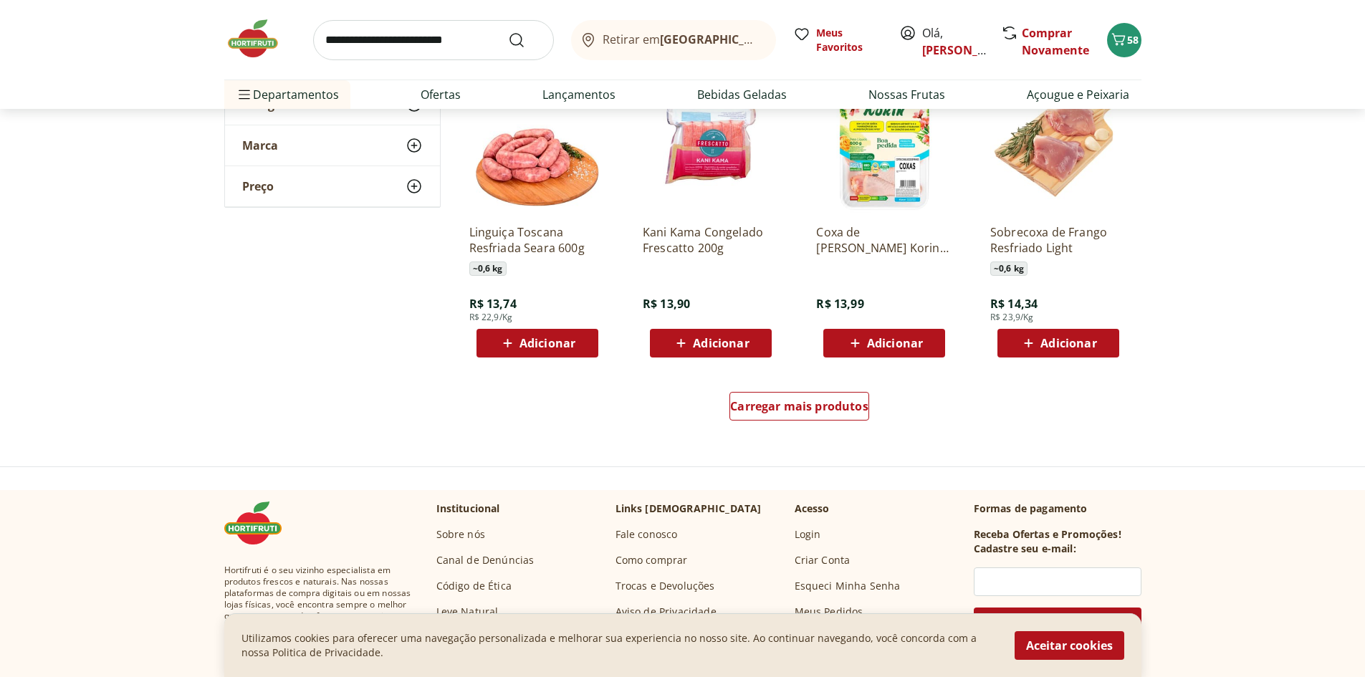
scroll to position [1719, 0]
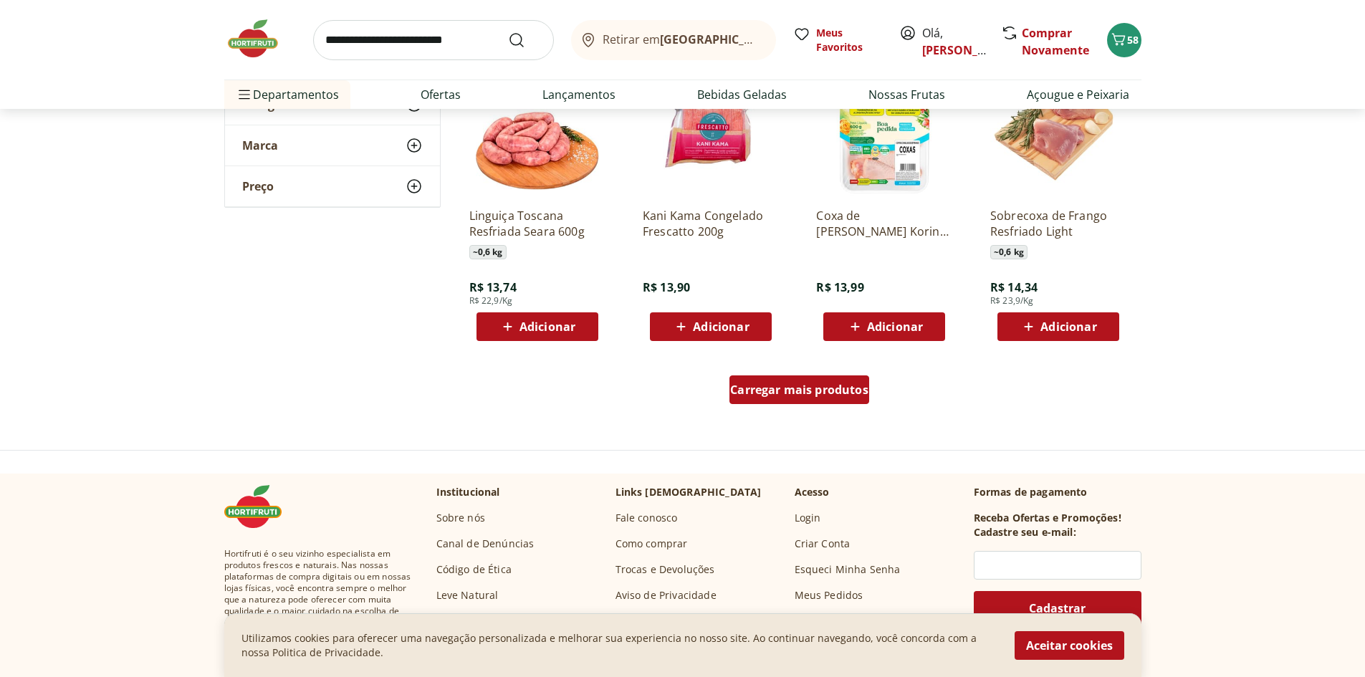
click at [782, 393] on span "Carregar mais produtos" at bounding box center [799, 389] width 138 height 11
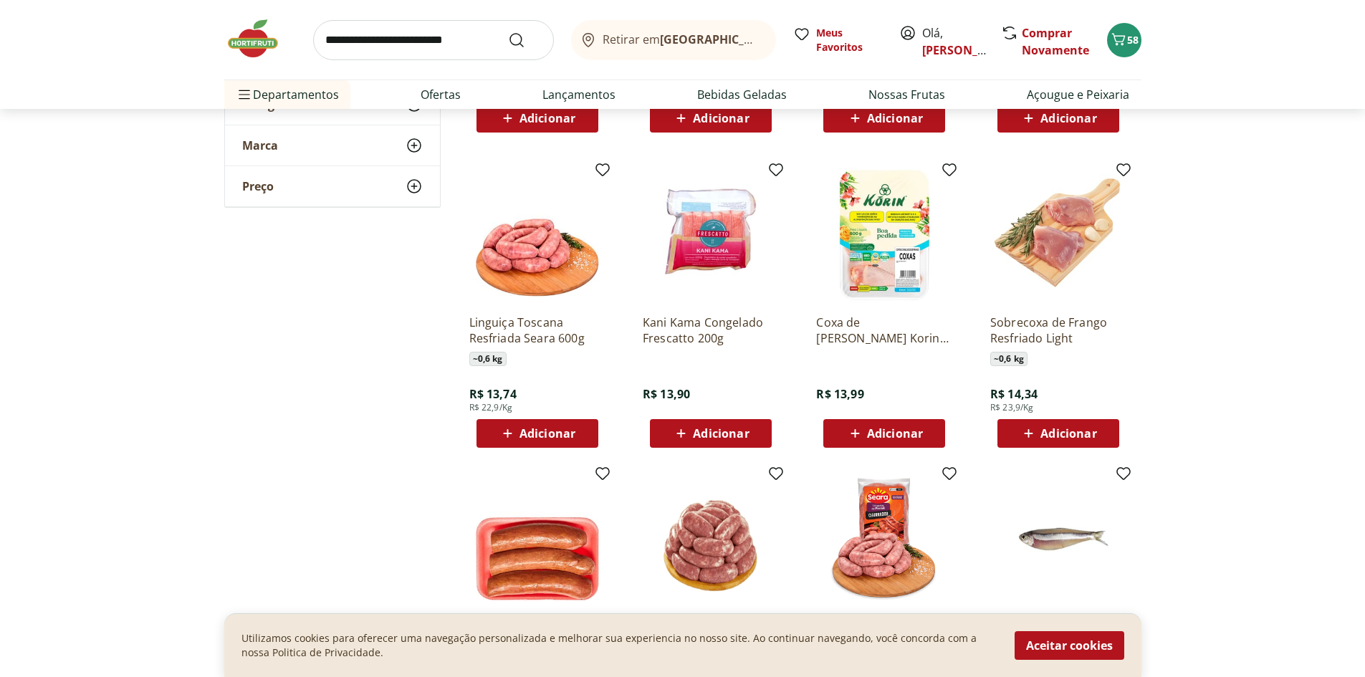
scroll to position [1576, 0]
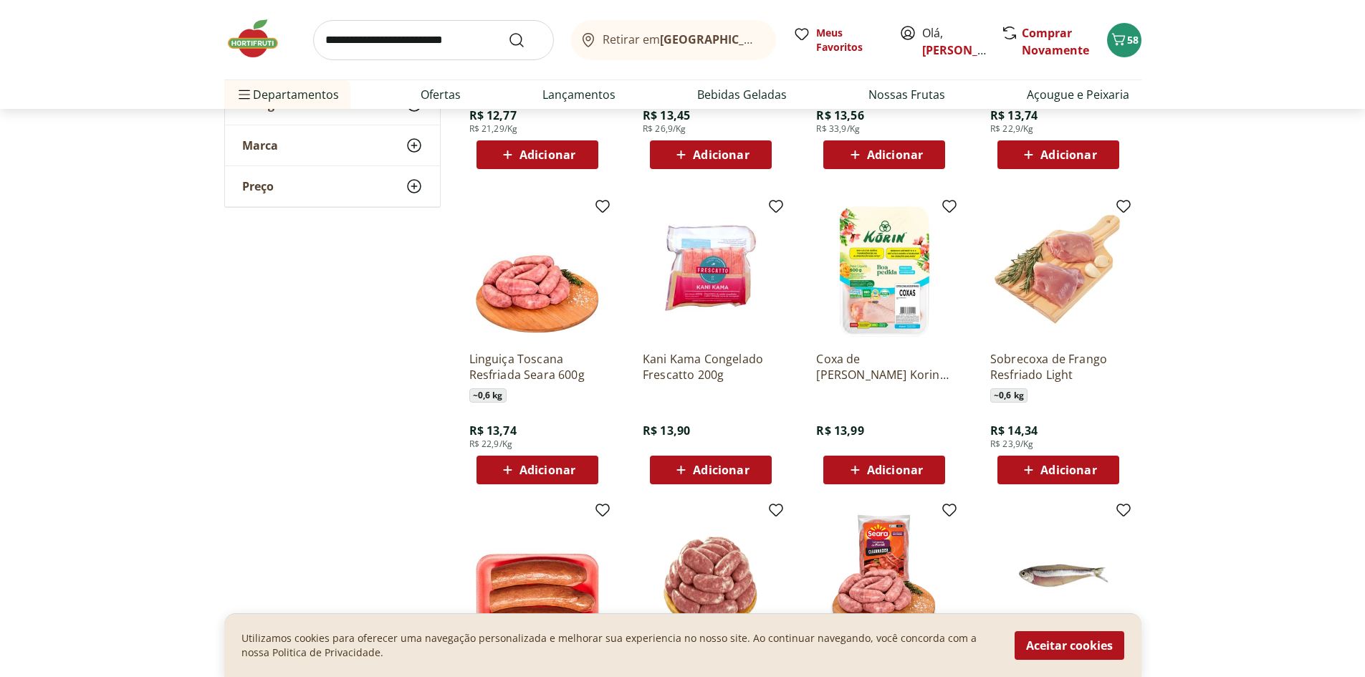
click at [871, 468] on span "Adicionar" at bounding box center [895, 469] width 56 height 11
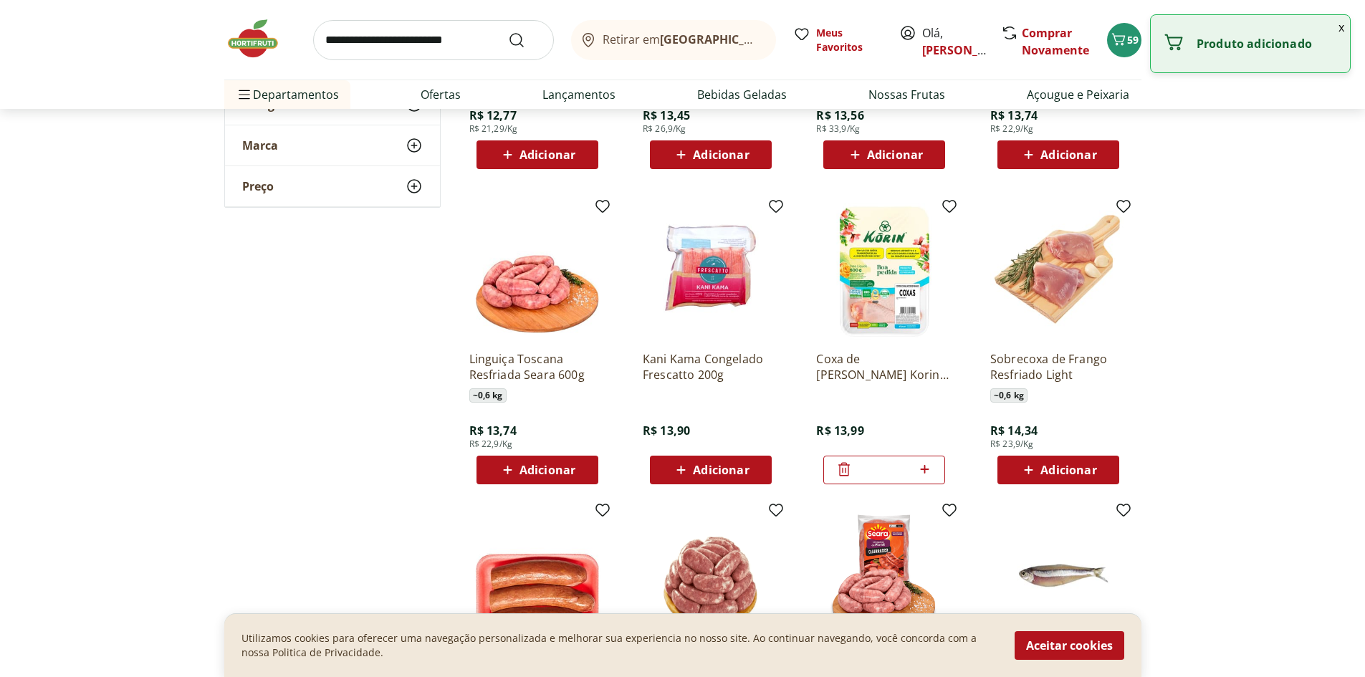
click at [924, 468] on icon at bounding box center [924, 469] width 9 height 9
type input "*"
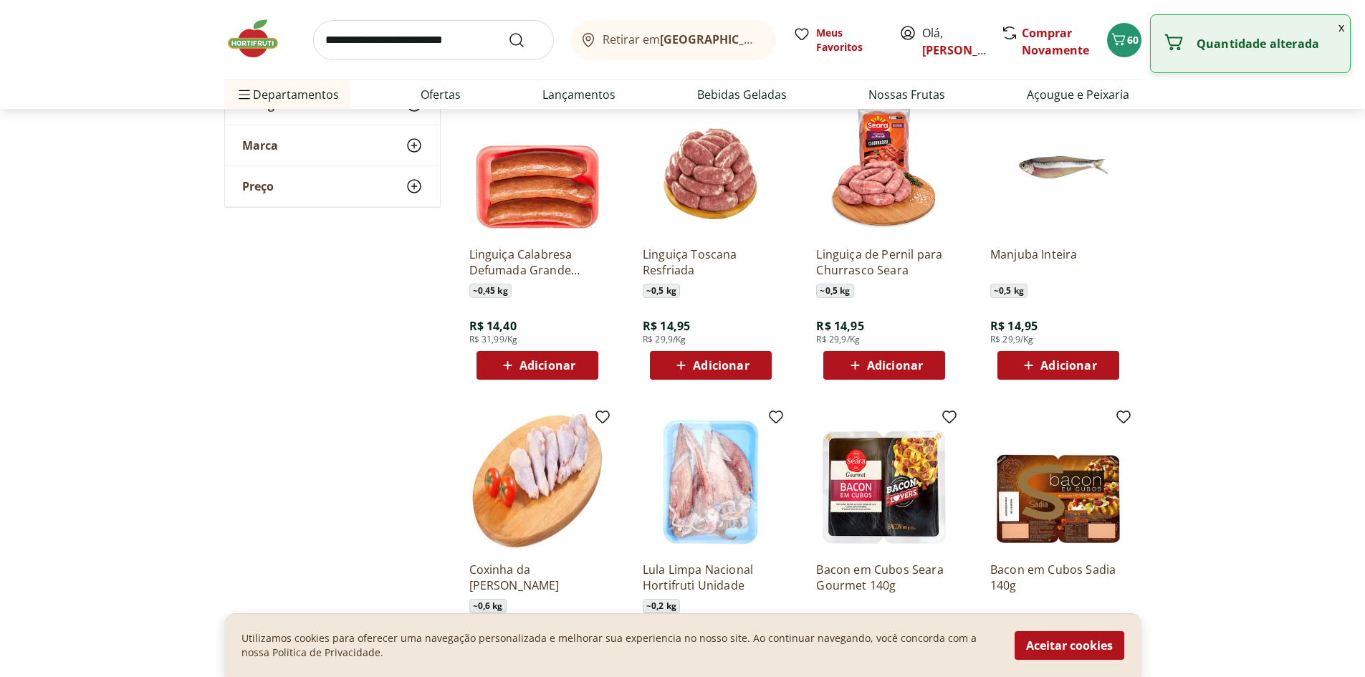
scroll to position [2006, 0]
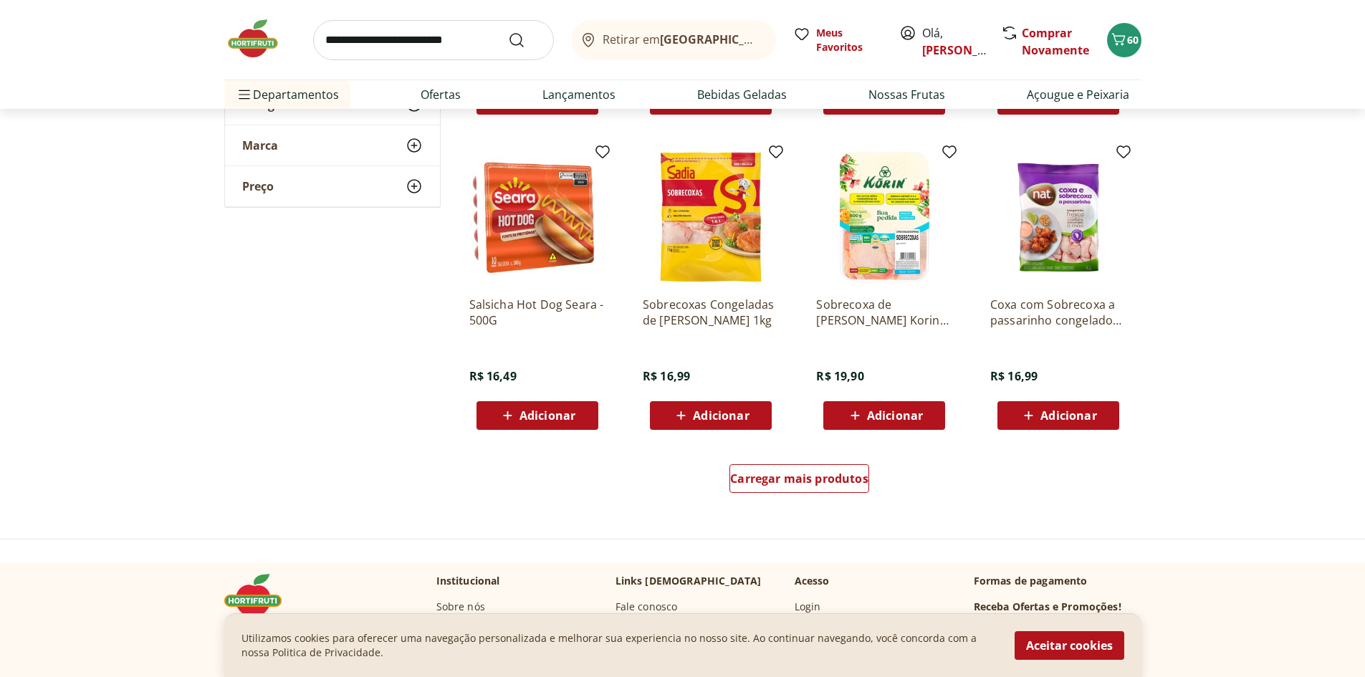
scroll to position [2579, 0]
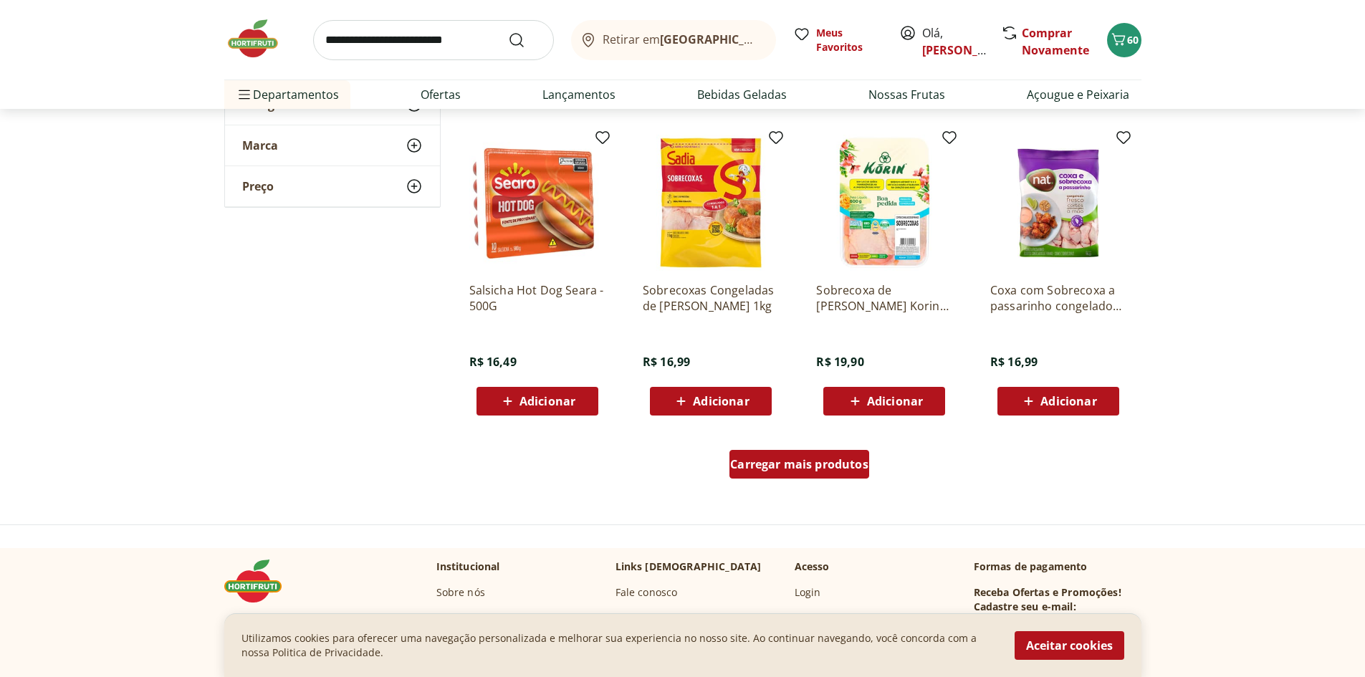
click at [809, 464] on span "Carregar mais produtos" at bounding box center [799, 463] width 138 height 11
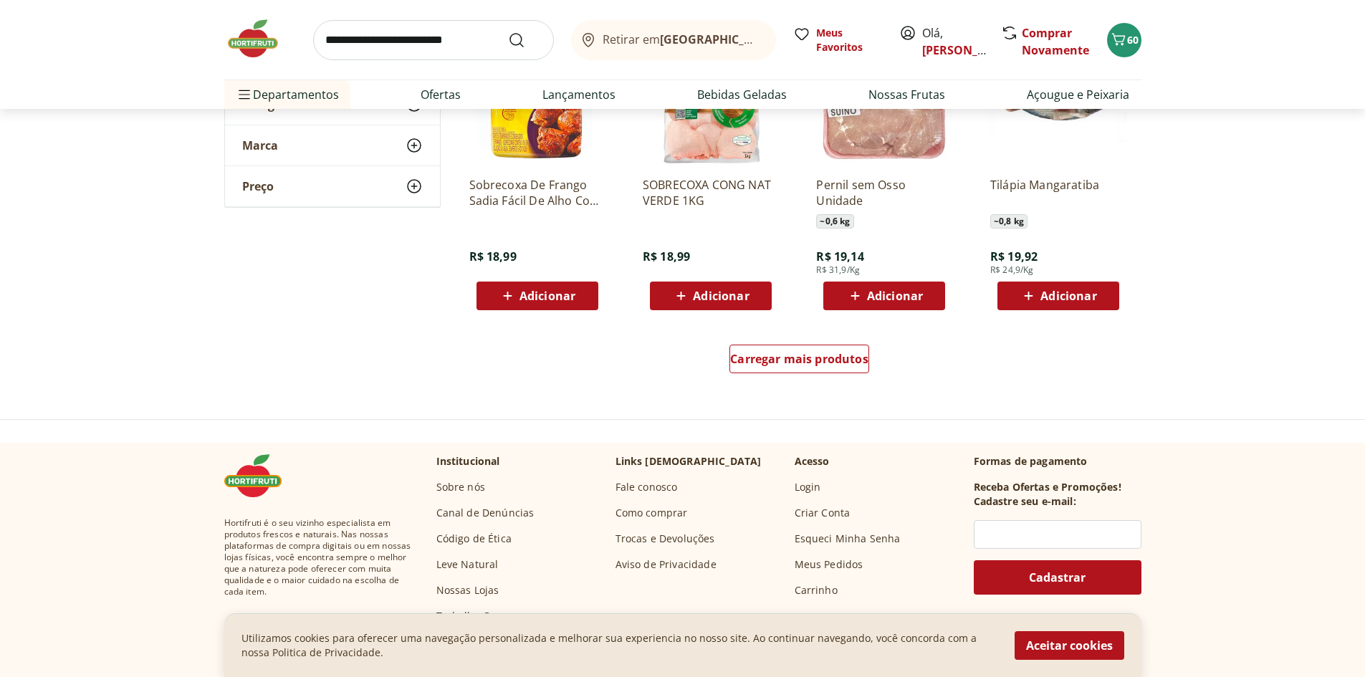
scroll to position [3653, 0]
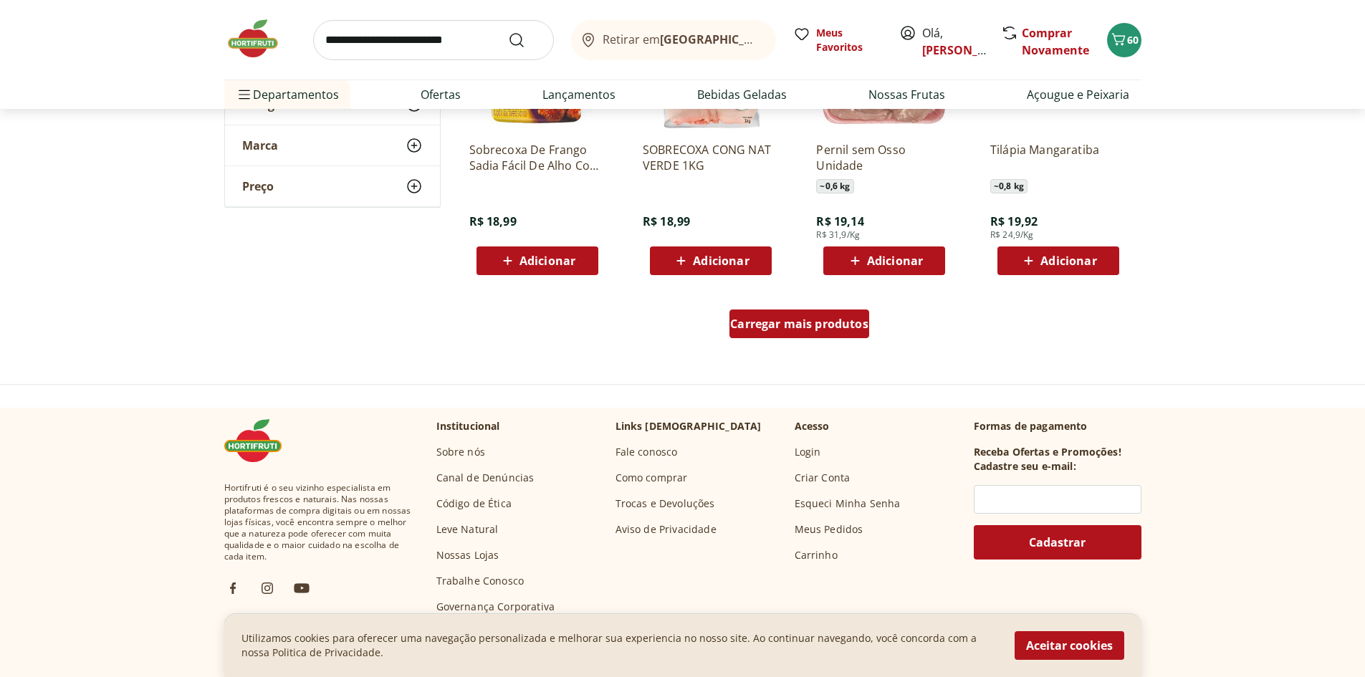
click at [821, 334] on div "Carregar mais produtos" at bounding box center [799, 323] width 140 height 29
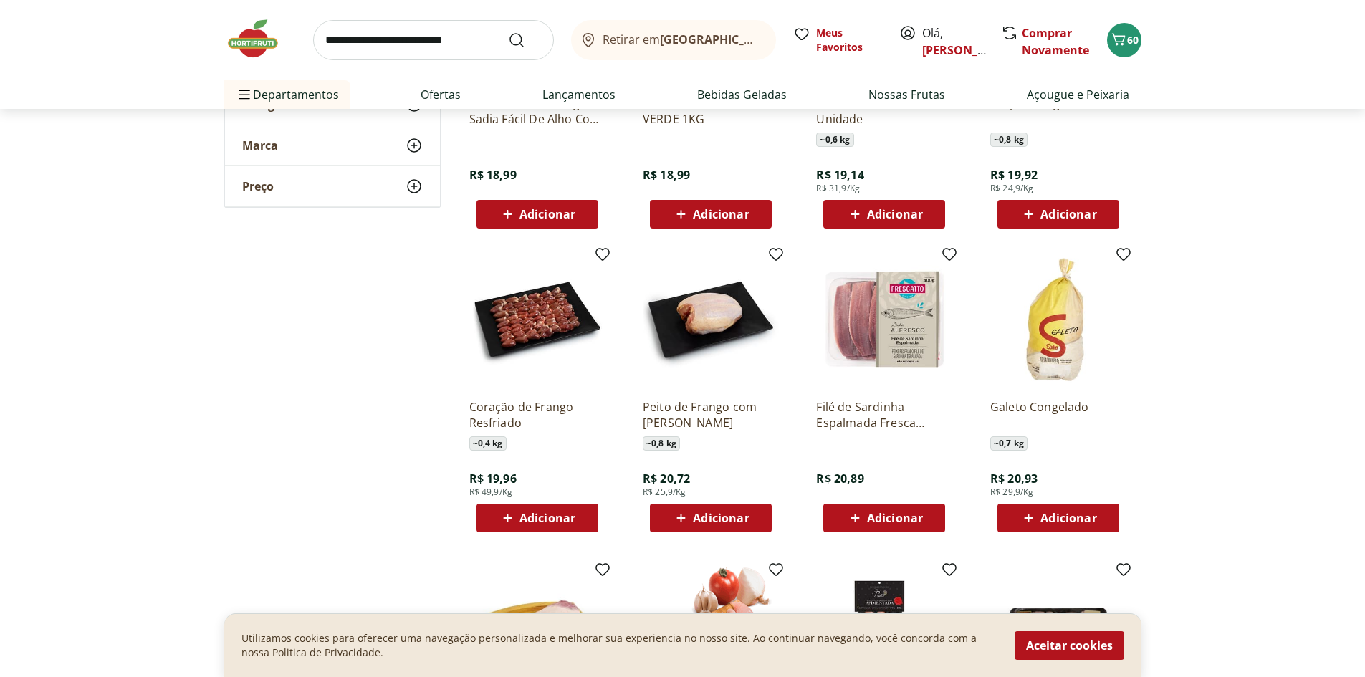
scroll to position [3725, 0]
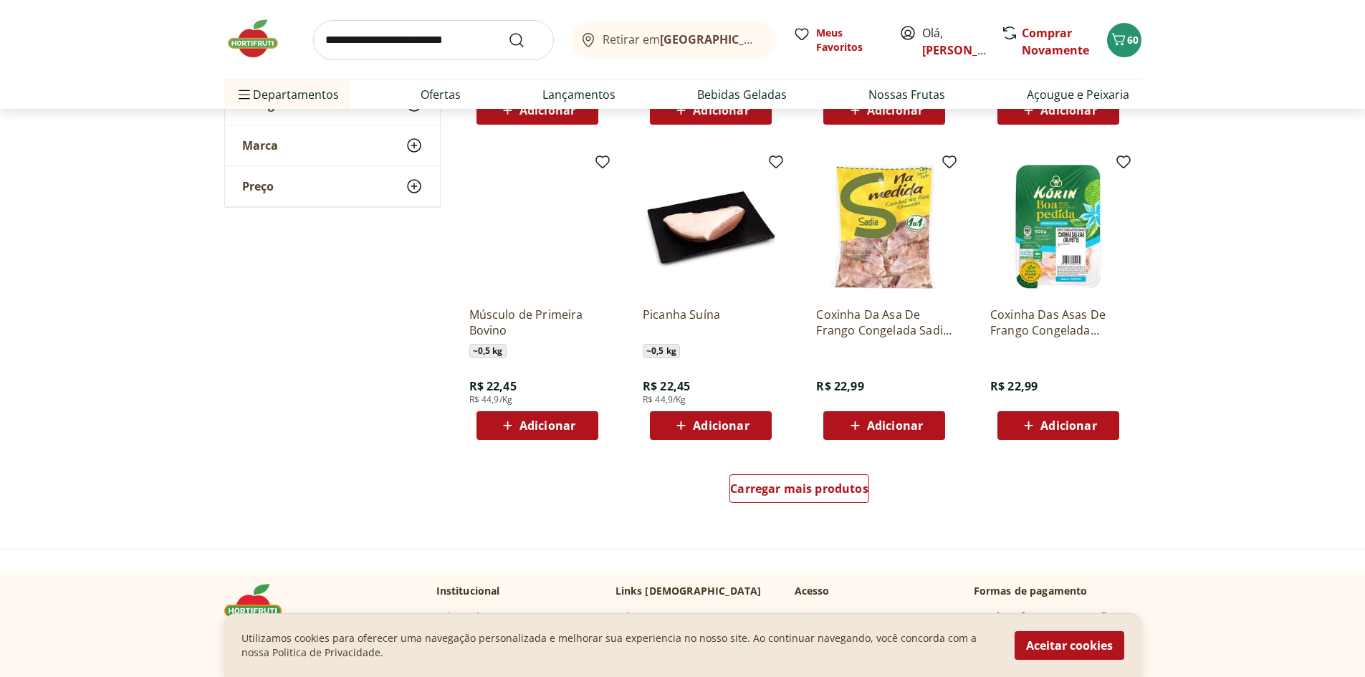
scroll to position [4441, 0]
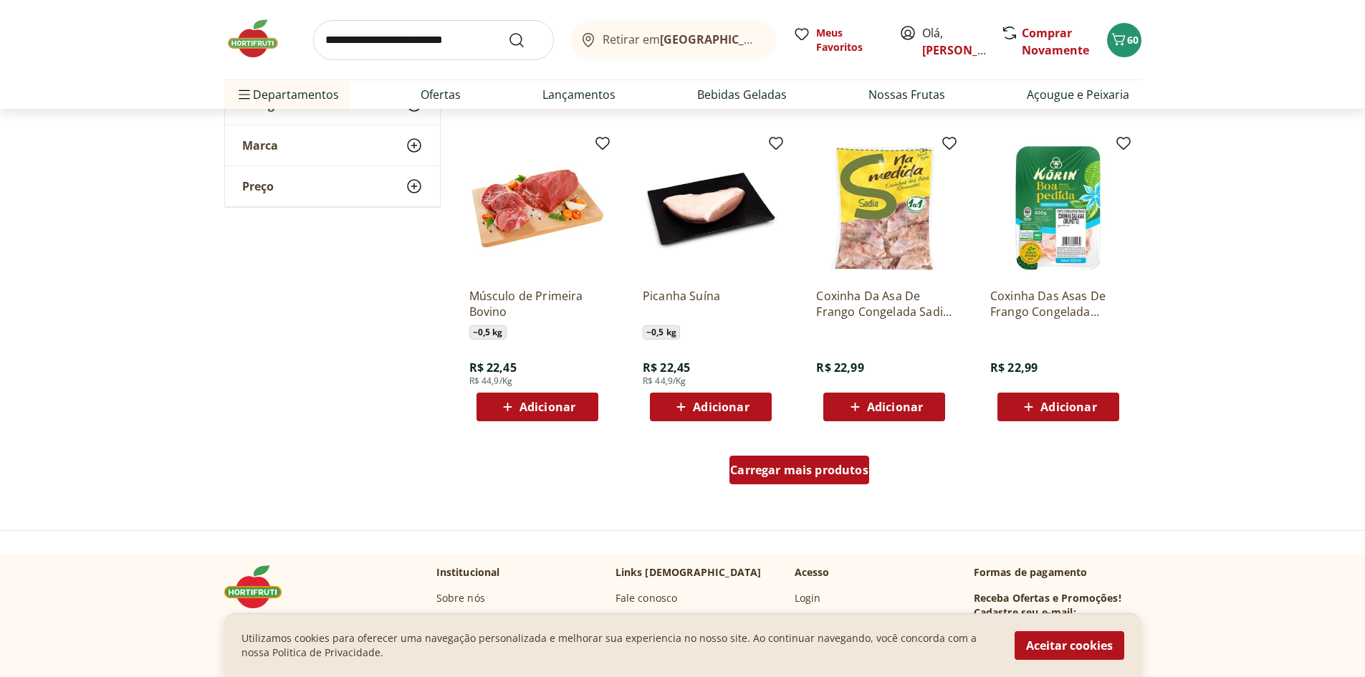
click at [816, 466] on span "Carregar mais produtos" at bounding box center [799, 469] width 138 height 11
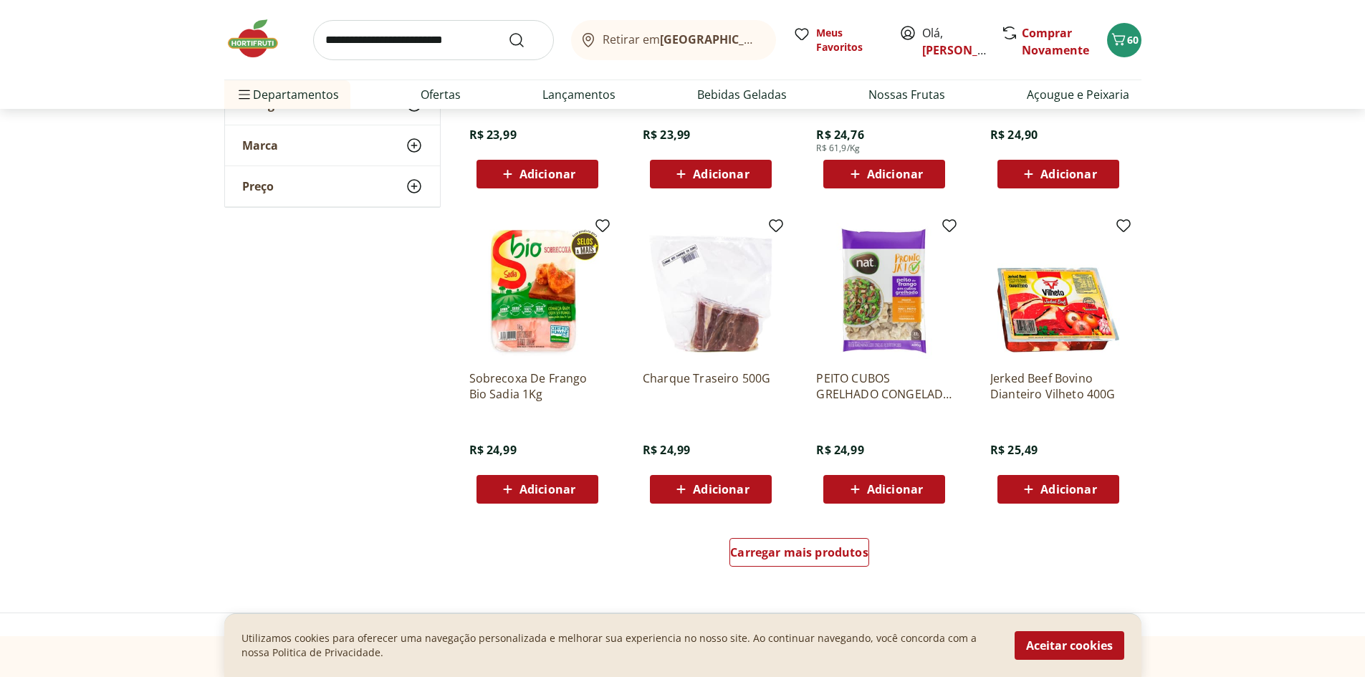
scroll to position [5372, 0]
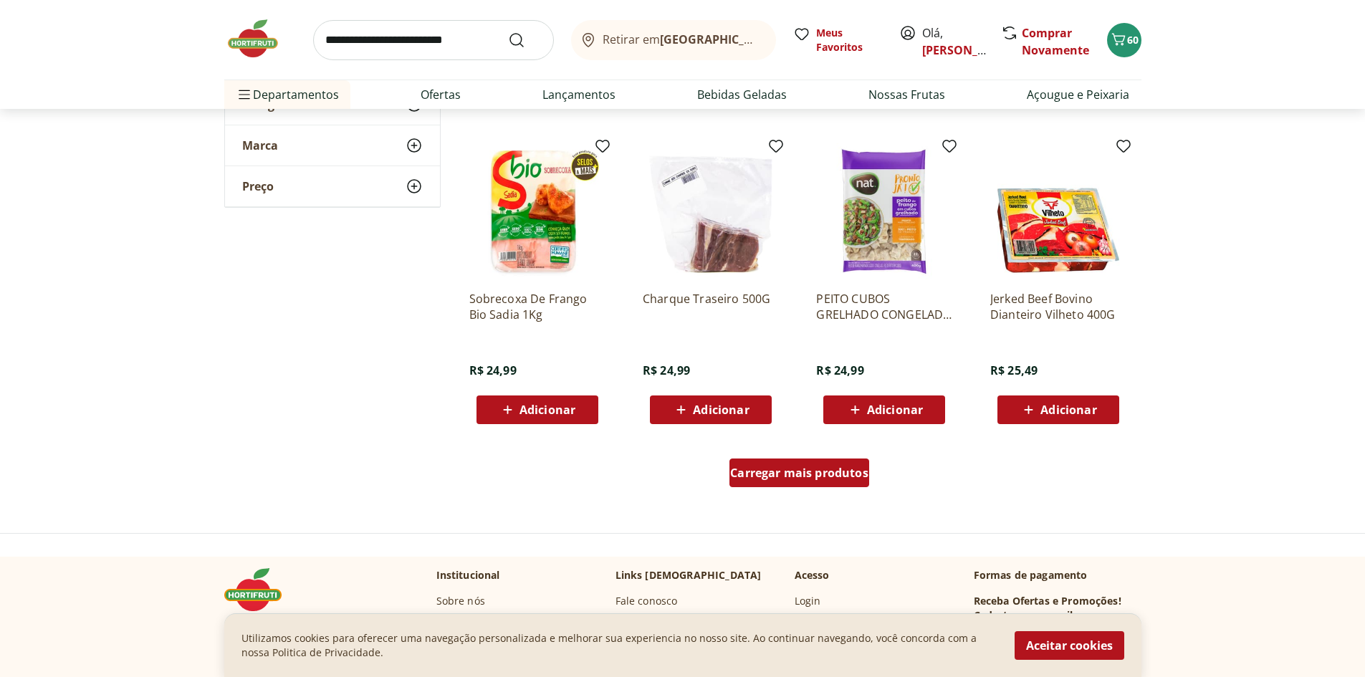
click at [837, 473] on span "Carregar mais produtos" at bounding box center [799, 472] width 138 height 11
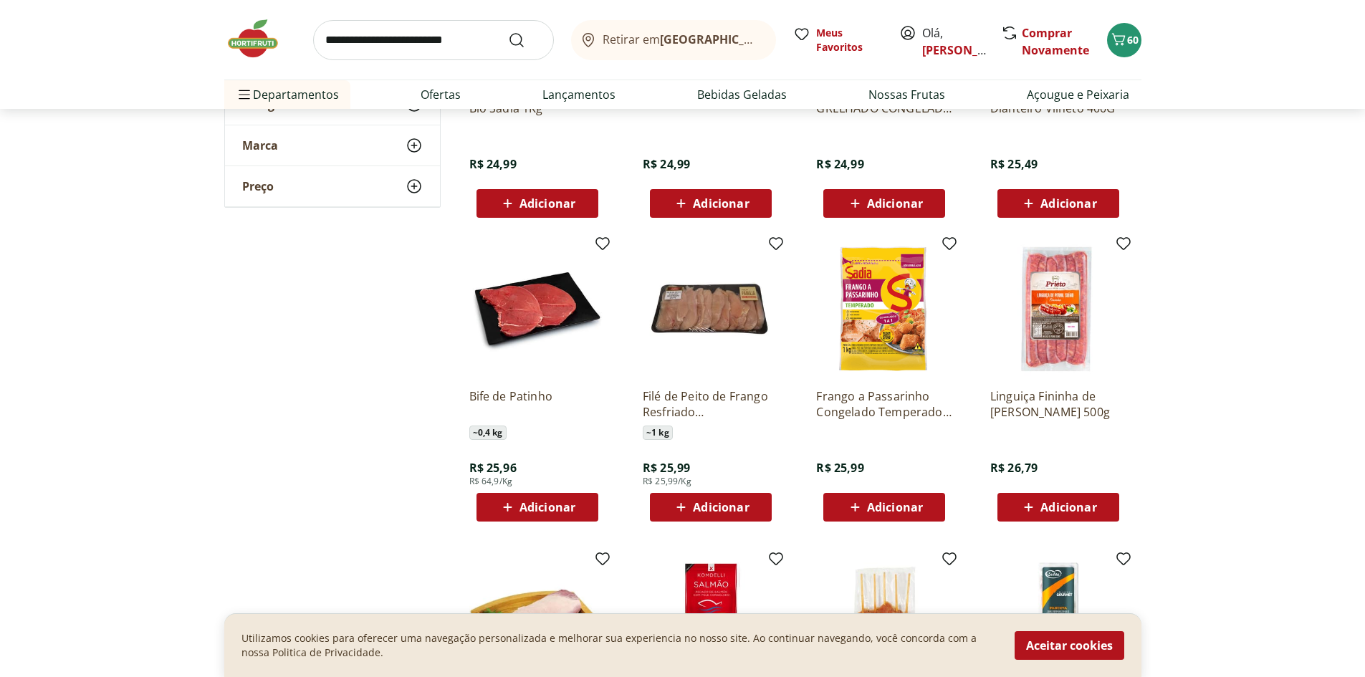
scroll to position [5587, 0]
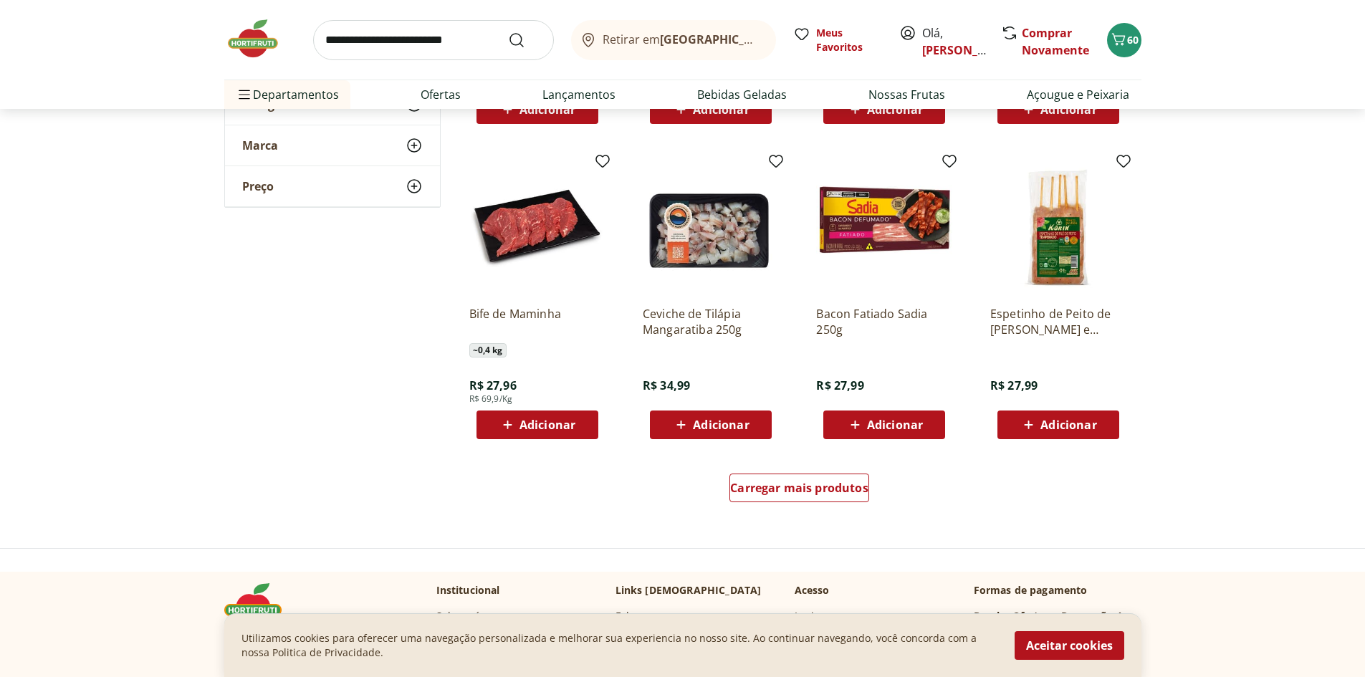
scroll to position [6303, 0]
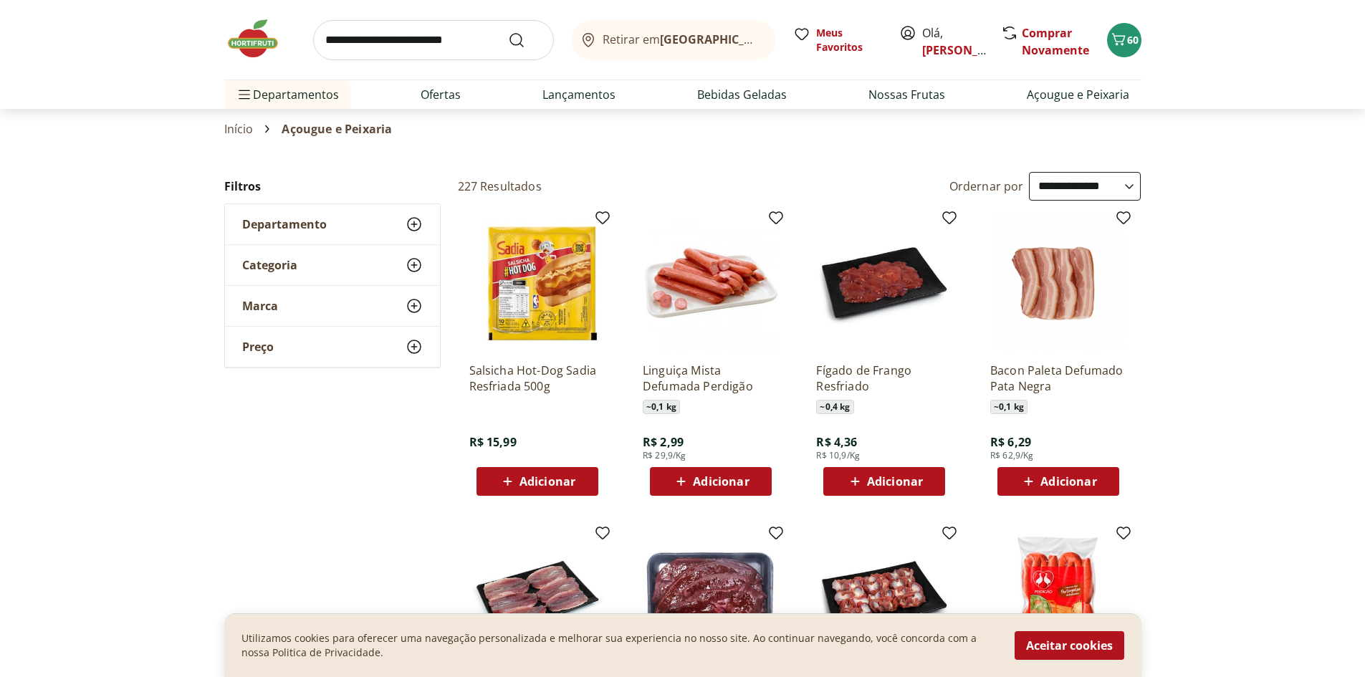
select select "*********"
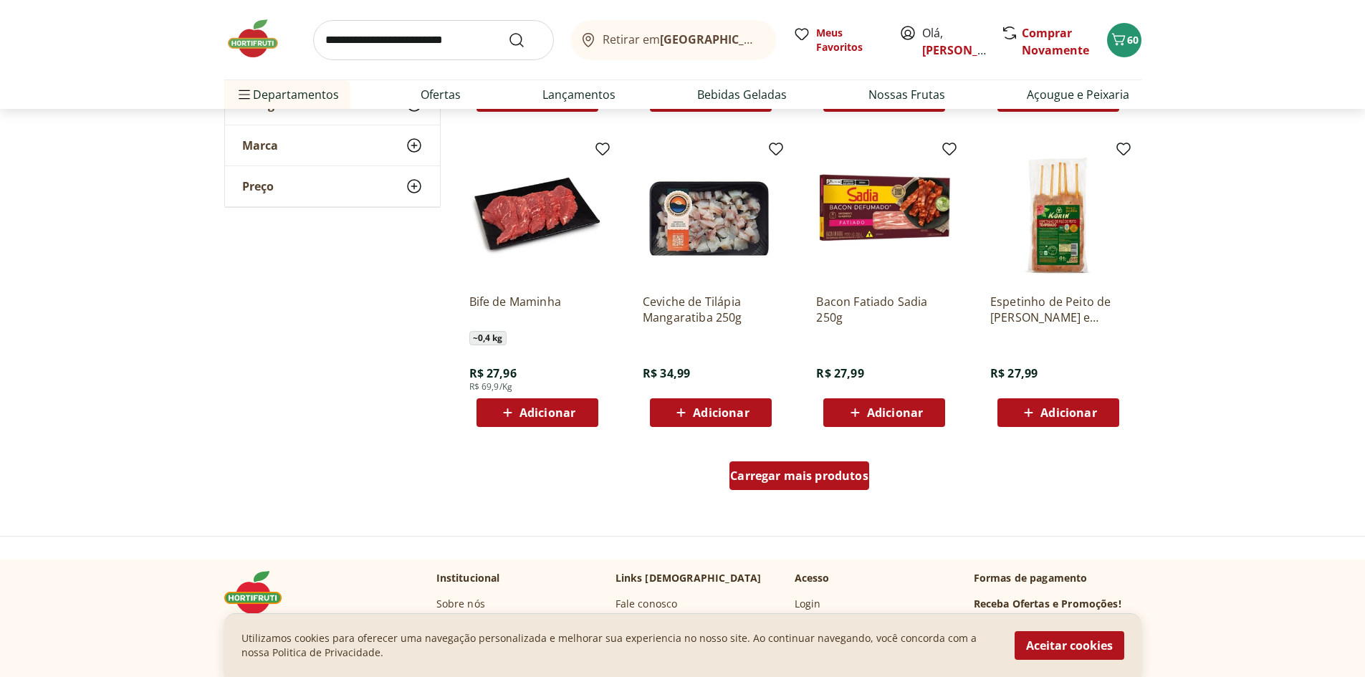
click at [806, 474] on span "Carregar mais produtos" at bounding box center [799, 475] width 138 height 11
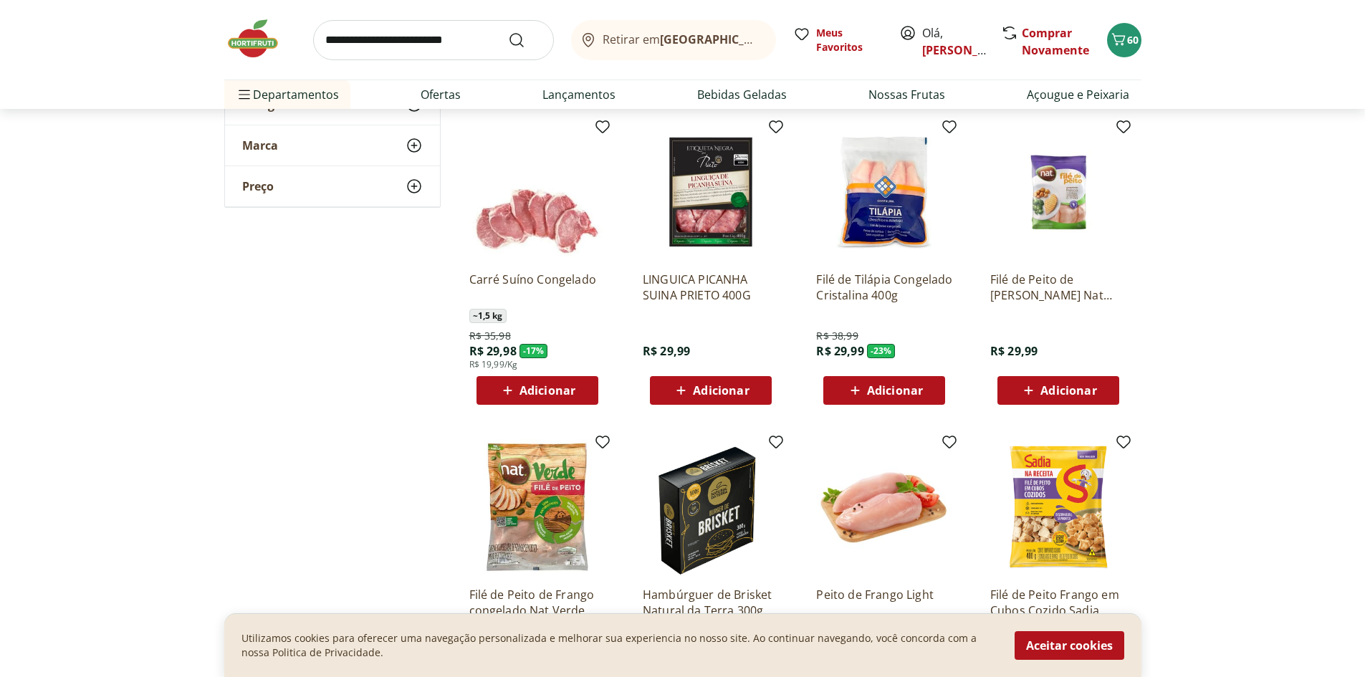
scroll to position [6948, 0]
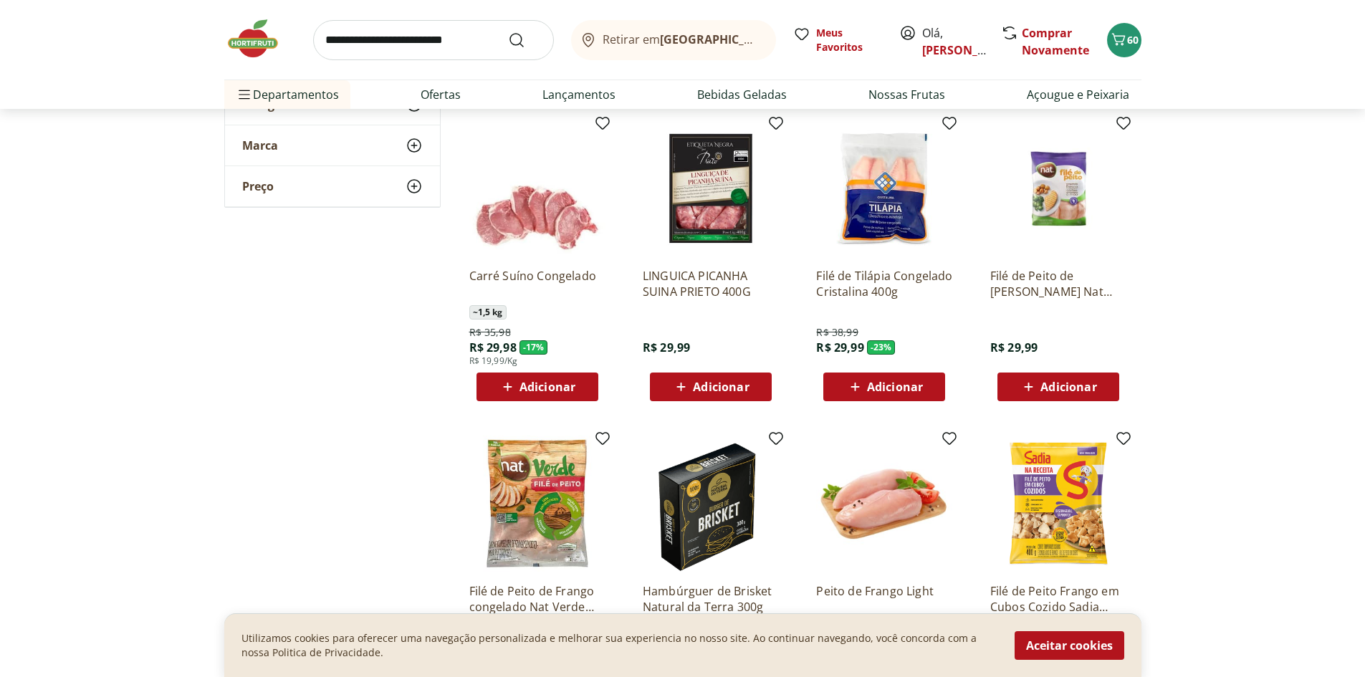
click at [508, 388] on icon at bounding box center [507, 386] width 9 height 9
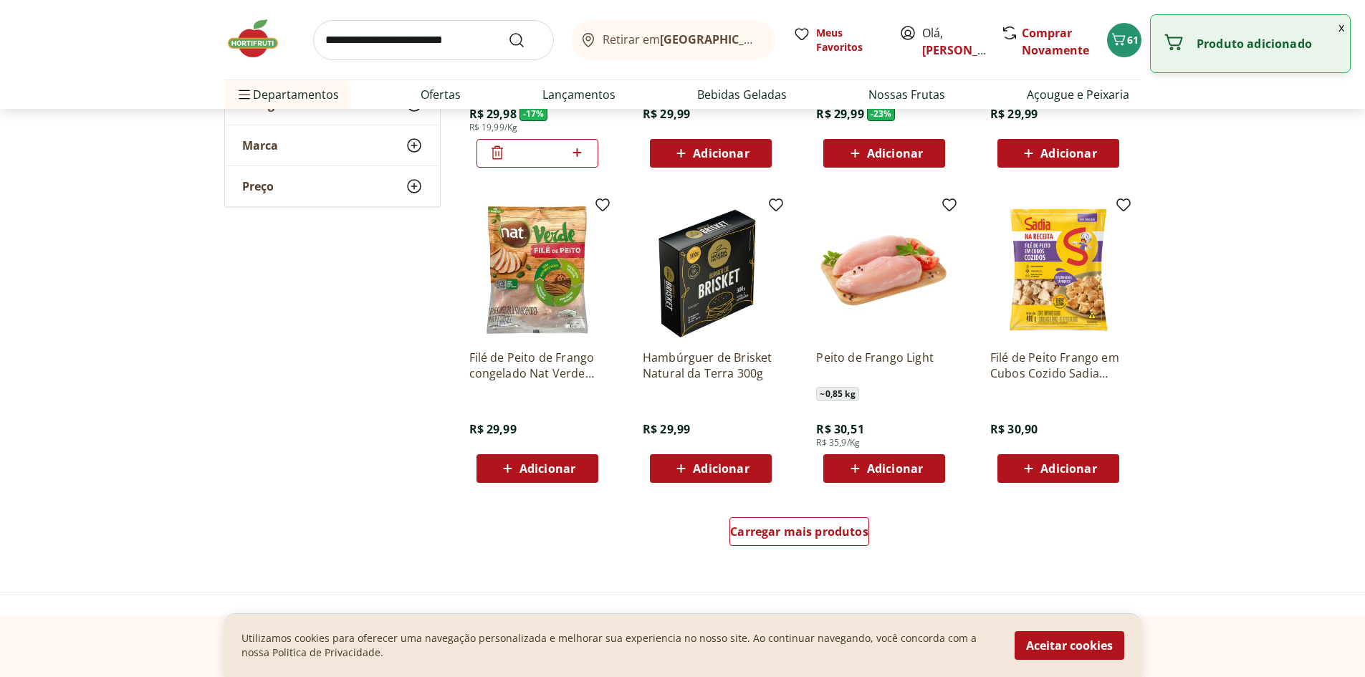
scroll to position [7234, 0]
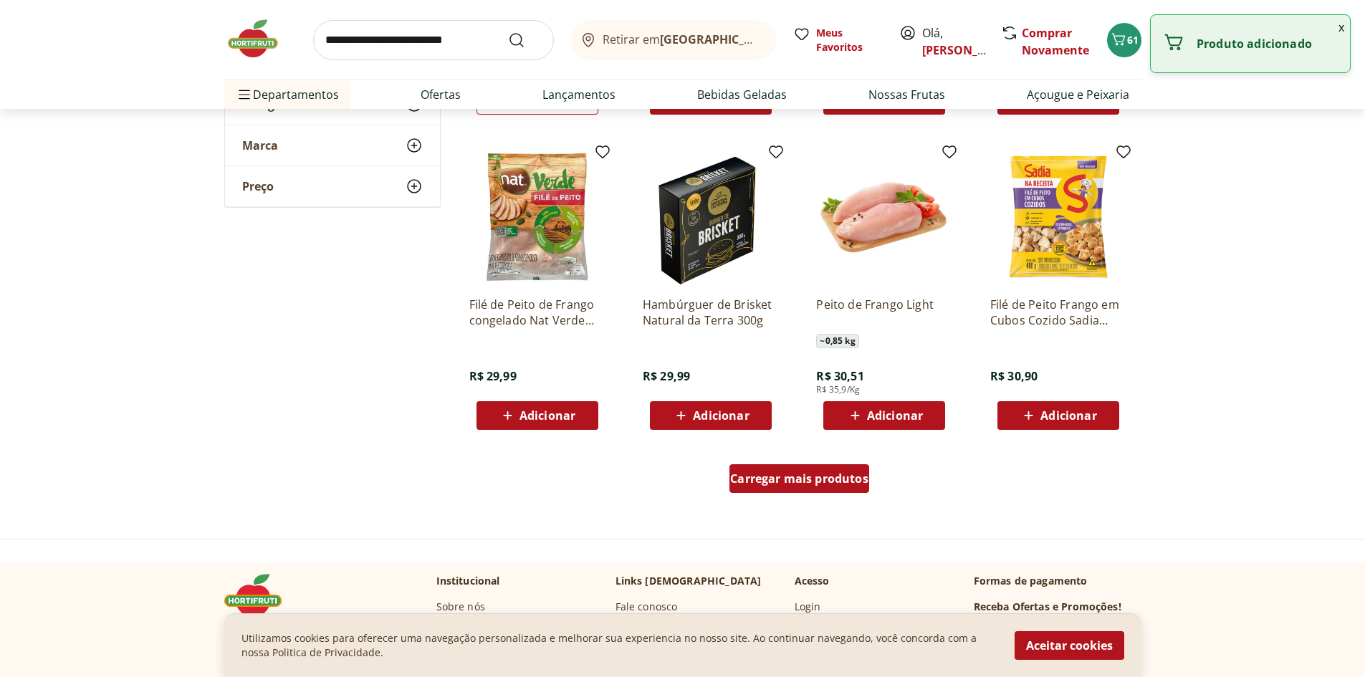
click at [786, 478] on span "Carregar mais produtos" at bounding box center [799, 478] width 138 height 11
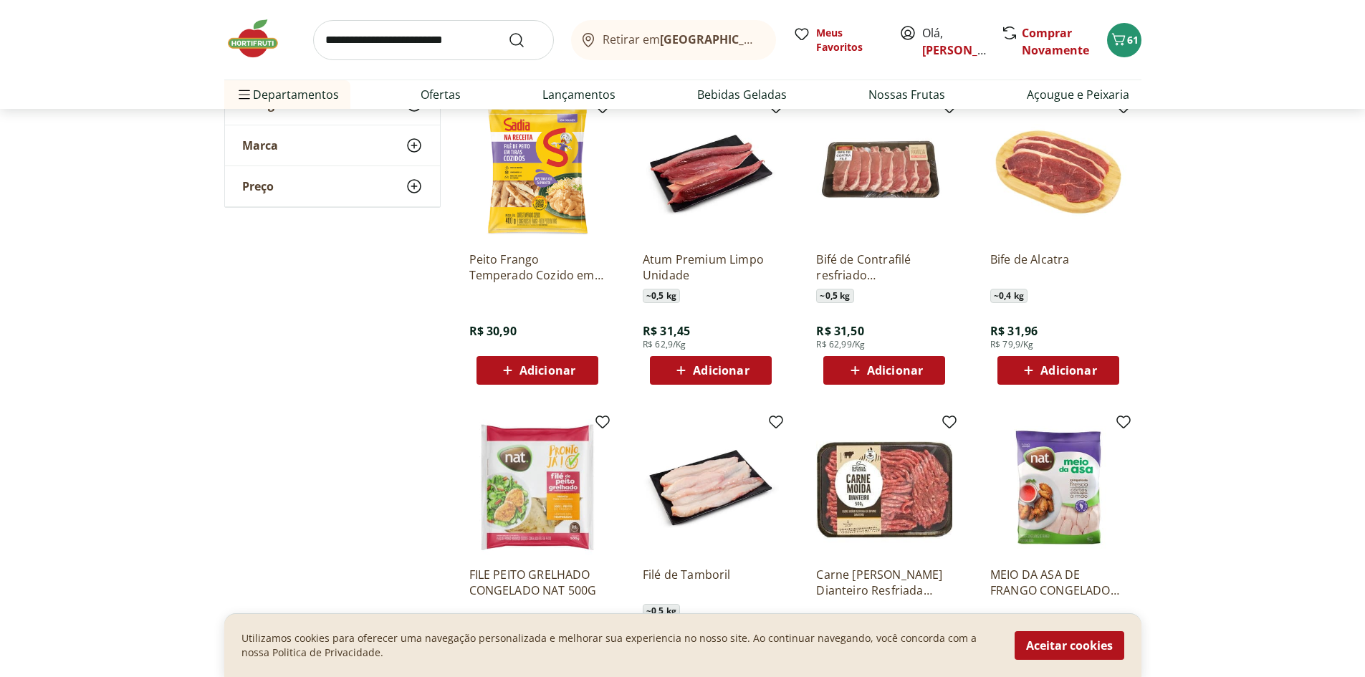
scroll to position [7593, 0]
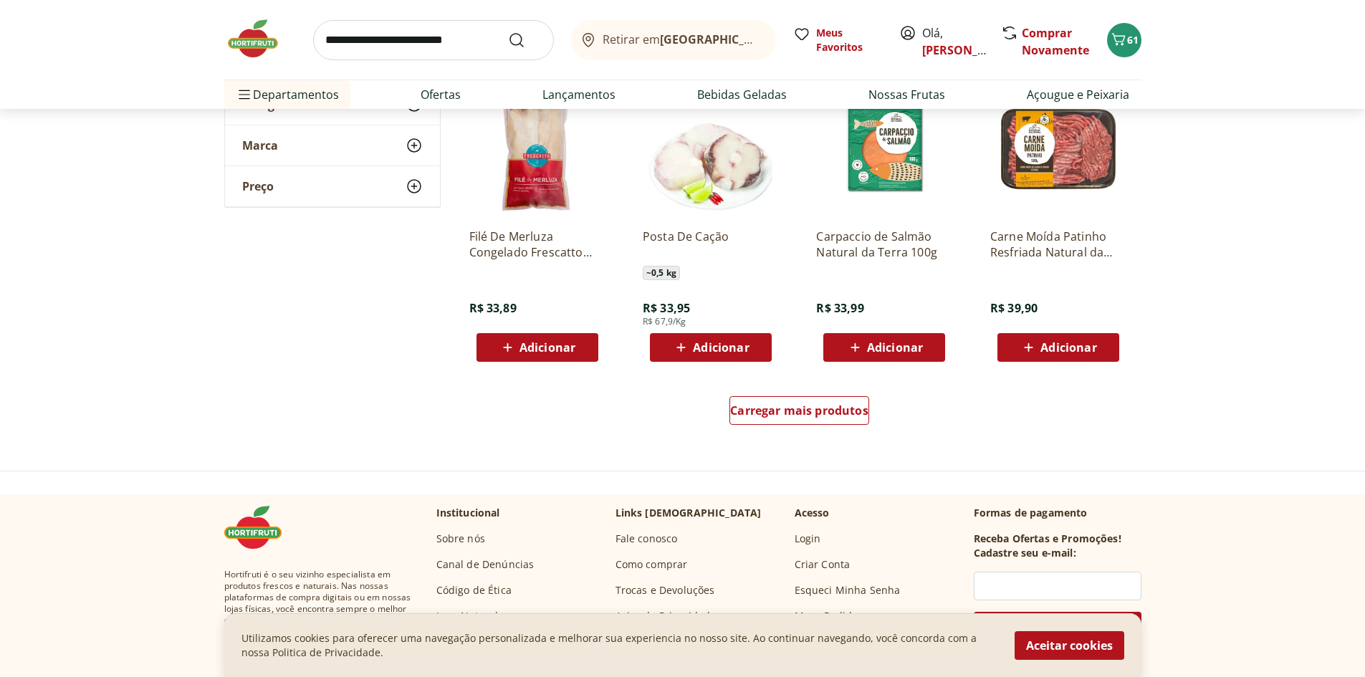
scroll to position [8237, 0]
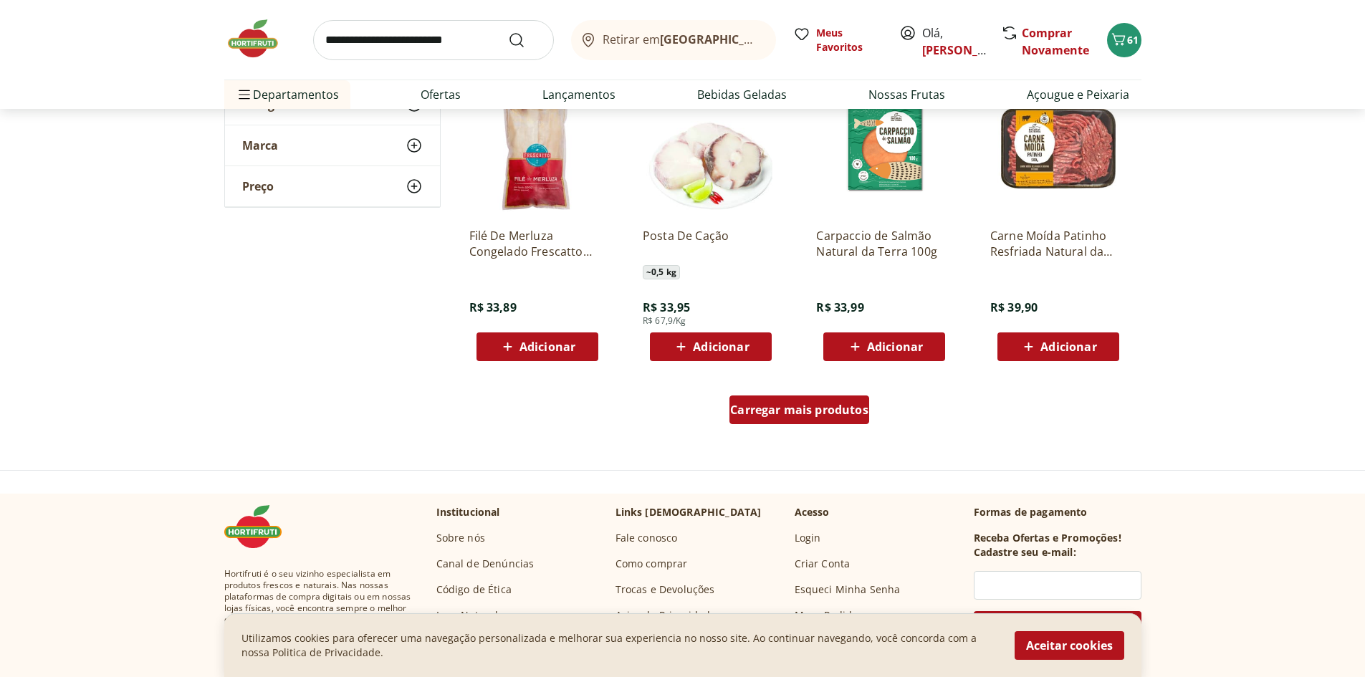
click at [827, 410] on span "Carregar mais produtos" at bounding box center [799, 409] width 138 height 11
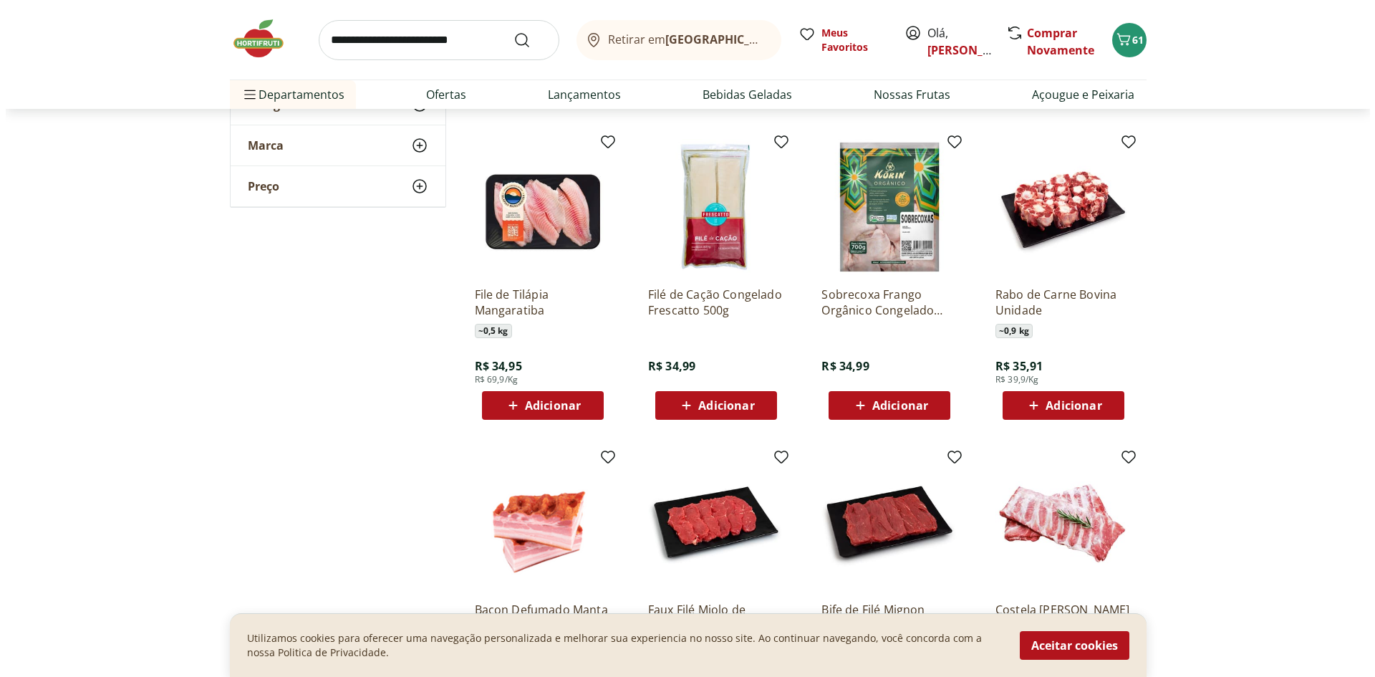
scroll to position [8810, 0]
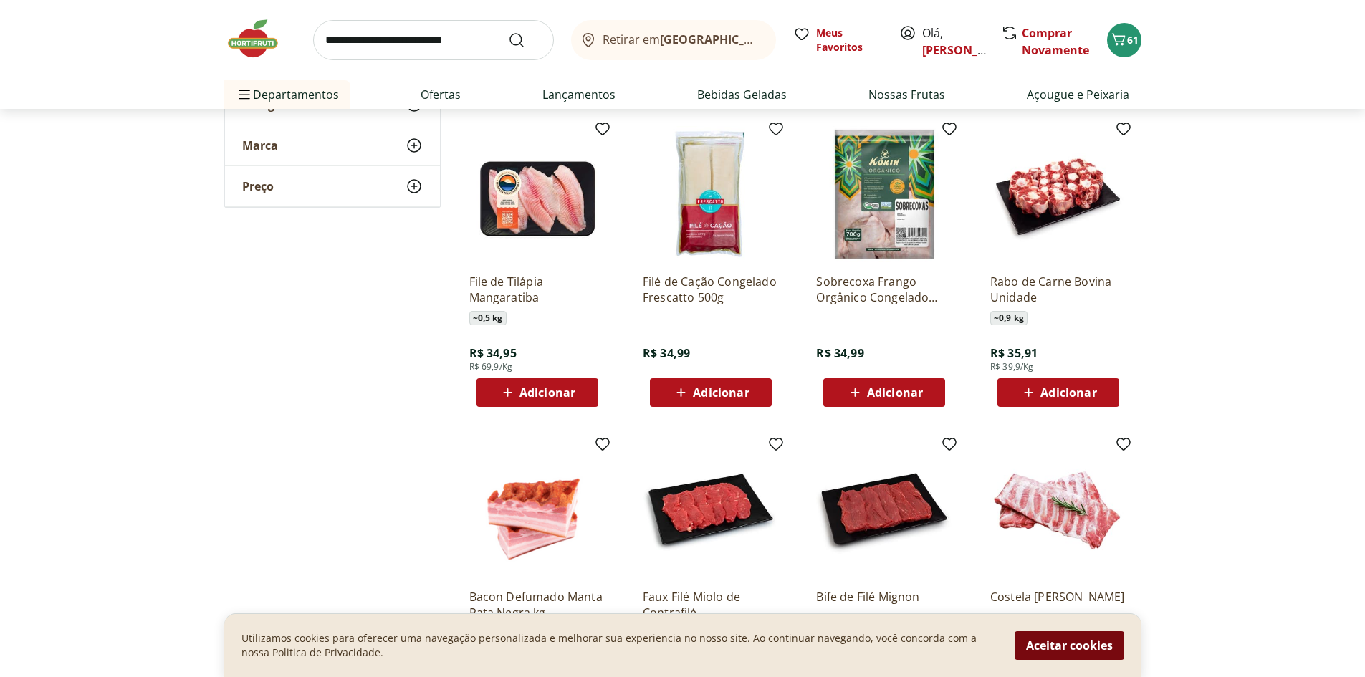
click at [1046, 648] on button "Aceitar cookies" at bounding box center [1069, 645] width 110 height 29
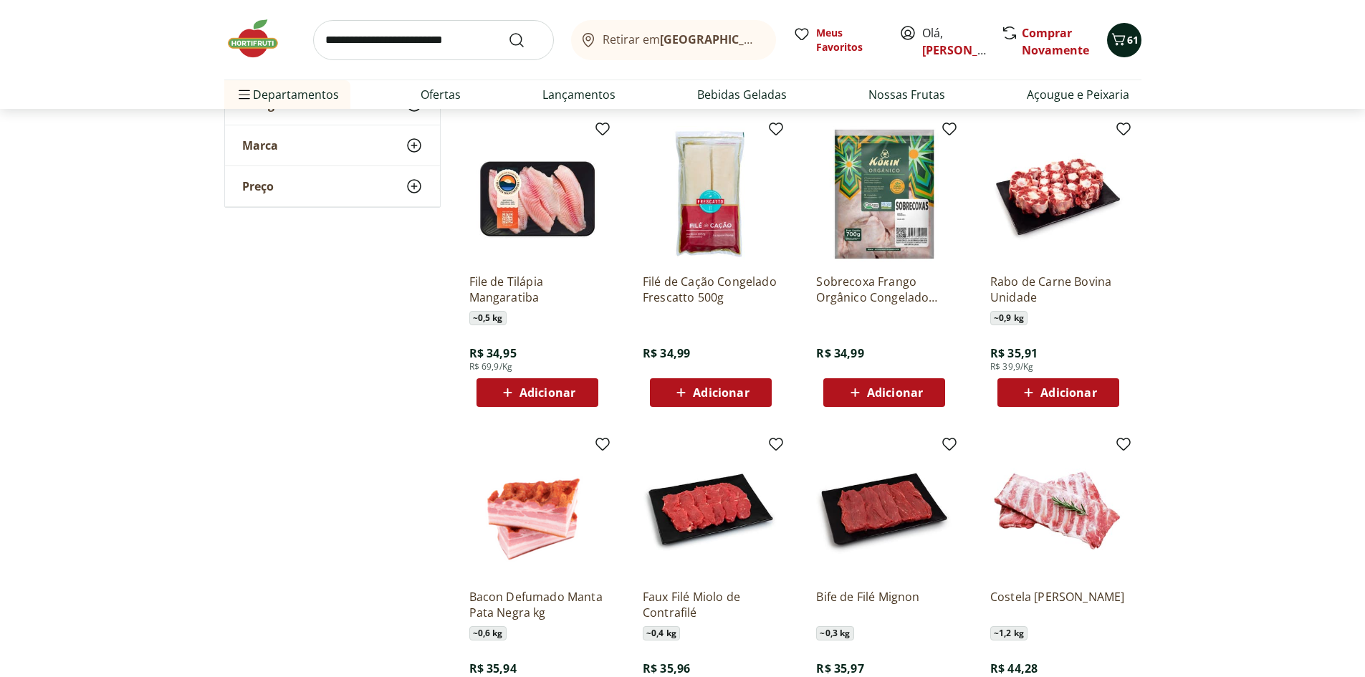
click at [1127, 42] on span "61" at bounding box center [1132, 40] width 11 height 14
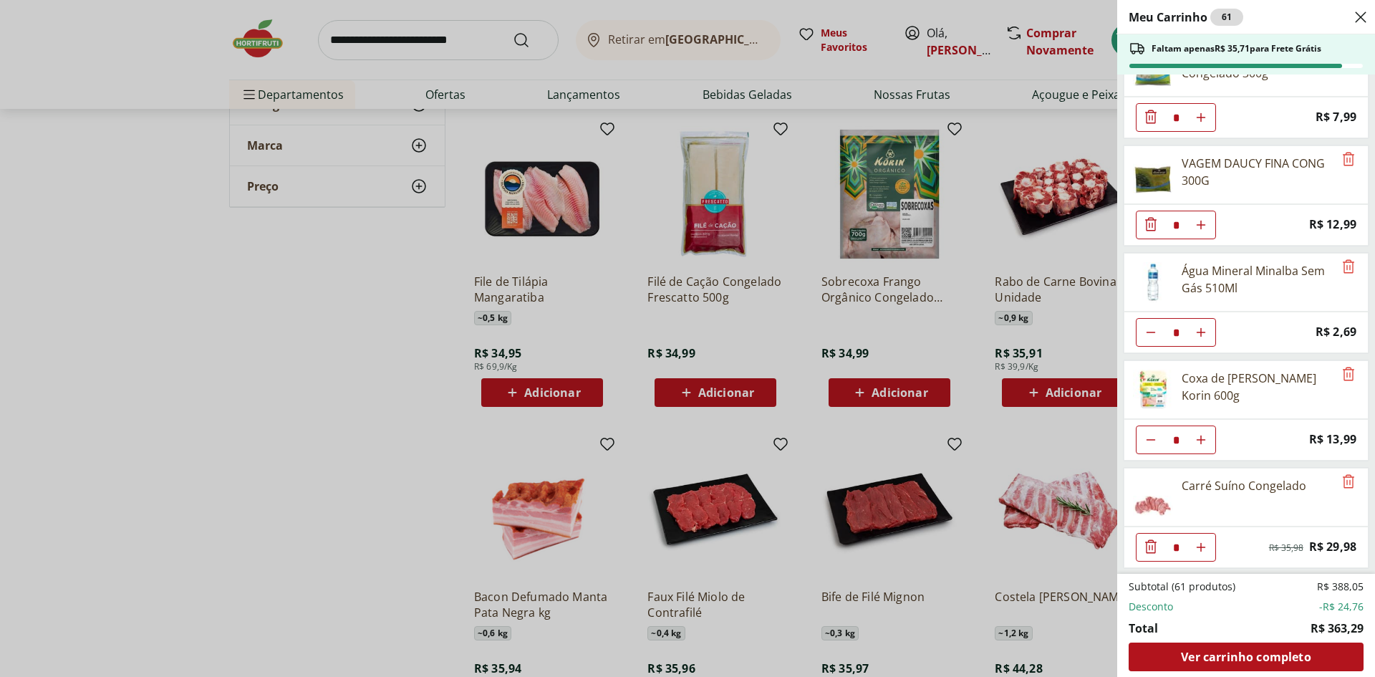
scroll to position [2945, 0]
click at [1282, 663] on span "Ver carrinho completo" at bounding box center [1246, 656] width 130 height 11
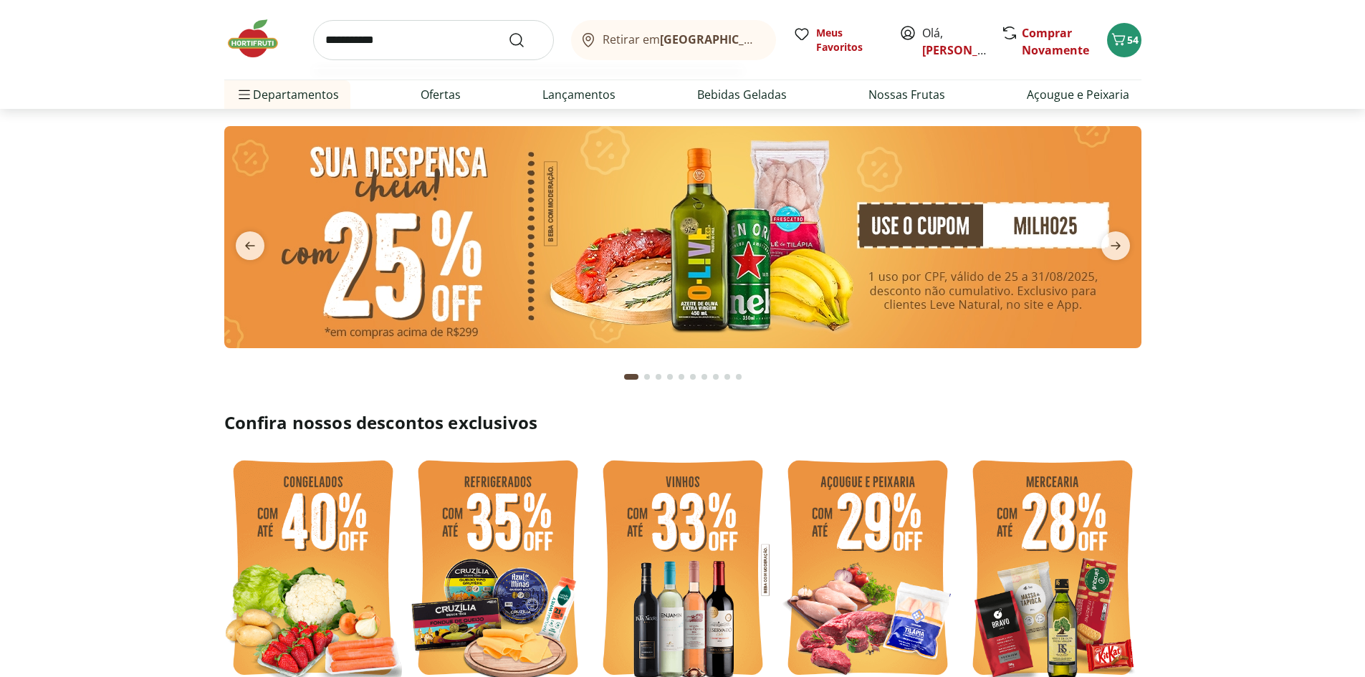
type input "**********"
click at [508, 32] on button "Submit Search" at bounding box center [525, 40] width 34 height 17
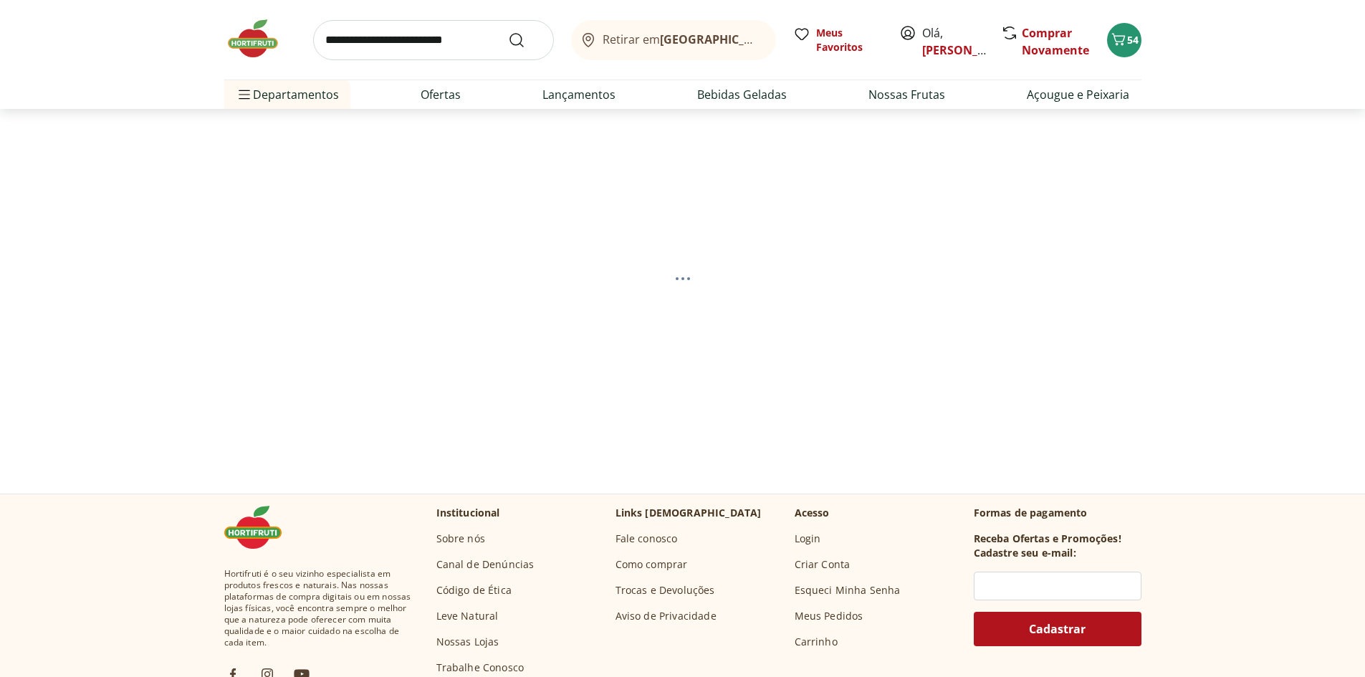
select select "**********"
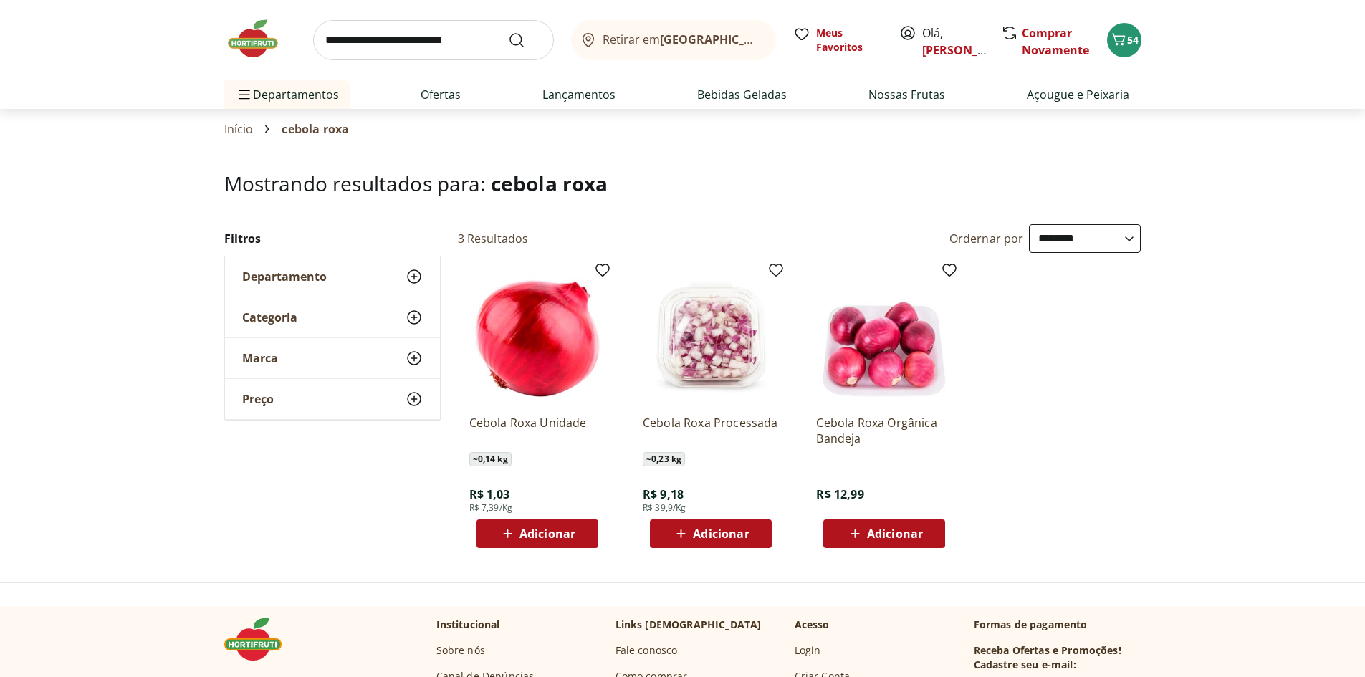
click at [532, 539] on span "Adicionar" at bounding box center [547, 533] width 56 height 11
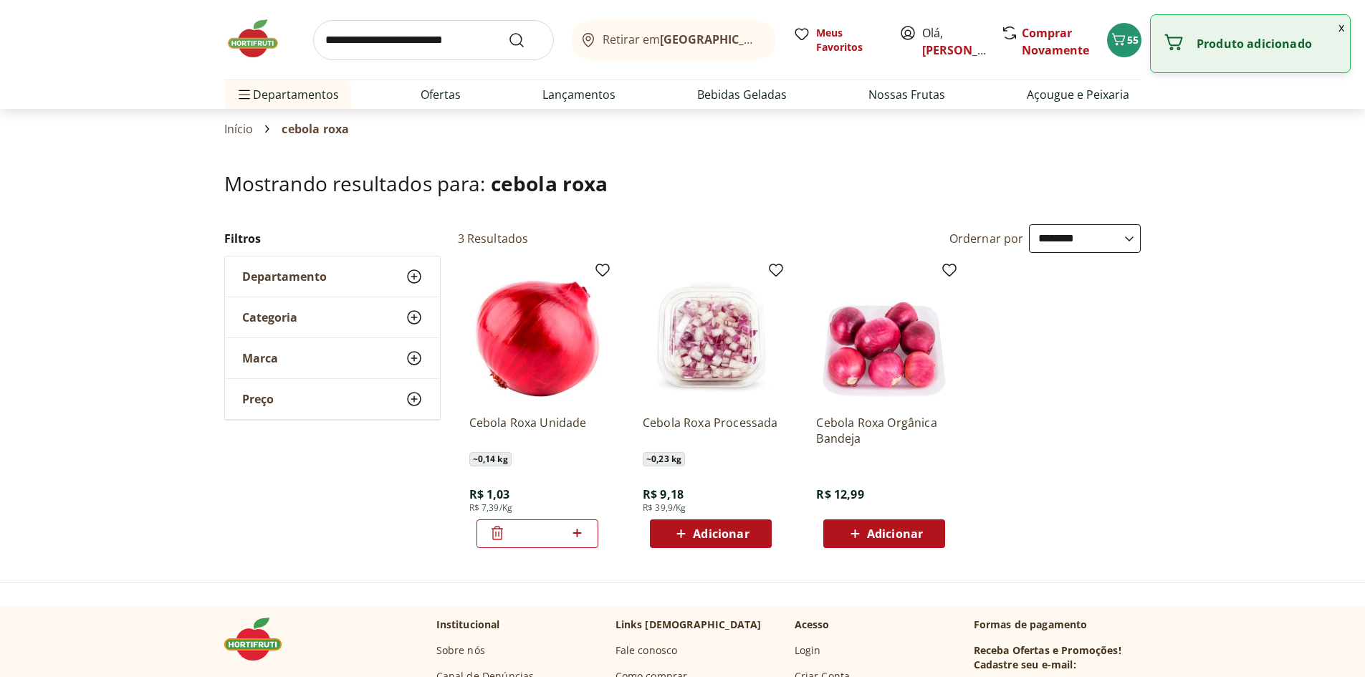
click at [579, 535] on icon at bounding box center [577, 532] width 18 height 17
type input "*"
click at [1118, 49] on div "56" at bounding box center [1123, 40] width 11 height 23
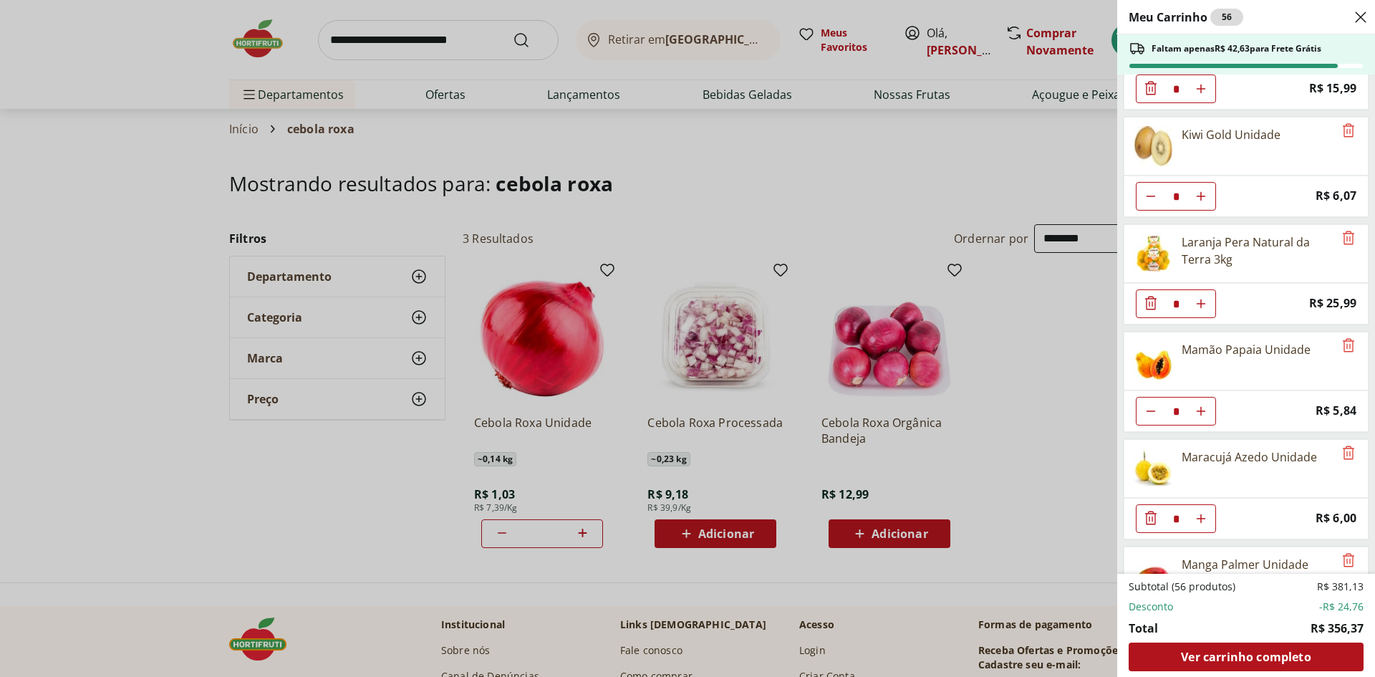
scroll to position [788, 0]
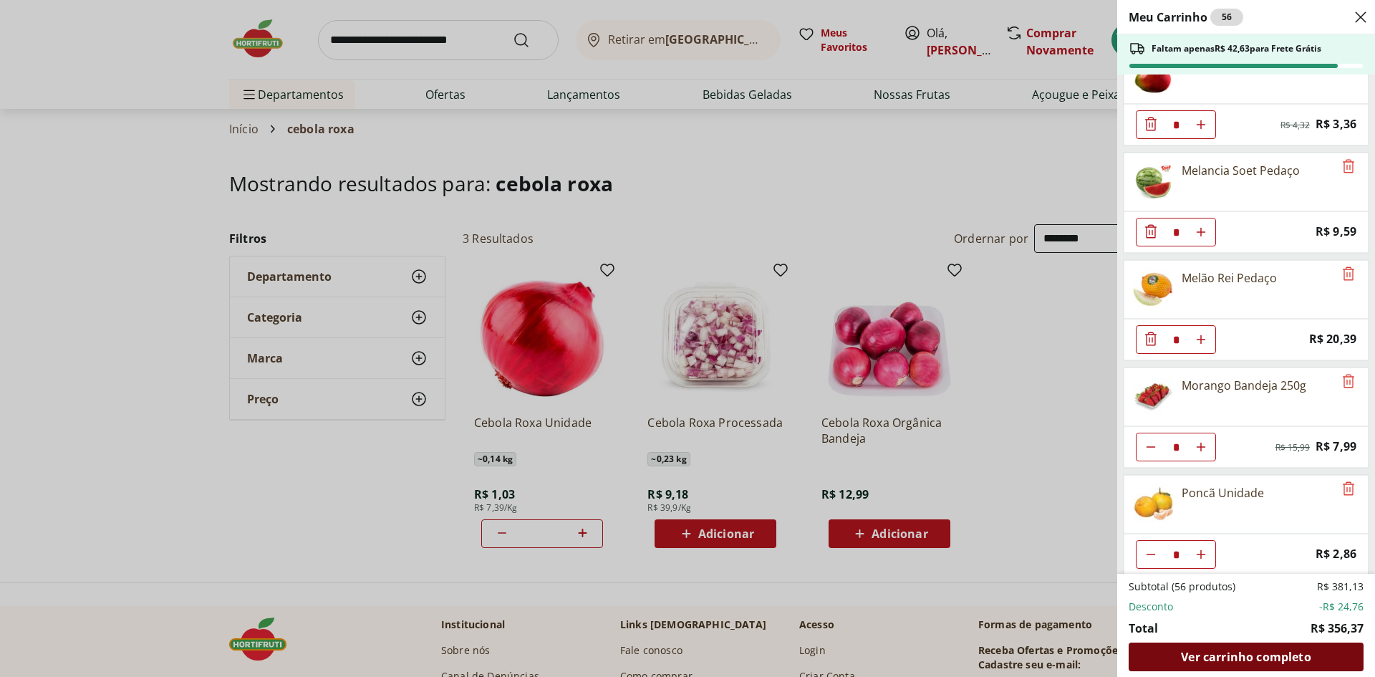
click at [1235, 663] on span "Ver carrinho completo" at bounding box center [1246, 656] width 130 height 11
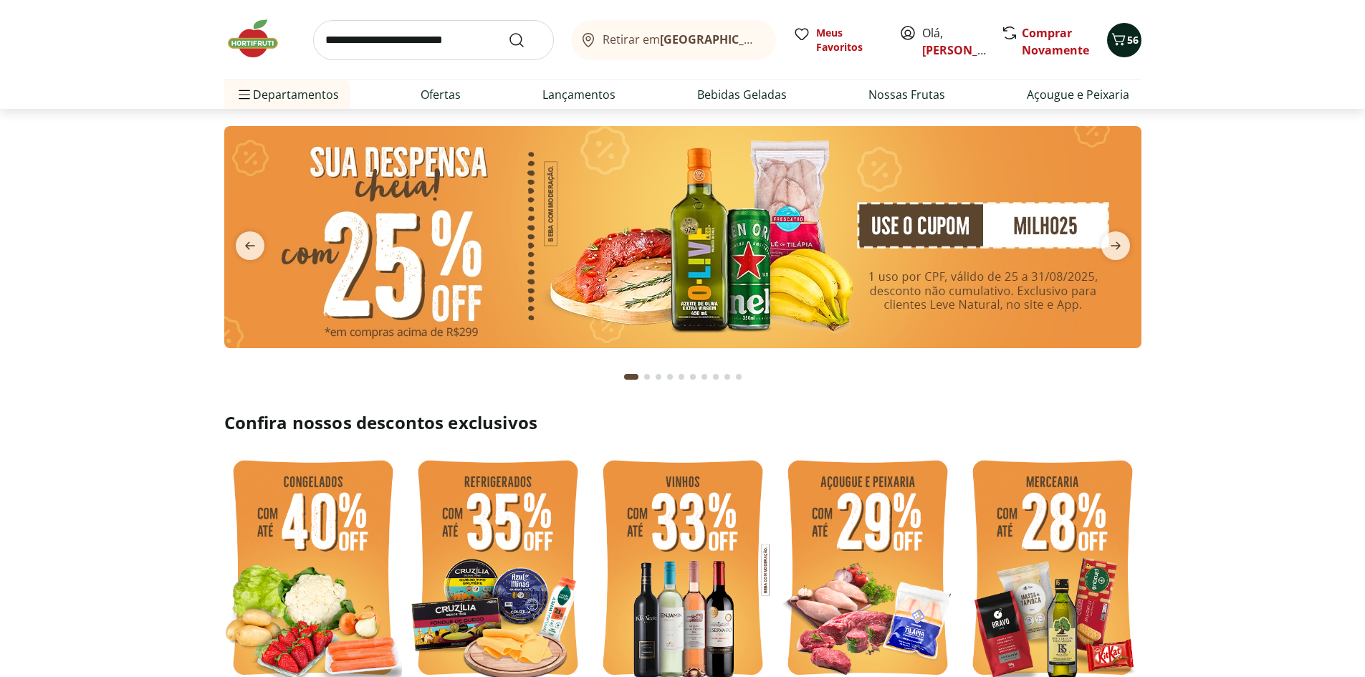
click at [1127, 29] on div "56" at bounding box center [1123, 40] width 11 height 23
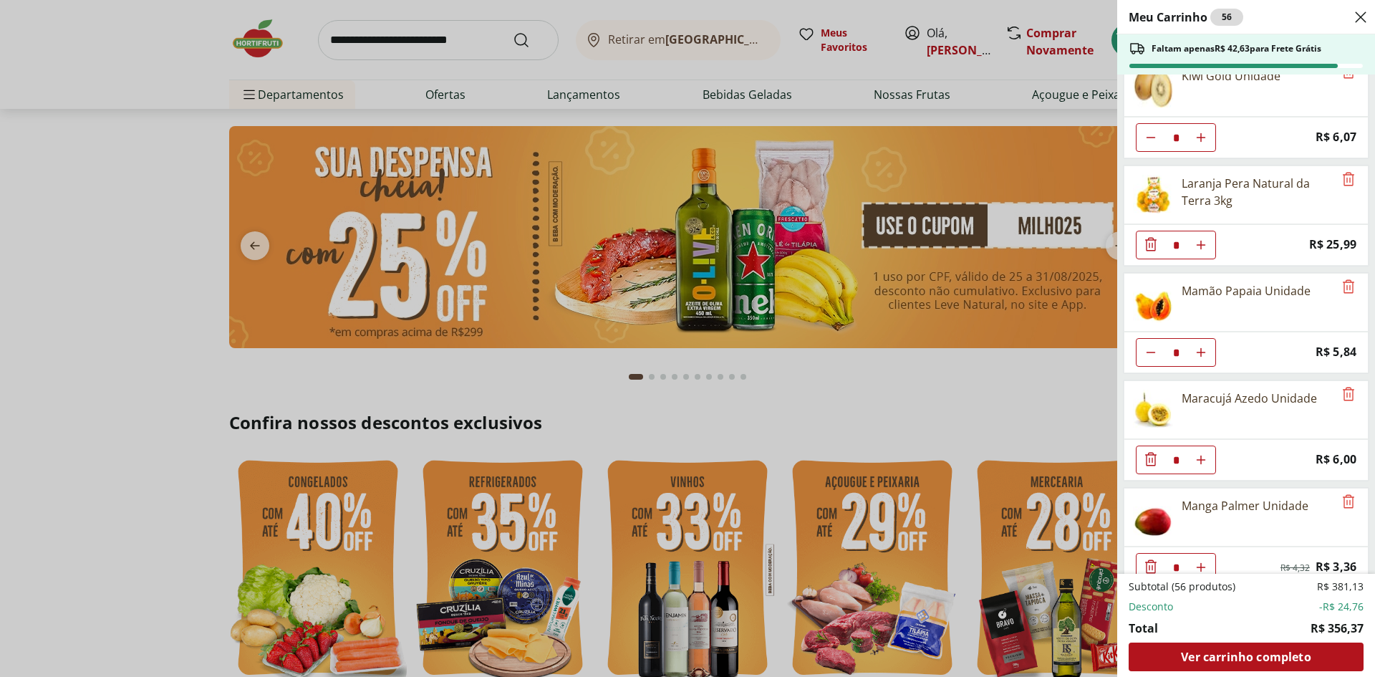
scroll to position [358, 0]
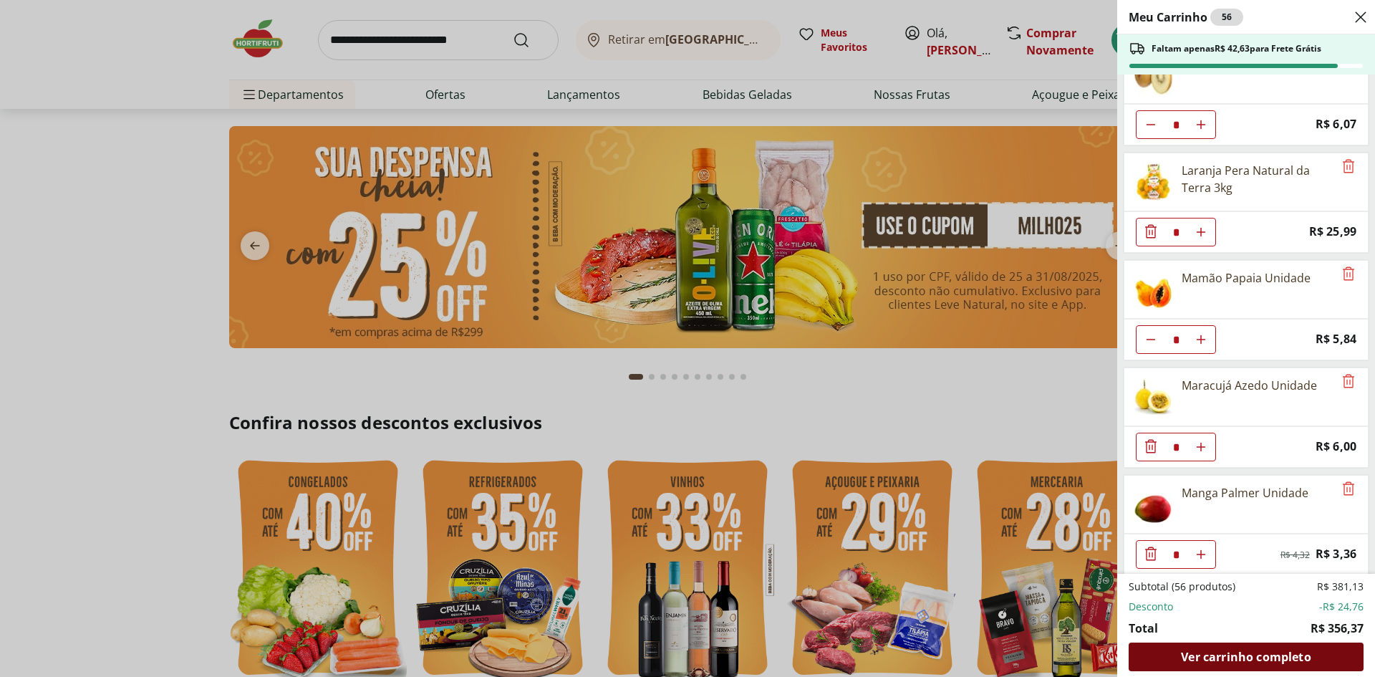
click at [1228, 663] on span "Ver carrinho completo" at bounding box center [1246, 656] width 130 height 11
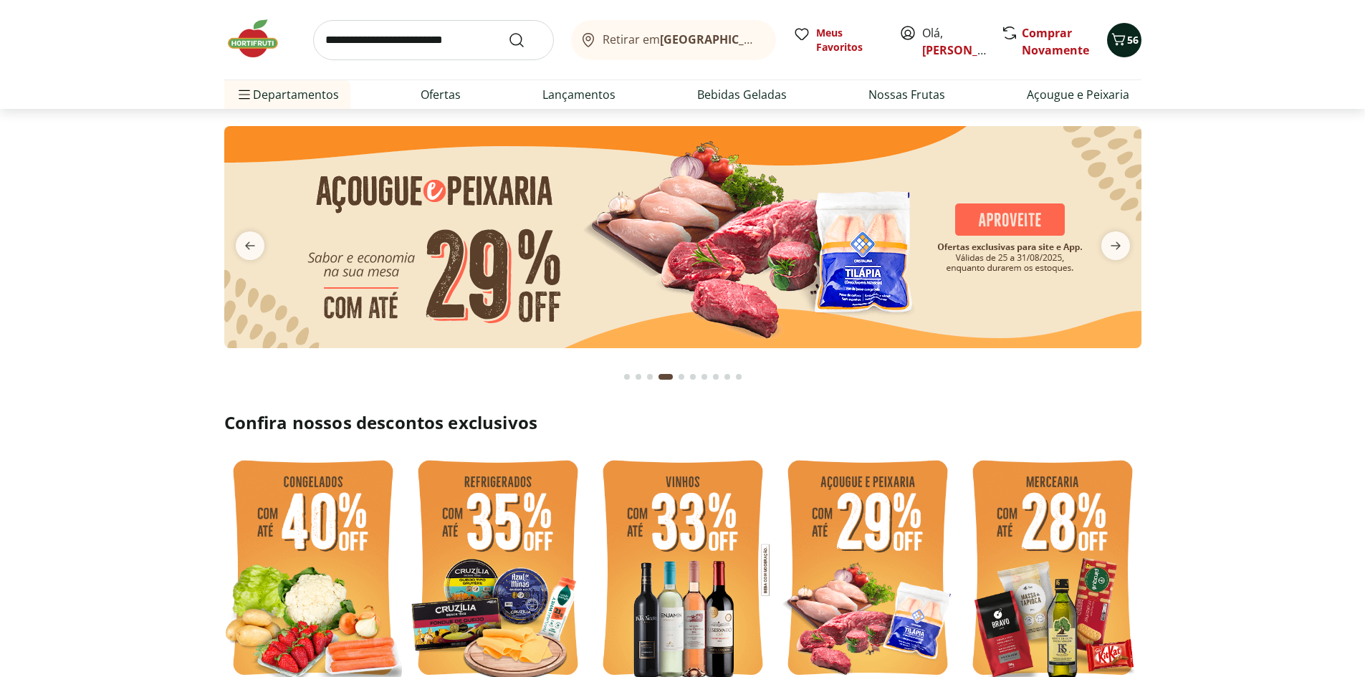
click at [1127, 37] on span "56" at bounding box center [1132, 40] width 11 height 14
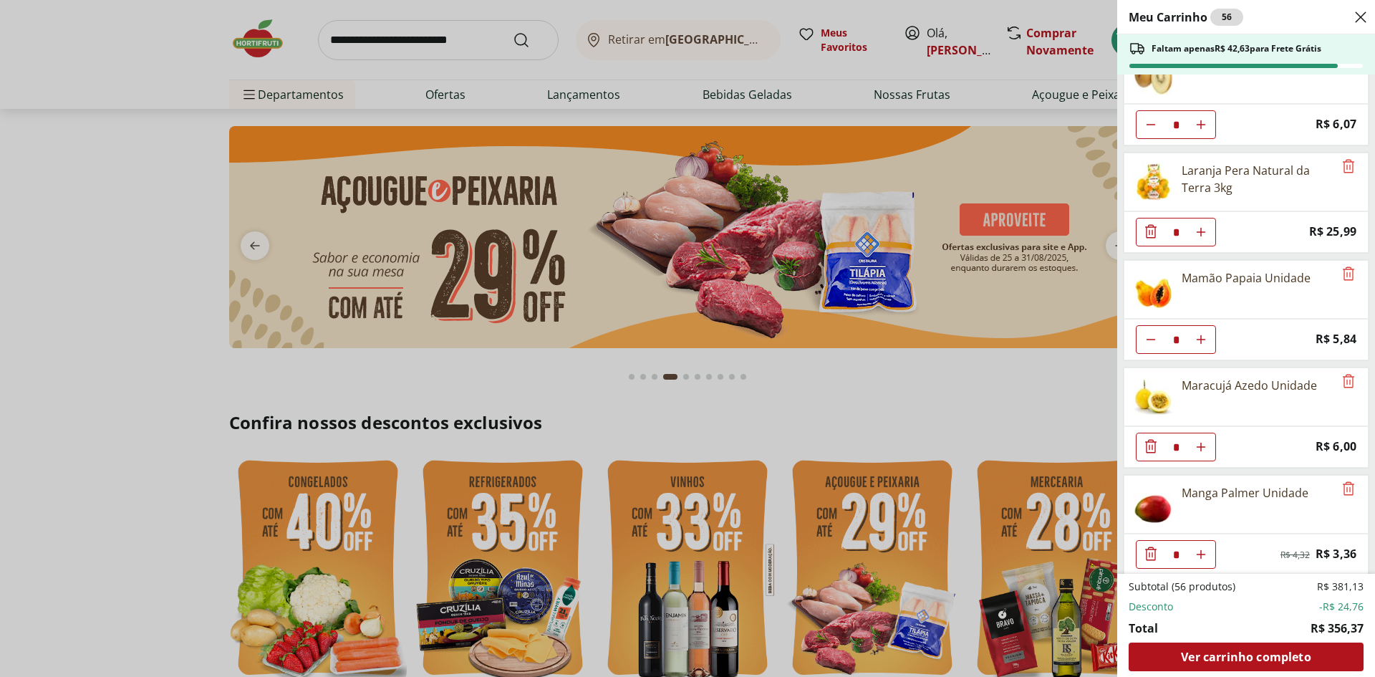
scroll to position [716, 0]
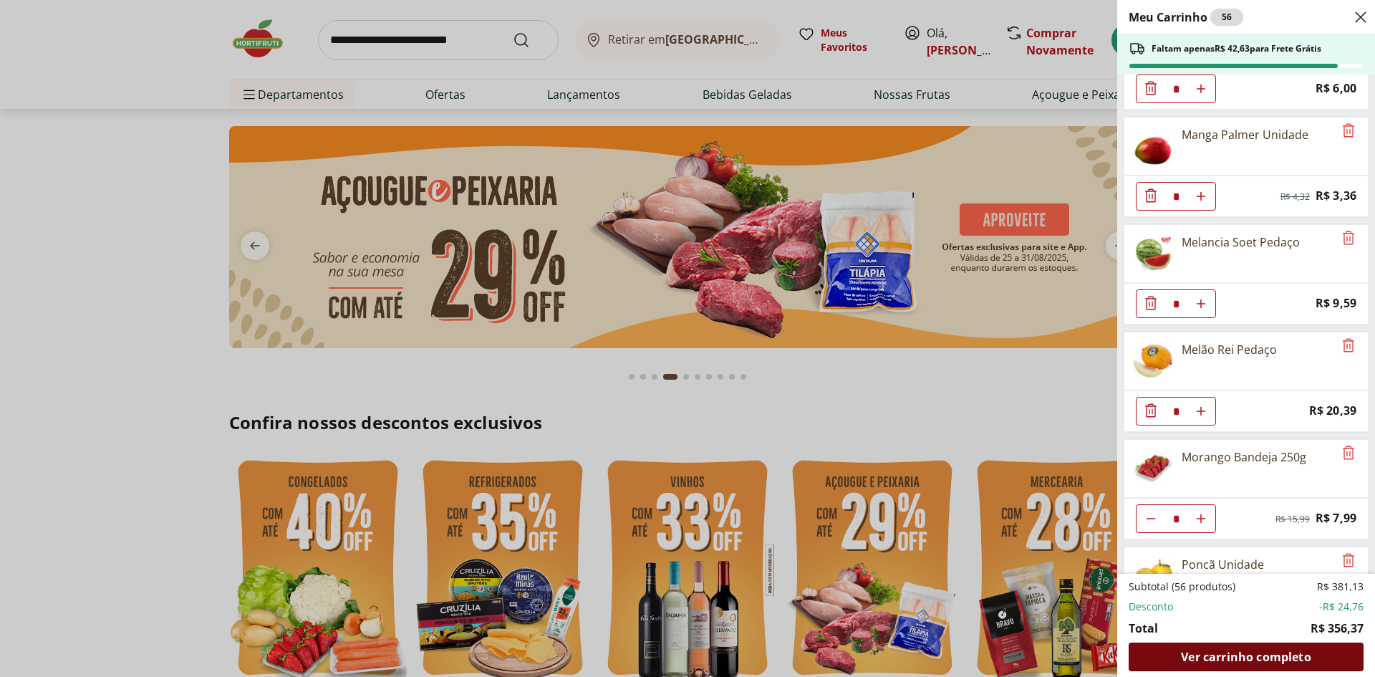
click at [1251, 663] on span "Ver carrinho completo" at bounding box center [1246, 656] width 130 height 11
